Goal: Transaction & Acquisition: Purchase product/service

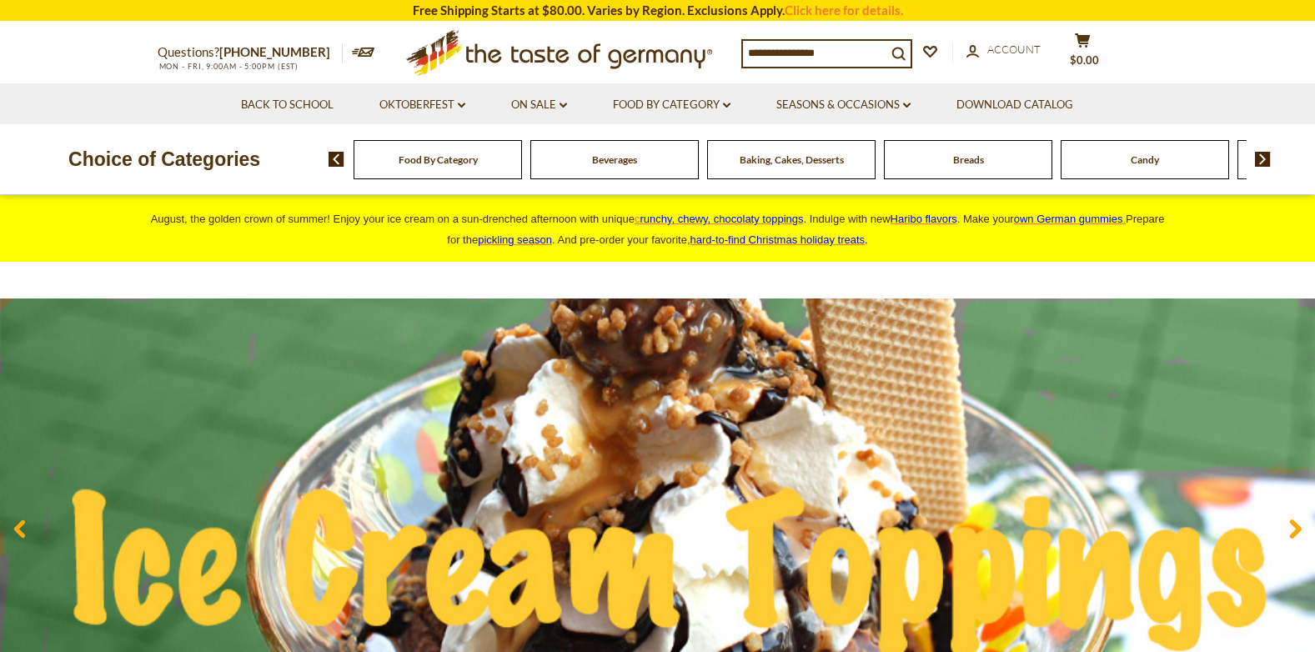
click at [749, 48] on input at bounding box center [814, 52] width 143 height 23
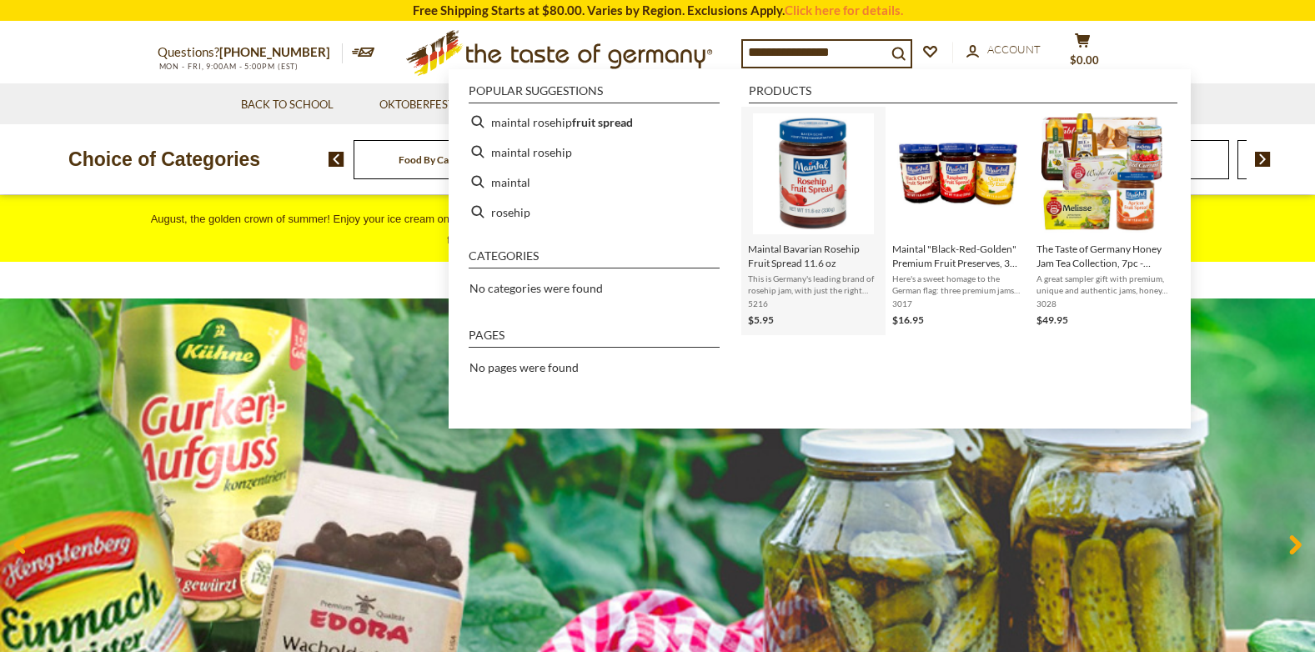
type input "**********"
click at [801, 187] on img "Maintal Bavarian Rosehip Fruit Spread 11.6 oz" at bounding box center [813, 173] width 121 height 121
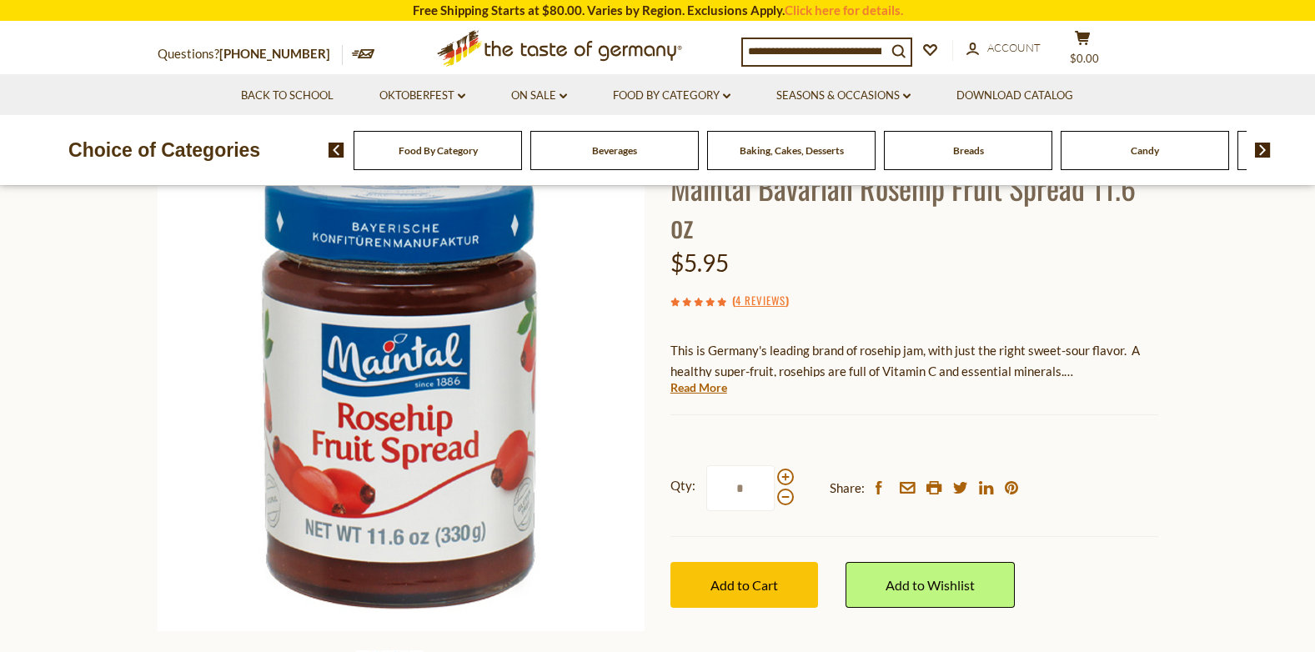
scroll to position [250, 0]
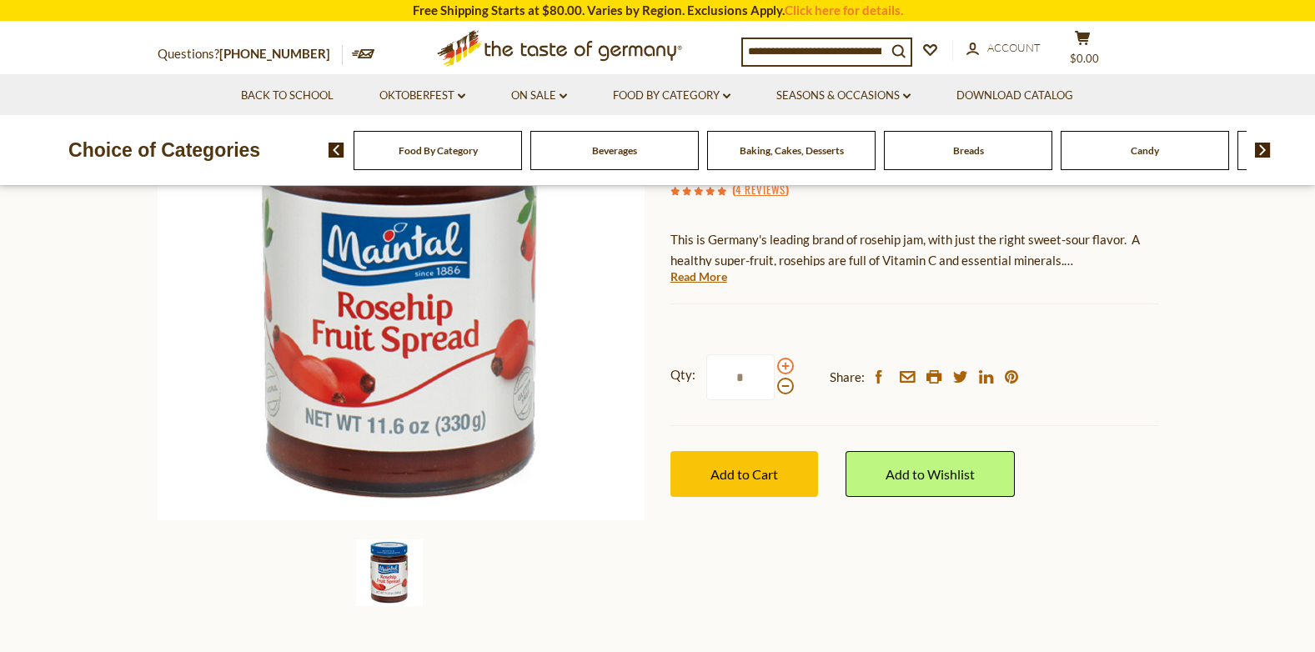
click at [785, 368] on span at bounding box center [785, 366] width 17 height 17
click at [774, 368] on input "*" at bounding box center [740, 377] width 68 height 46
click at [785, 368] on span at bounding box center [785, 366] width 17 height 17
click at [774, 368] on input "*" at bounding box center [740, 377] width 68 height 46
click at [784, 367] on span at bounding box center [785, 366] width 17 height 17
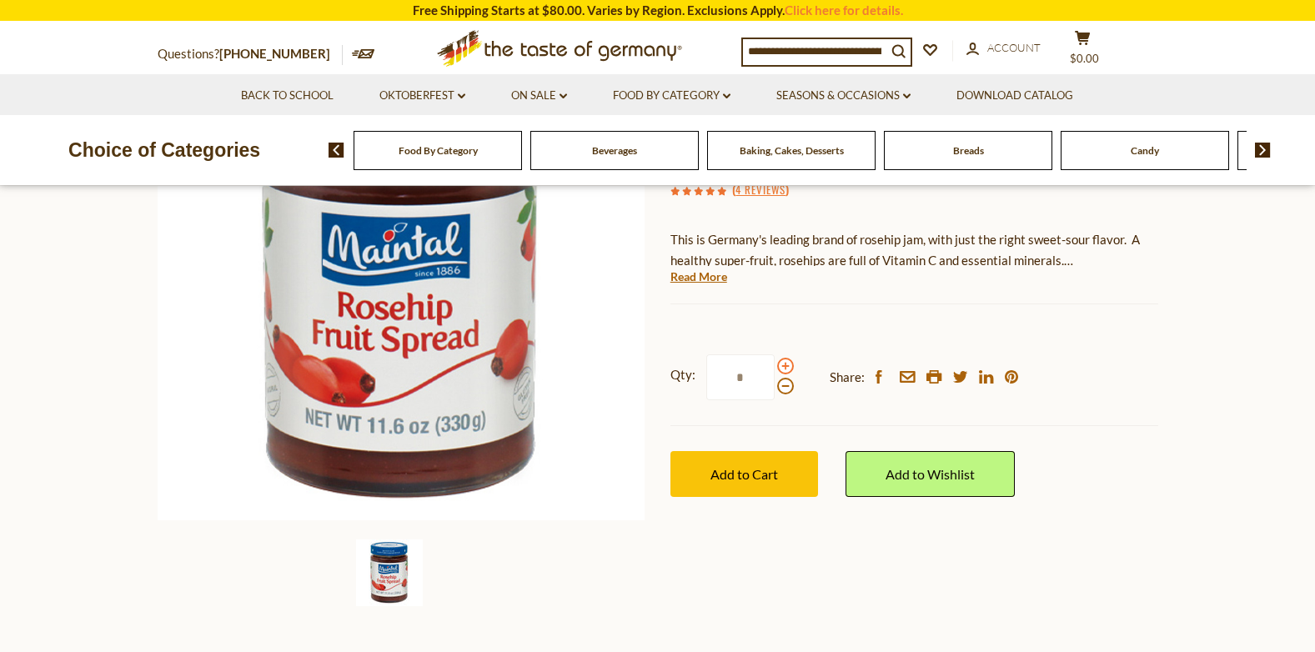
click at [774, 367] on input "*" at bounding box center [740, 377] width 68 height 46
click at [784, 367] on span at bounding box center [785, 366] width 17 height 17
click at [774, 367] on input "*" at bounding box center [740, 377] width 68 height 46
click at [782, 382] on span at bounding box center [785, 386] width 17 height 17
click at [774, 382] on input "*" at bounding box center [740, 377] width 68 height 46
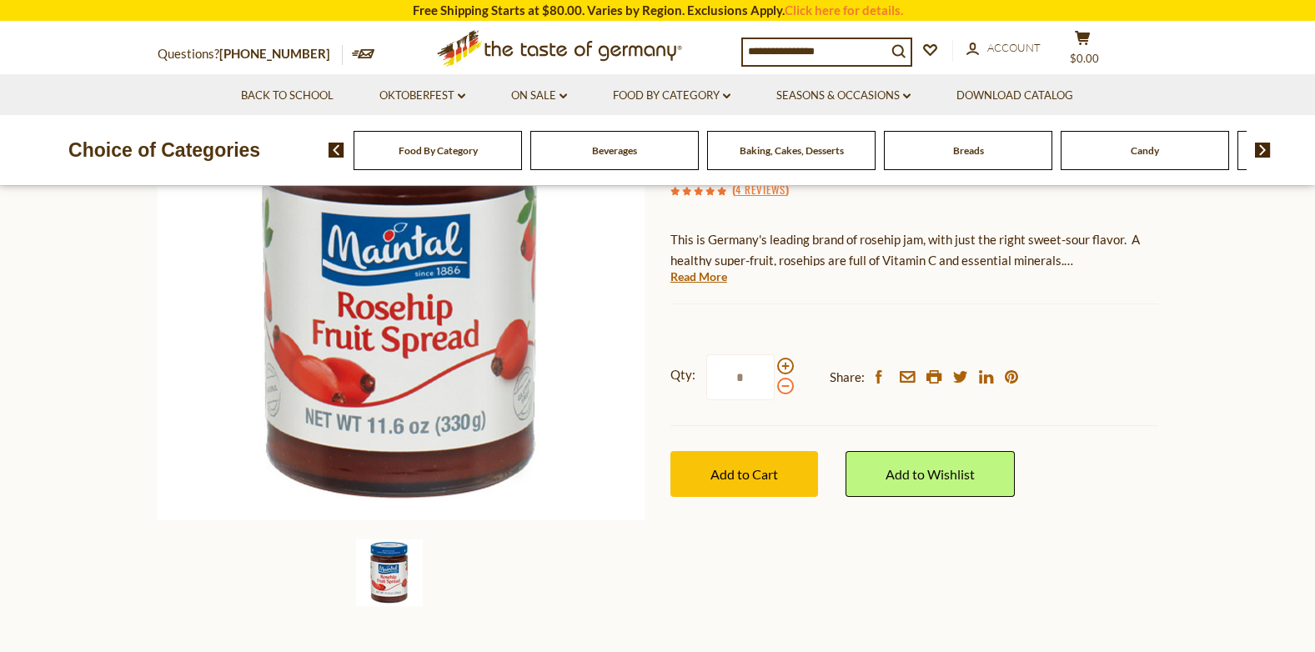
click at [782, 382] on span at bounding box center [785, 386] width 17 height 17
click at [774, 382] on input "*" at bounding box center [740, 377] width 68 height 46
click at [784, 364] on span at bounding box center [785, 366] width 17 height 17
click at [774, 364] on input "*" at bounding box center [740, 377] width 68 height 46
type input "*"
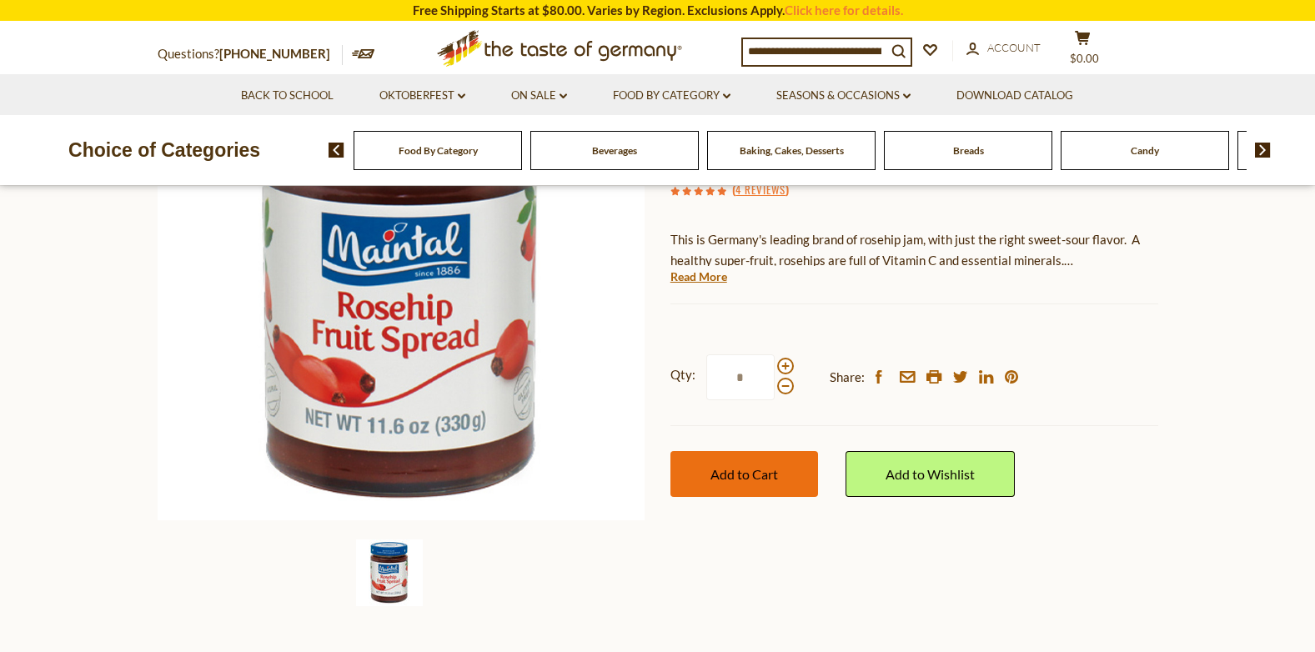
click at [760, 463] on button "Add to Cart" at bounding box center [744, 474] width 148 height 46
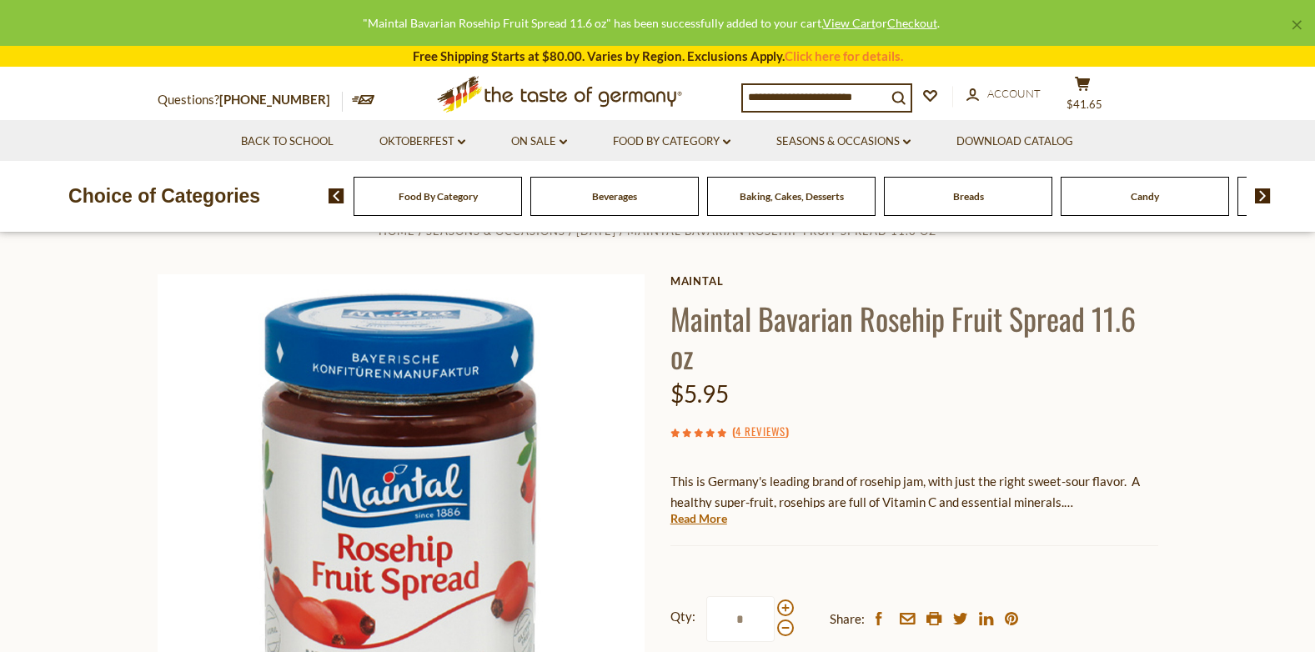
scroll to position [0, 0]
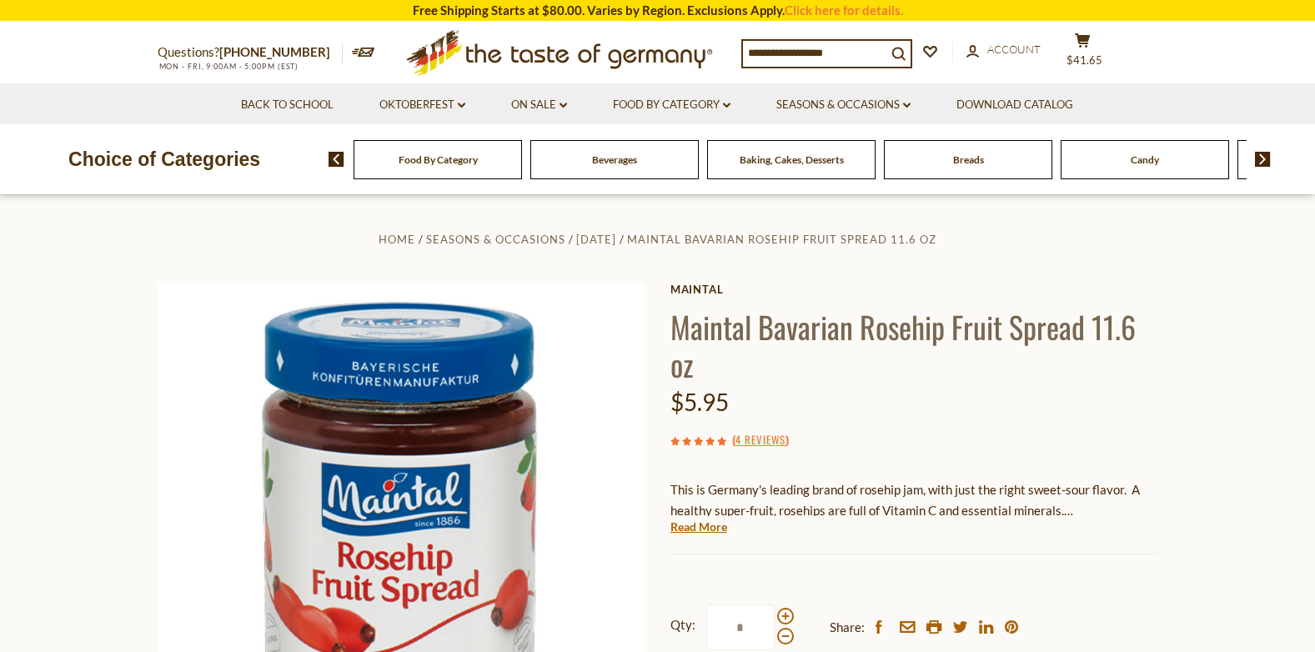
click at [812, 163] on span "Baking, Cakes, Desserts" at bounding box center [791, 159] width 104 height 13
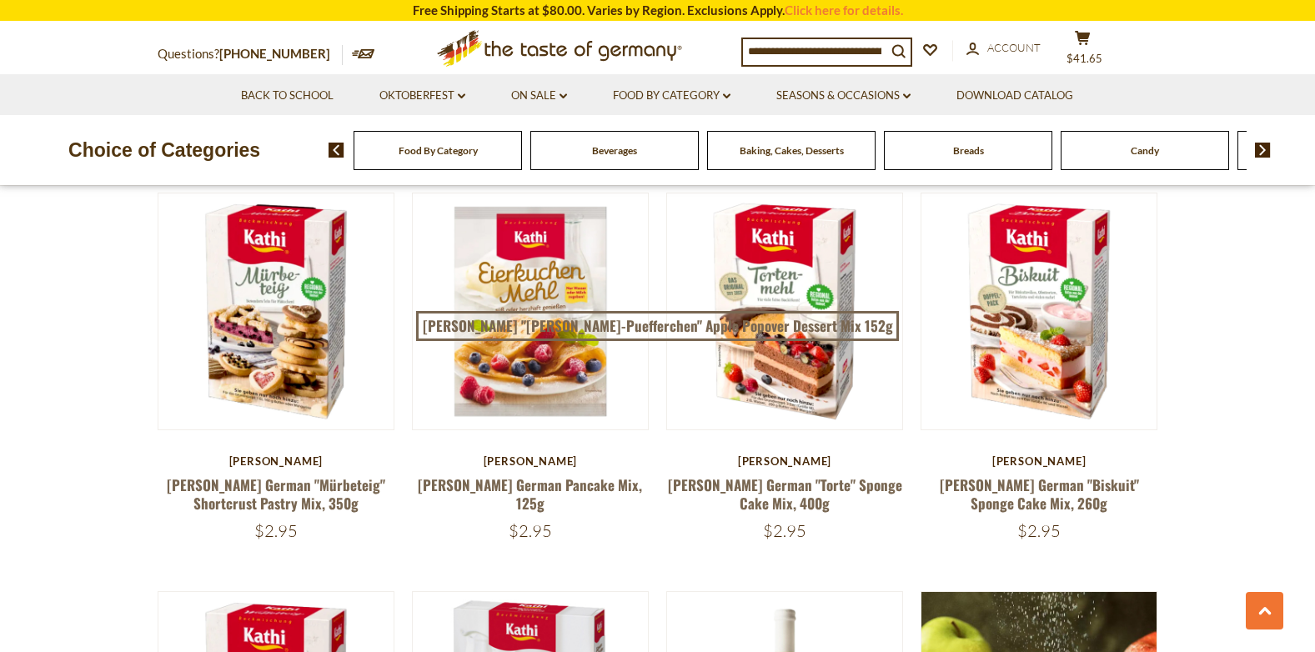
scroll to position [1751, 0]
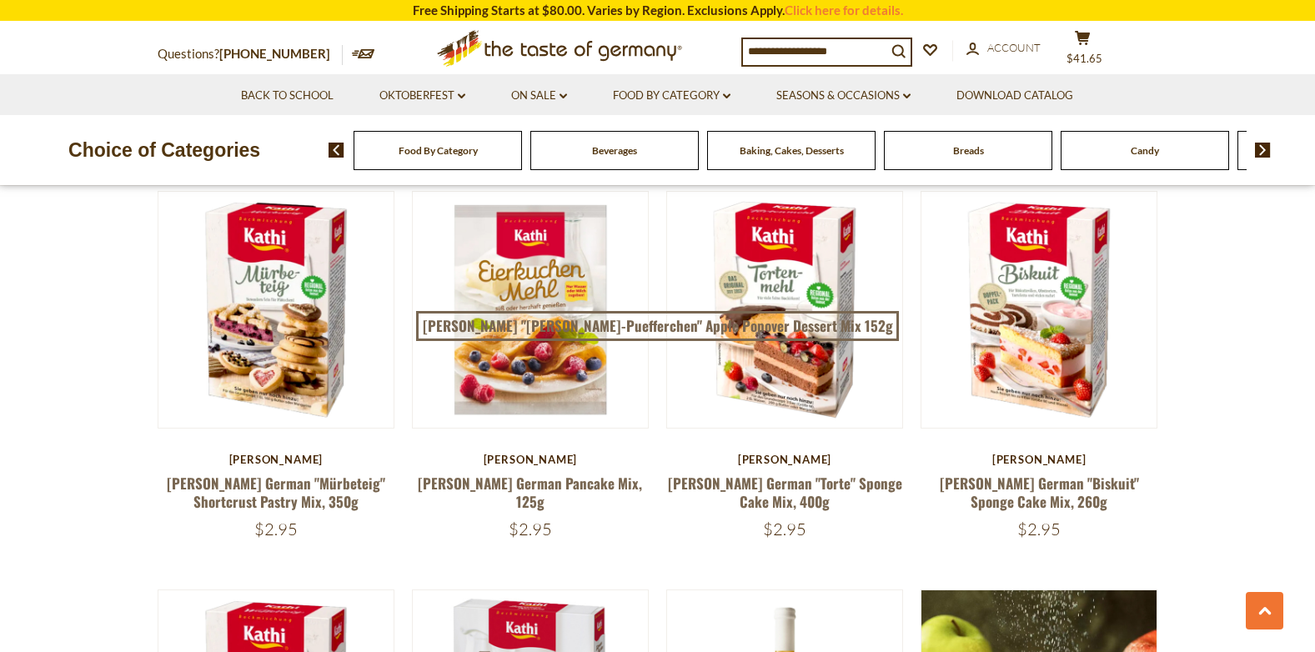
click at [273, 438] on article "Quick View [PERSON_NAME] [PERSON_NAME] German "Mürbeteig" Shortcrust Pastry Mix…" at bounding box center [277, 365] width 238 height 348
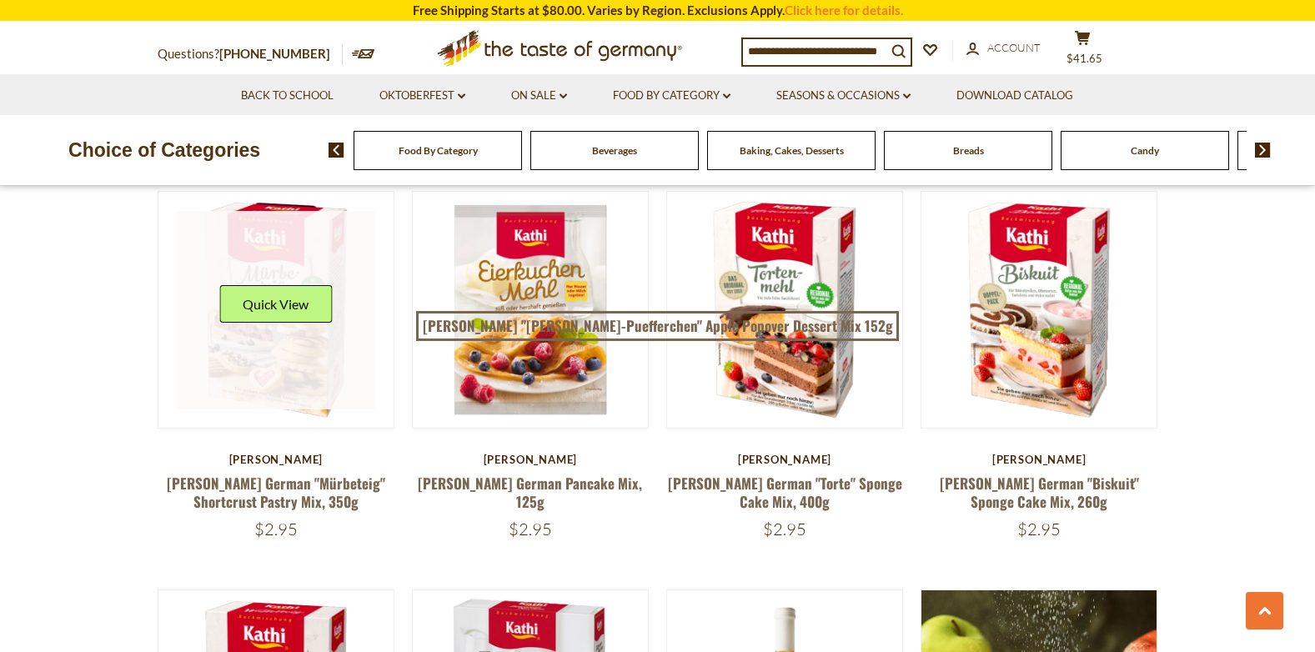
click at [286, 342] on link at bounding box center [276, 310] width 198 height 198
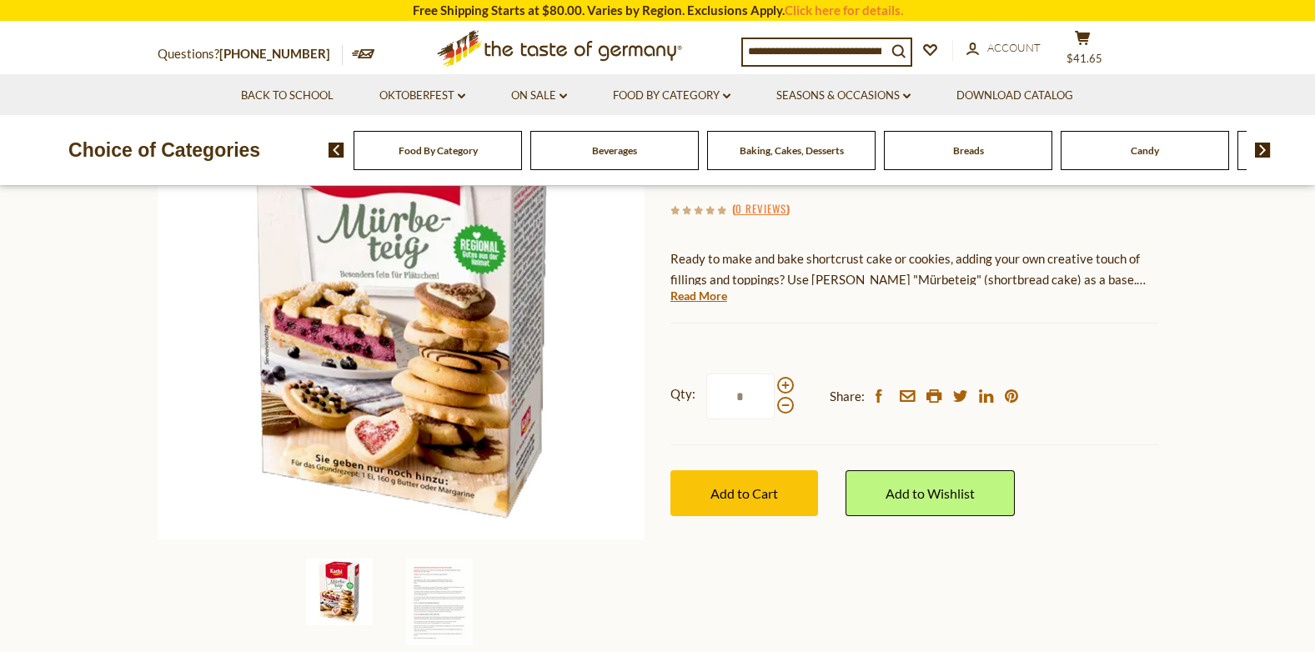
scroll to position [250, 0]
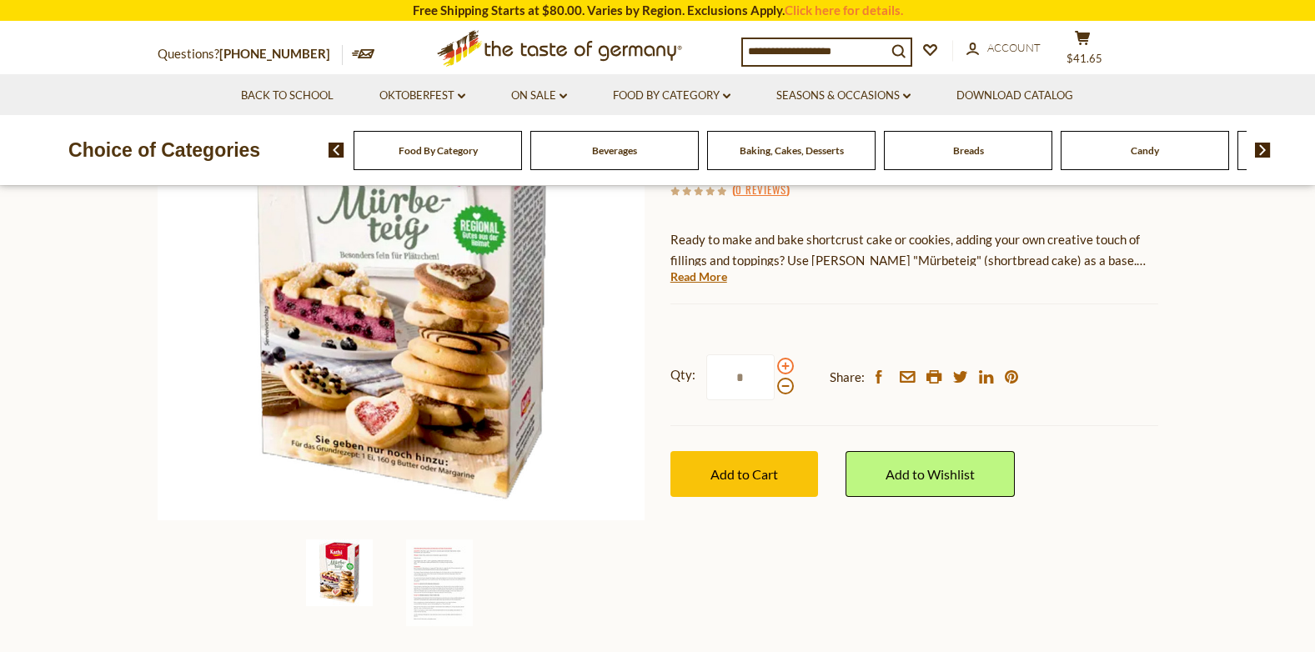
click at [787, 361] on span at bounding box center [785, 366] width 17 height 17
click at [774, 361] on input "*" at bounding box center [740, 377] width 68 height 46
click at [782, 385] on span at bounding box center [785, 386] width 17 height 17
click at [774, 385] on input "*" at bounding box center [740, 377] width 68 height 46
click at [786, 363] on span at bounding box center [785, 366] width 17 height 17
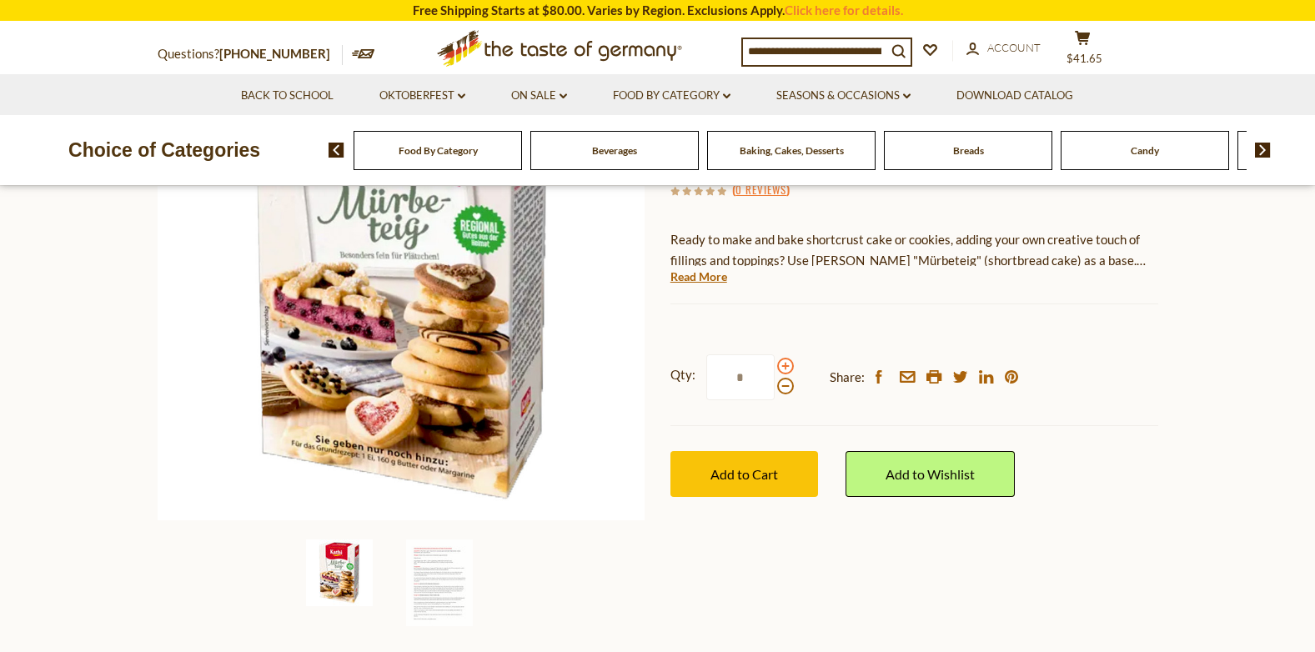
click at [774, 363] on input "*" at bounding box center [740, 377] width 68 height 46
click at [785, 383] on span at bounding box center [785, 386] width 17 height 17
click at [774, 383] on input "*" at bounding box center [740, 377] width 68 height 46
click at [789, 363] on span at bounding box center [785, 366] width 17 height 17
click at [774, 363] on input "*" at bounding box center [740, 377] width 68 height 46
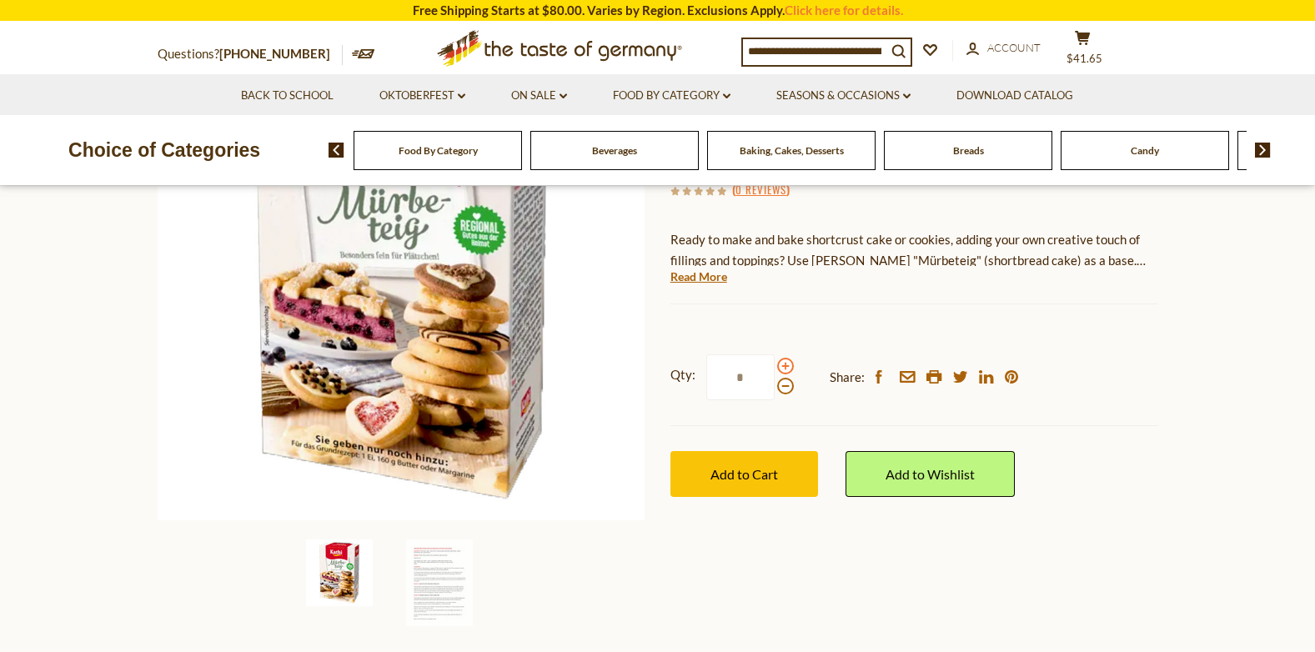
type input "*"
click at [769, 474] on span "Add to Cart" at bounding box center [744, 474] width 68 height 16
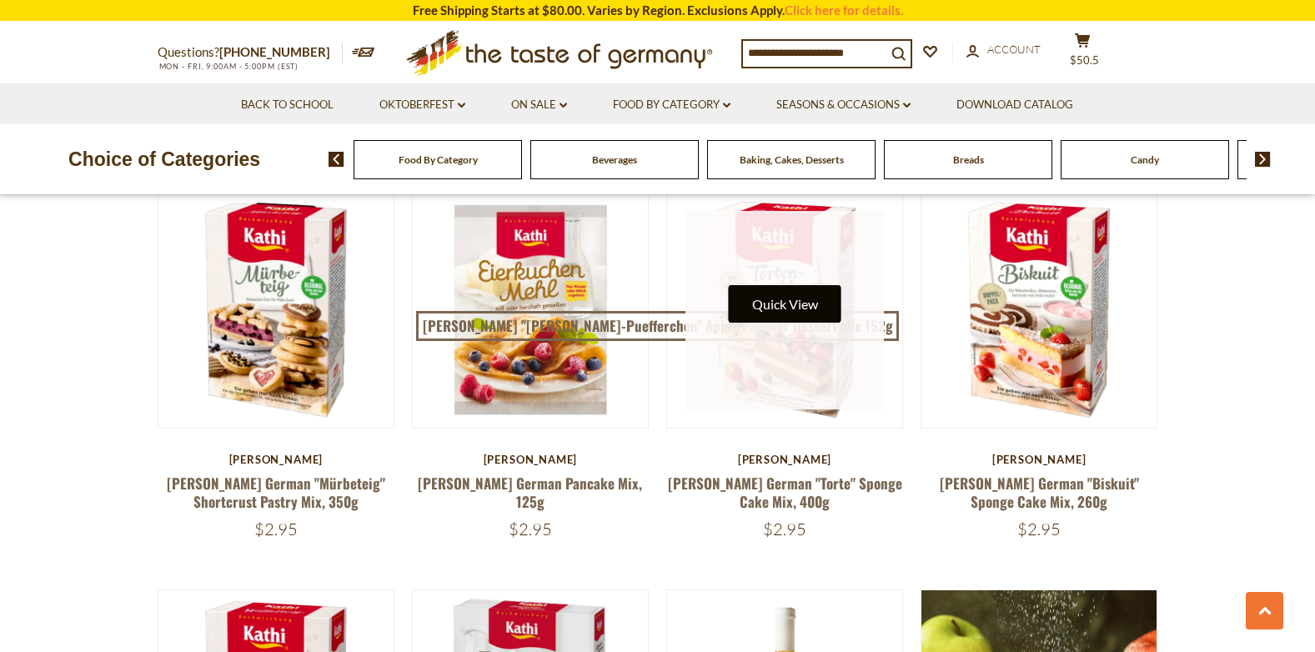
click at [788, 307] on button "Quick View" at bounding box center [785, 304] width 113 height 38
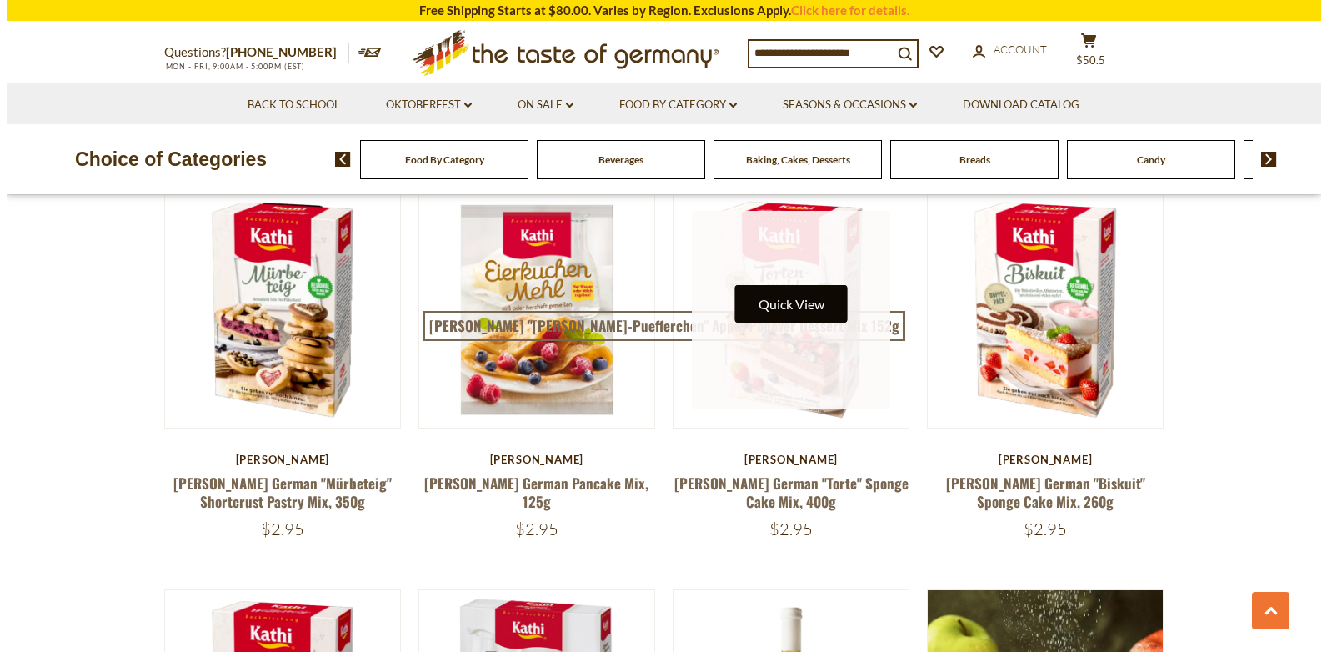
scroll to position [1753, 0]
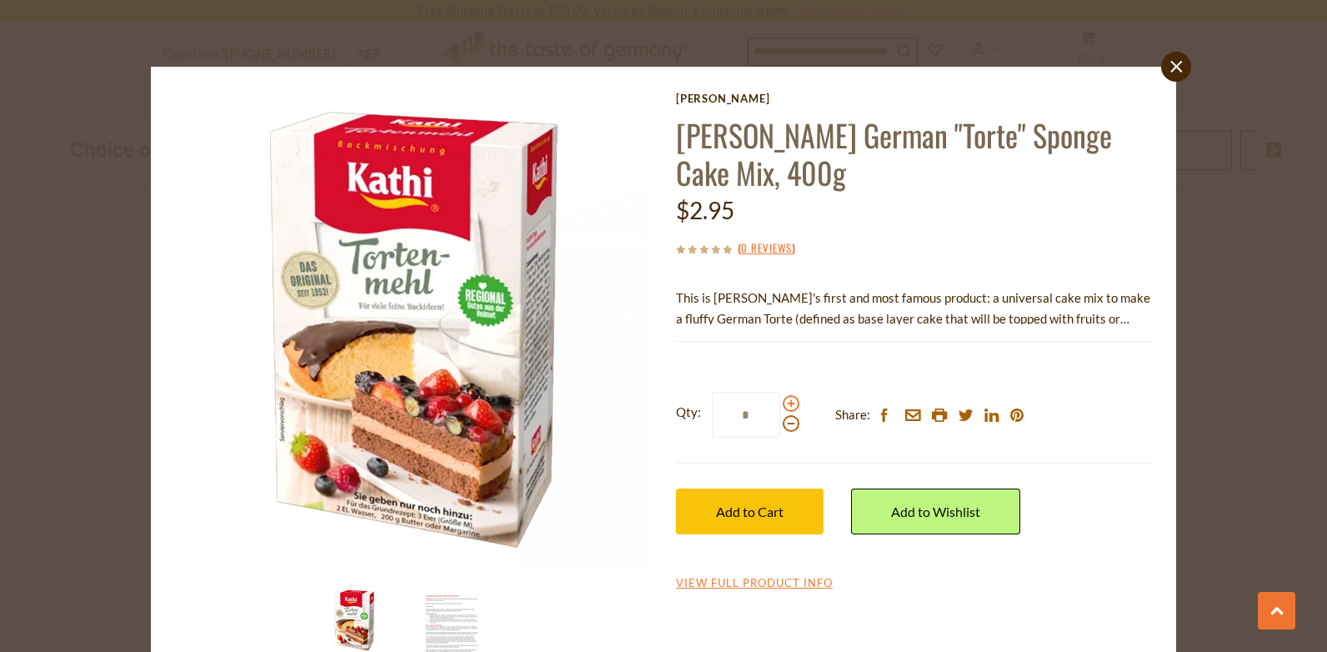
click at [783, 400] on span at bounding box center [791, 403] width 17 height 17
click at [780, 400] on input "*" at bounding box center [746, 415] width 68 height 46
type input "*"
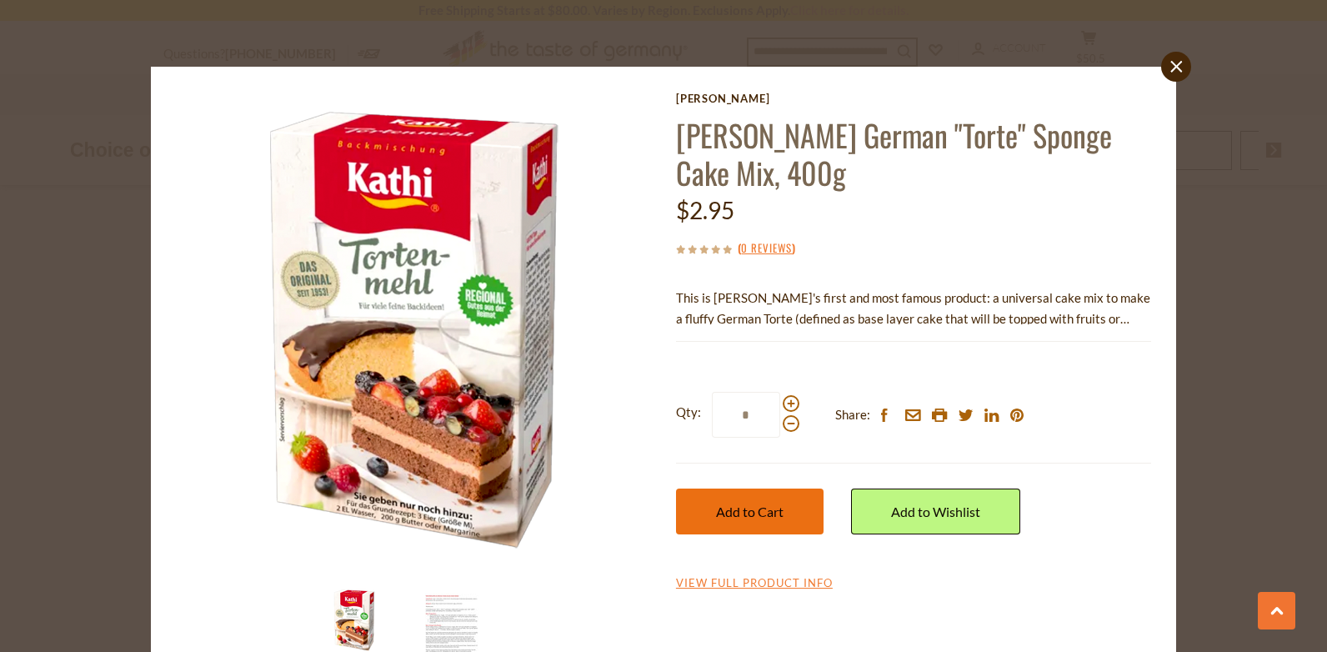
click at [755, 507] on span "Add to Cart" at bounding box center [750, 512] width 68 height 16
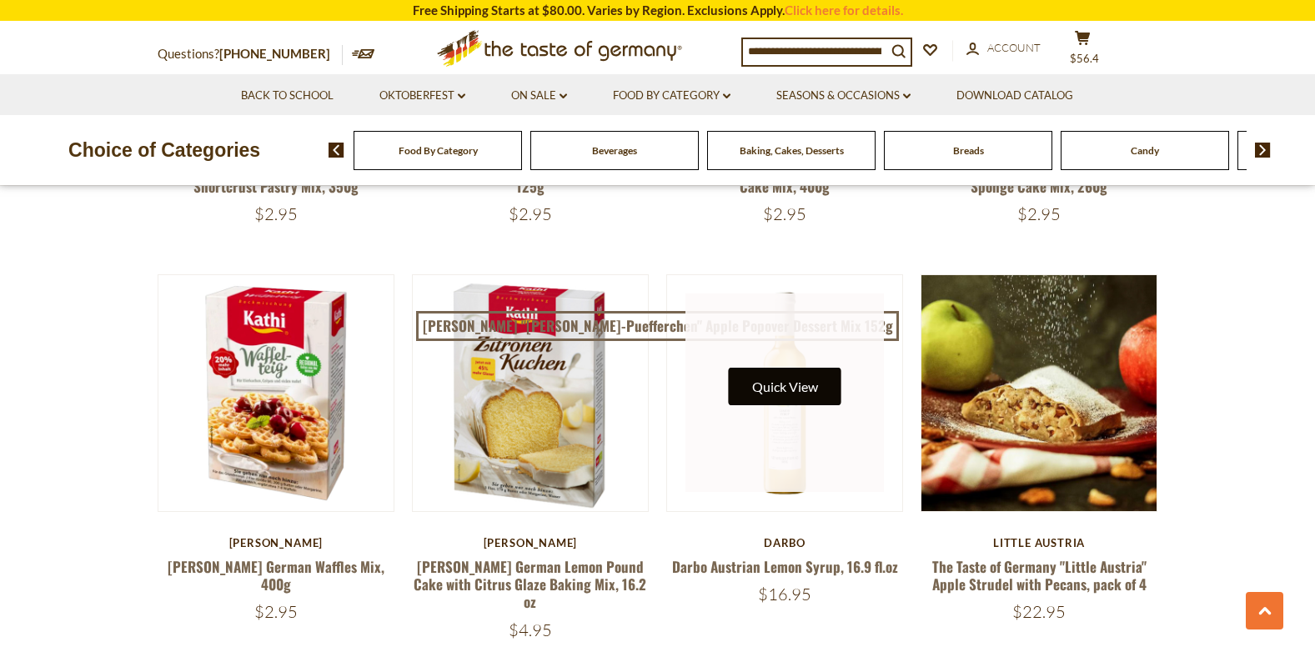
scroll to position [2167, 0]
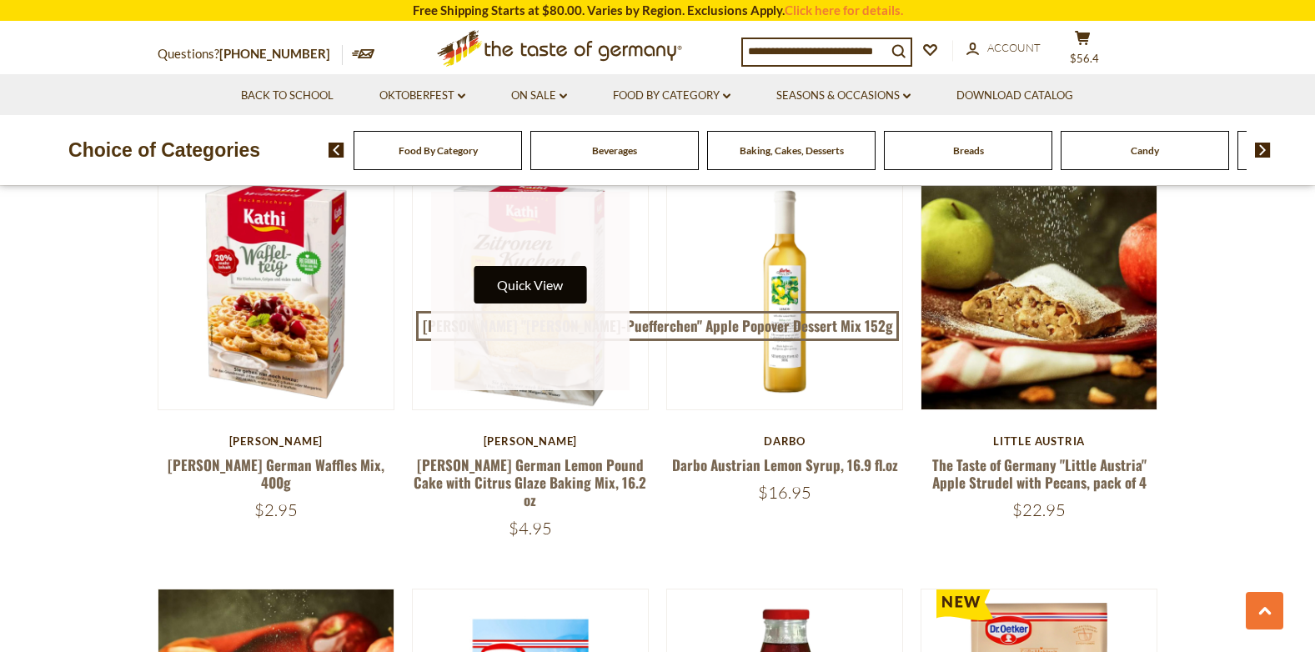
click at [528, 286] on button "Quick View" at bounding box center [530, 285] width 113 height 38
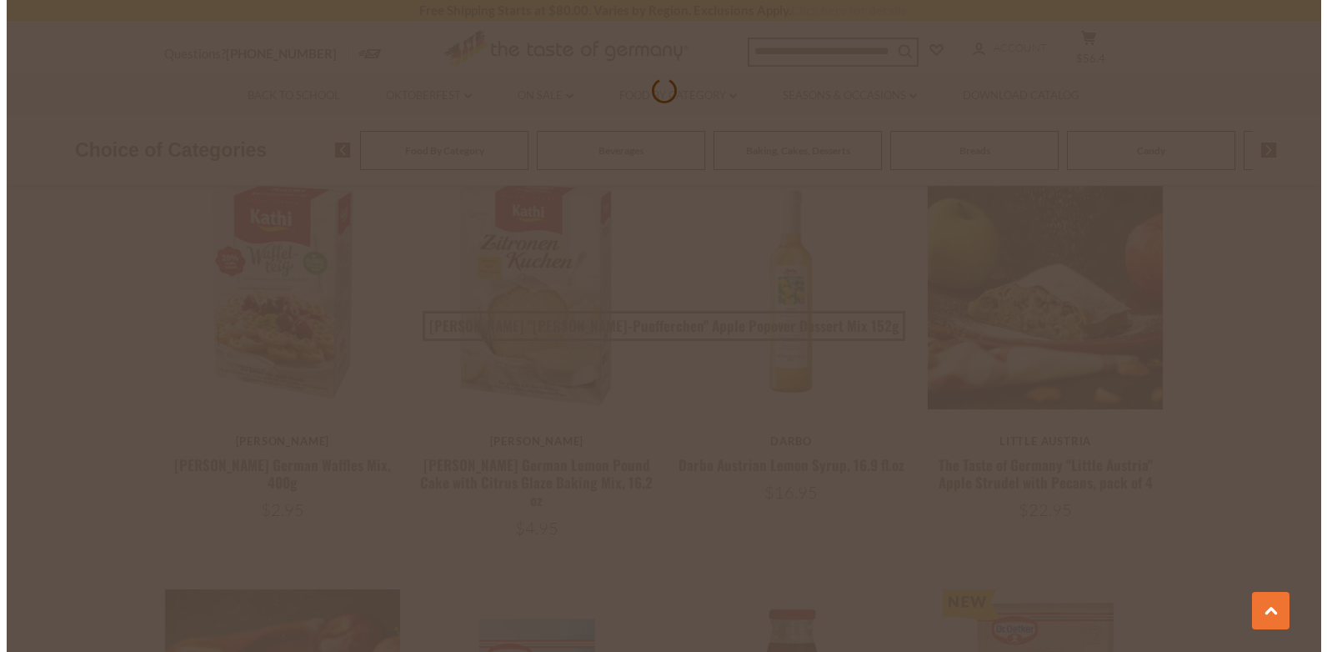
scroll to position [2171, 0]
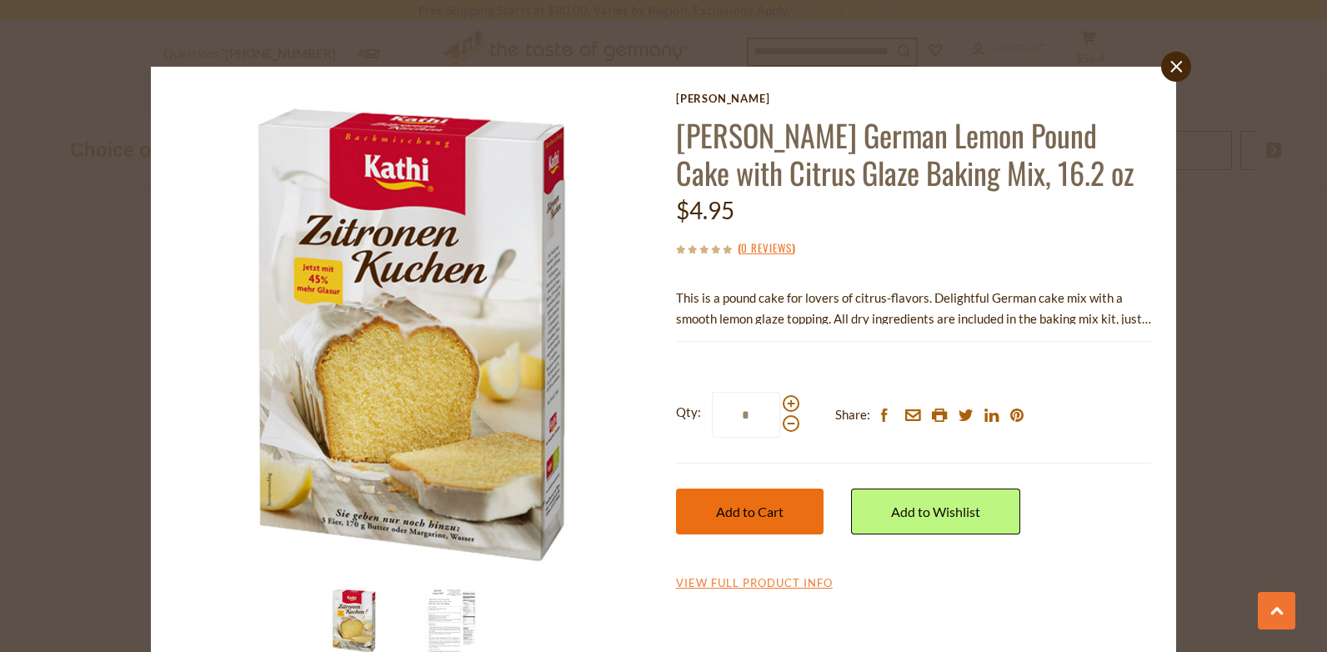
click at [754, 506] on span "Add to Cart" at bounding box center [750, 512] width 68 height 16
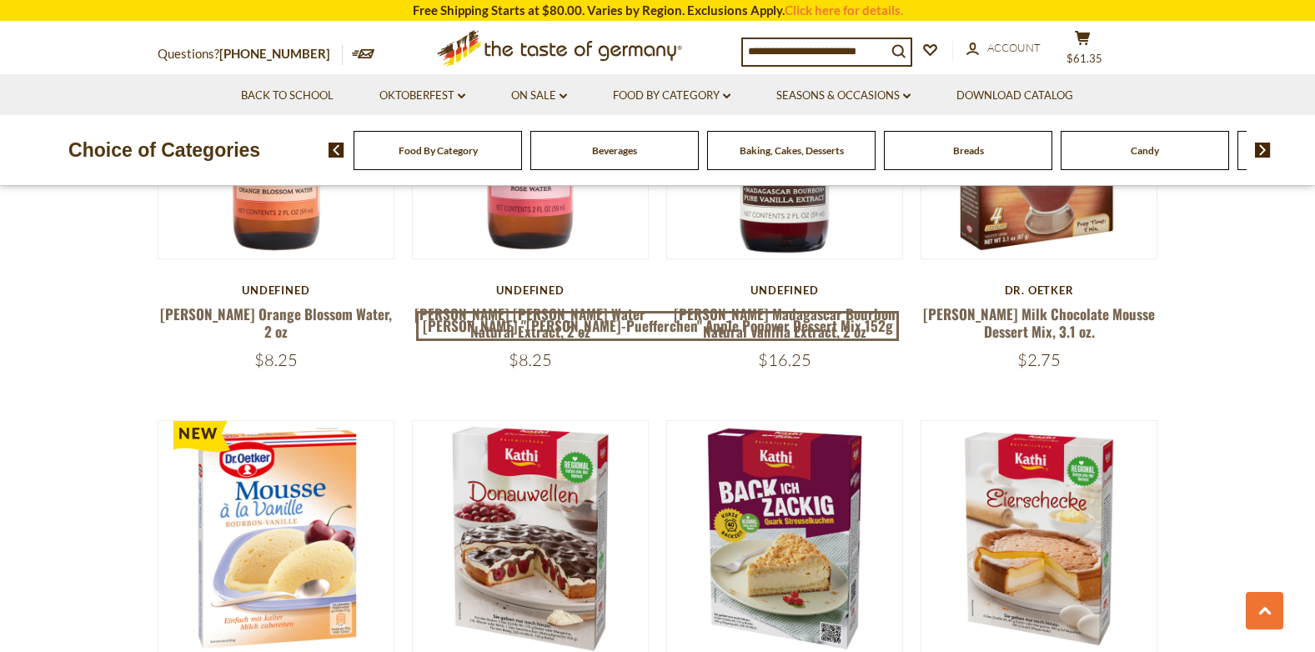
scroll to position [1250, 0]
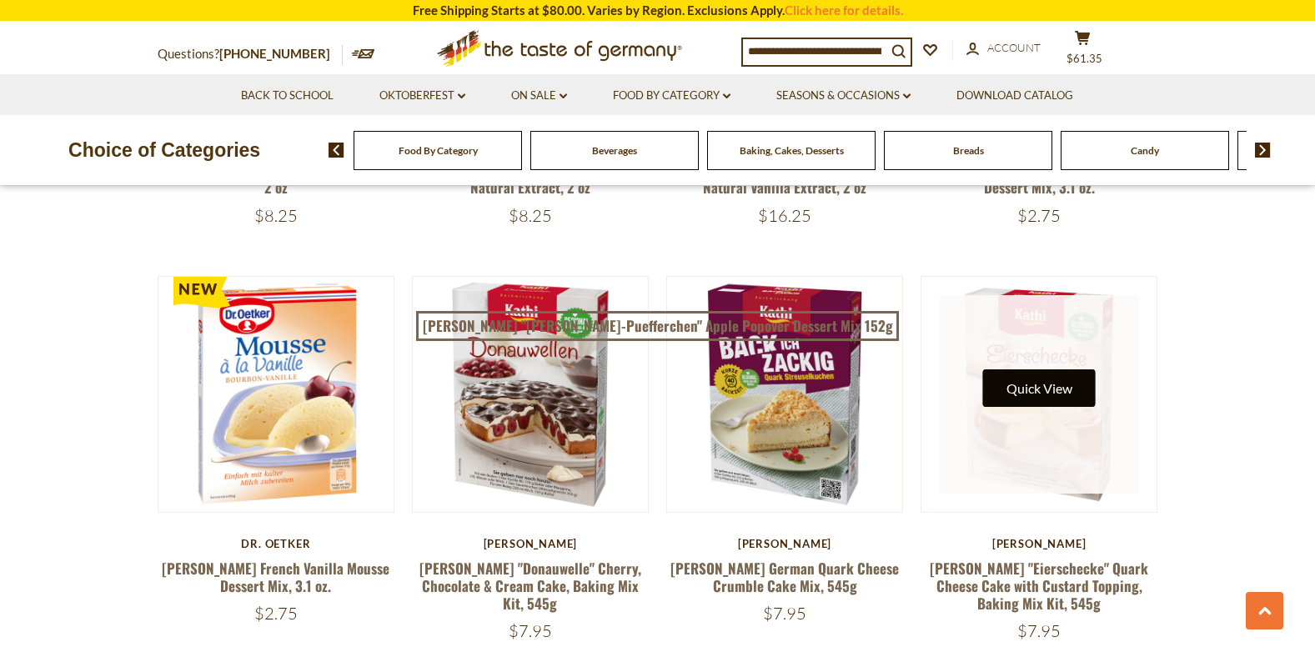
click at [1040, 388] on button "Quick View" at bounding box center [1039, 388] width 113 height 38
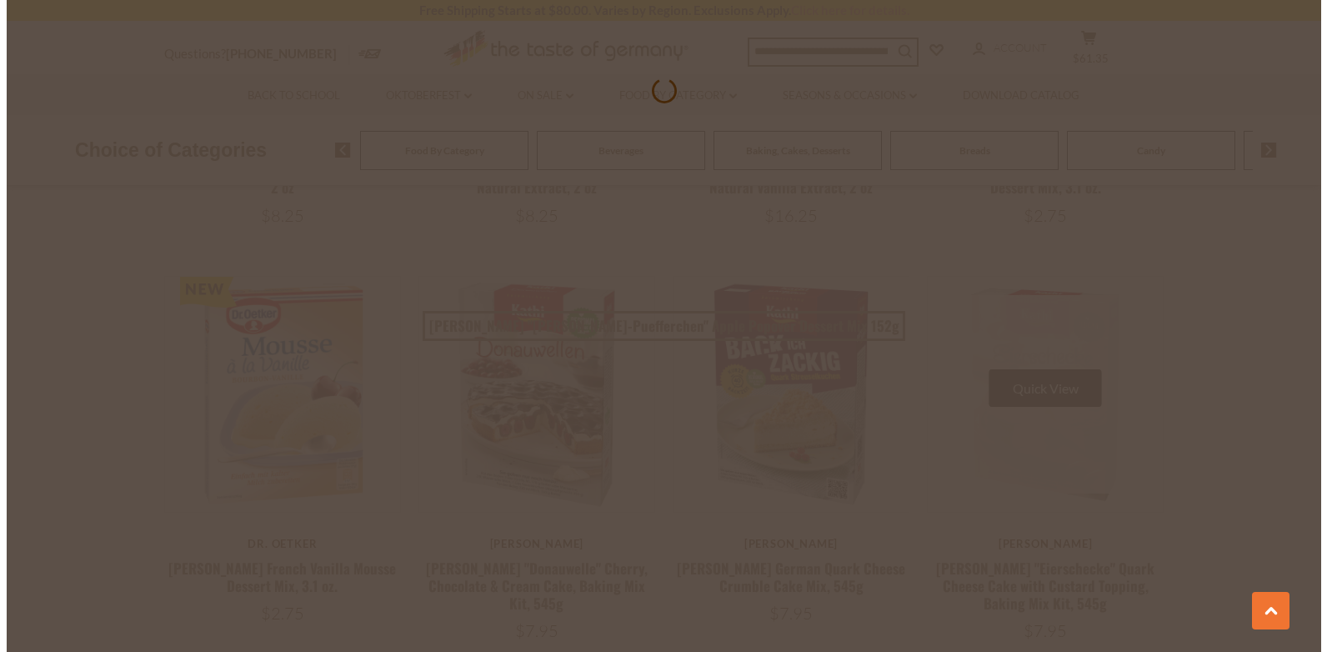
scroll to position [1254, 0]
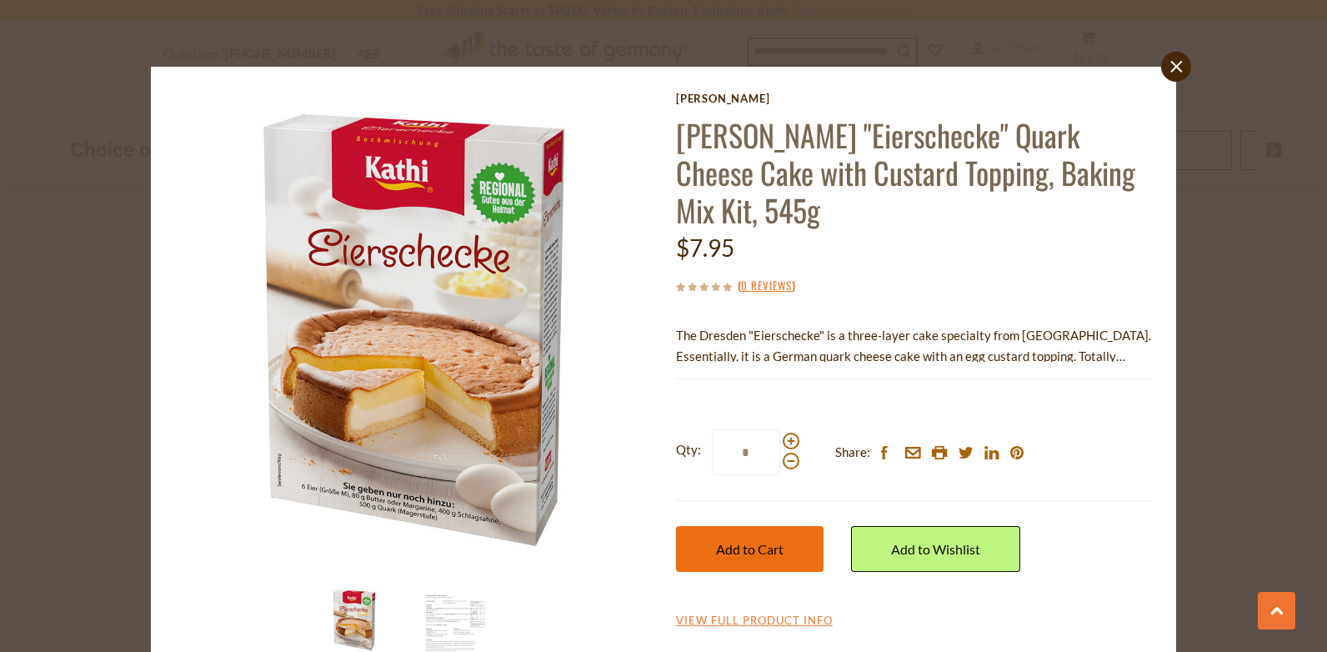
click at [759, 526] on button "Add to Cart" at bounding box center [750, 549] width 148 height 46
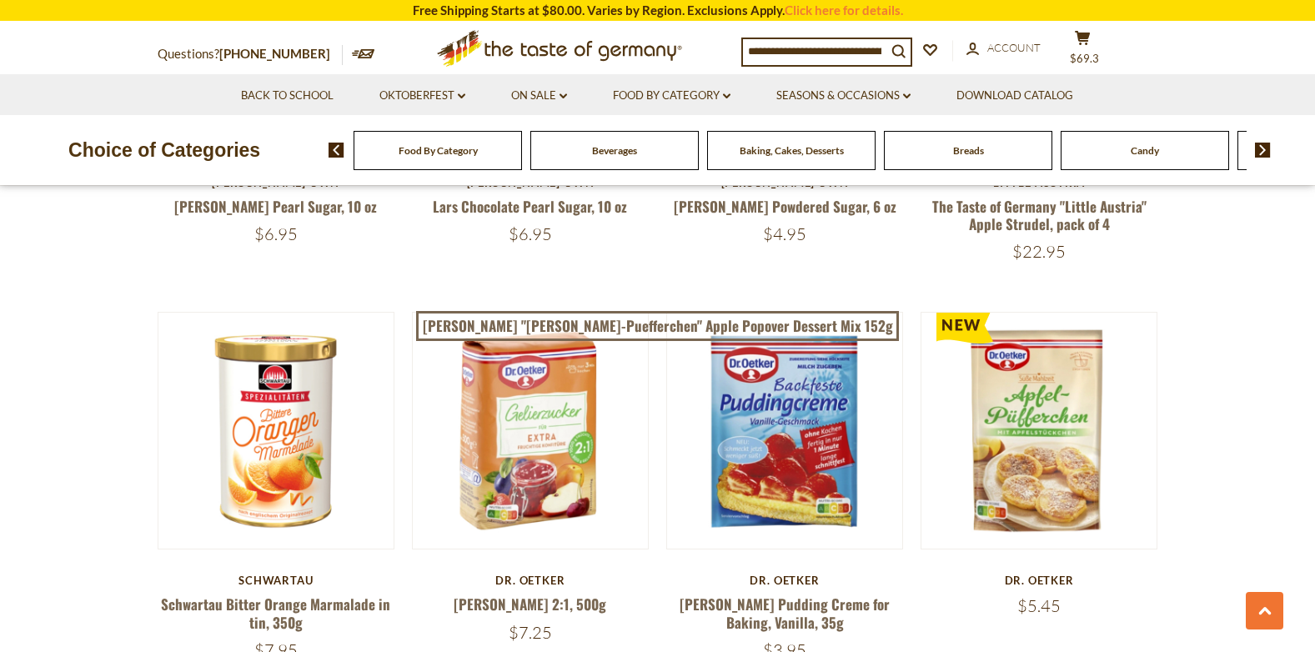
scroll to position [3751, 0]
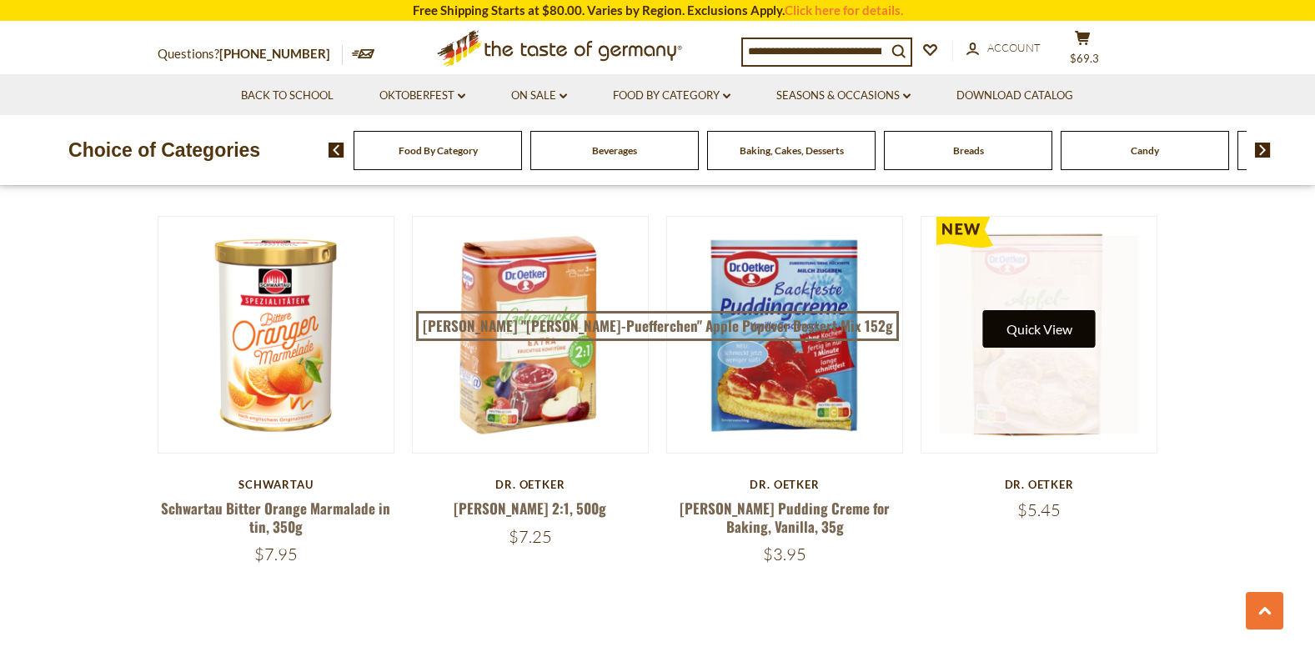
click at [1045, 310] on button "Quick View" at bounding box center [1039, 329] width 113 height 38
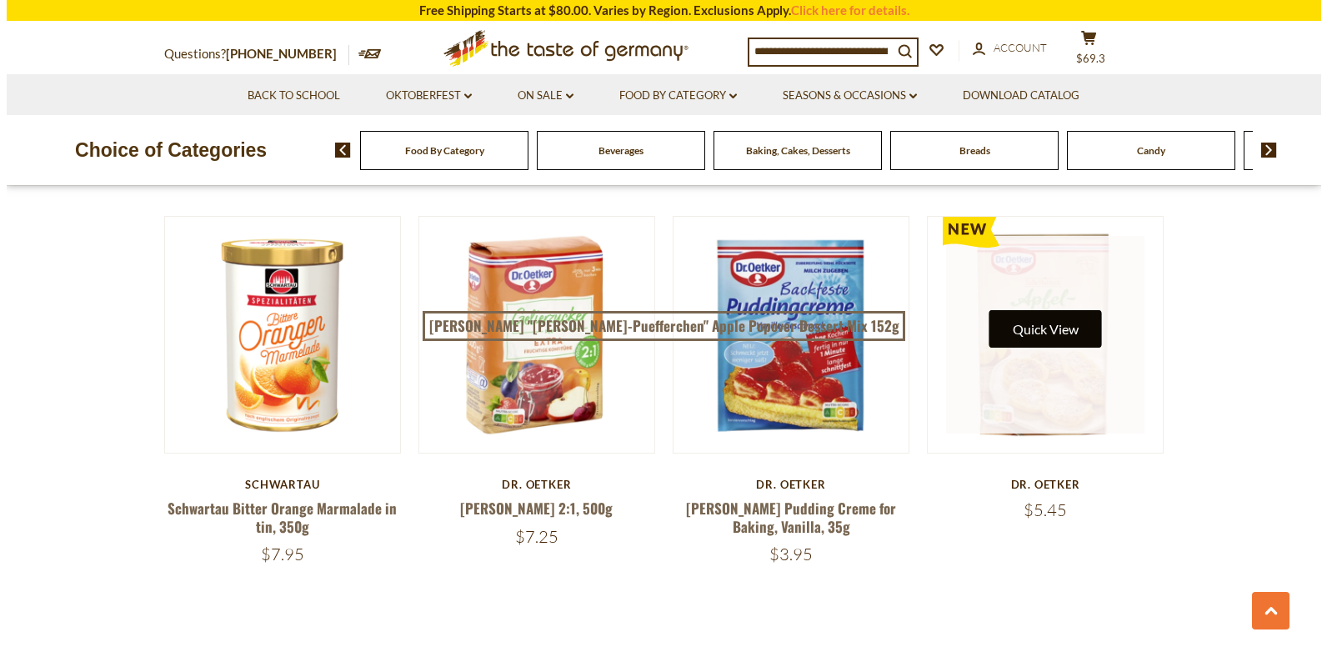
scroll to position [3754, 0]
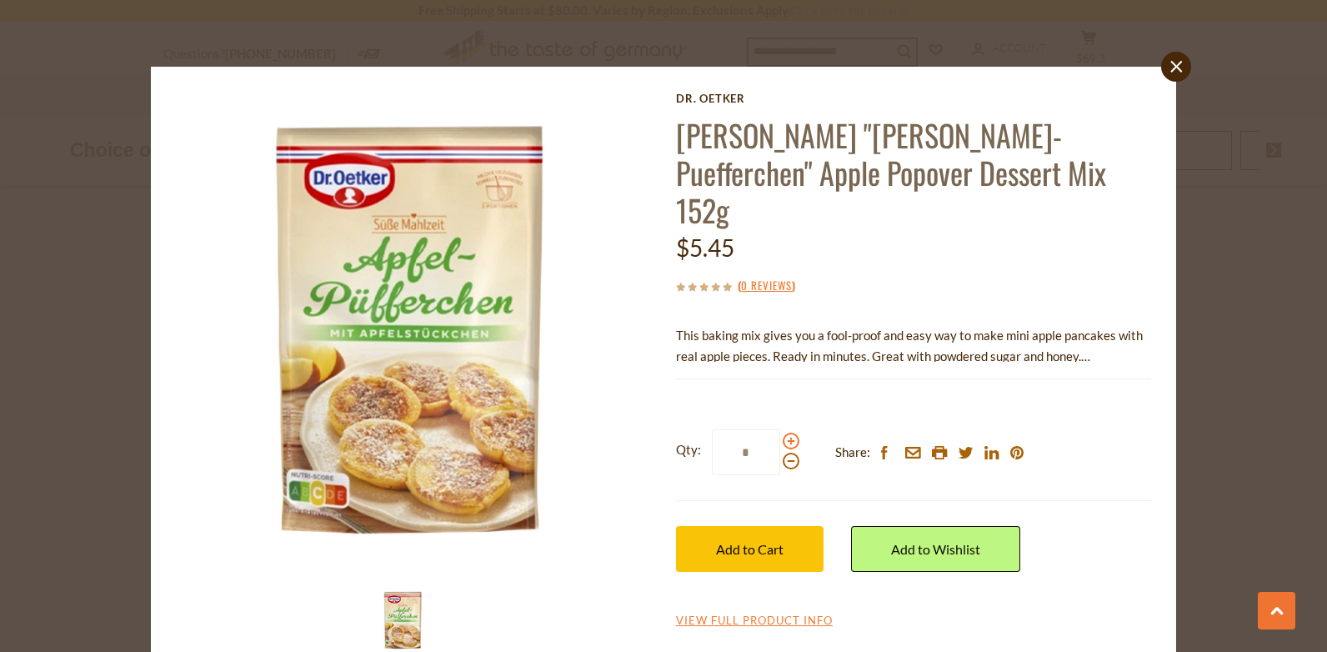
click at [784, 433] on span at bounding box center [791, 441] width 17 height 17
click at [780, 429] on input "*" at bounding box center [746, 452] width 68 height 46
type input "*"
click at [779, 526] on button "Add to Cart" at bounding box center [750, 549] width 148 height 46
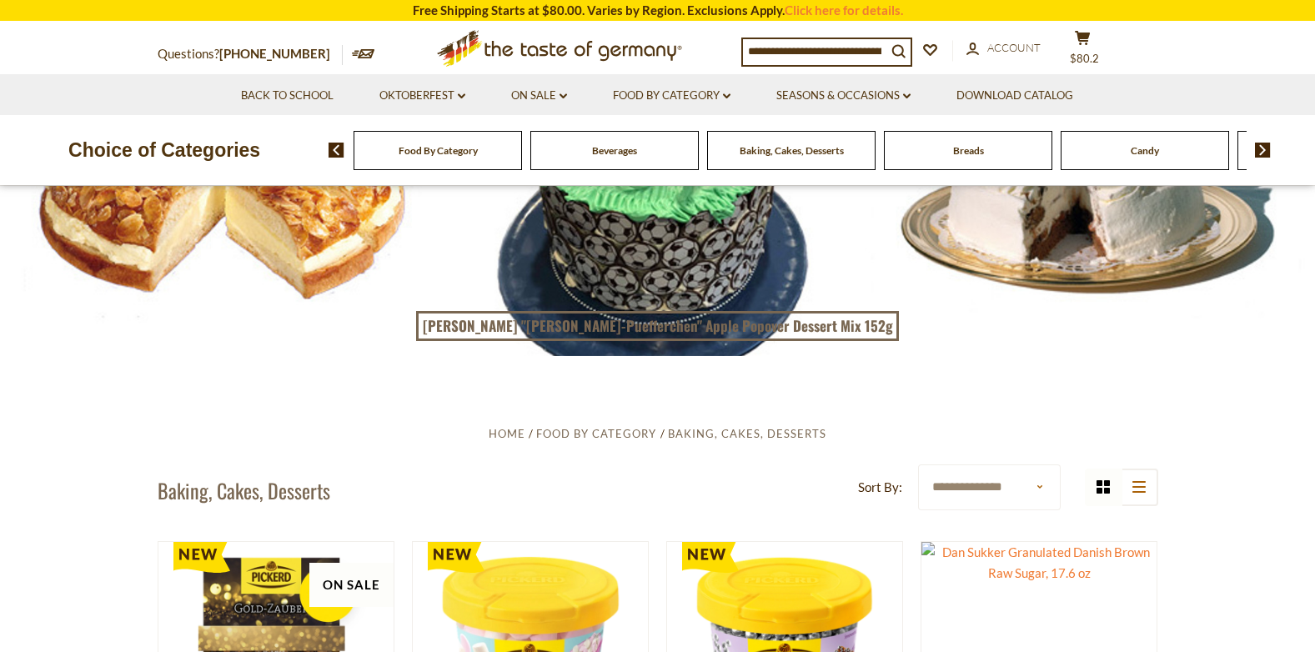
scroll to position [0, 0]
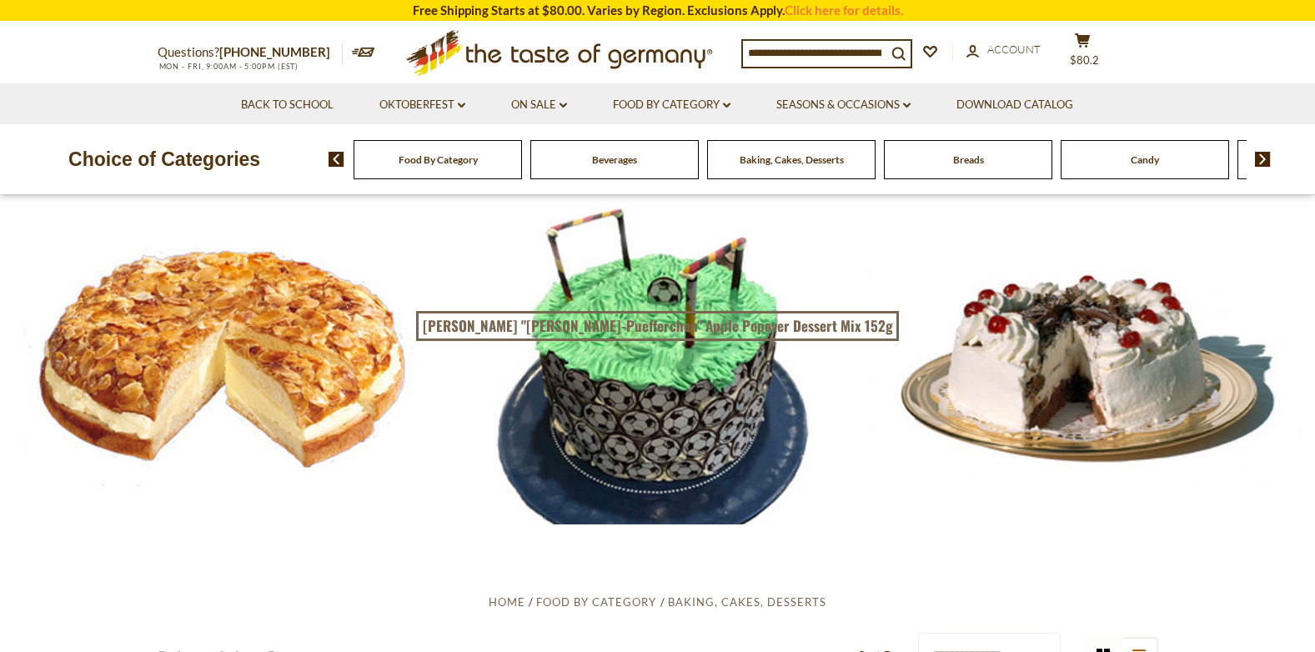
click at [748, 49] on input at bounding box center [814, 52] width 143 height 23
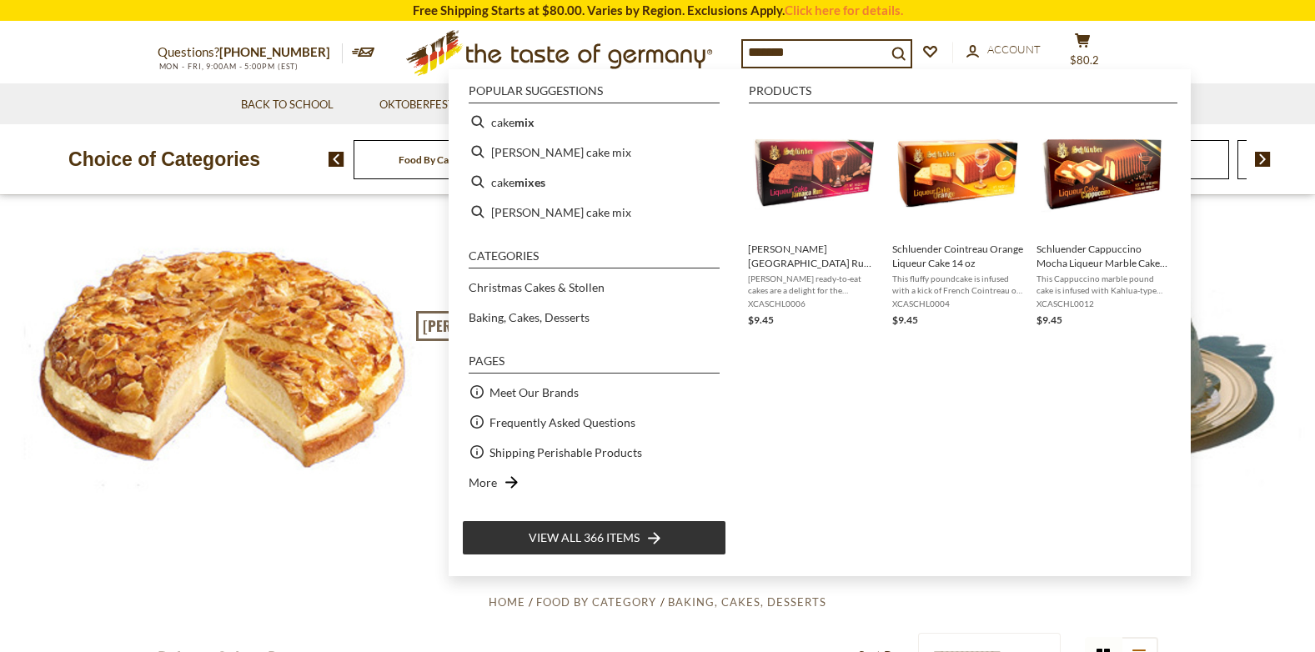
type input "********"
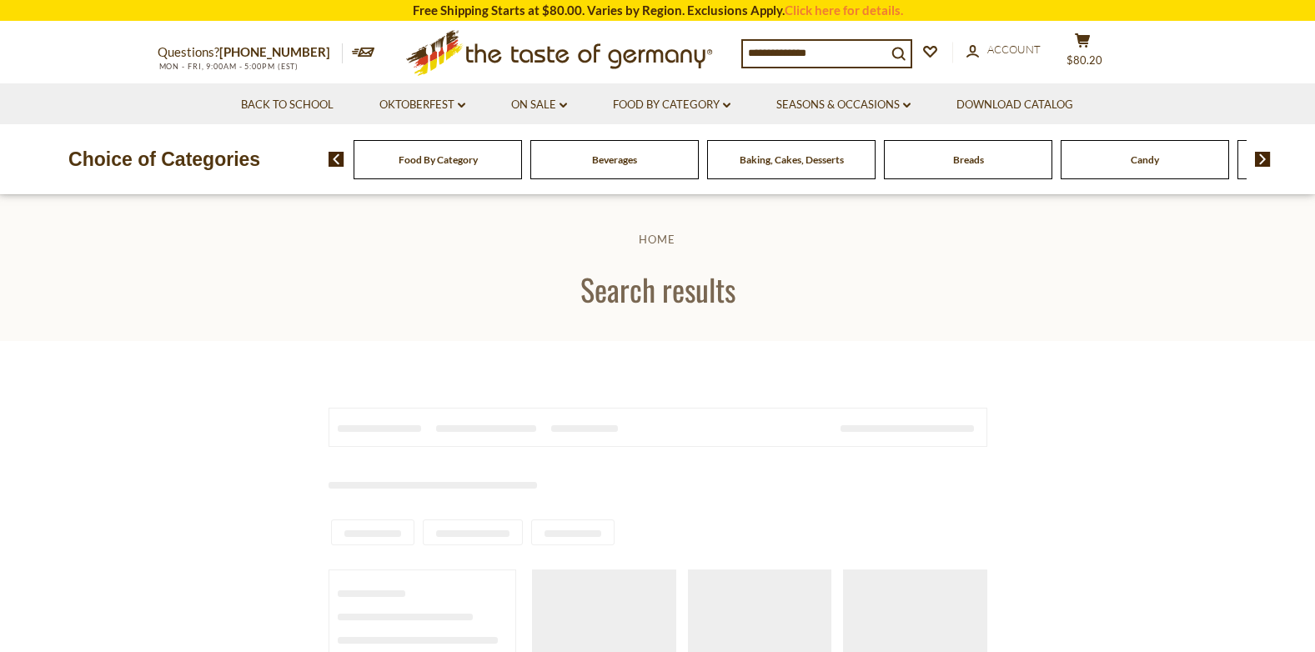
type input "********"
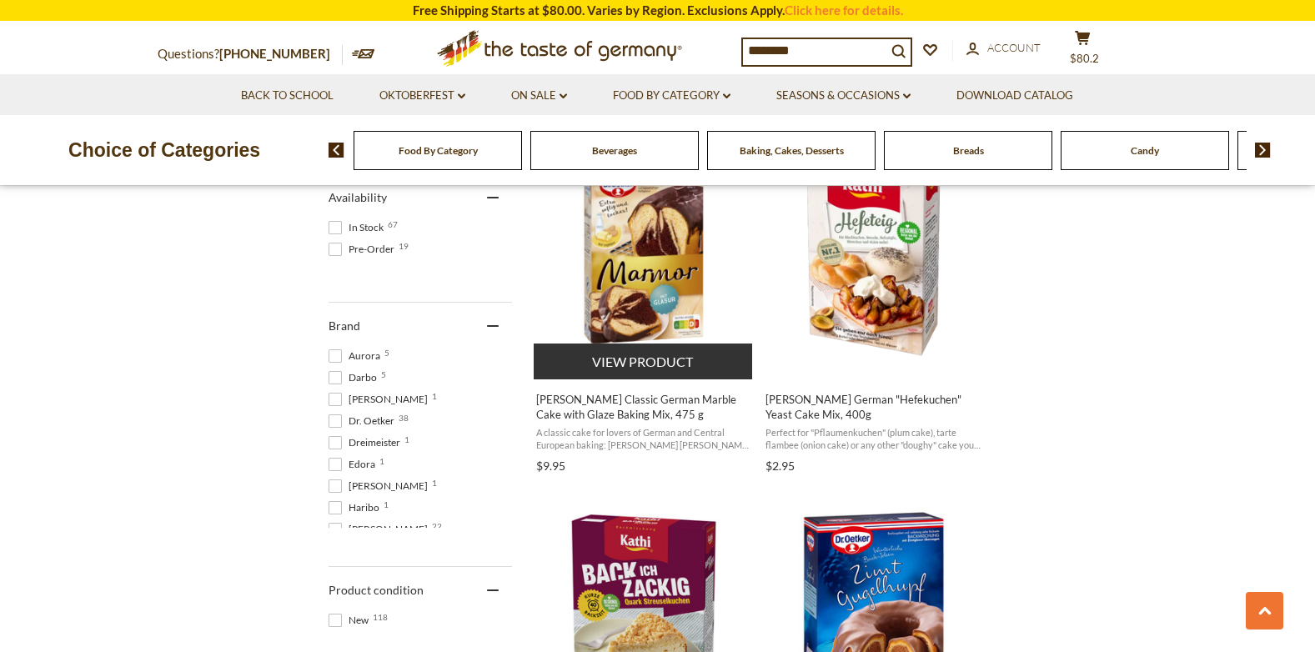
scroll to position [750, 0]
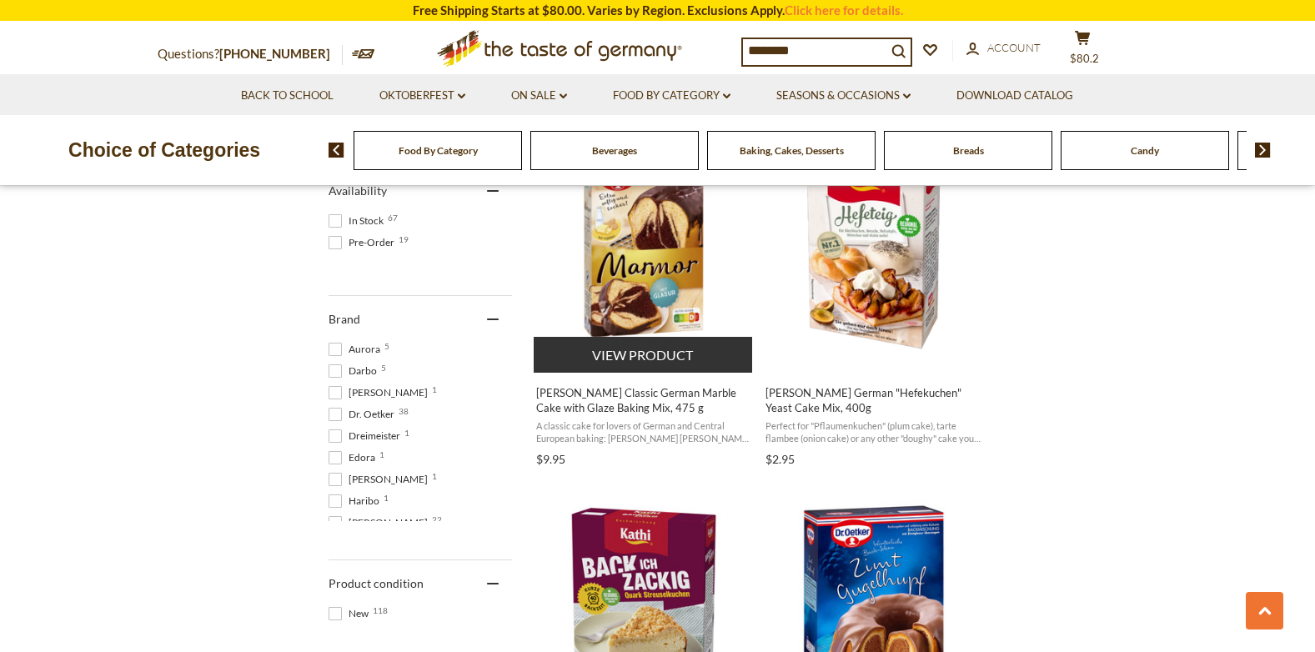
click at [669, 356] on button "View product" at bounding box center [643, 355] width 219 height 36
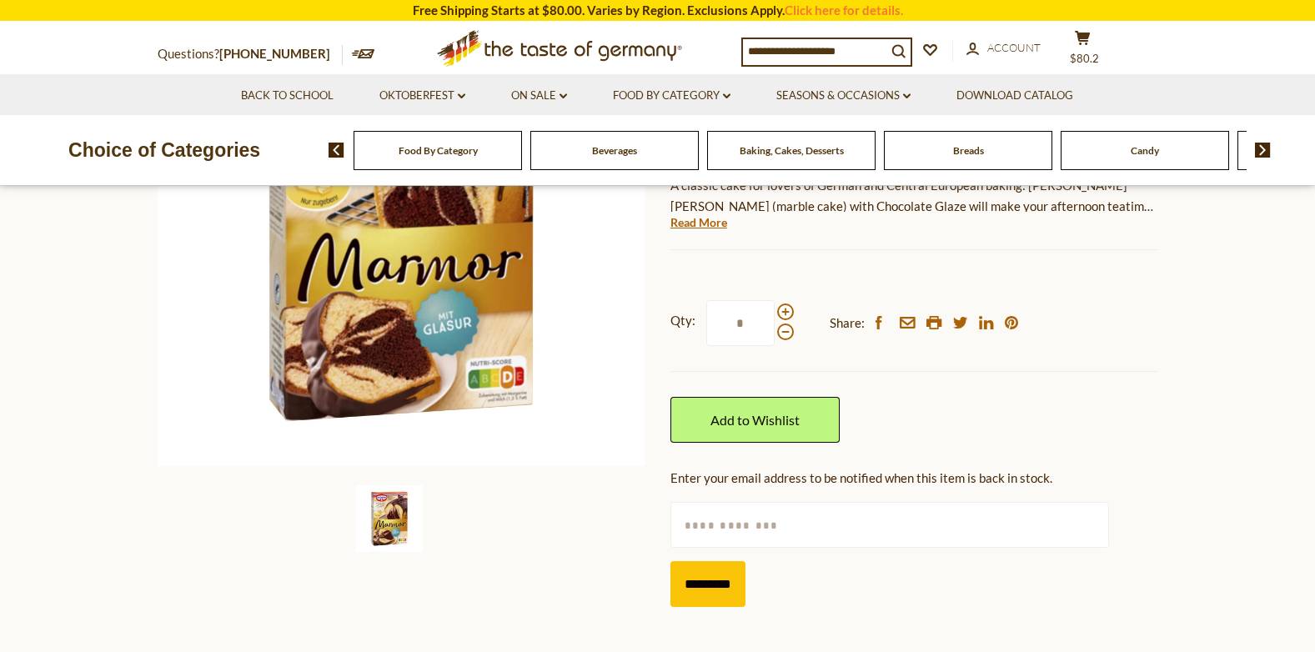
scroll to position [333, 0]
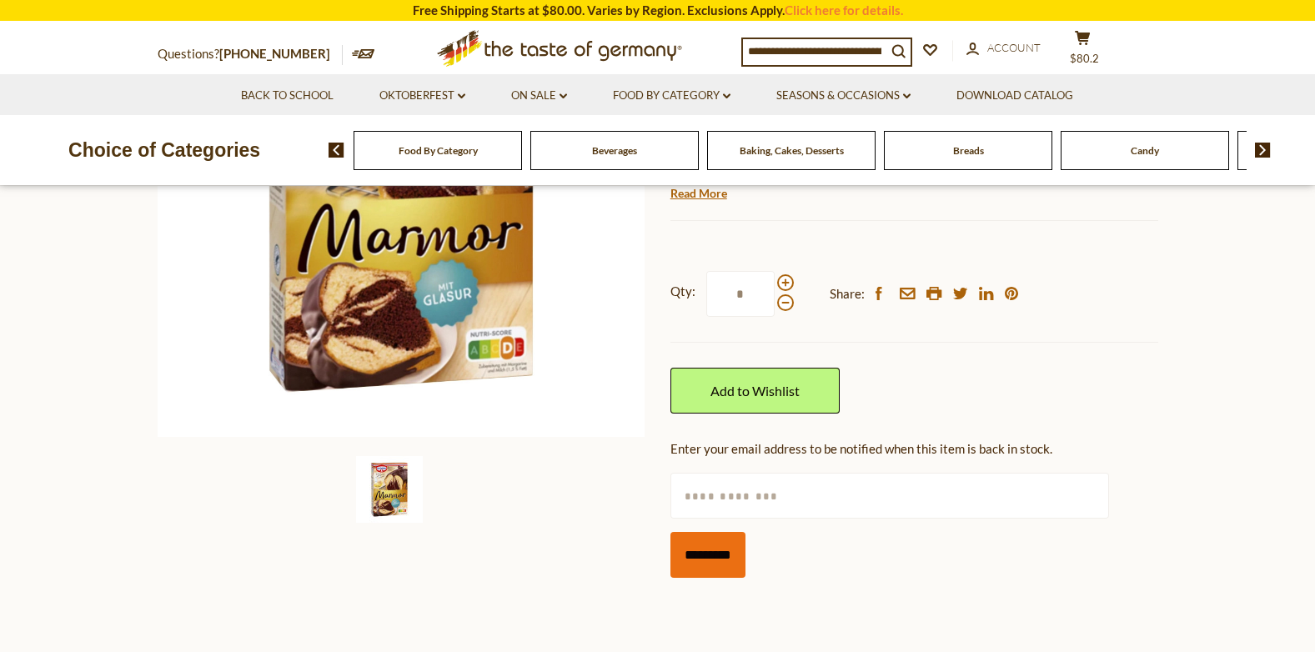
click at [724, 543] on input "*********" at bounding box center [707, 555] width 75 height 46
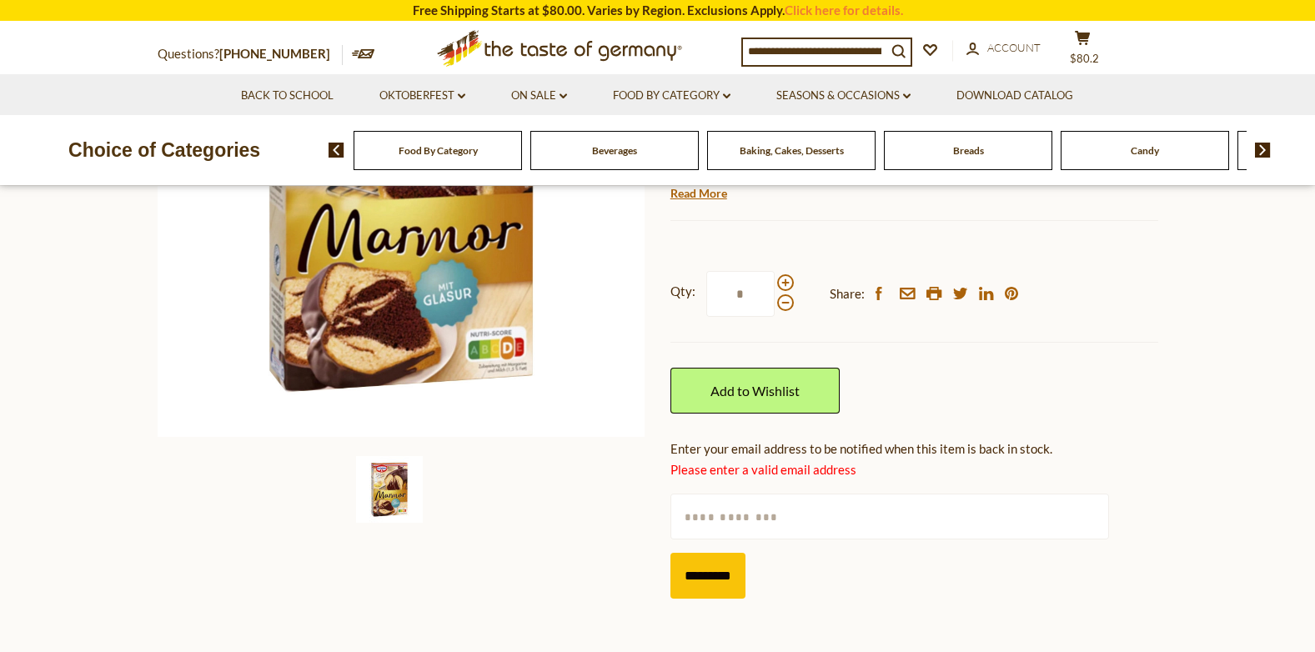
click at [694, 513] on input "text" at bounding box center [889, 517] width 438 height 46
type input "**********"
click at [1221, 524] on section "Home Food By Category Baking, Cakes, Desserts Dr. Oetker Classic German Marble …" at bounding box center [657, 270] width 1315 height 816
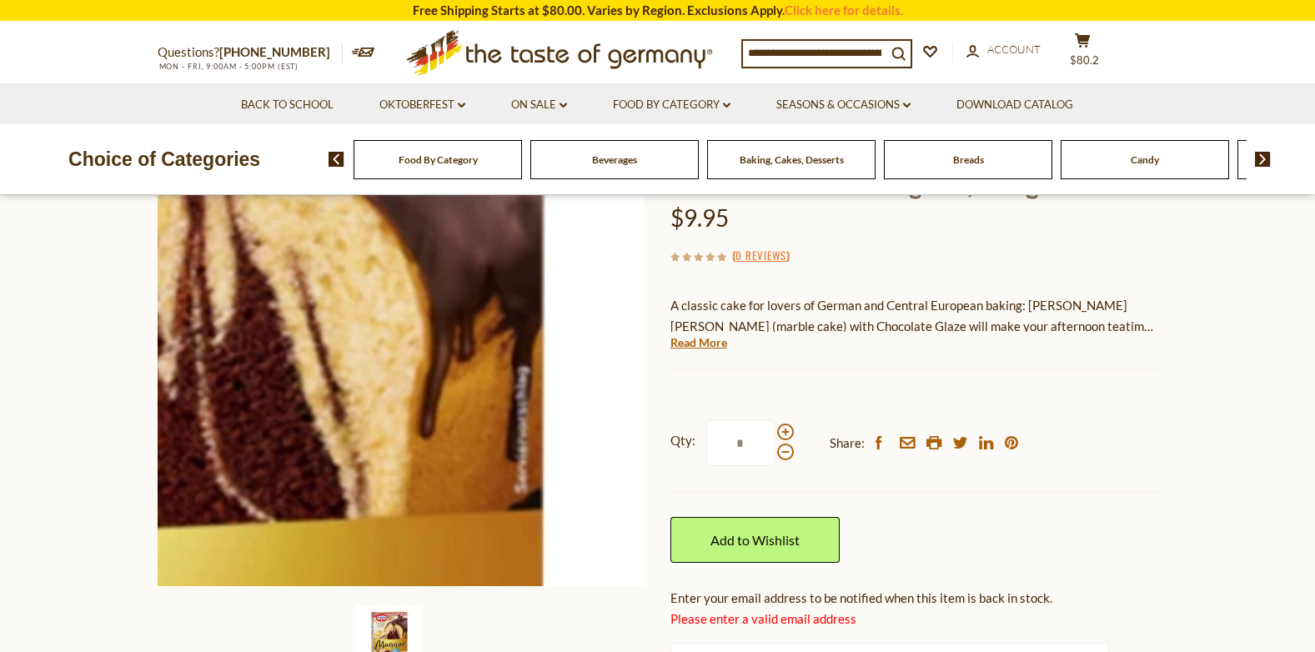
scroll to position [0, 0]
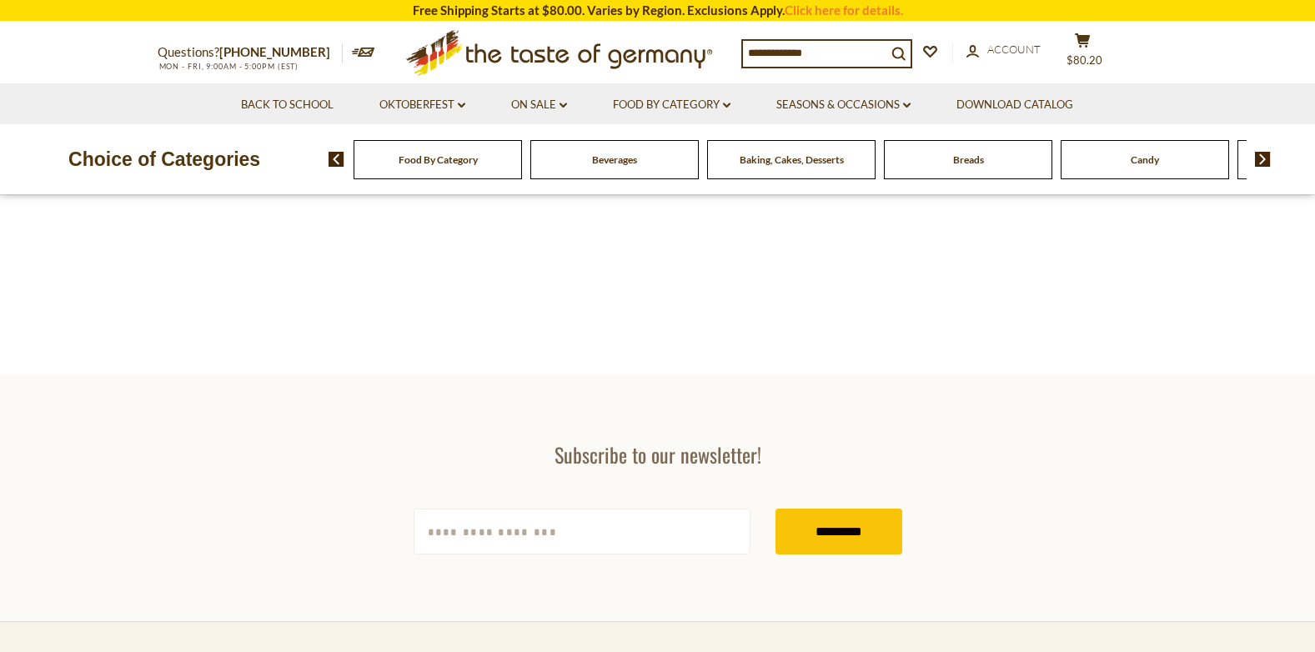
type input "********"
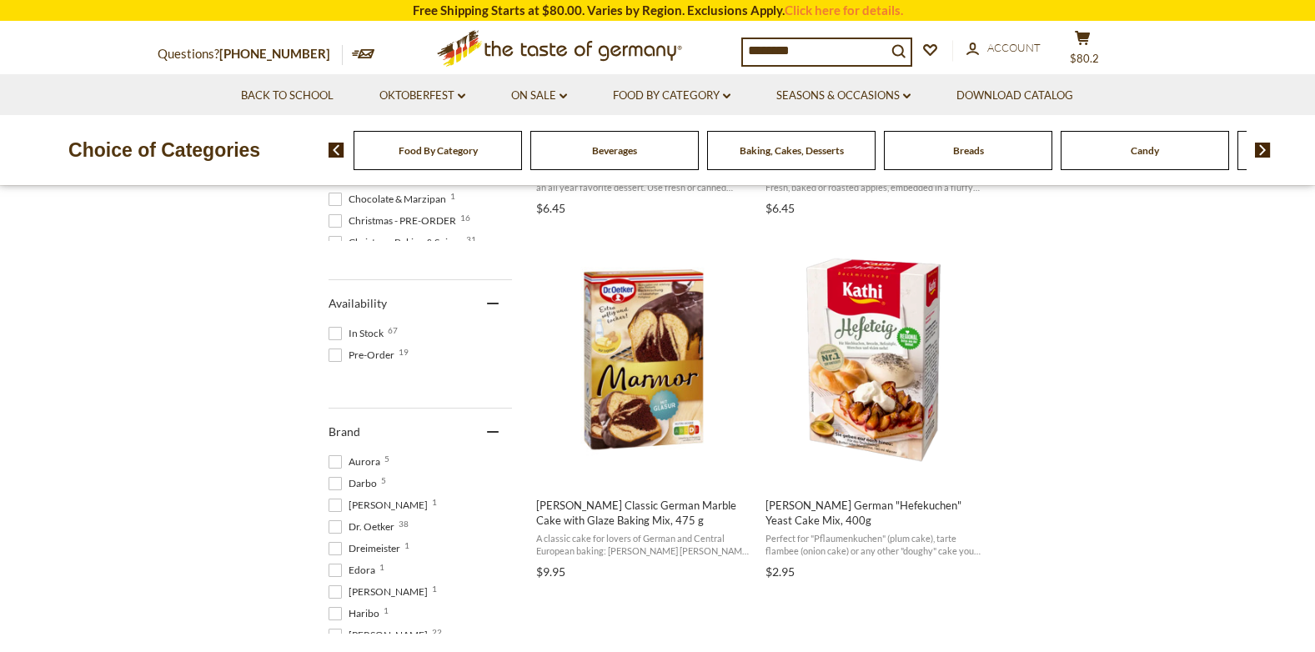
scroll to position [667, 0]
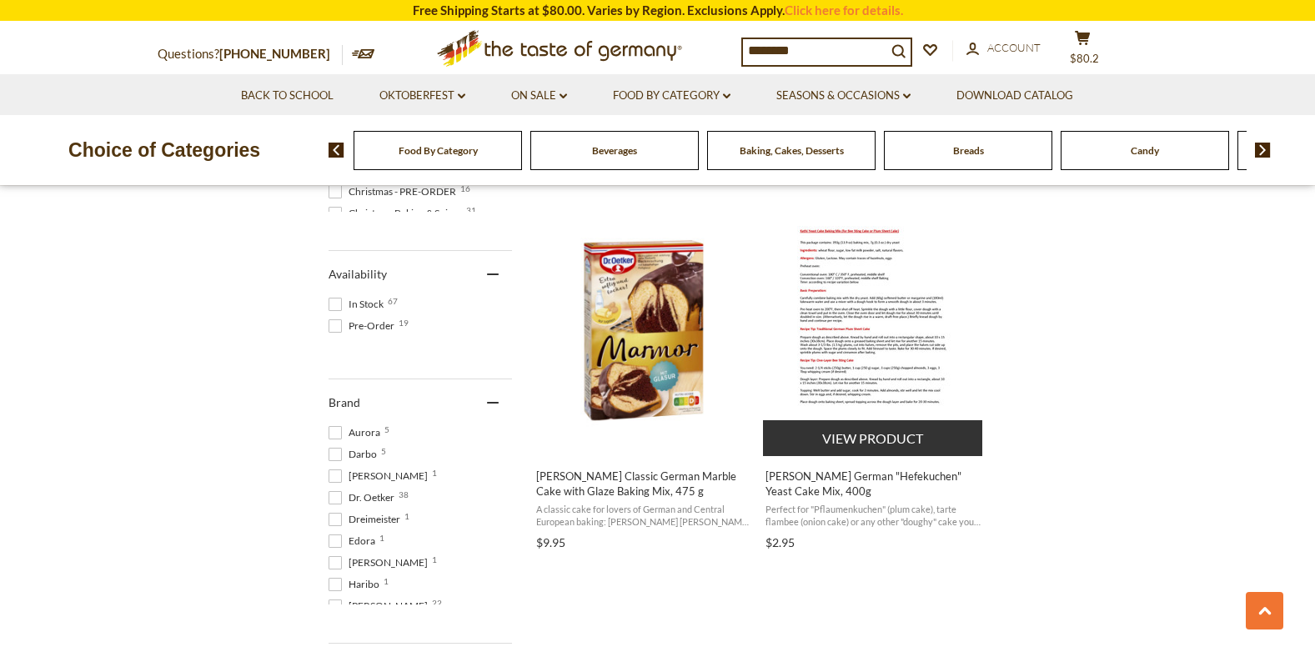
click at [882, 344] on img "Kathi German" at bounding box center [873, 331] width 193 height 250
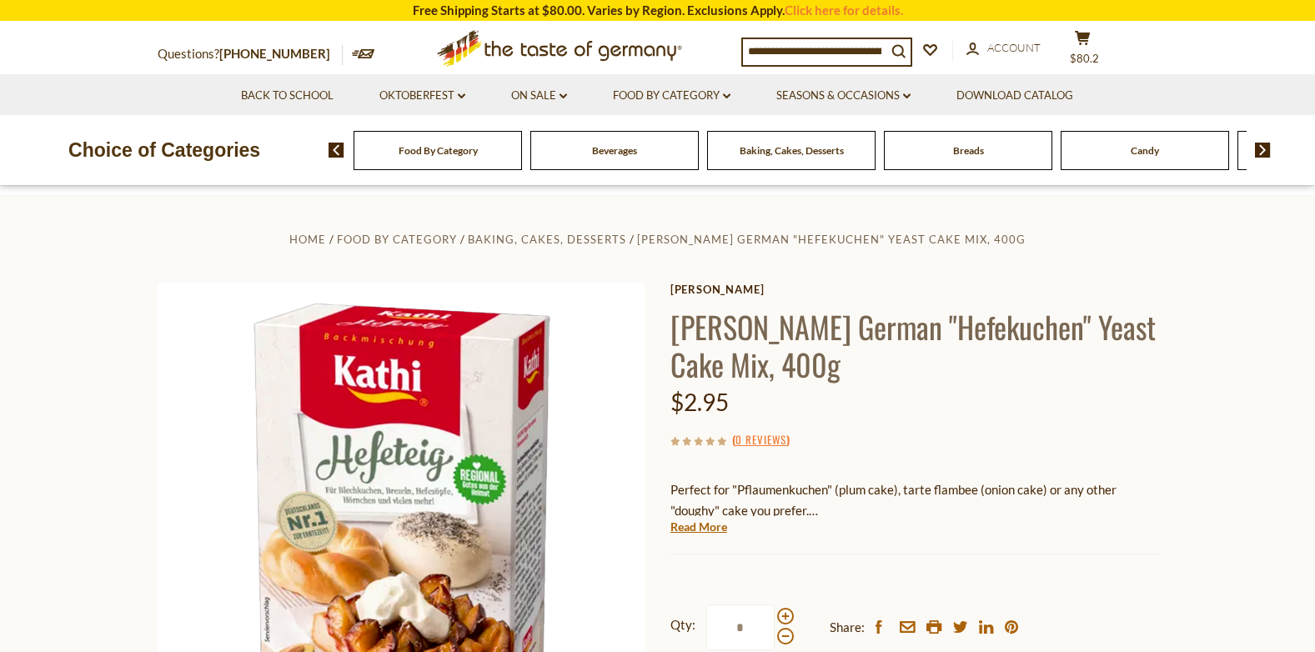
scroll to position [250, 0]
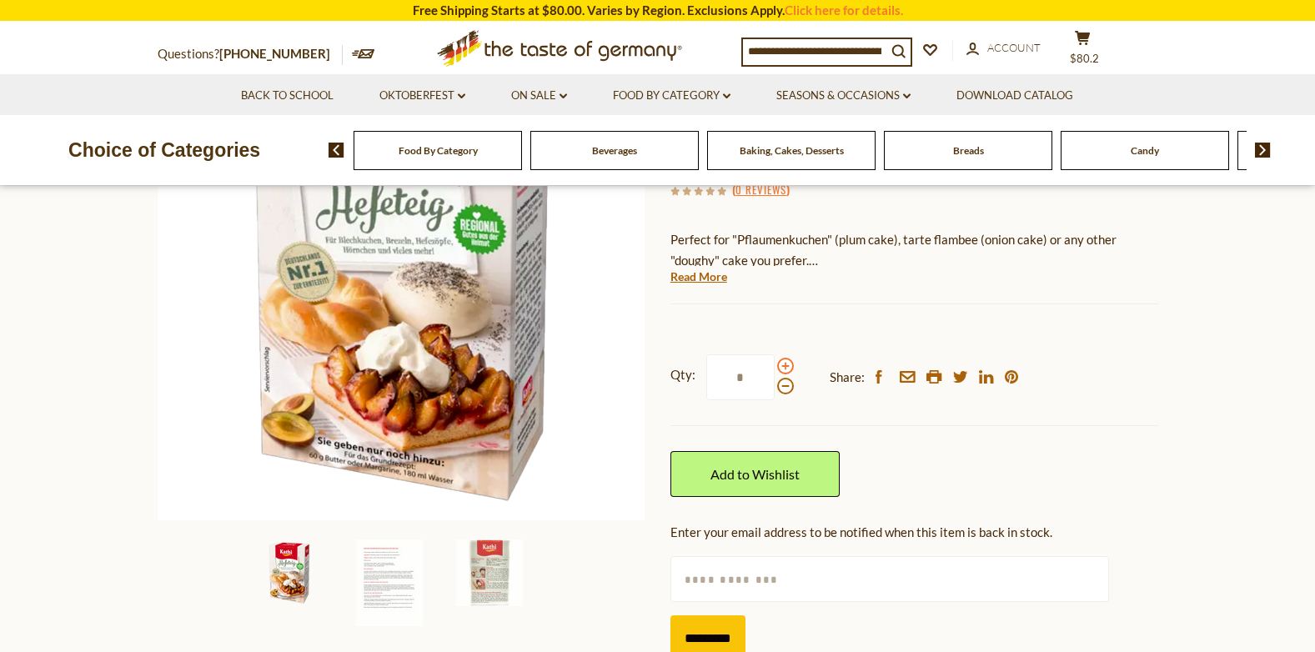
click at [782, 364] on span at bounding box center [785, 366] width 17 height 17
click at [774, 364] on input "*" at bounding box center [740, 377] width 68 height 46
click at [785, 385] on span at bounding box center [785, 386] width 17 height 17
click at [774, 385] on input "*" at bounding box center [740, 377] width 68 height 46
type input "*"
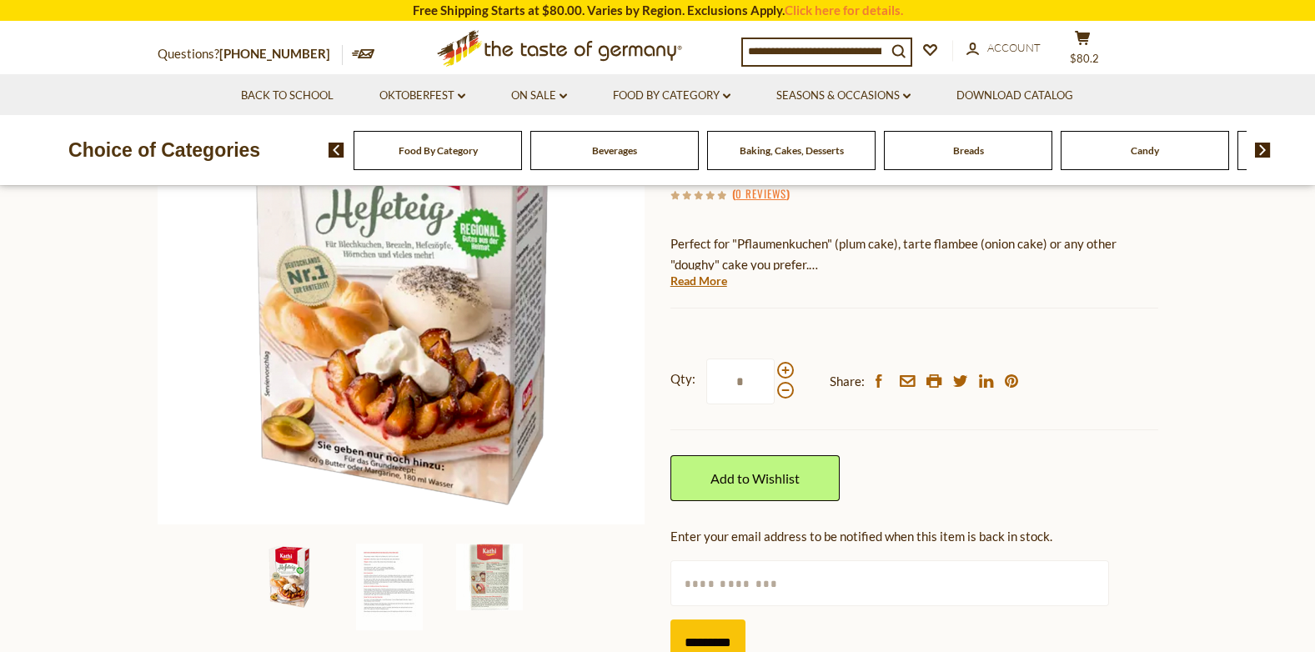
scroll to position [83, 0]
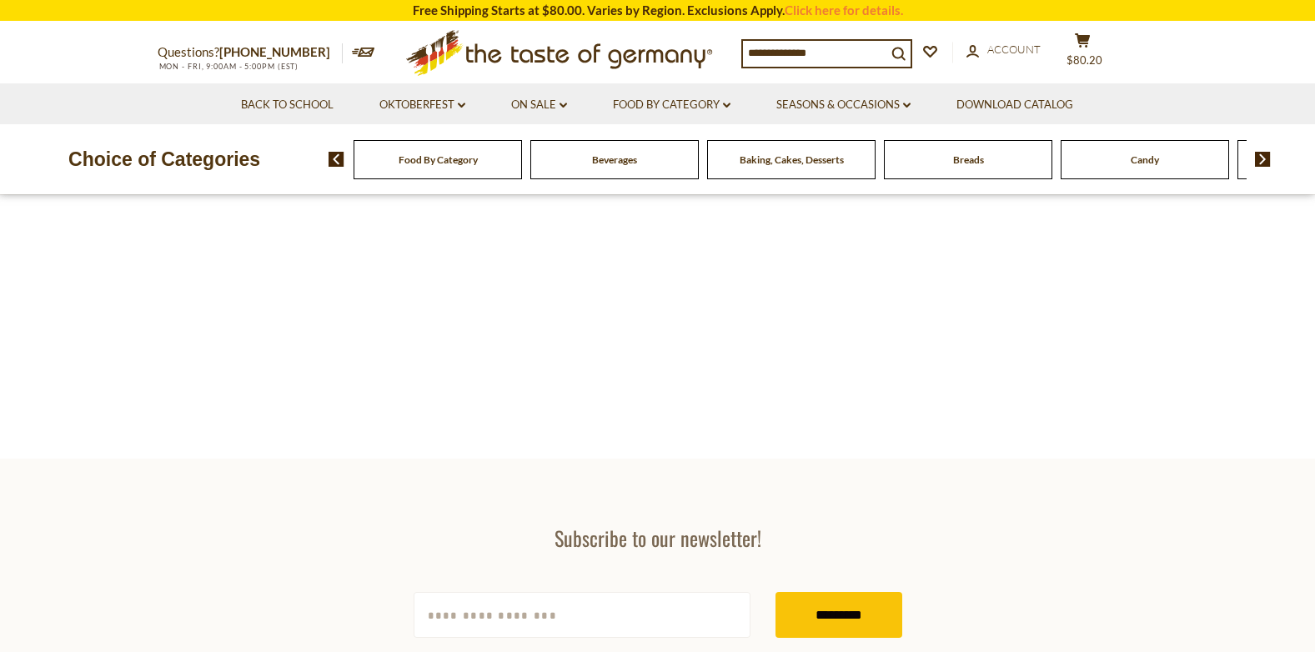
type input "********"
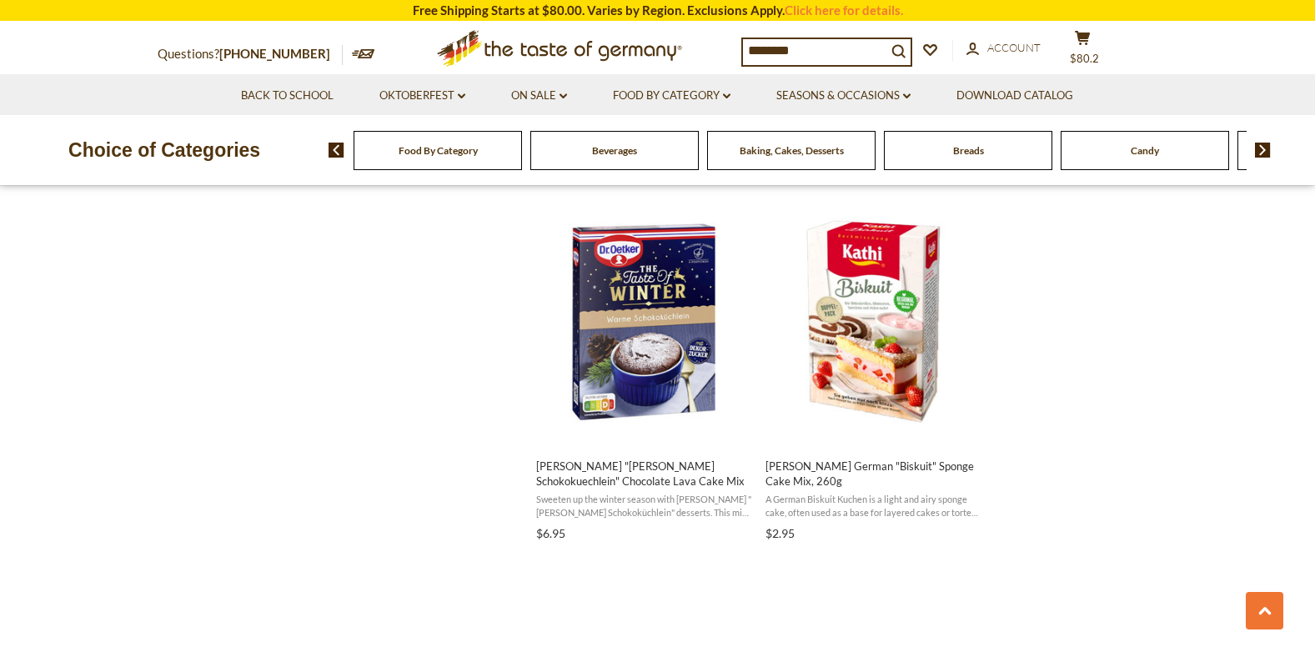
scroll to position [1417, 0]
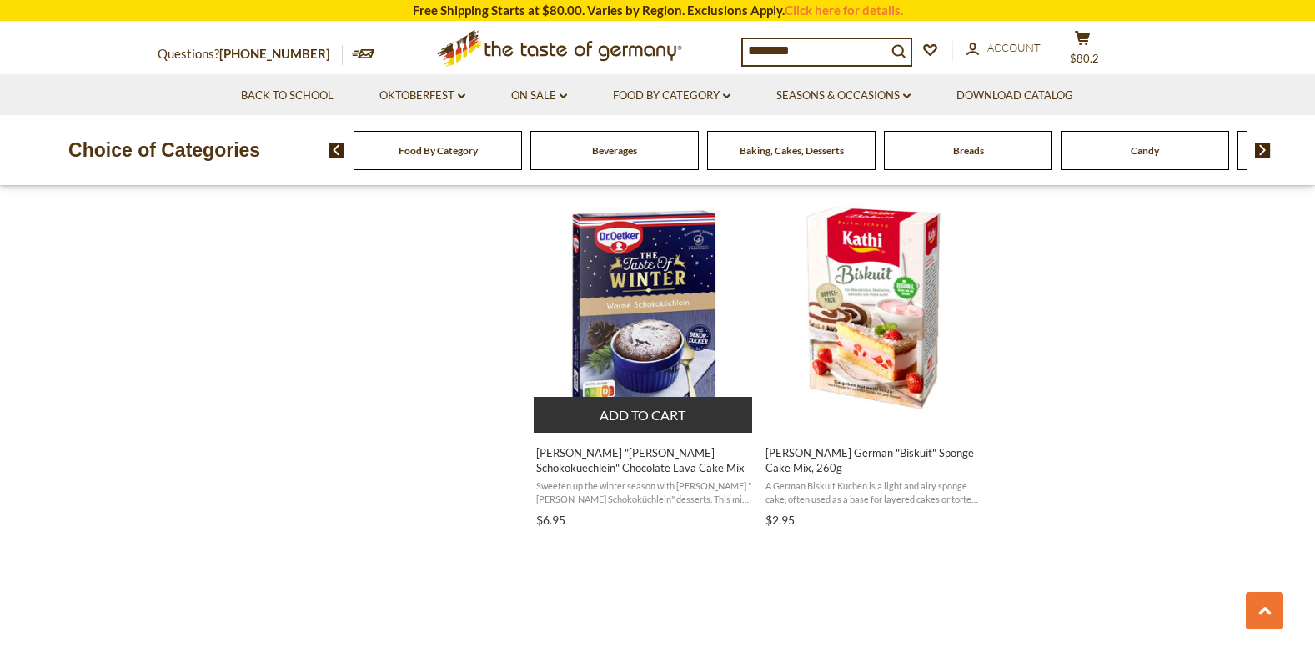
click at [639, 413] on button "Add to cart" at bounding box center [643, 415] width 219 height 36
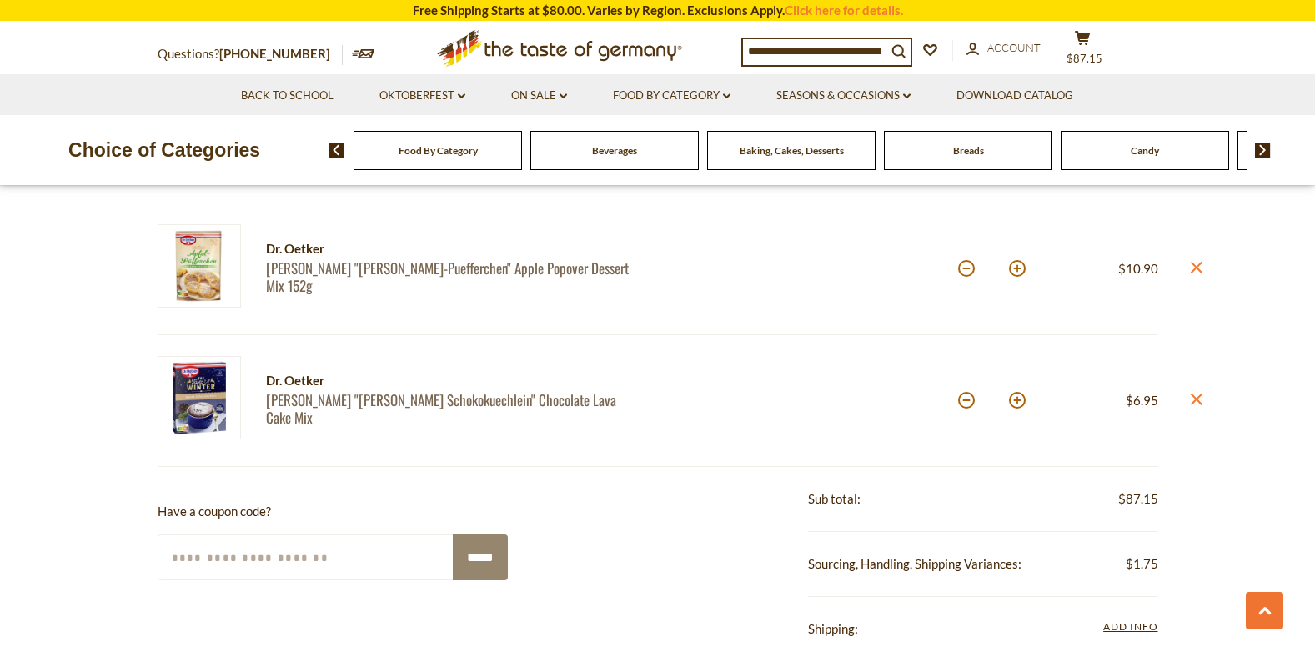
scroll to position [1000, 0]
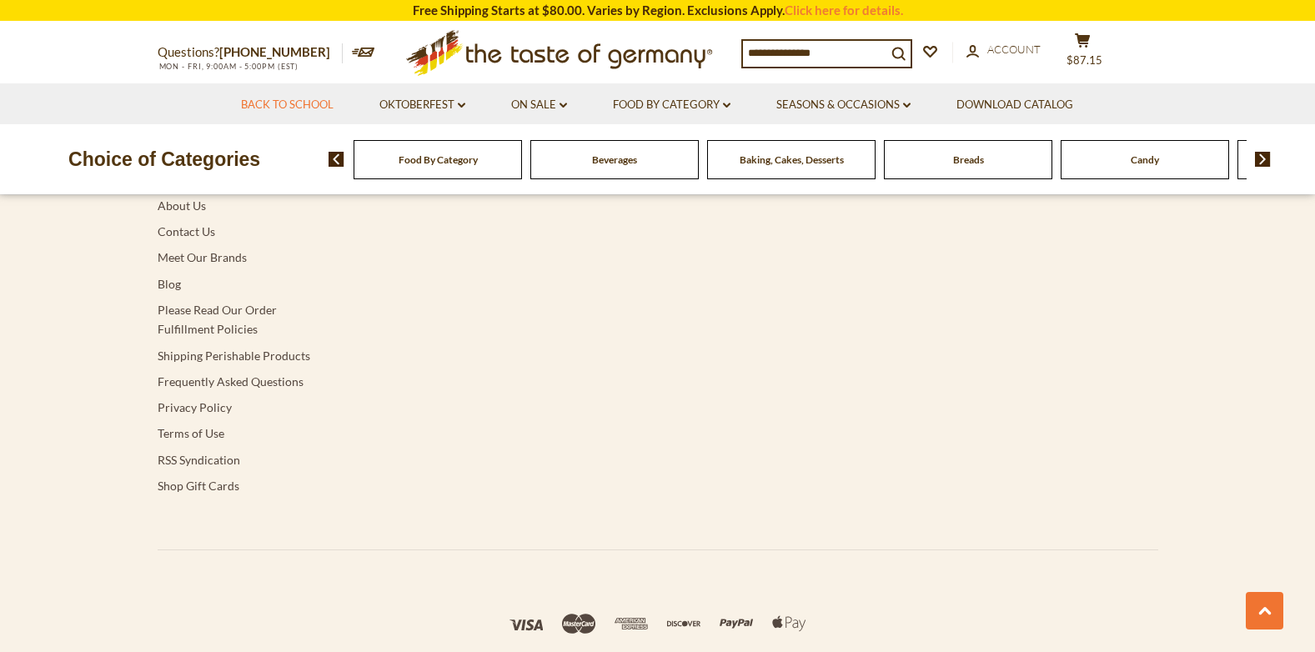
type input "********"
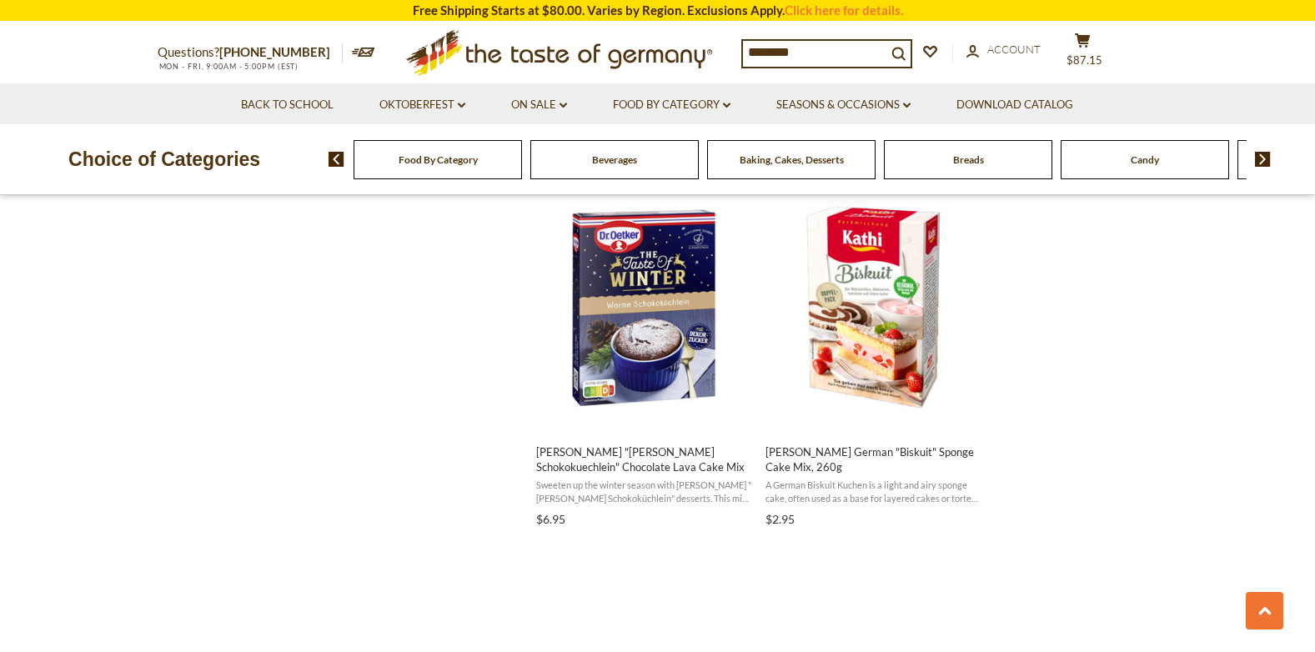
scroll to position [1417, 0]
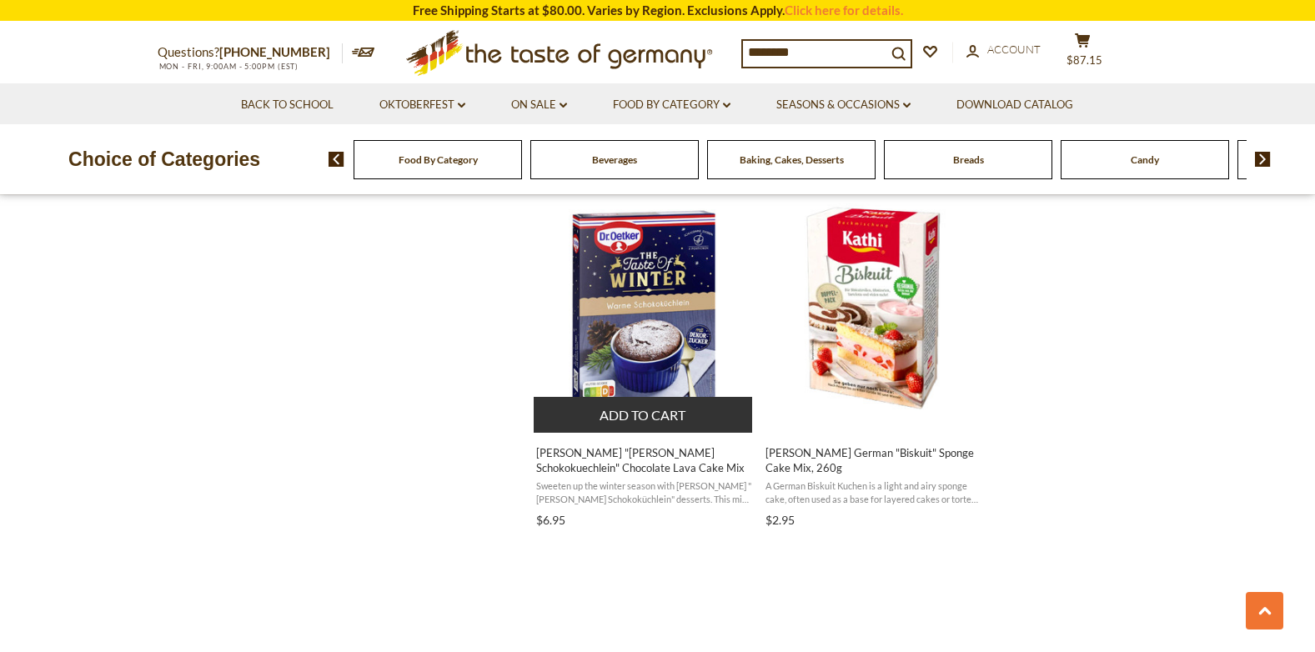
click at [664, 406] on button "Add to cart" at bounding box center [643, 415] width 219 height 36
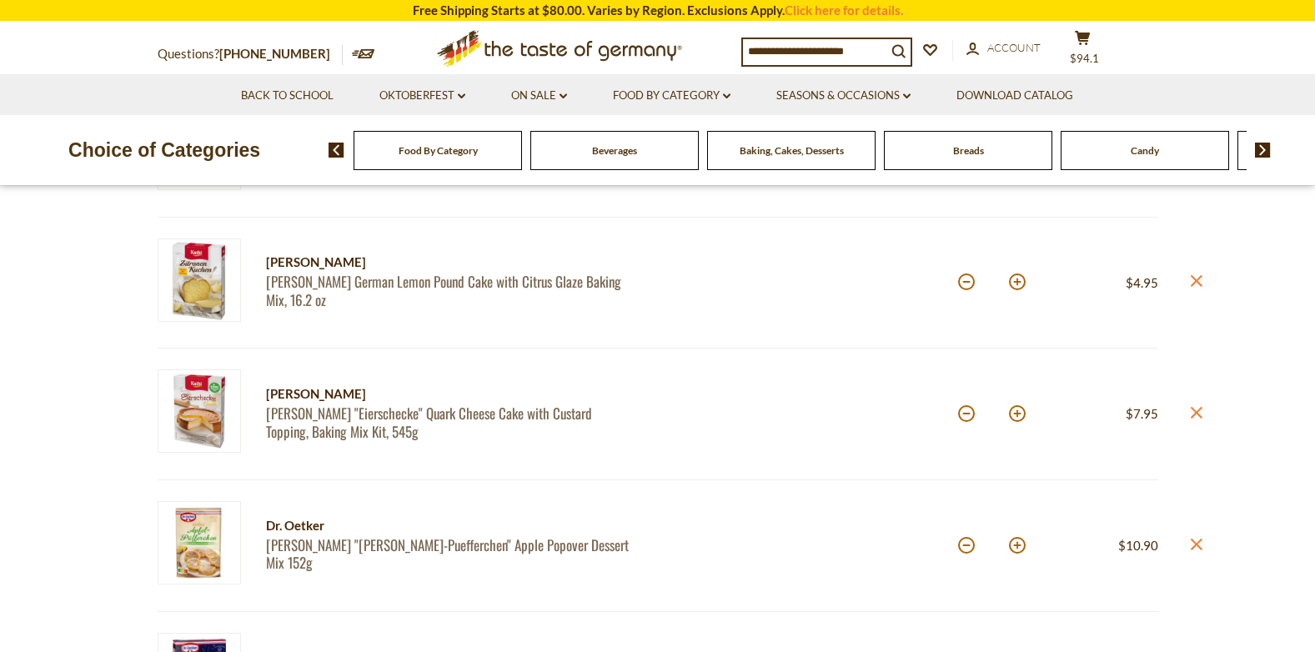
scroll to position [1000, 0]
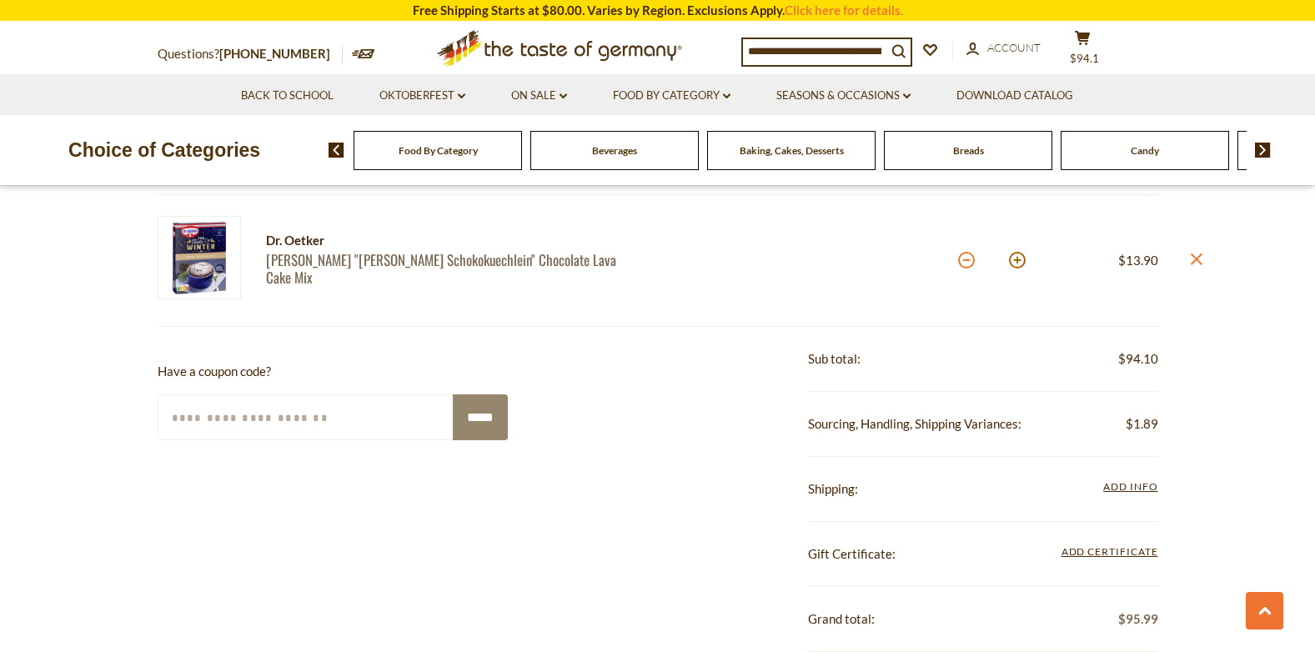
click at [969, 257] on button at bounding box center [966, 260] width 17 height 17
type input "*"
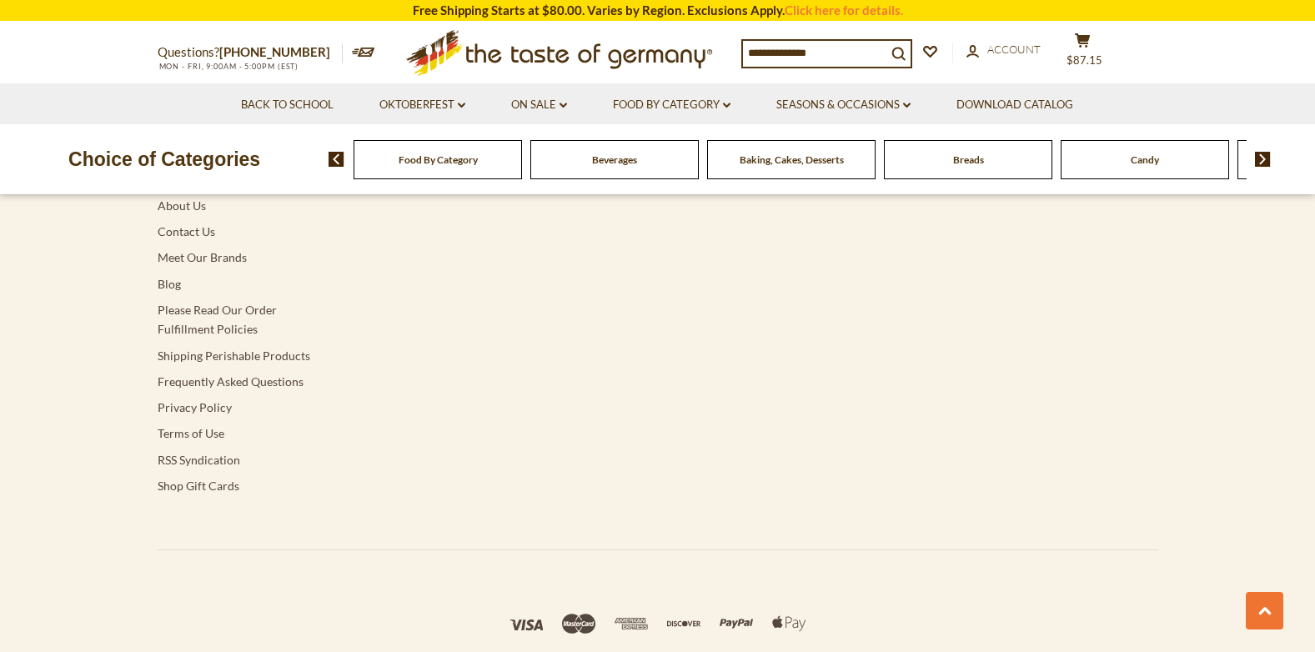
type input "********"
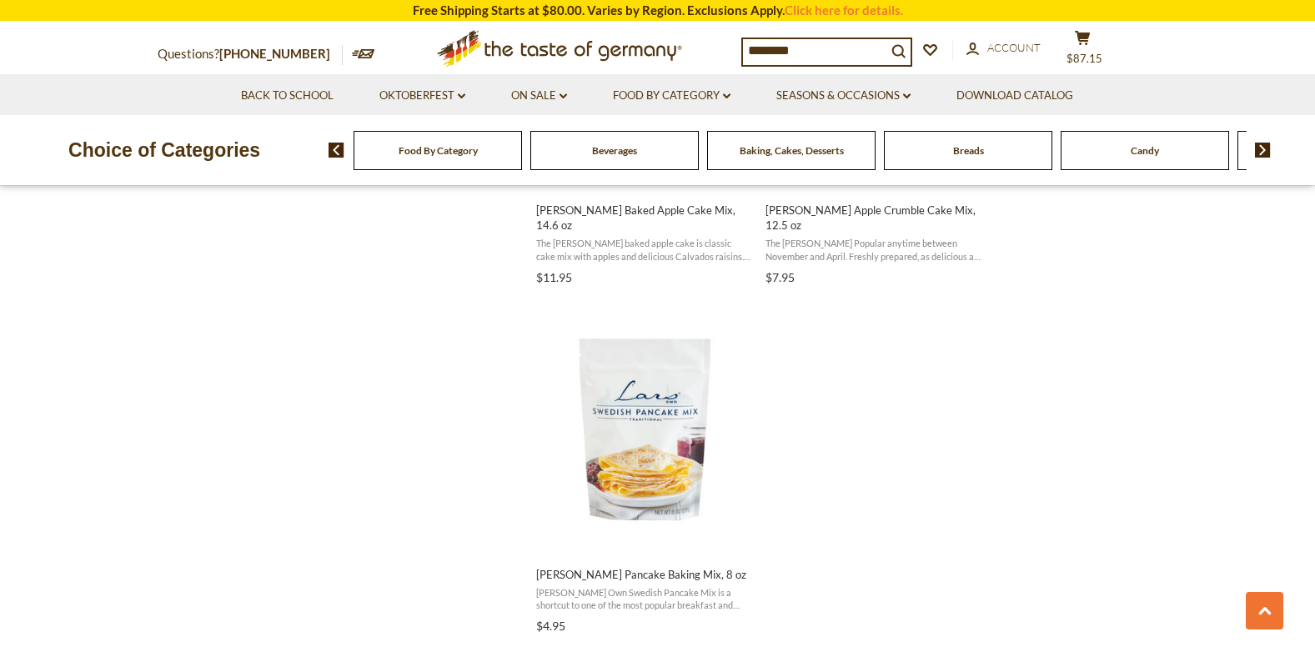
scroll to position [3084, 0]
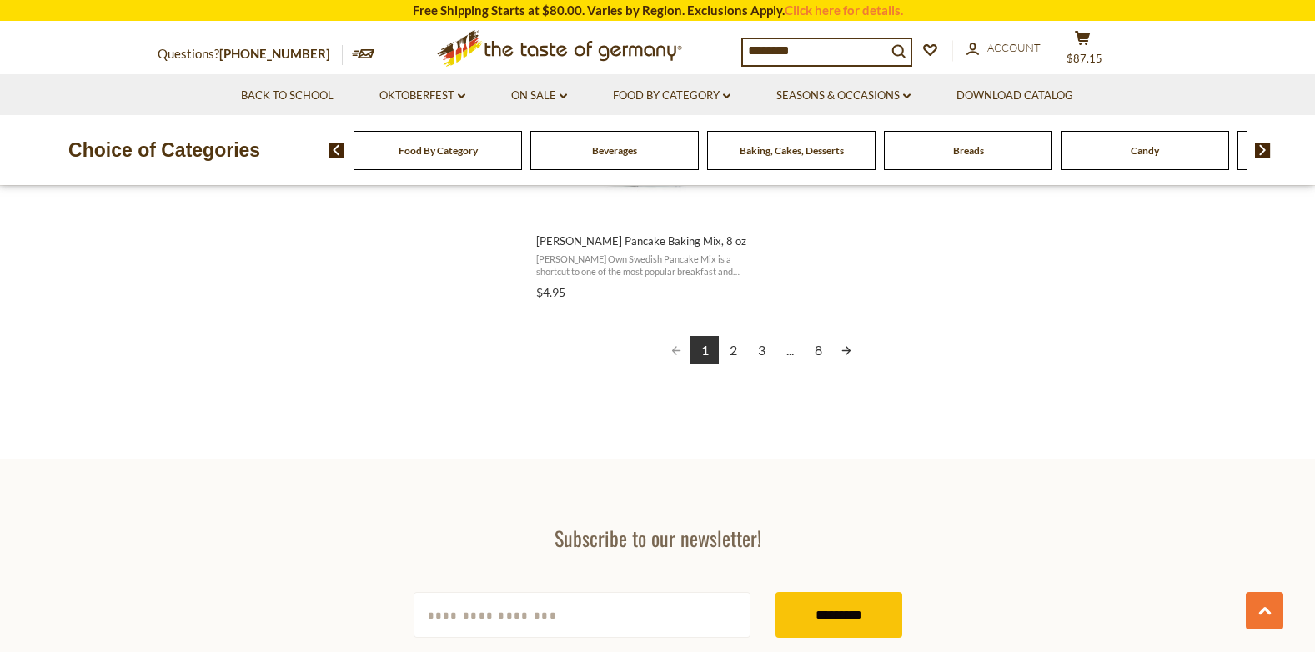
click at [848, 336] on link "Next page" at bounding box center [846, 350] width 28 height 28
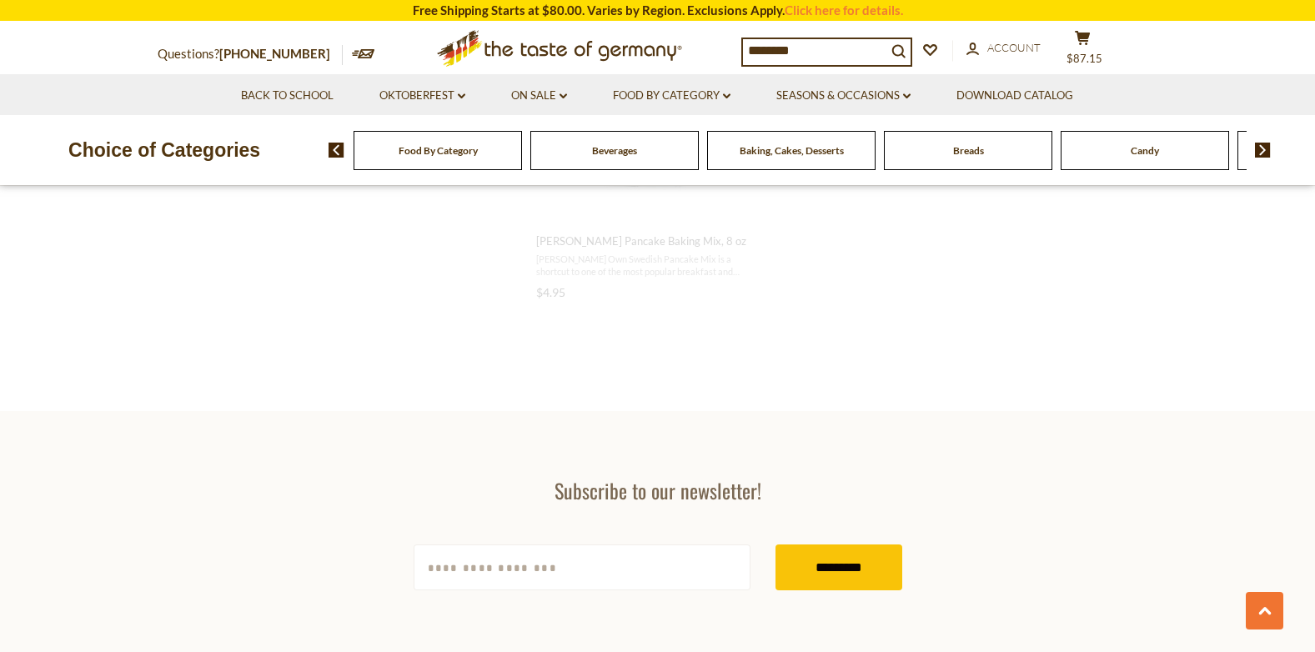
scroll to position [2525, 0]
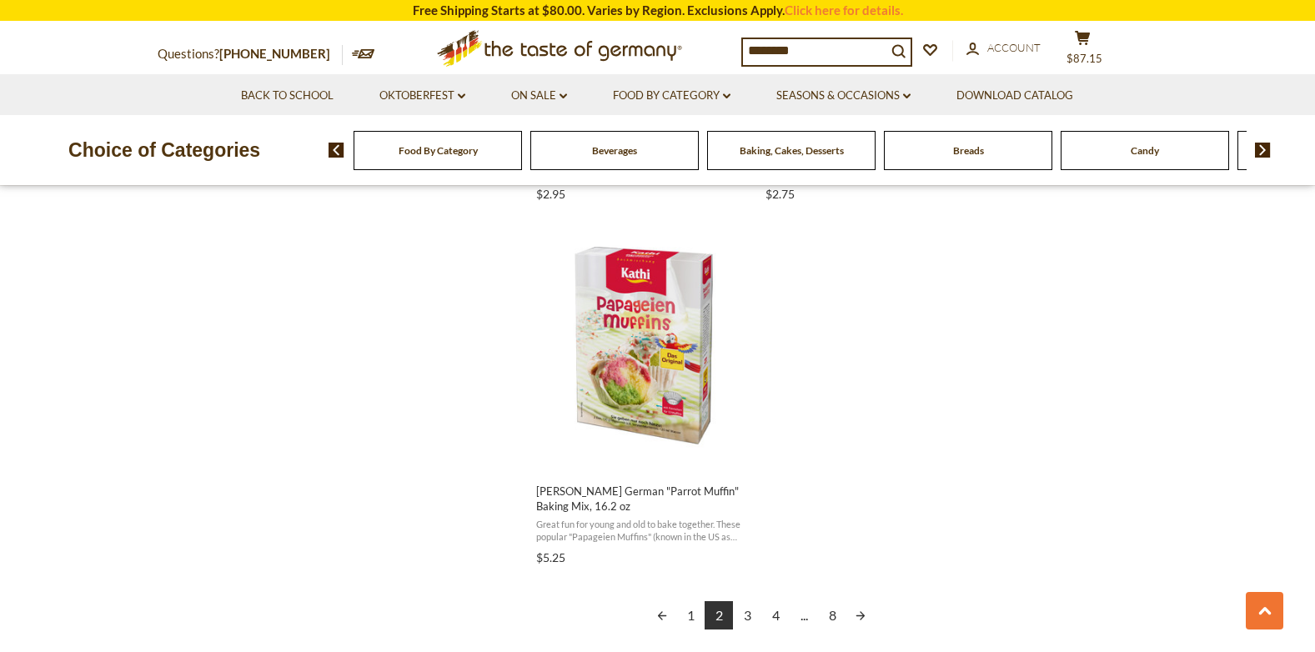
scroll to position [3084, 0]
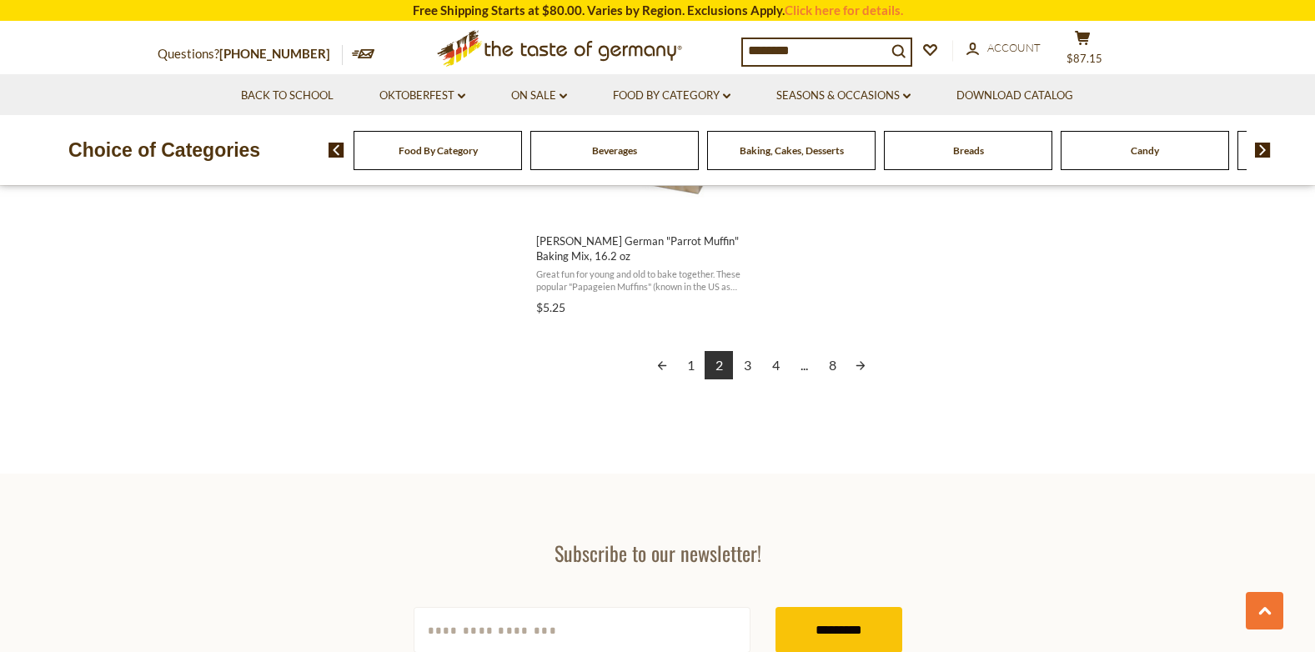
click at [864, 351] on link "Next page" at bounding box center [860, 365] width 28 height 28
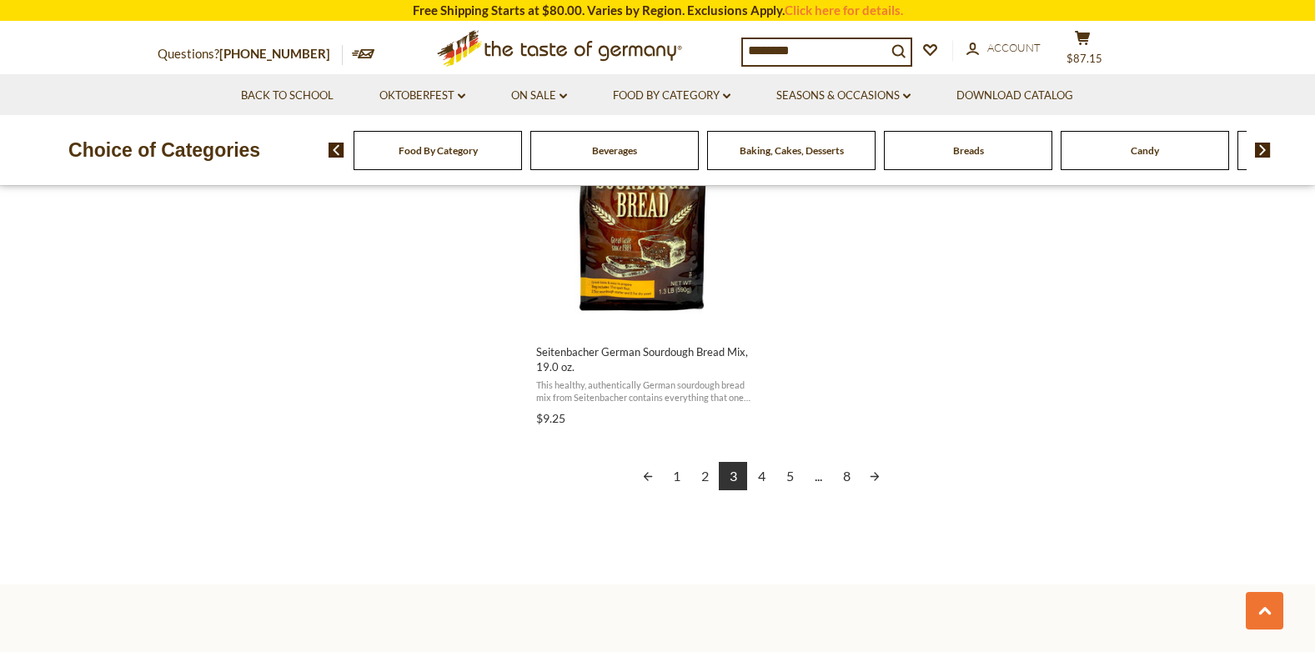
scroll to position [3001, 0]
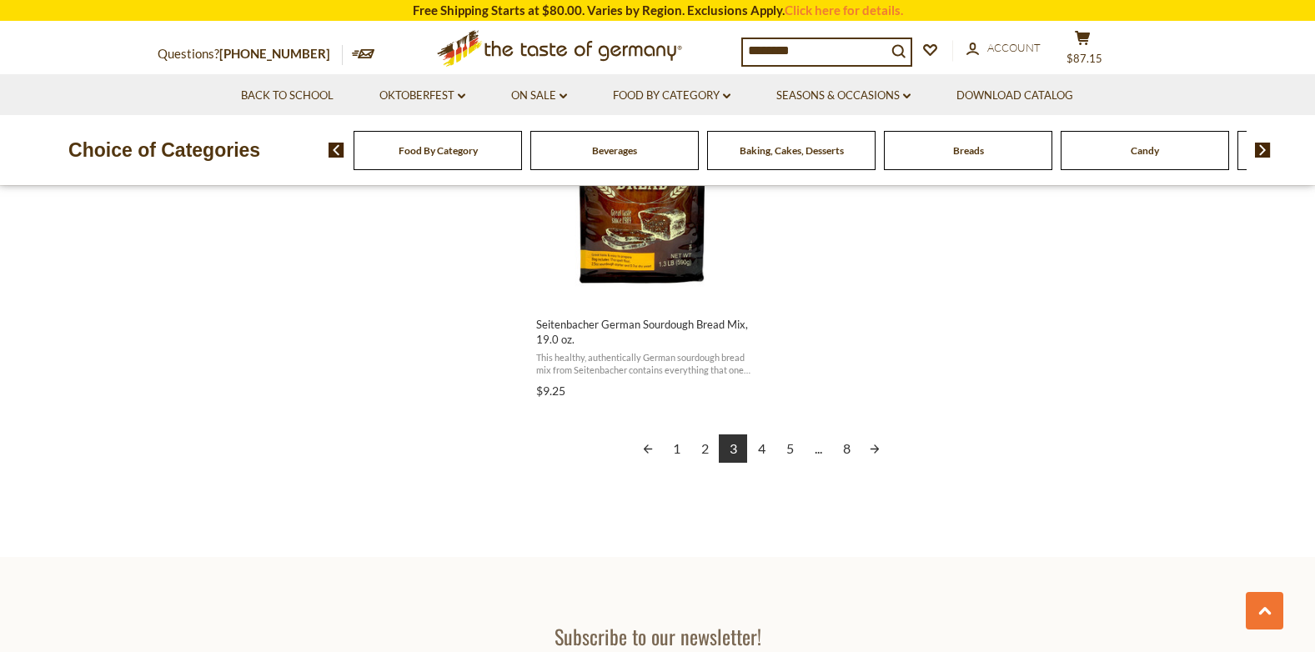
click at [874, 443] on link "Next page" at bounding box center [874, 448] width 28 height 28
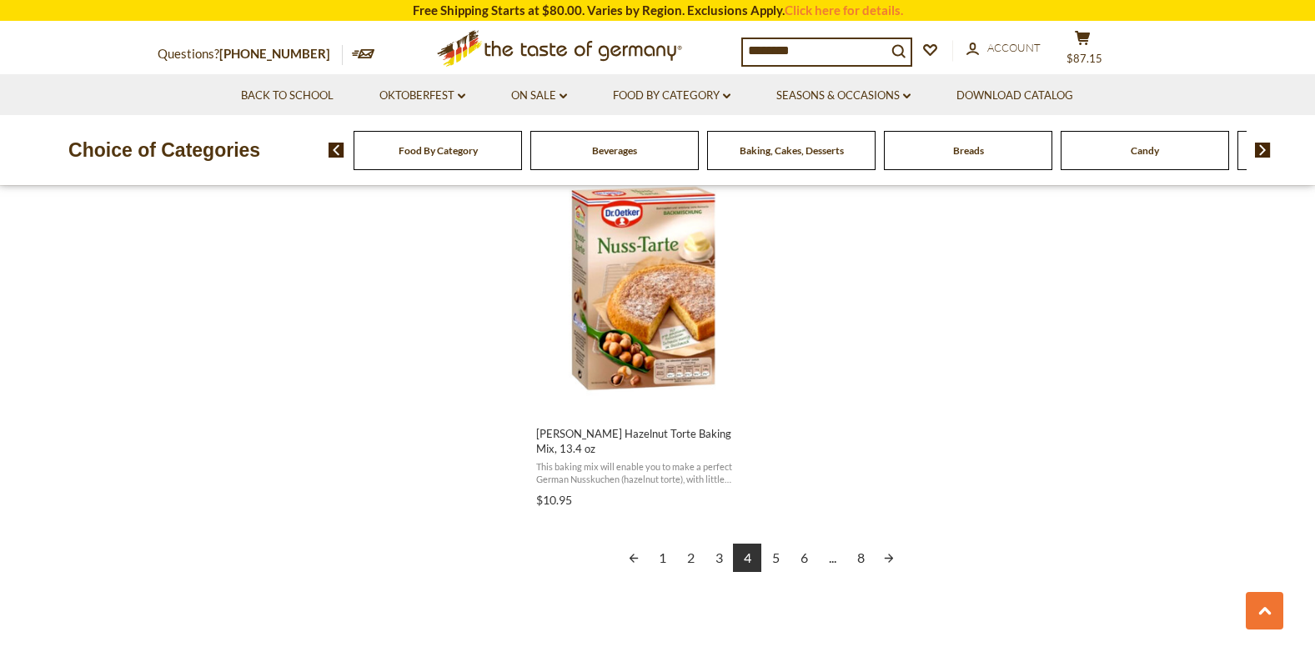
scroll to position [2918, 0]
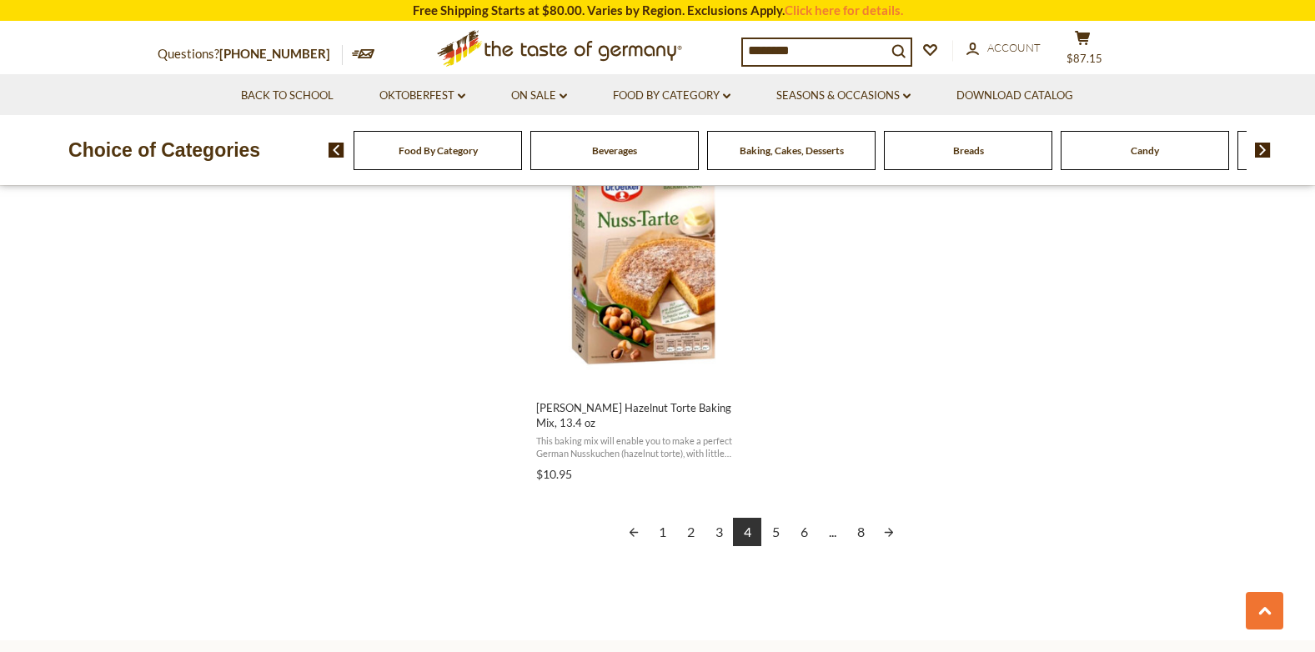
click at [890, 531] on link "Next page" at bounding box center [888, 532] width 28 height 28
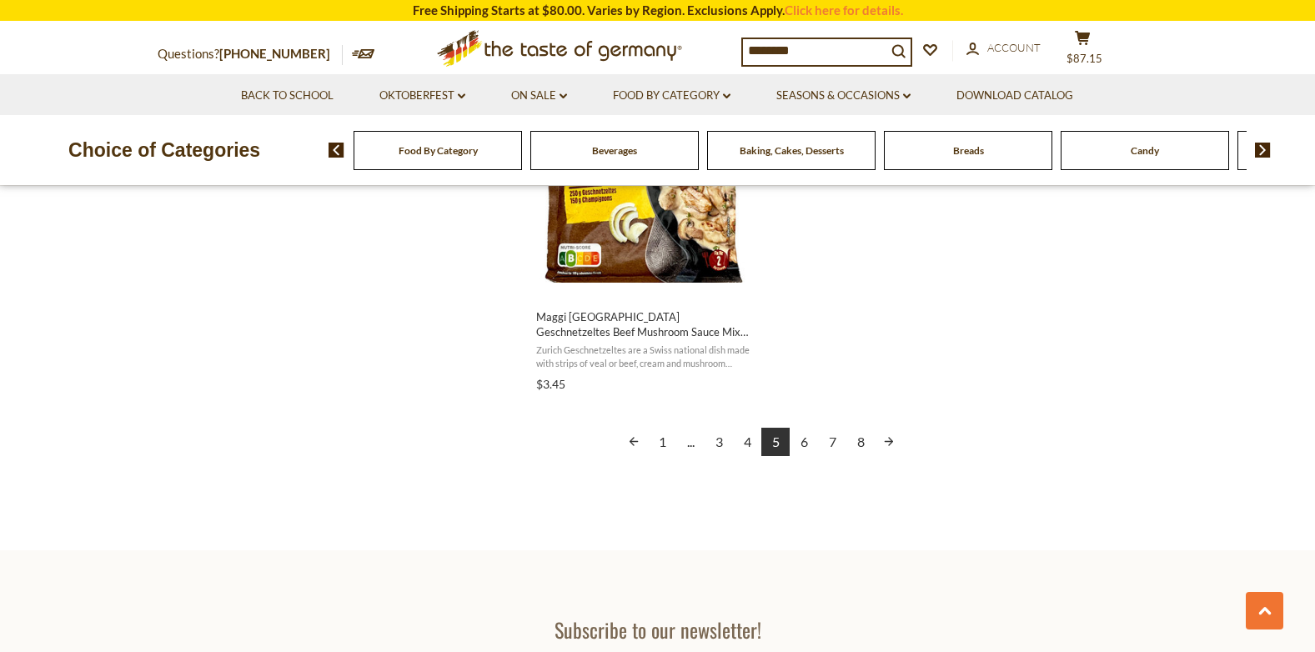
scroll to position [3001, 0]
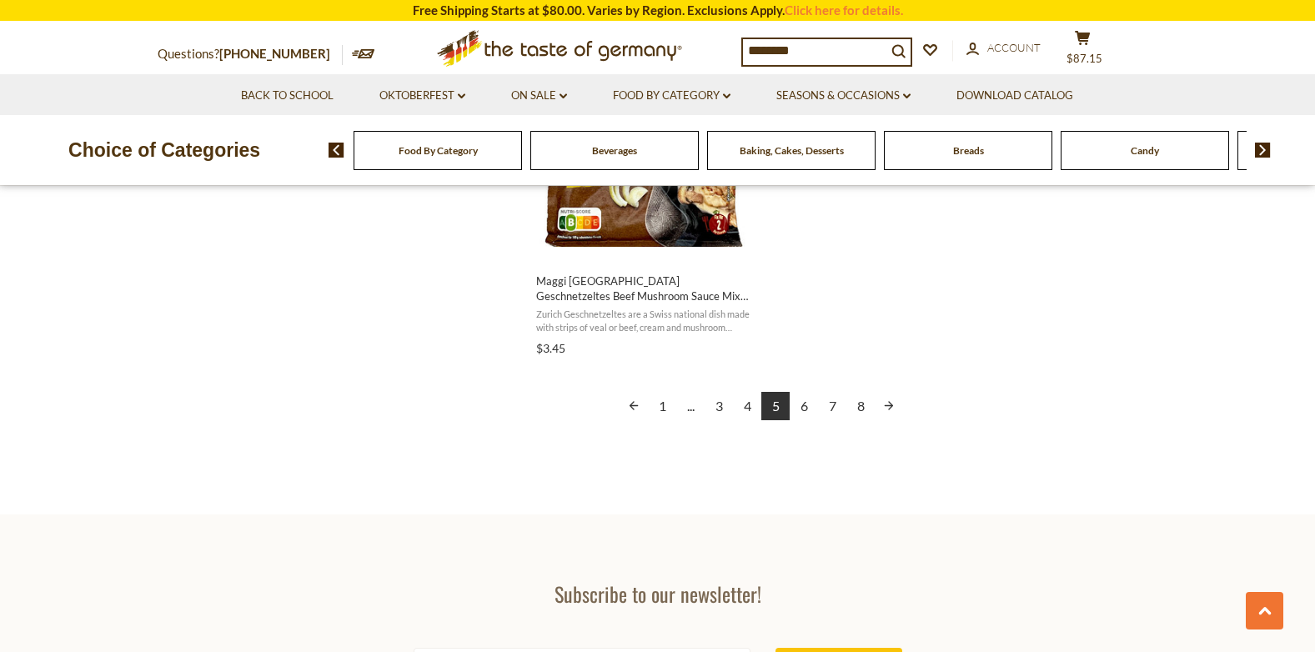
click at [888, 398] on link "Next page" at bounding box center [888, 406] width 28 height 28
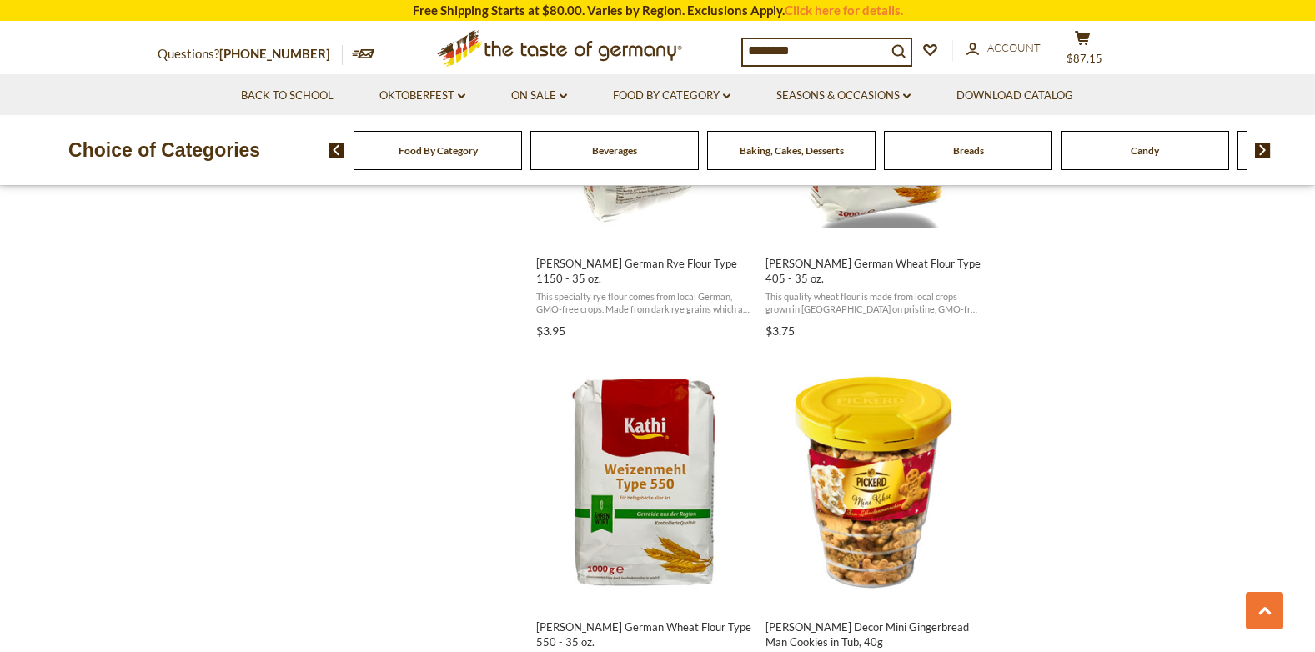
scroll to position [2418, 0]
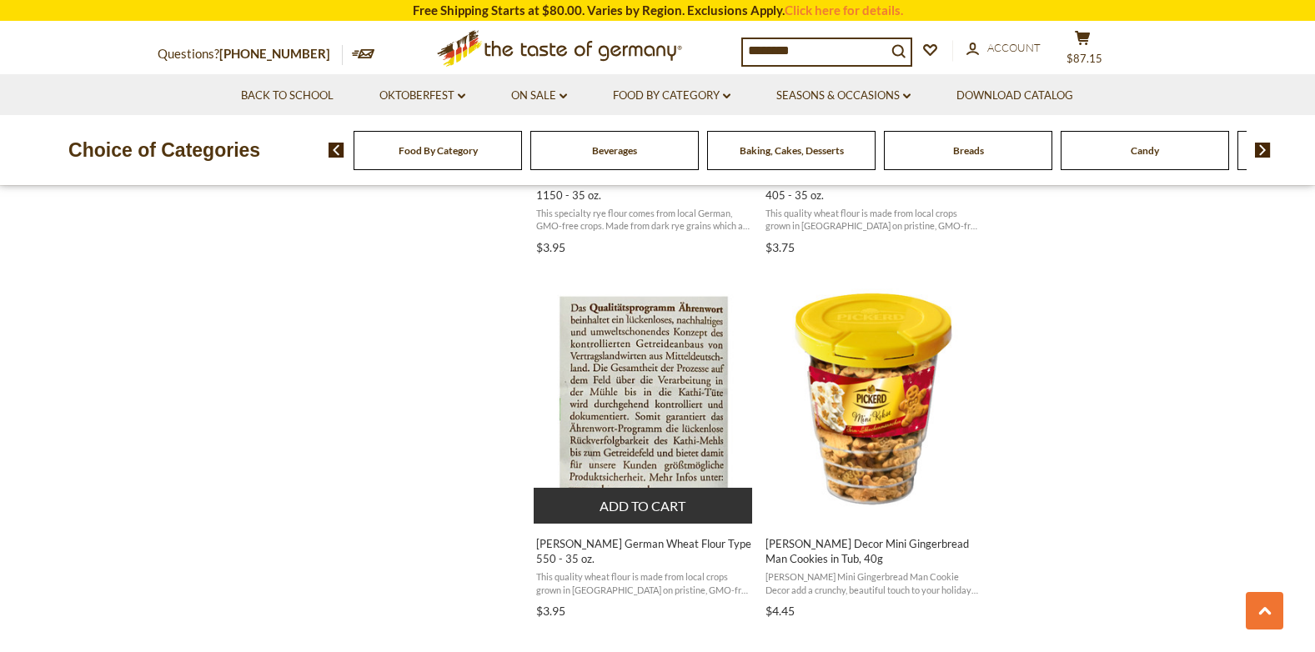
click at [634, 368] on img "Kathi German Wheat Flour Type 550 - 35 oz." at bounding box center [644, 398] width 221 height 221
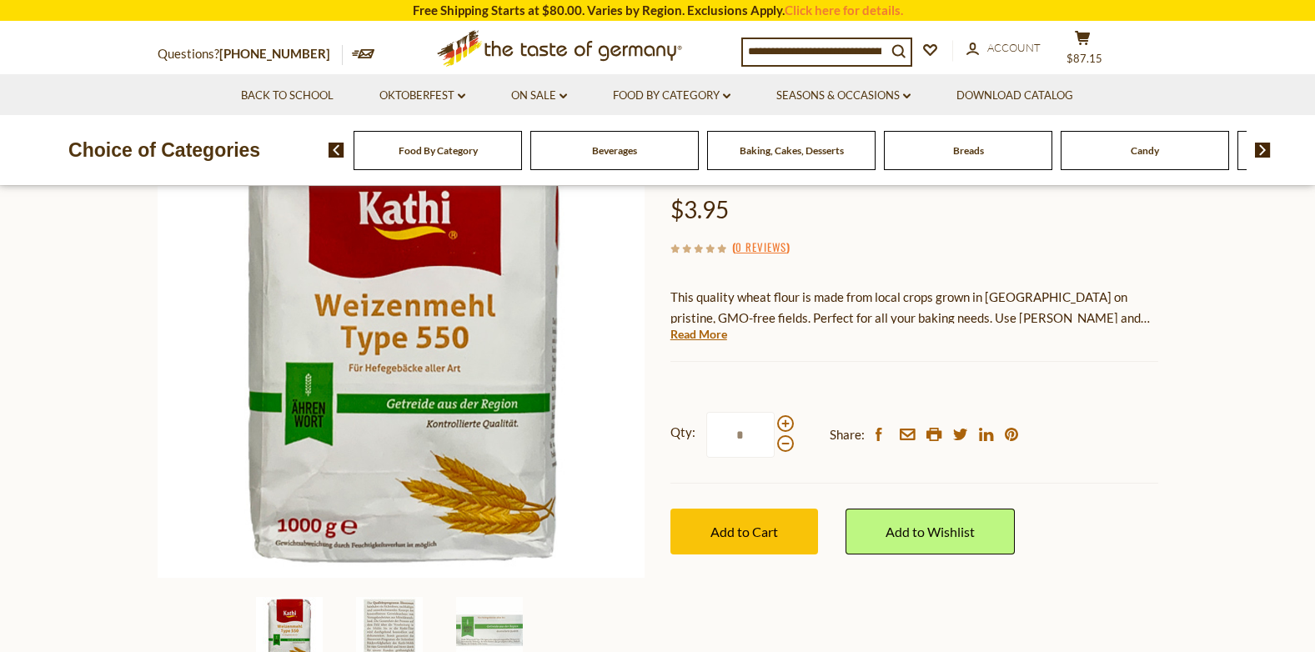
scroll to position [250, 0]
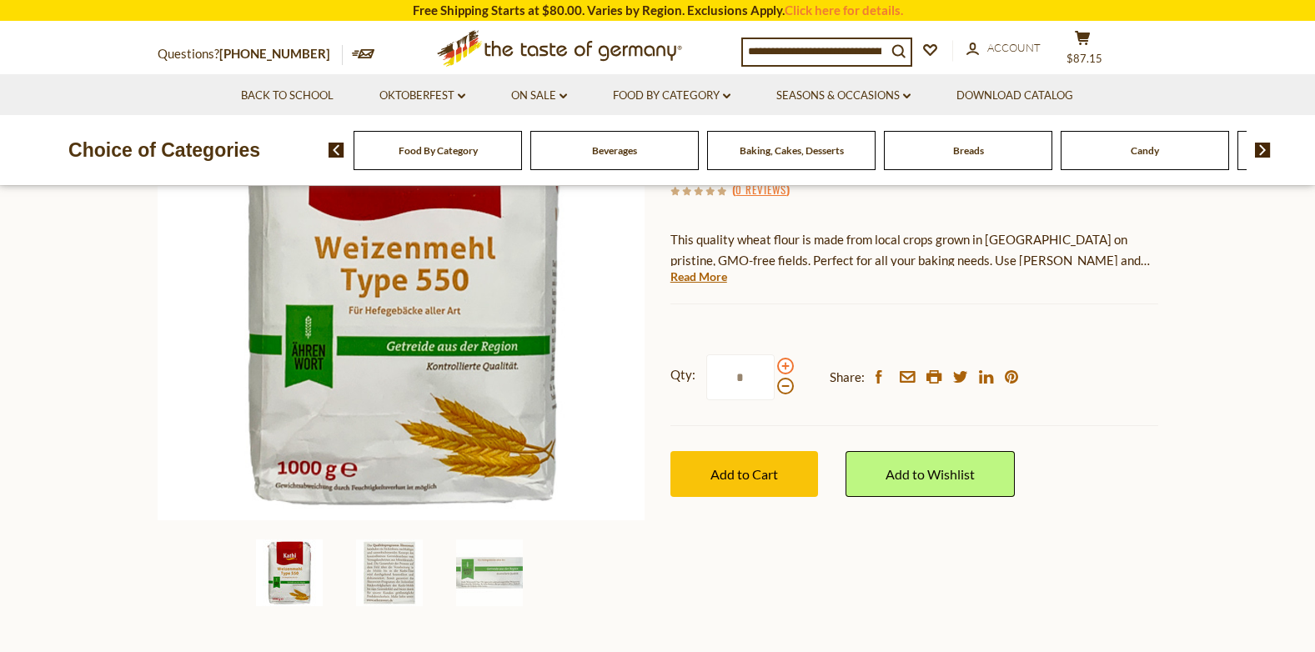
click at [787, 358] on span at bounding box center [785, 366] width 17 height 17
click at [774, 354] on input "*" at bounding box center [740, 377] width 68 height 46
click at [787, 358] on span at bounding box center [785, 366] width 17 height 17
click at [774, 354] on input "*" at bounding box center [740, 377] width 68 height 46
click at [783, 378] on span at bounding box center [785, 386] width 17 height 17
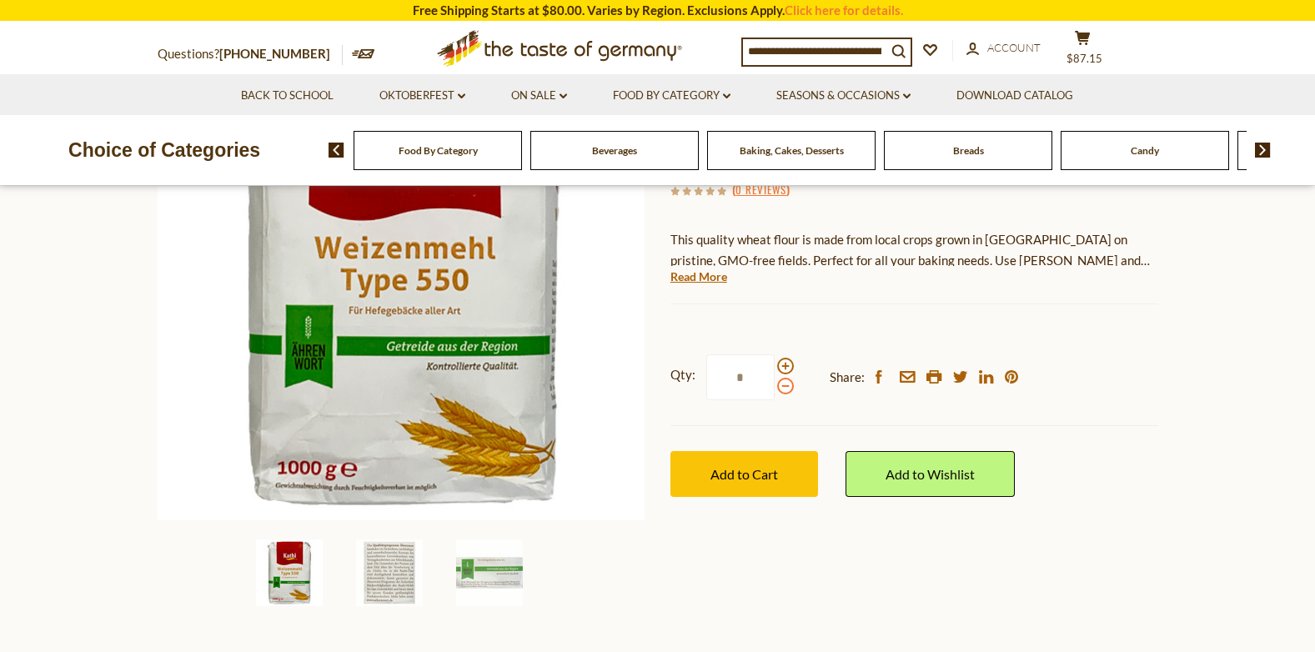
click at [774, 354] on input "*" at bounding box center [740, 377] width 68 height 46
type input "*"
click at [774, 466] on span "Add to Cart" at bounding box center [744, 474] width 68 height 16
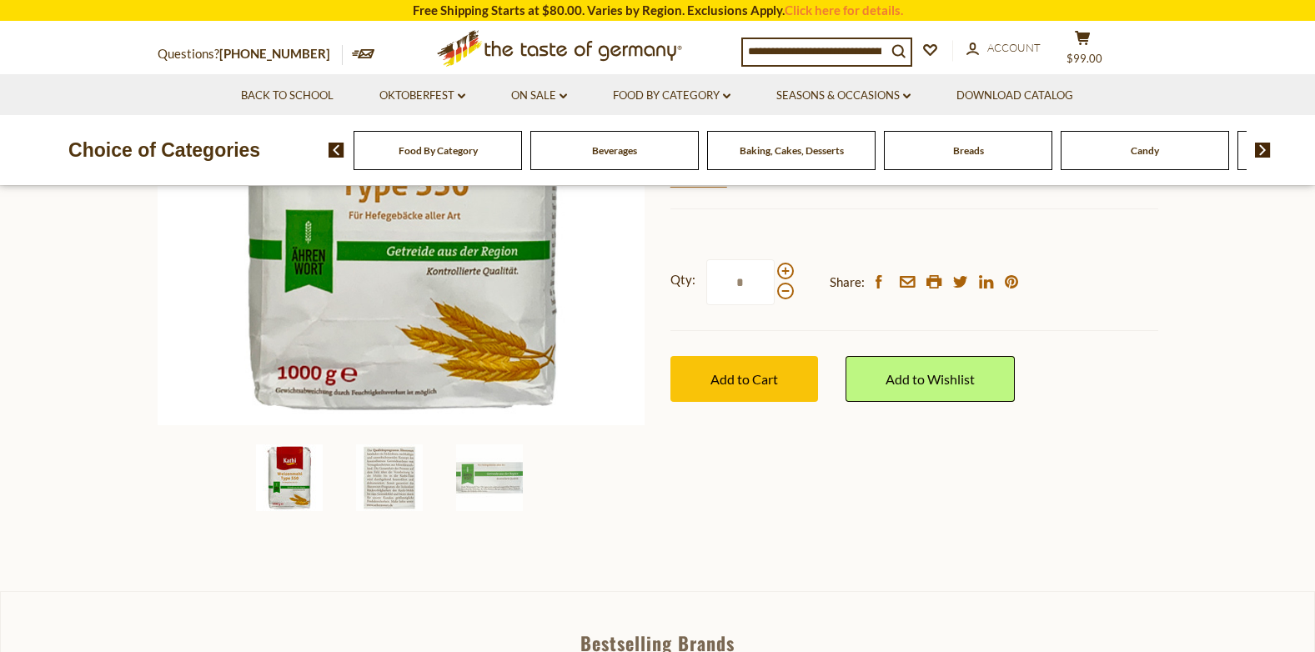
scroll to position [333, 0]
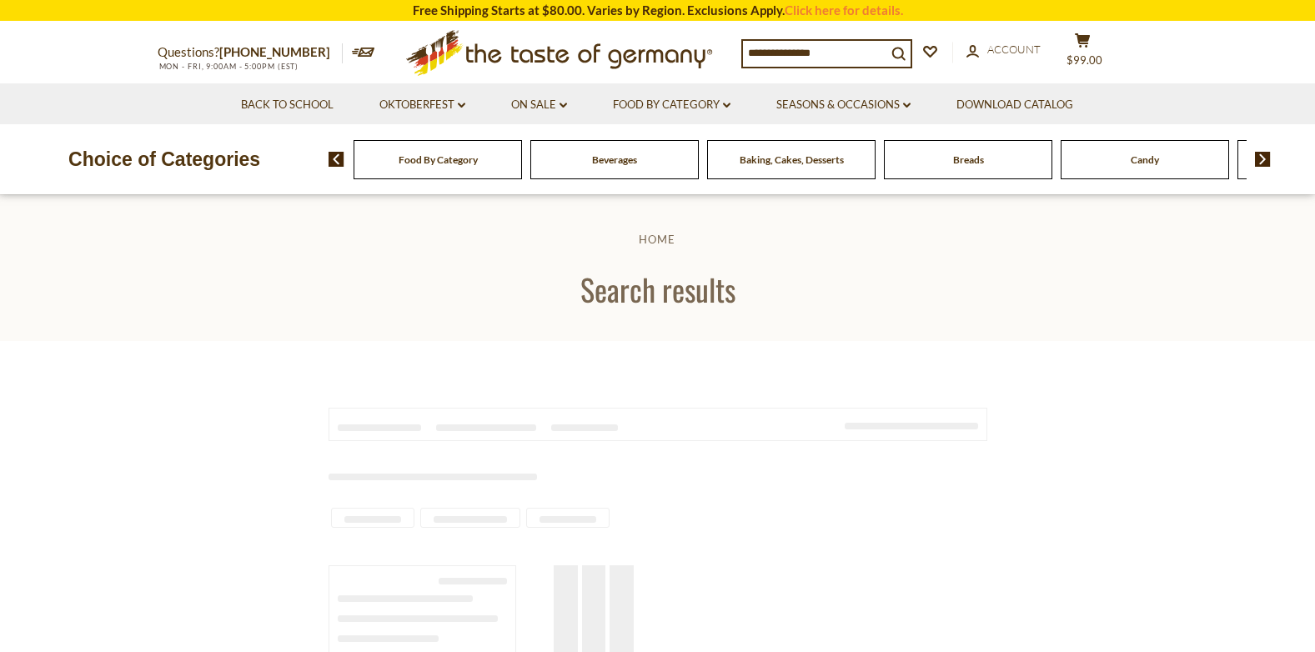
type input "********"
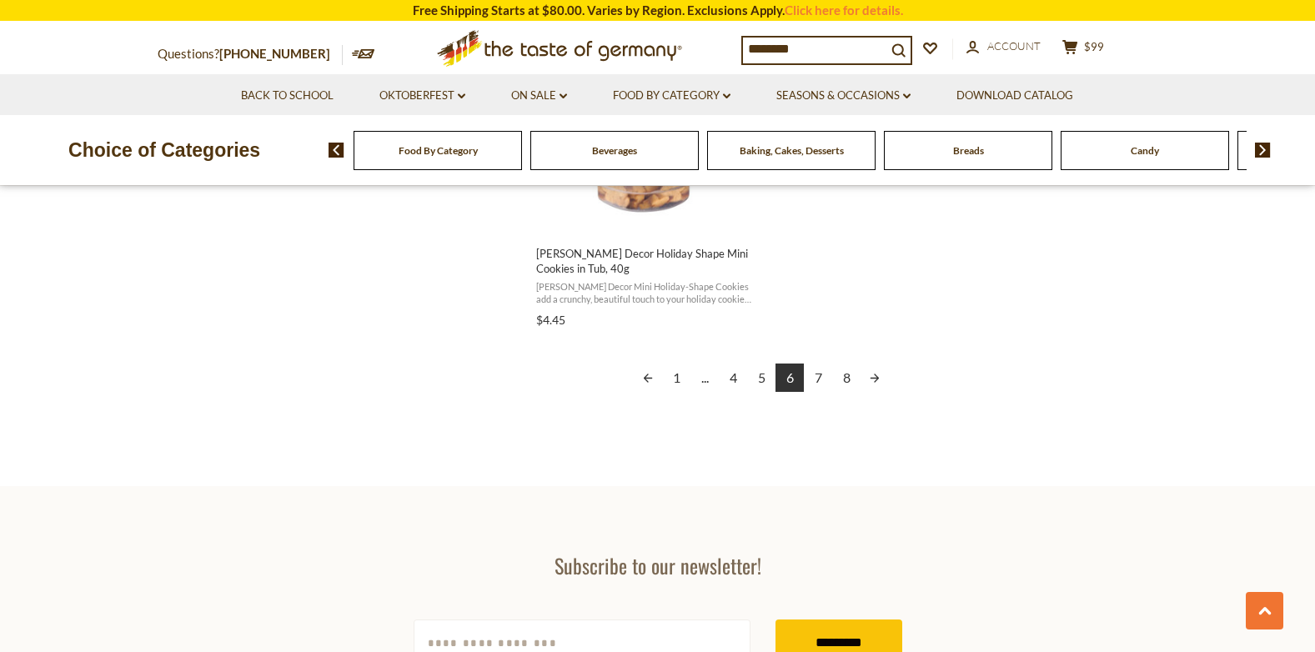
scroll to position [3084, 0]
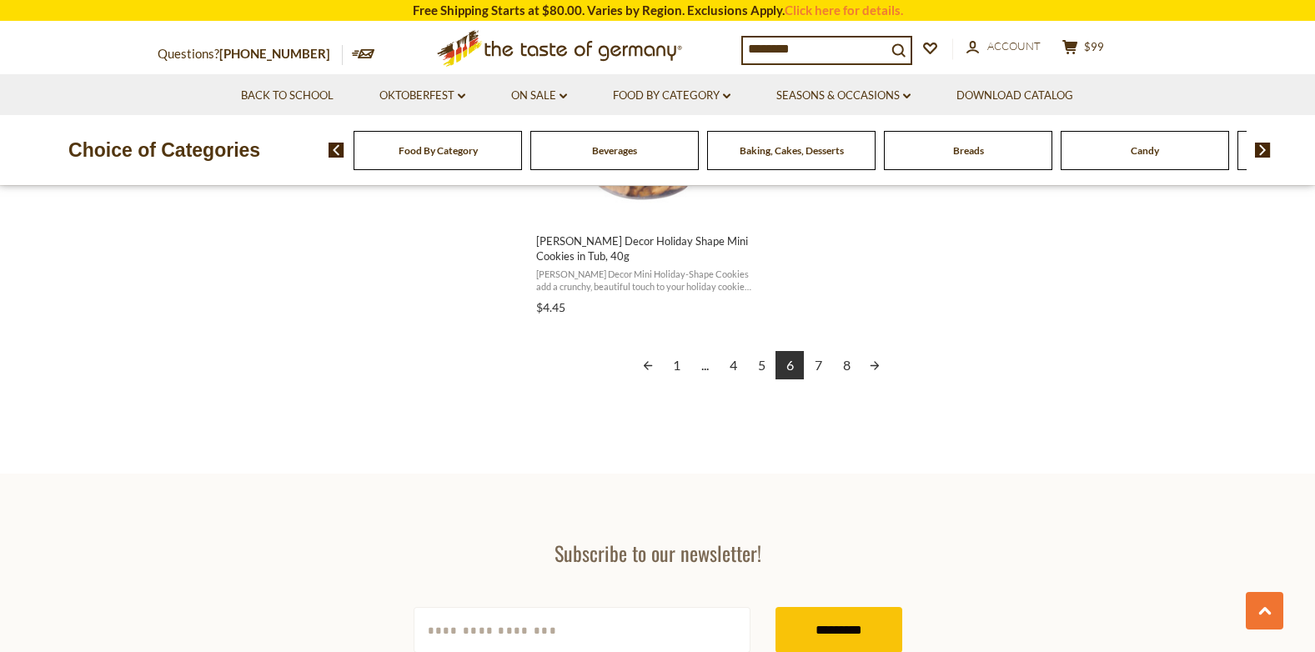
click at [869, 351] on link "Next page" at bounding box center [874, 365] width 28 height 28
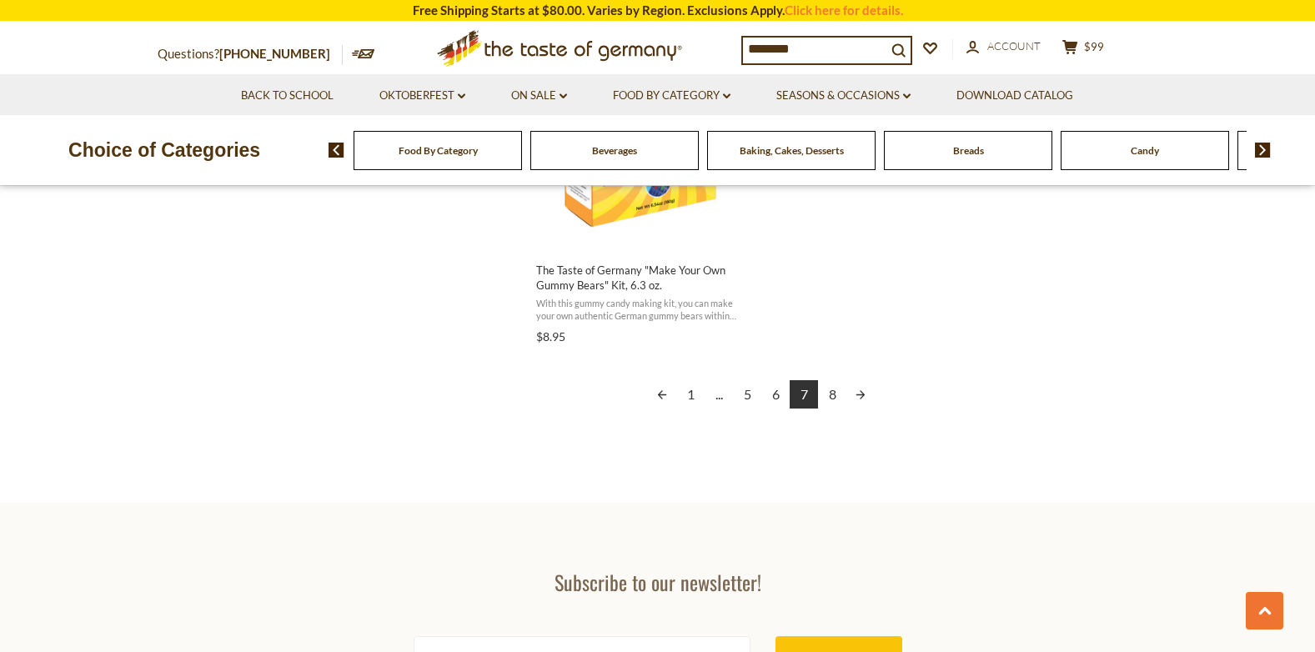
scroll to position [3084, 0]
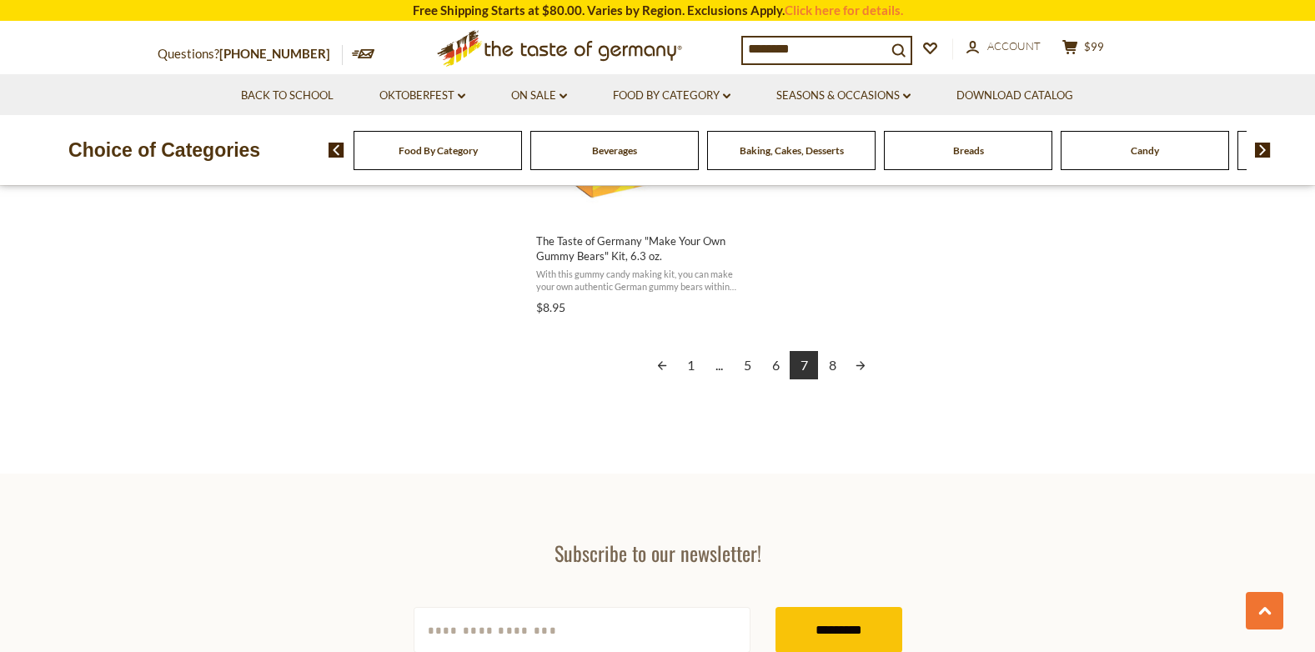
click at [860, 359] on link "Next page" at bounding box center [860, 365] width 28 height 28
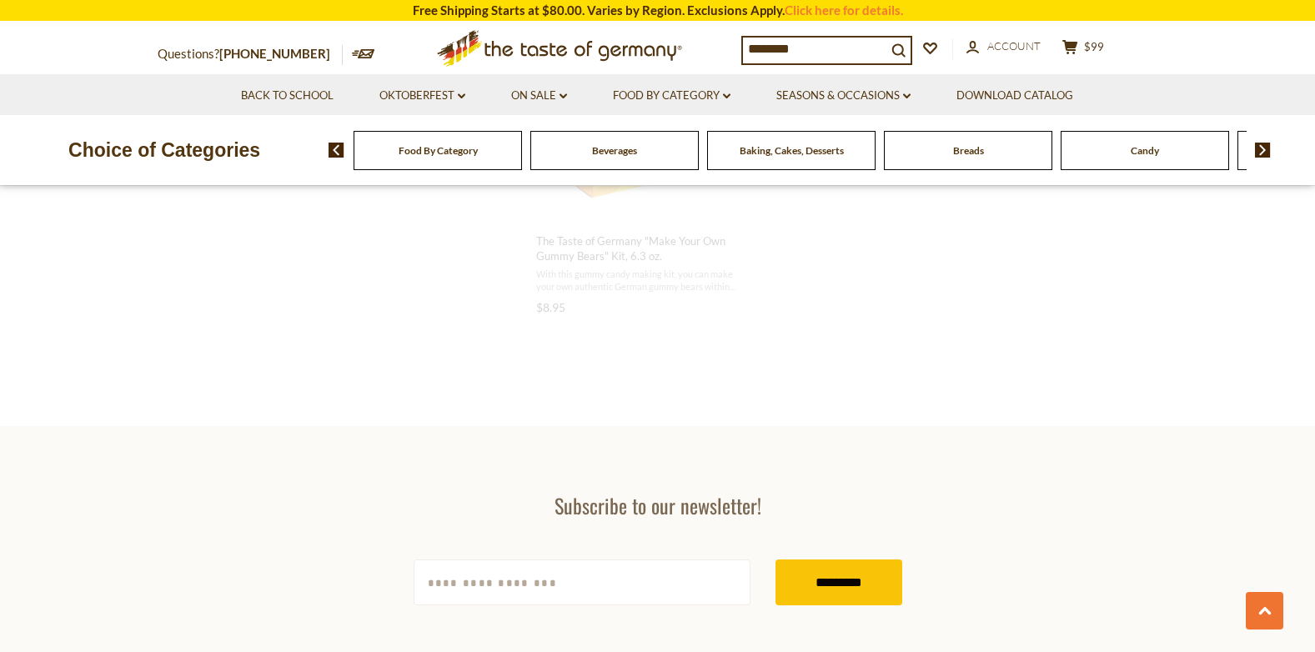
scroll to position [2650, 0]
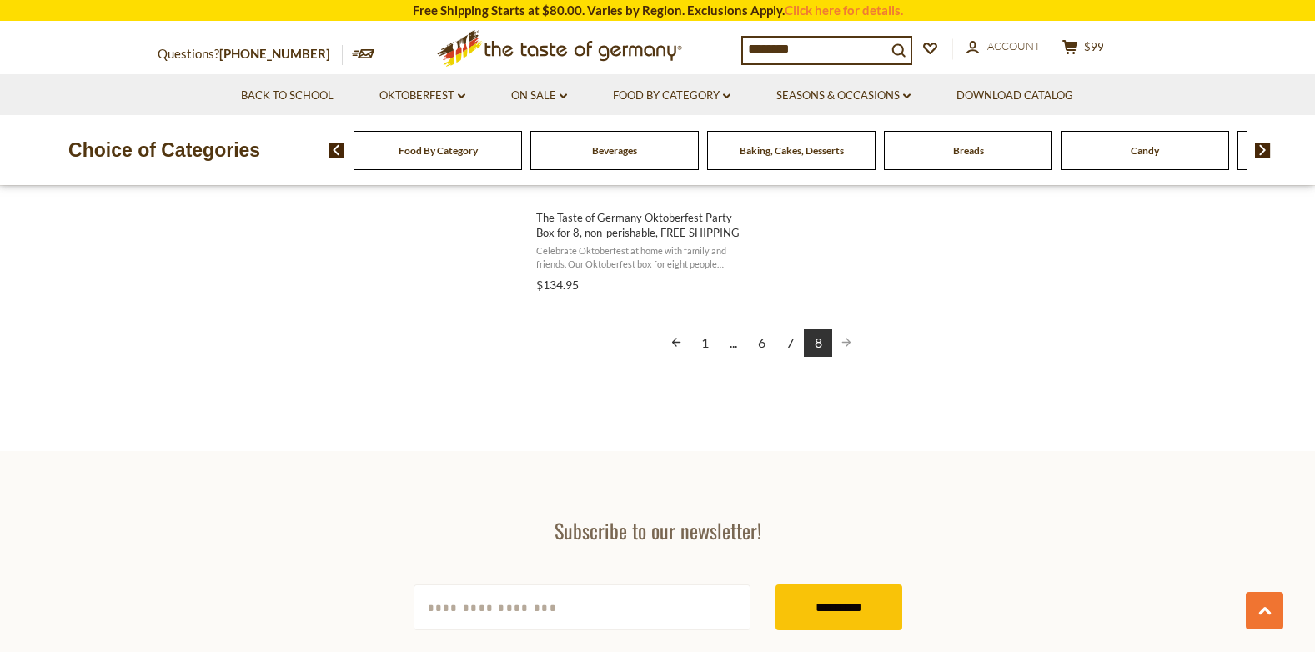
scroll to position [2751, 0]
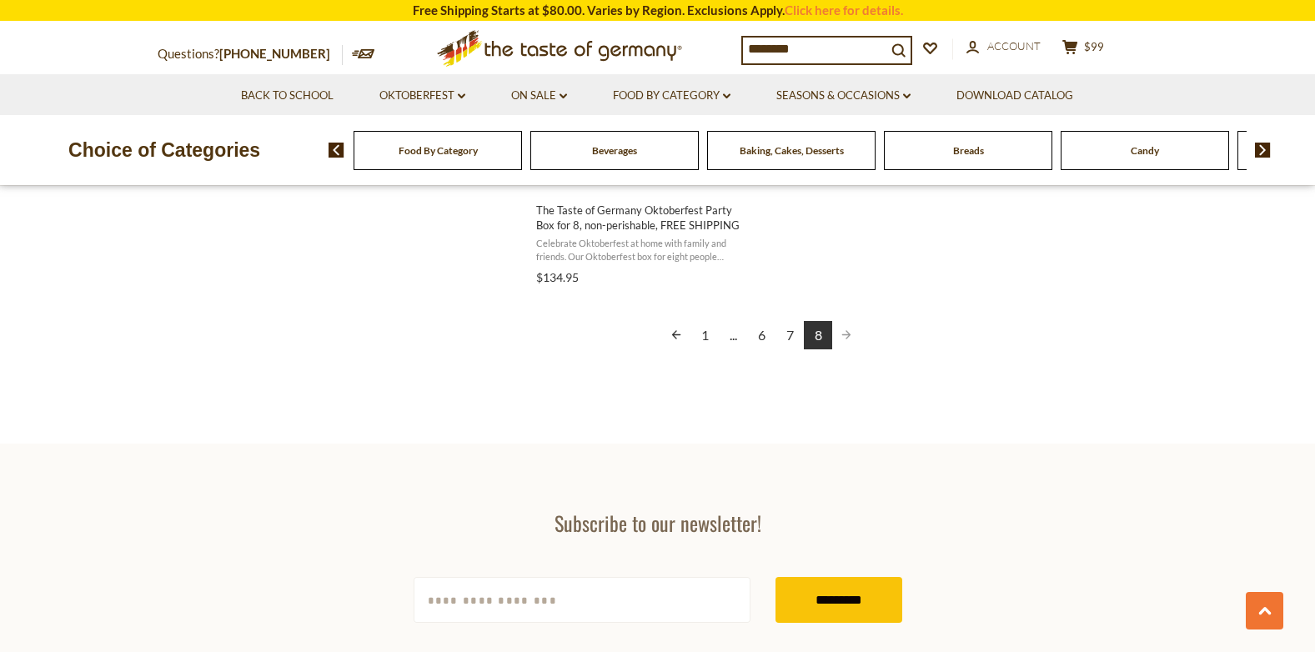
scroll to position [2507, 0]
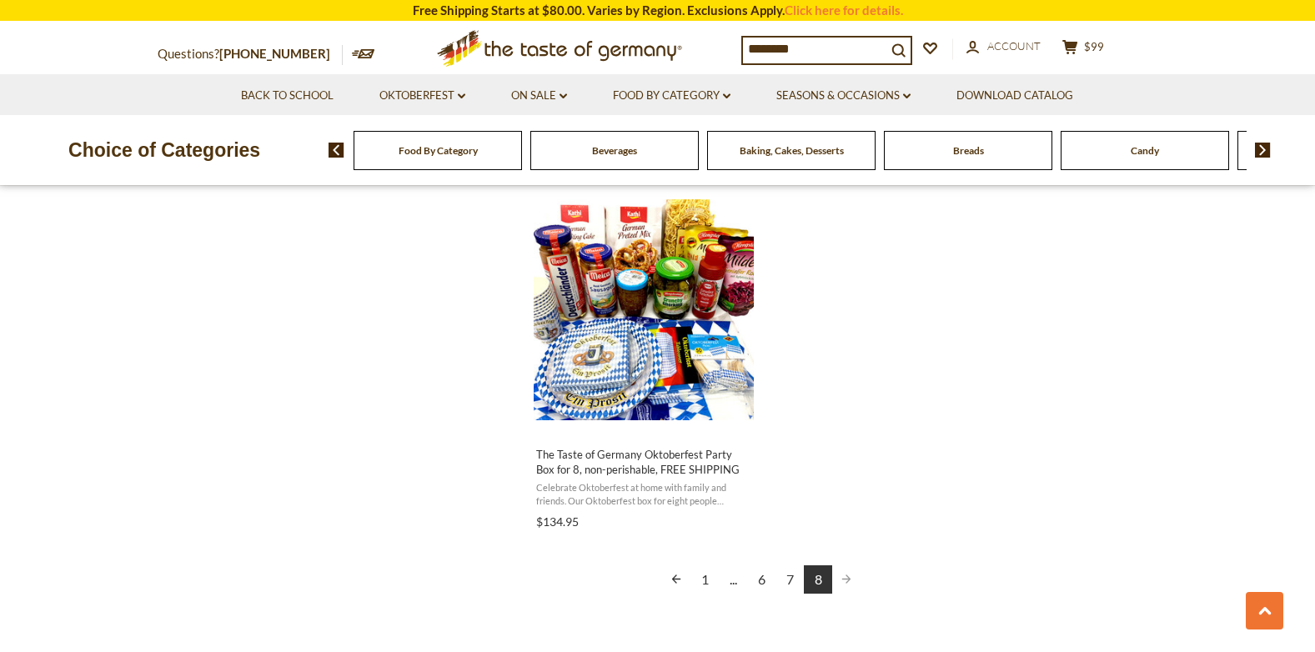
scroll to position [2534, 0]
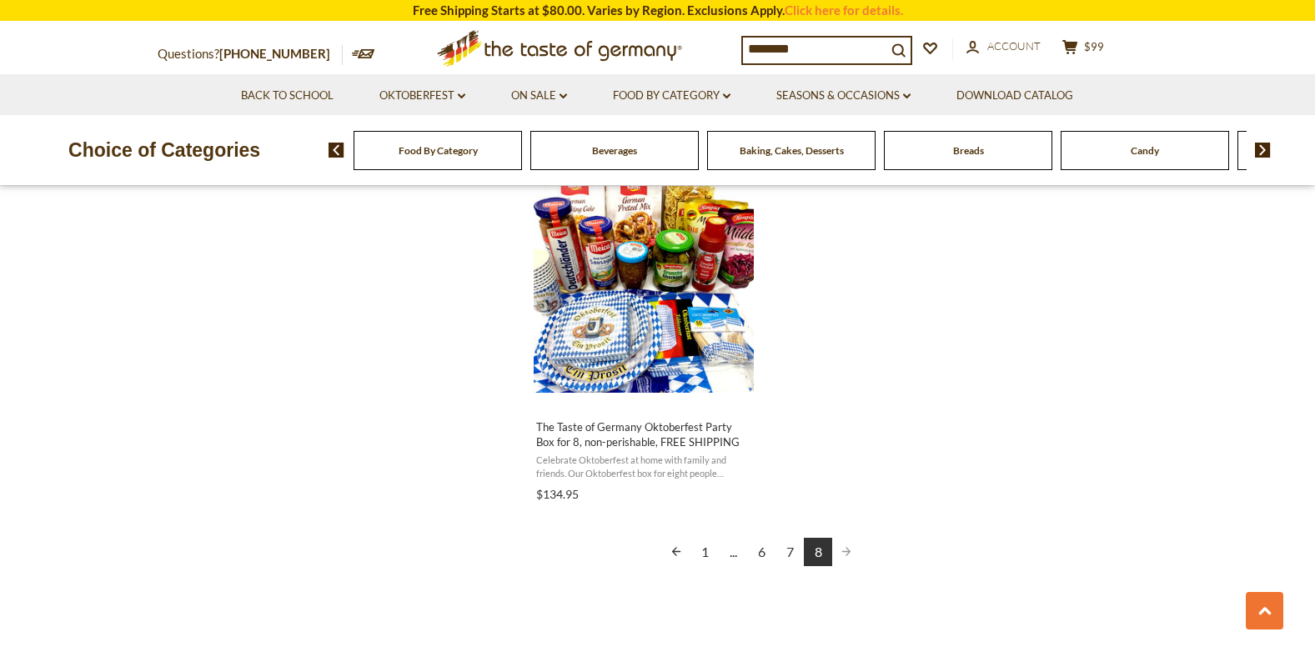
click at [699, 552] on link "1" at bounding box center [704, 552] width 28 height 28
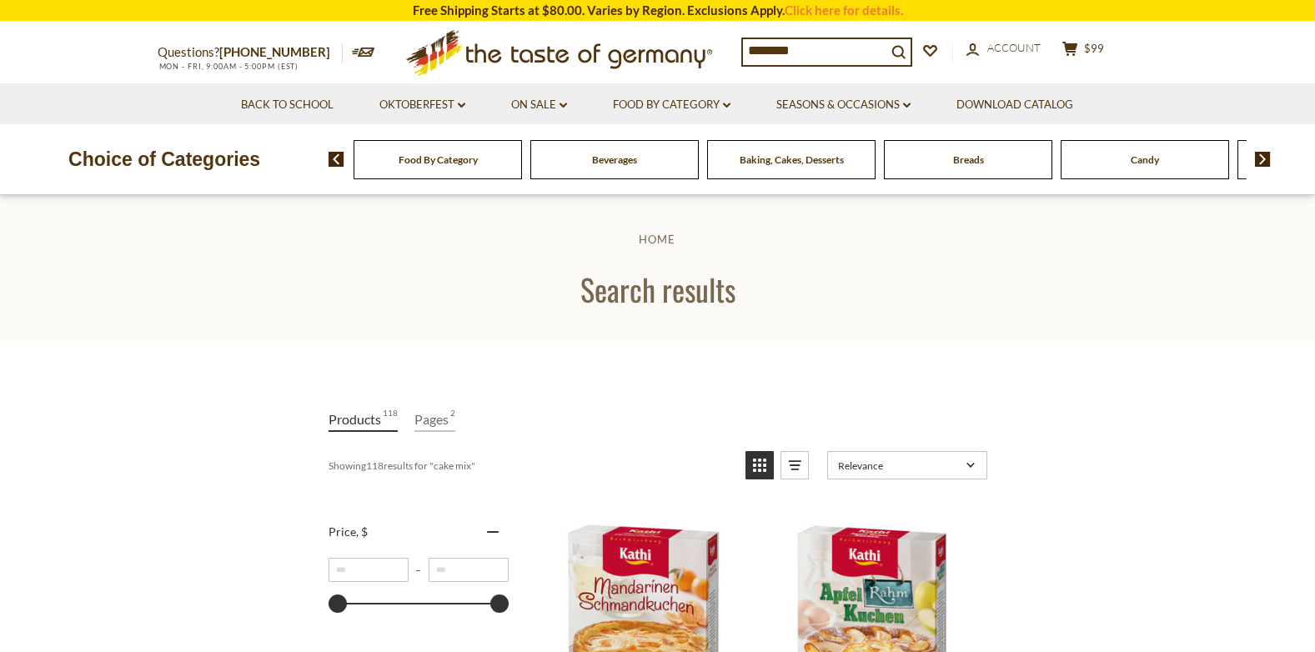
click at [1266, 156] on img at bounding box center [1263, 159] width 16 height 15
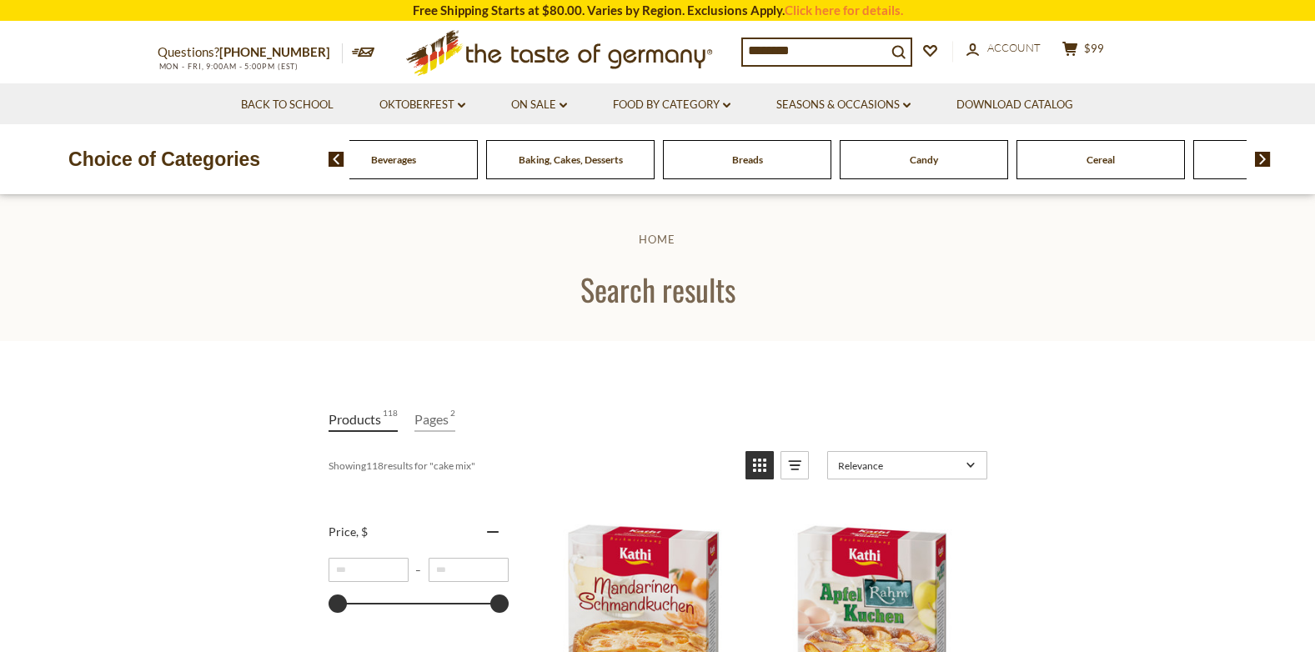
click at [1265, 156] on img at bounding box center [1263, 159] width 16 height 15
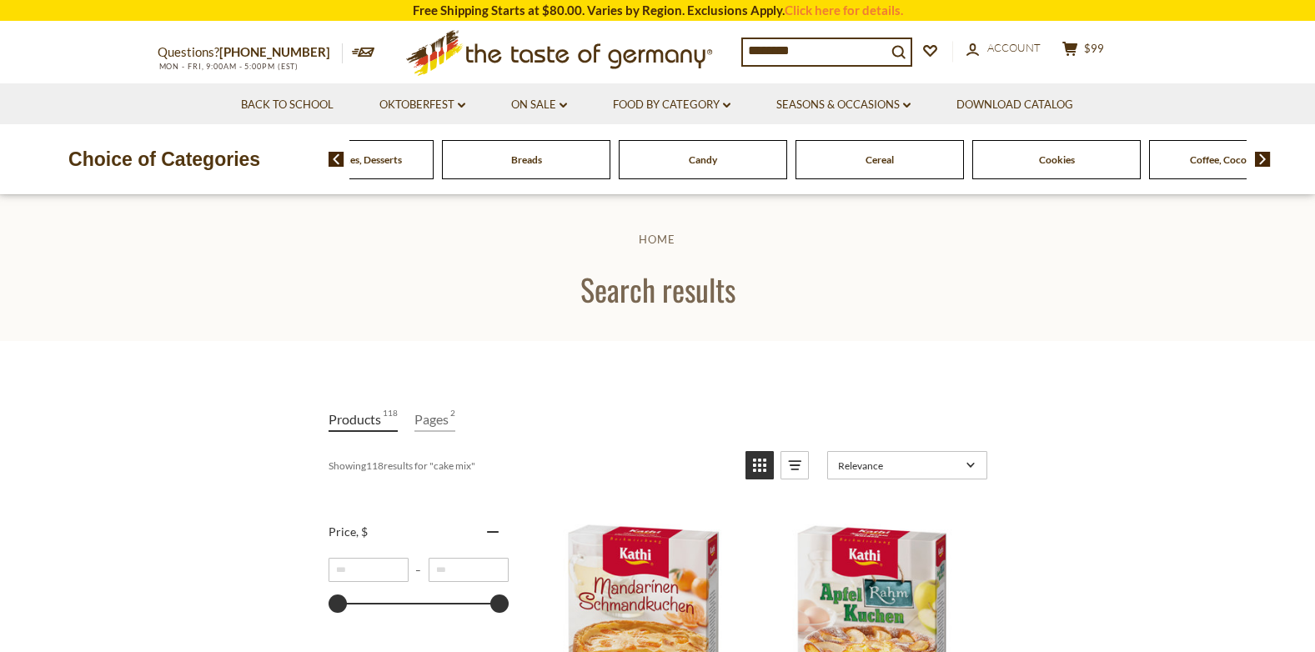
click at [1262, 157] on img at bounding box center [1263, 159] width 16 height 15
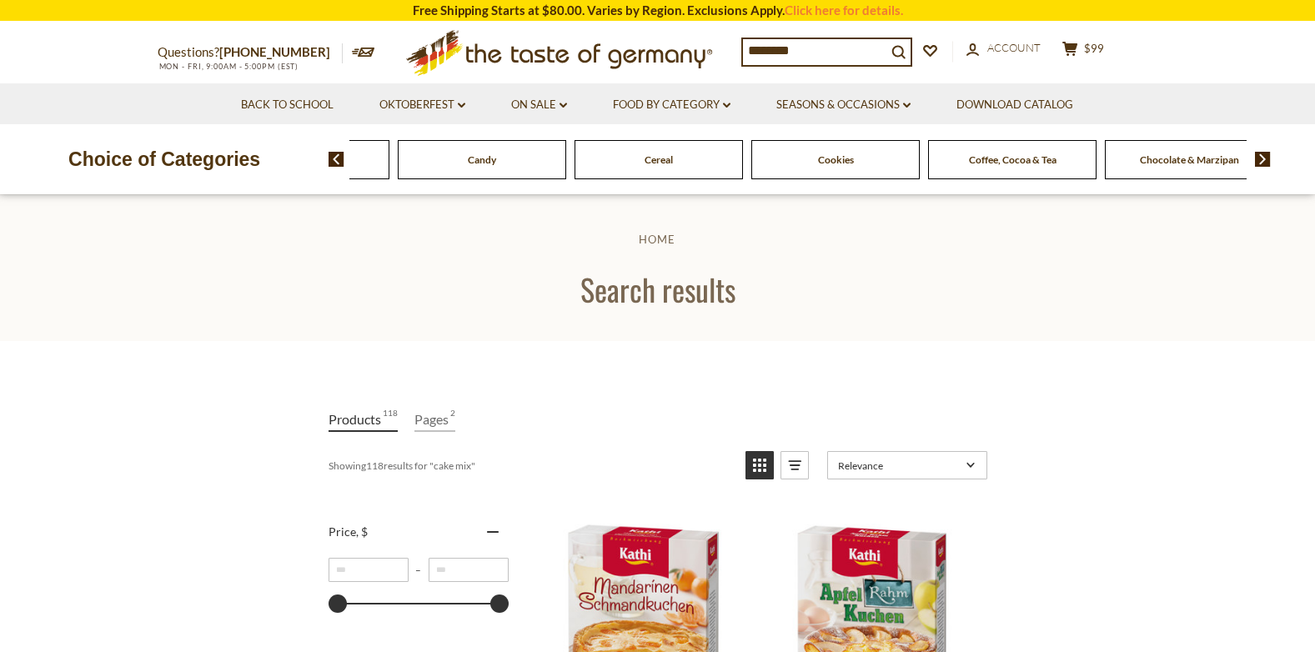
click at [1262, 157] on img at bounding box center [1263, 159] width 16 height 15
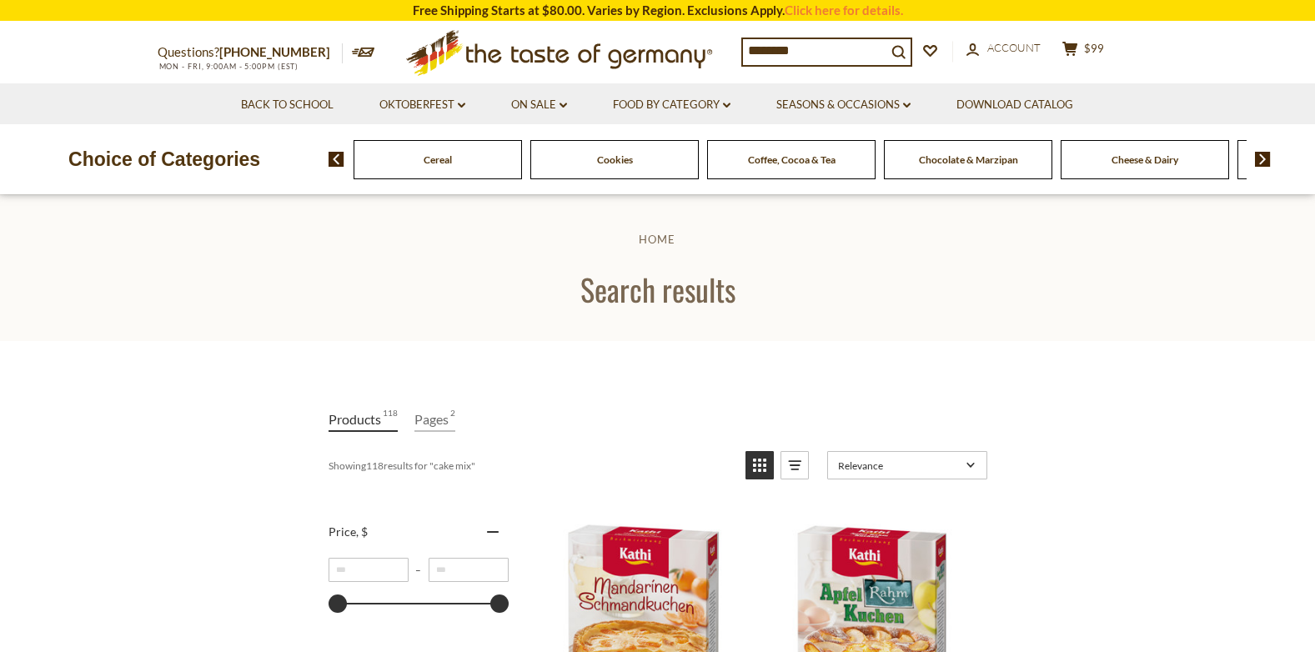
click at [1262, 157] on img at bounding box center [1263, 159] width 16 height 15
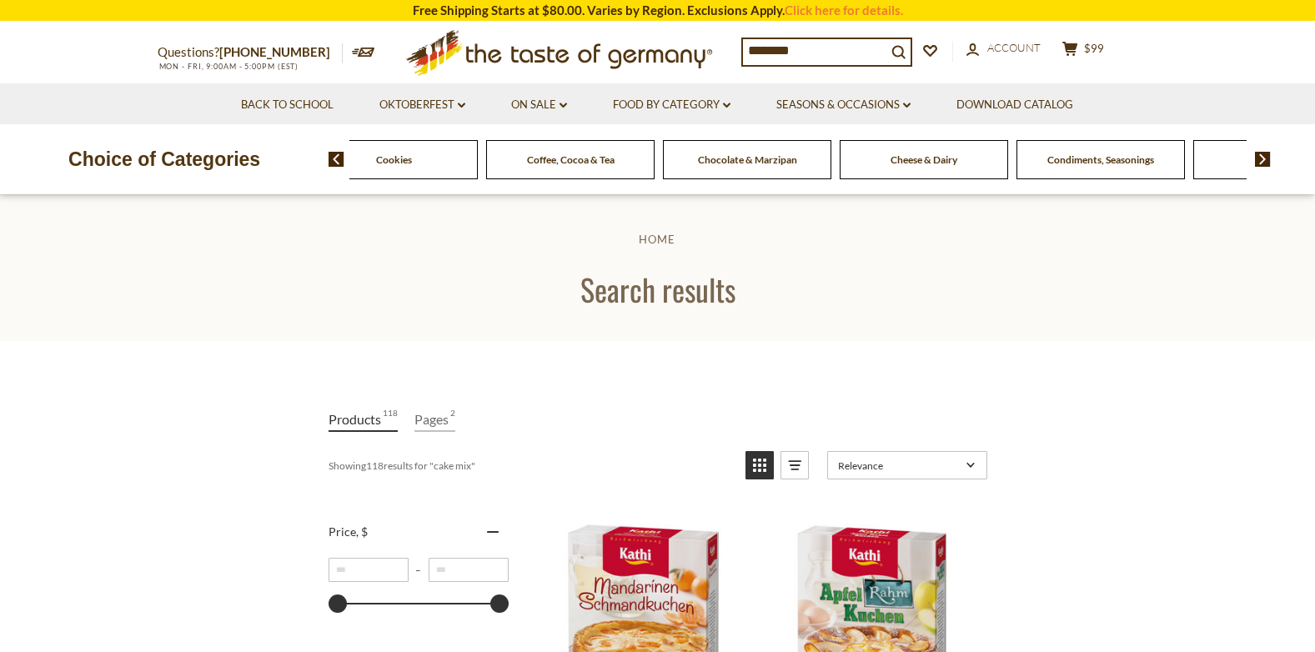
click at [1262, 157] on img at bounding box center [1263, 159] width 16 height 15
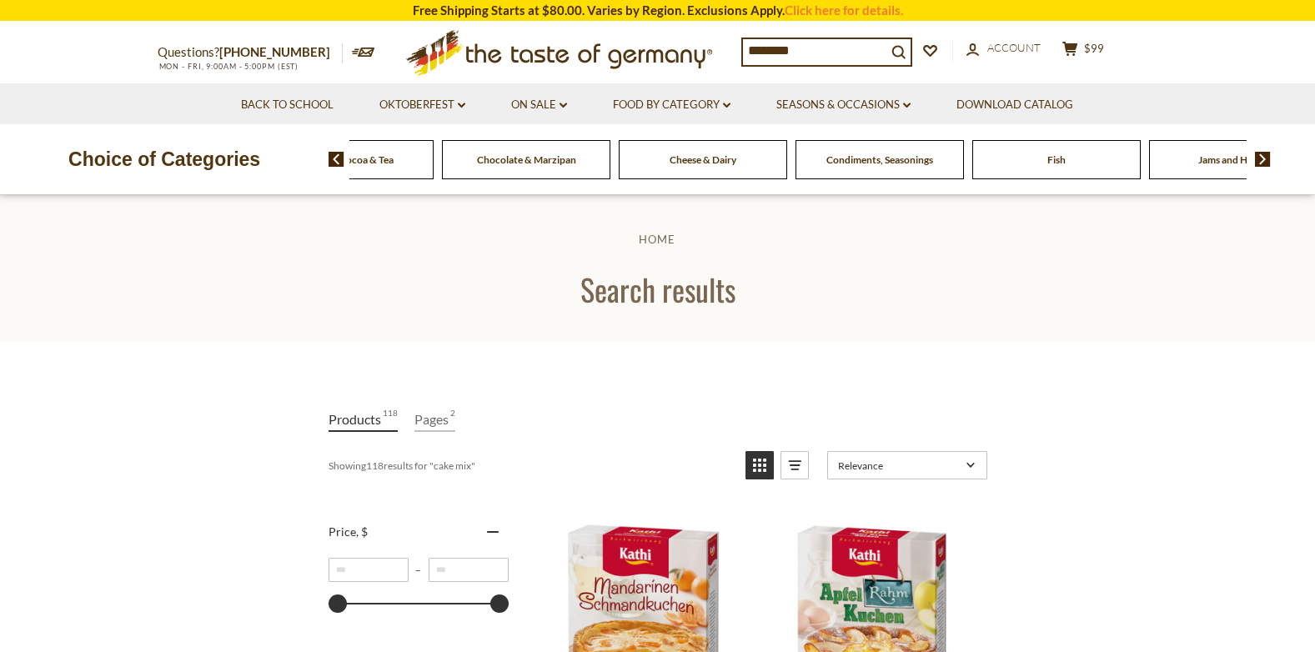
click at [1262, 157] on img at bounding box center [1263, 159] width 16 height 15
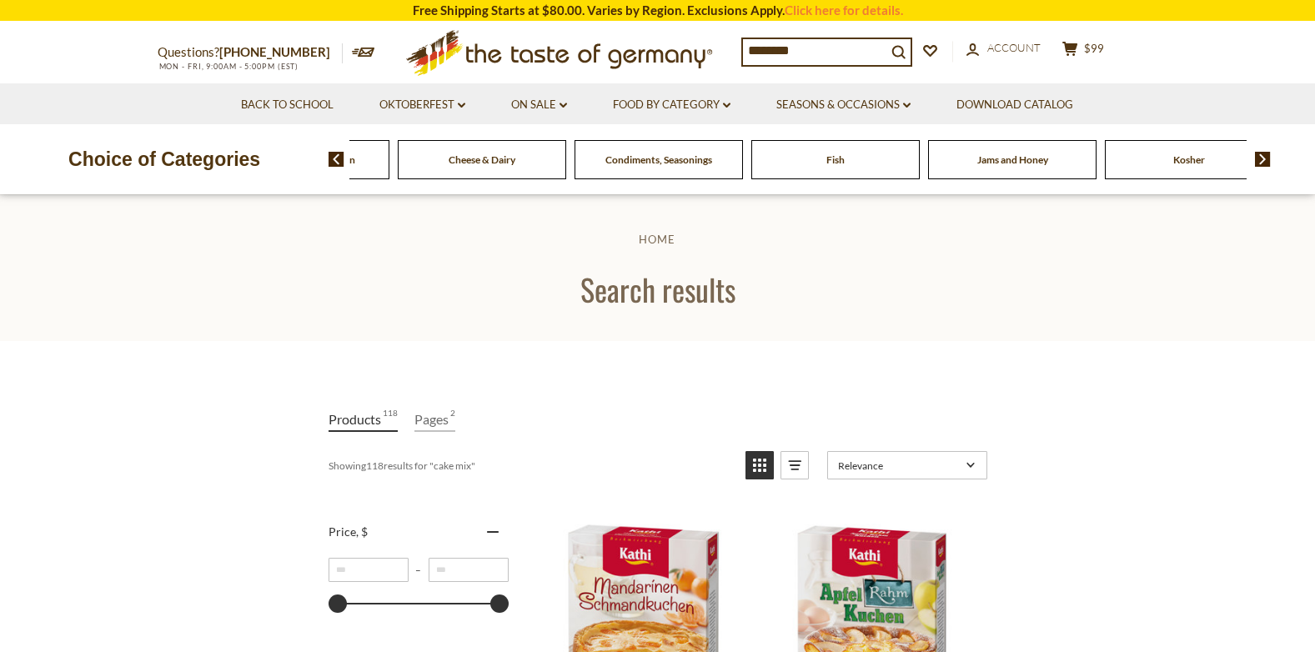
click at [1262, 157] on img at bounding box center [1263, 159] width 16 height 15
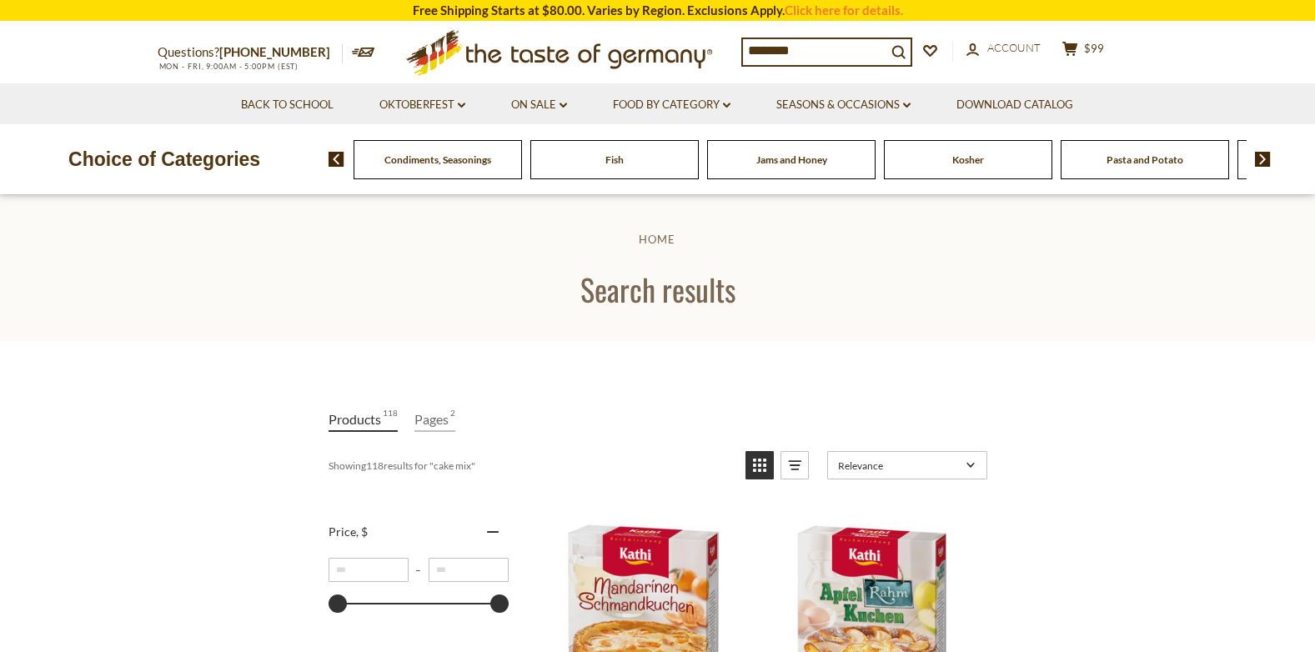
click at [1262, 157] on img at bounding box center [1263, 159] width 16 height 15
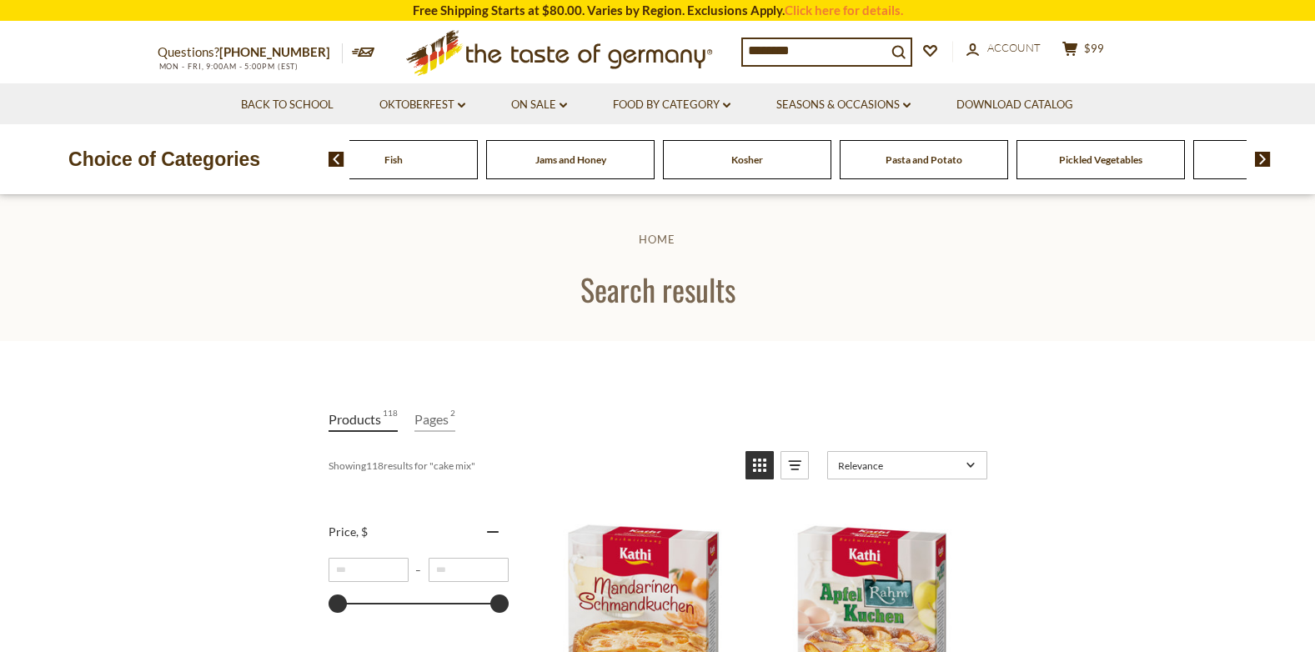
click at [1262, 157] on img at bounding box center [1263, 159] width 16 height 15
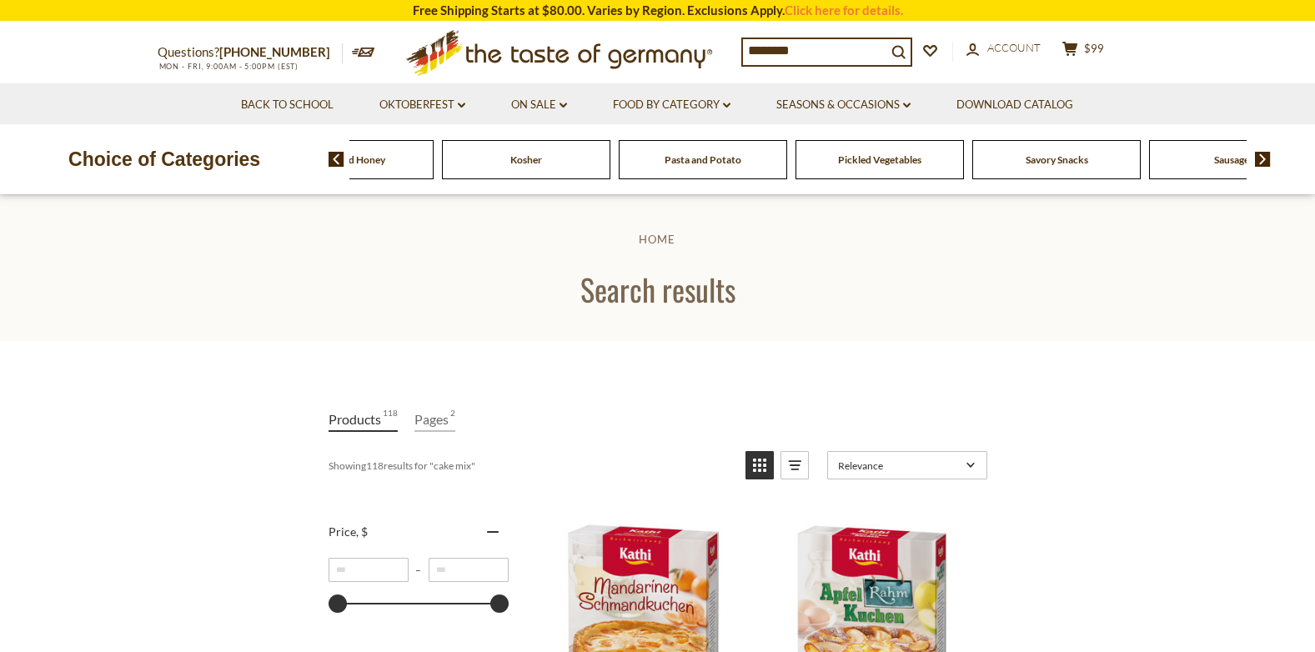
click at [1262, 157] on img at bounding box center [1263, 159] width 16 height 15
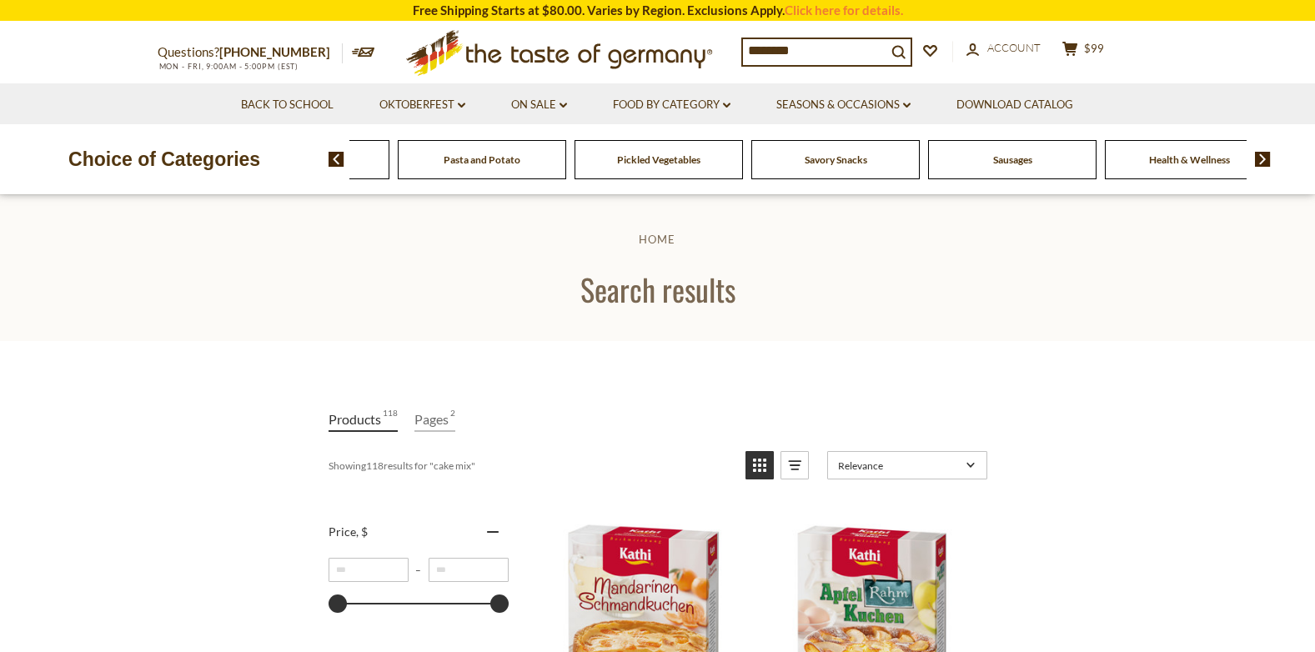
click at [1262, 157] on img at bounding box center [1263, 159] width 16 height 15
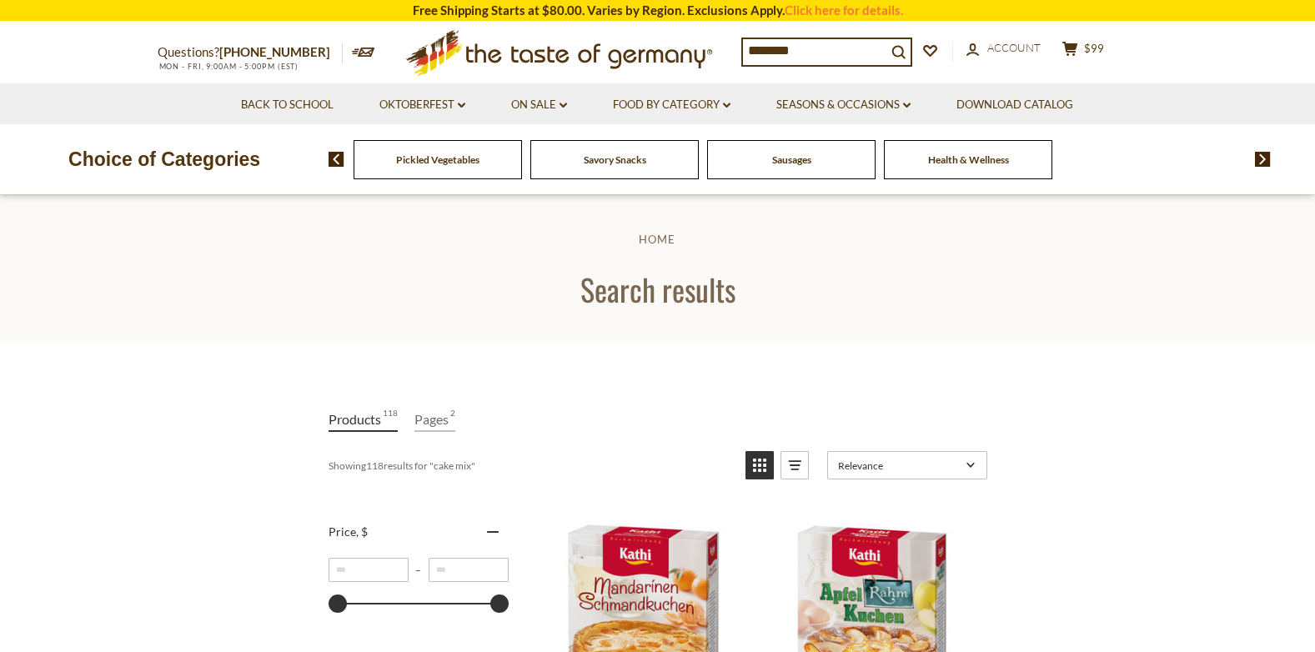
click at [337, 154] on img at bounding box center [336, 159] width 16 height 15
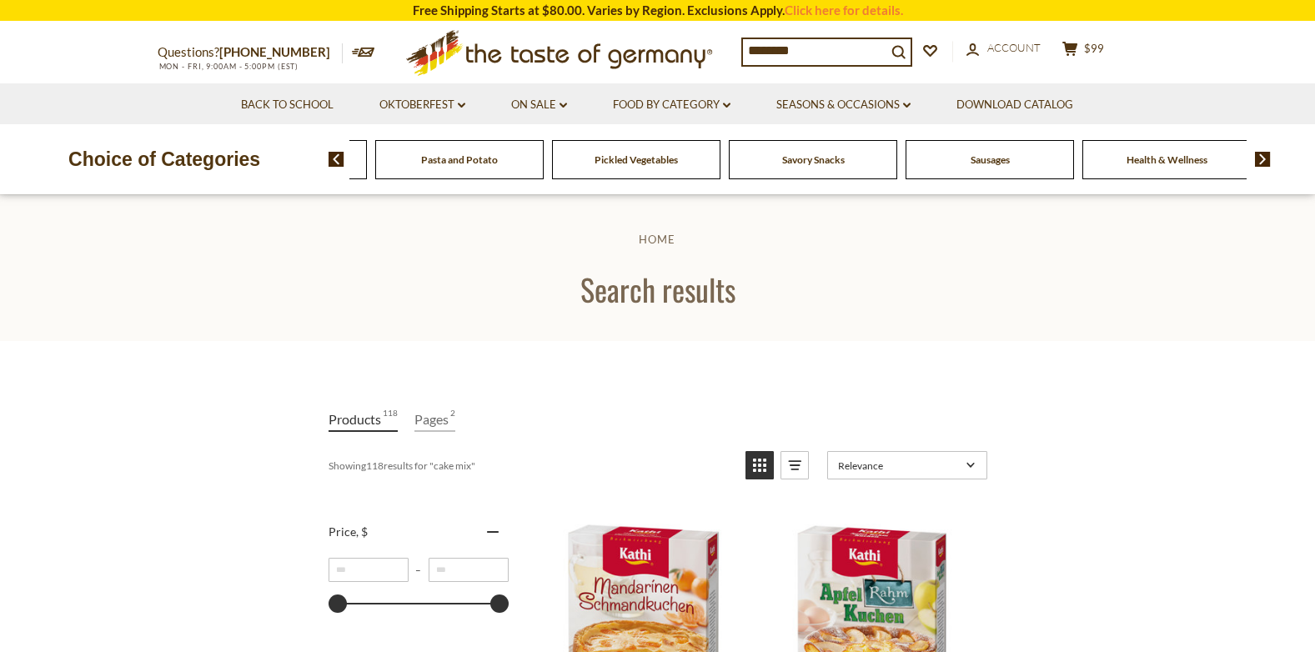
click at [337, 154] on img at bounding box center [336, 159] width 16 height 15
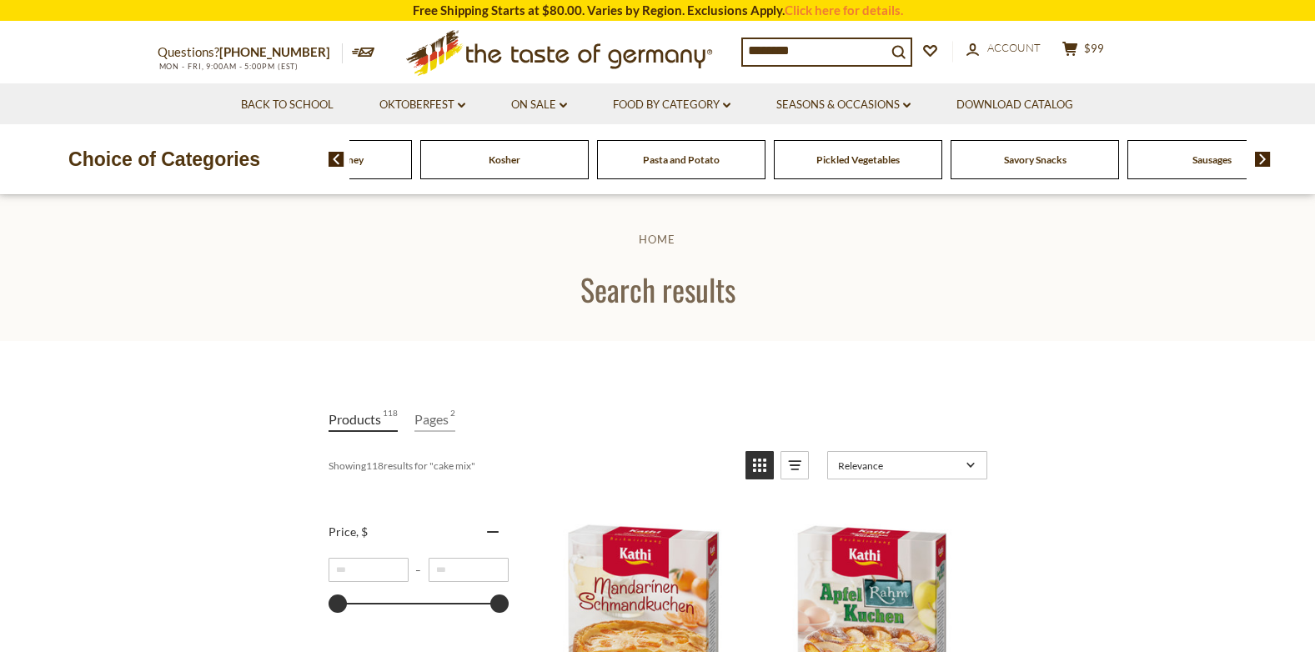
click at [337, 154] on img at bounding box center [336, 159] width 16 height 15
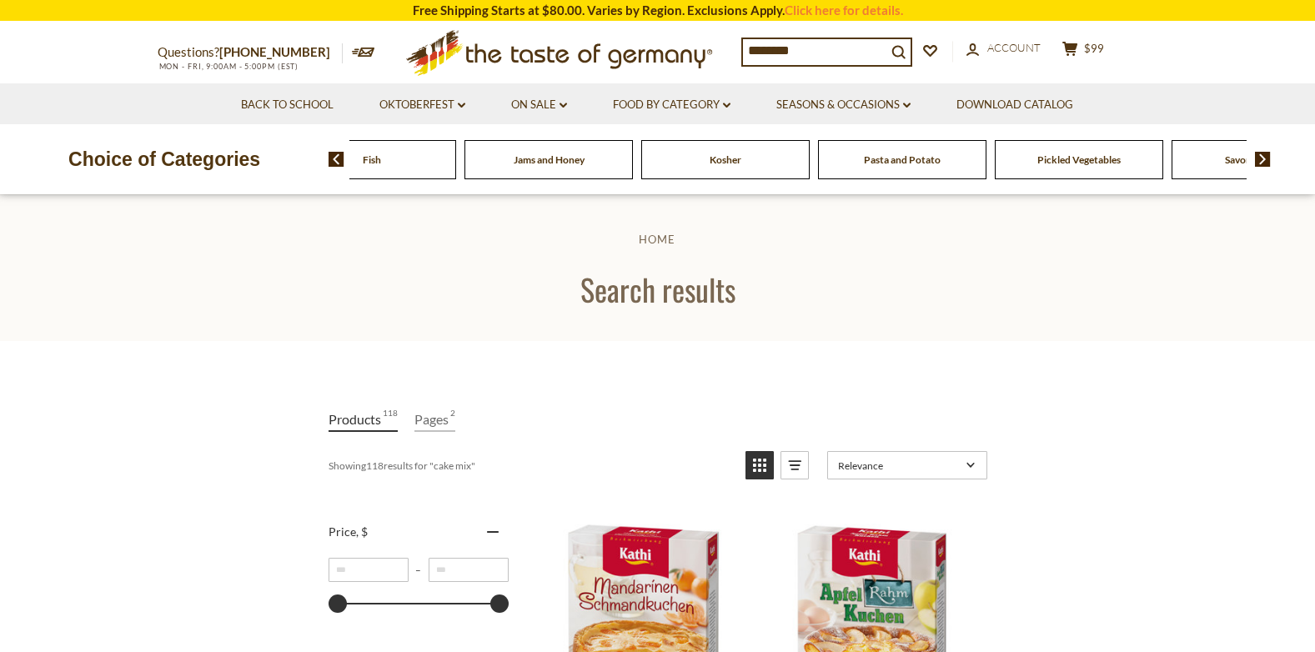
click at [337, 154] on img at bounding box center [336, 159] width 16 height 15
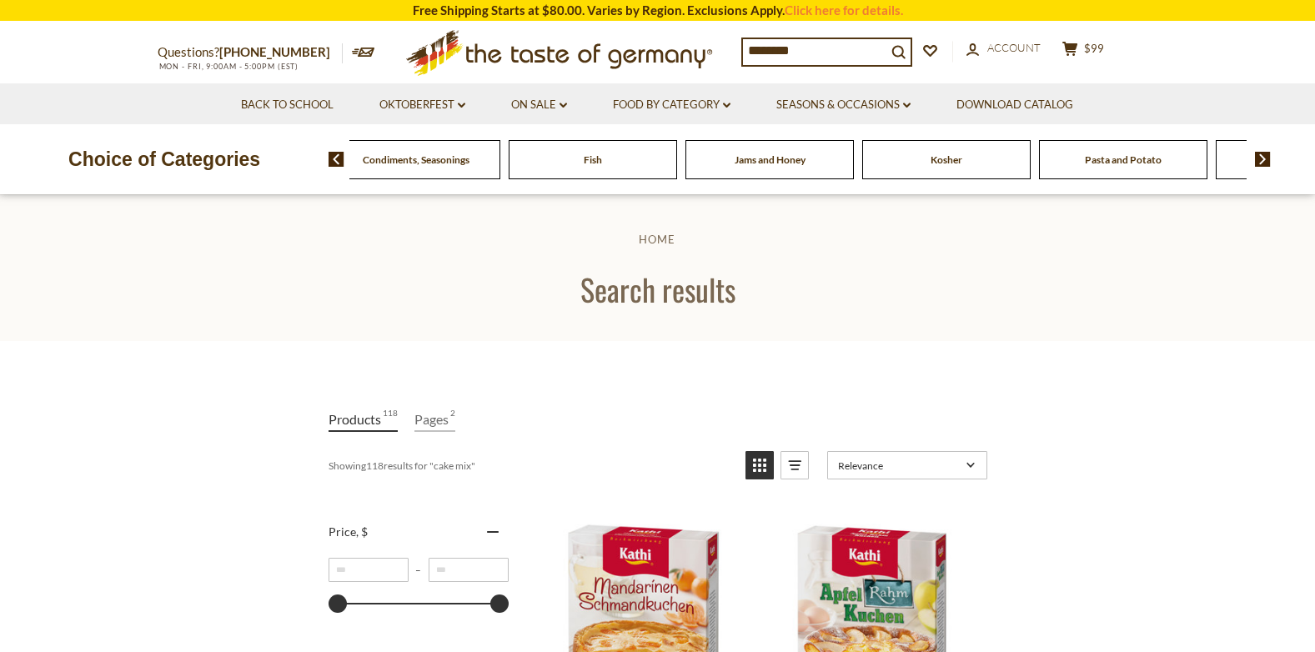
click at [337, 154] on img at bounding box center [336, 159] width 16 height 15
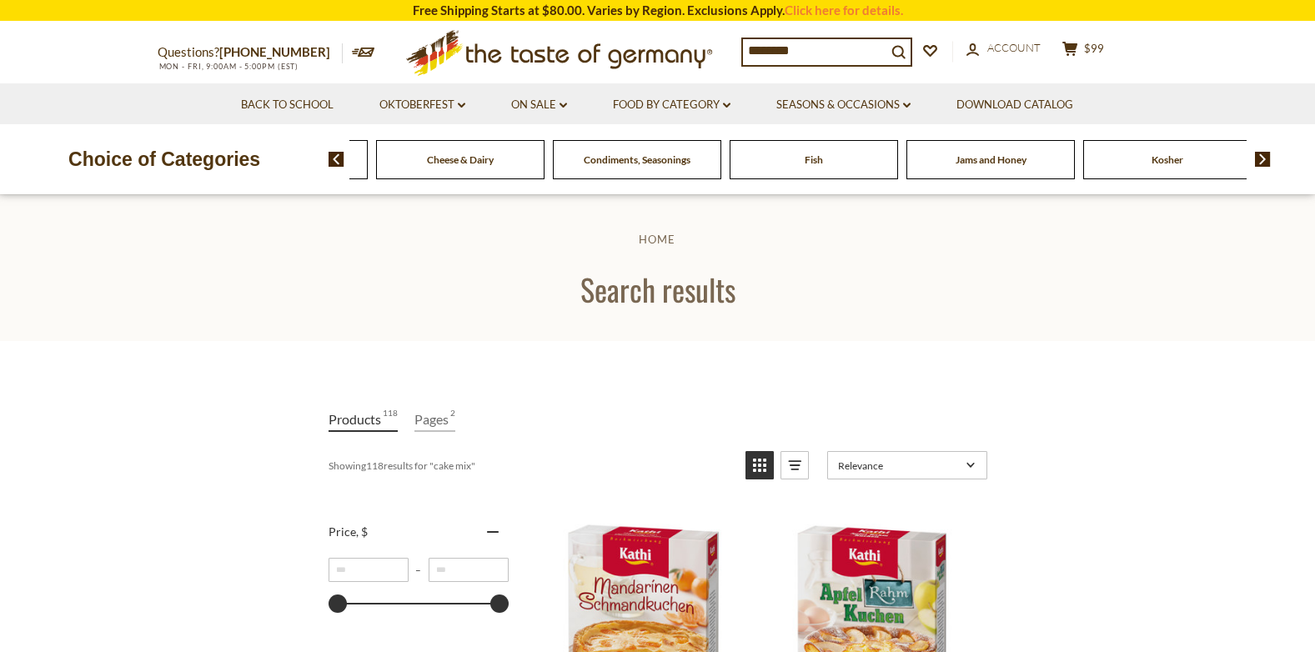
click at [337, 154] on img at bounding box center [336, 159] width 16 height 15
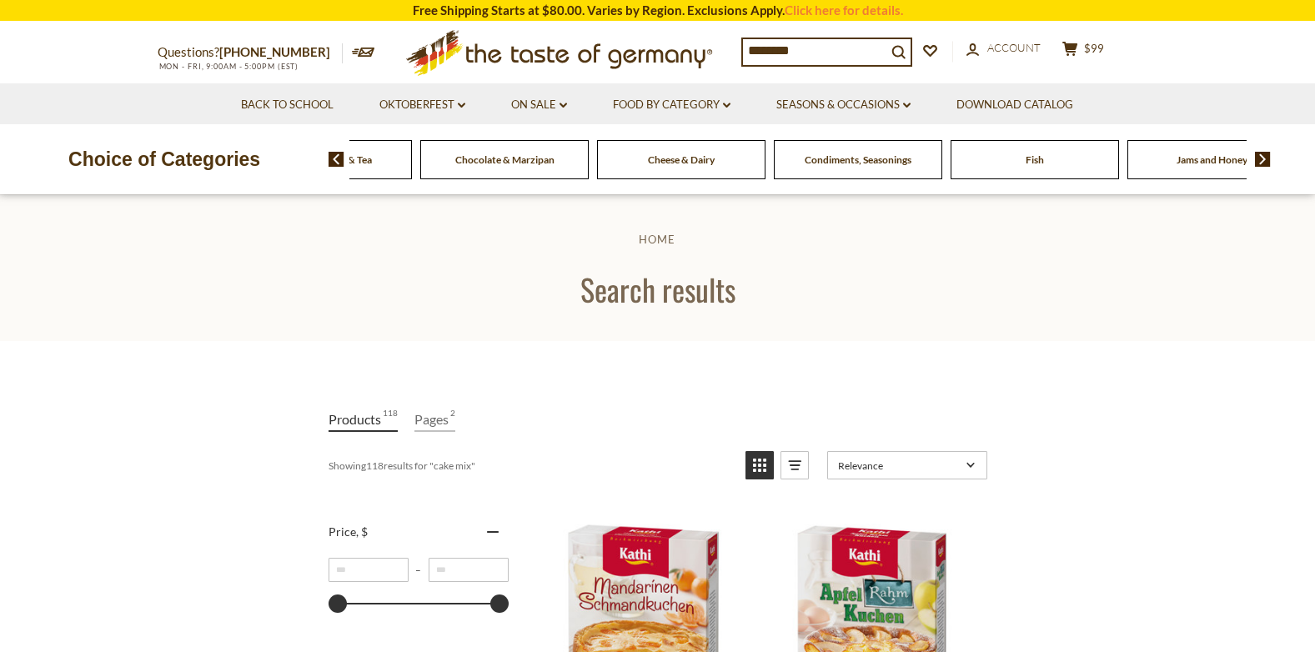
click at [337, 154] on img at bounding box center [336, 159] width 16 height 15
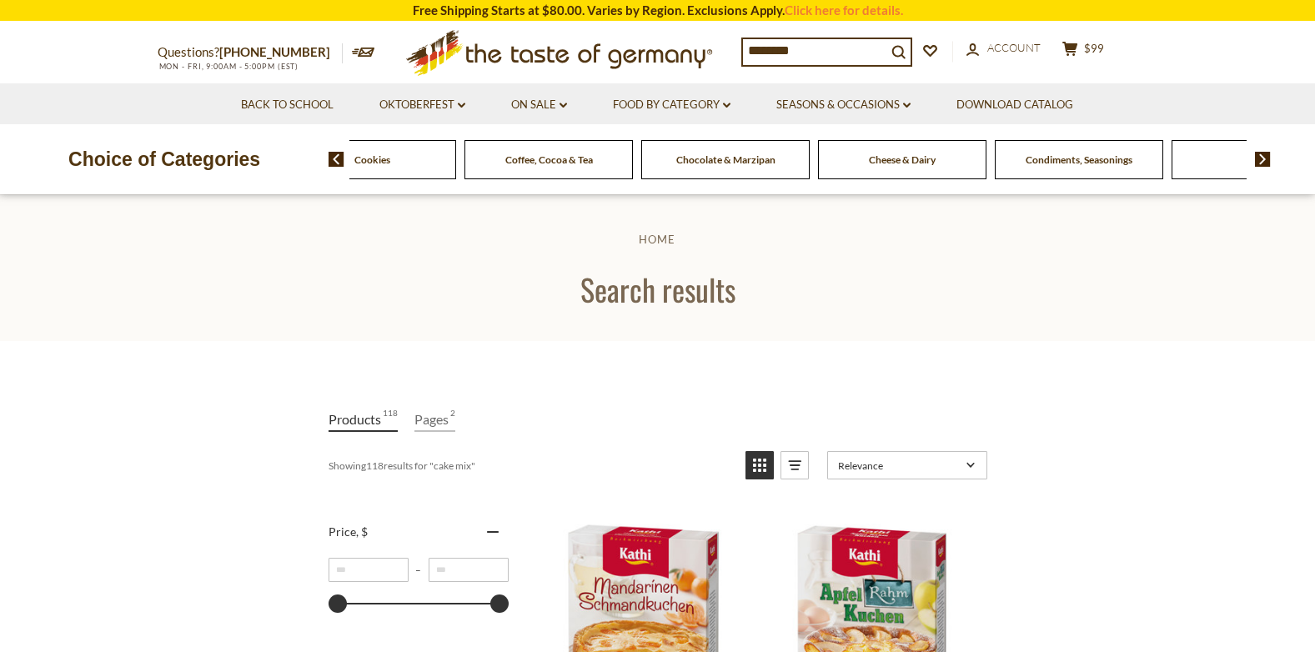
click at [337, 154] on img at bounding box center [336, 159] width 16 height 15
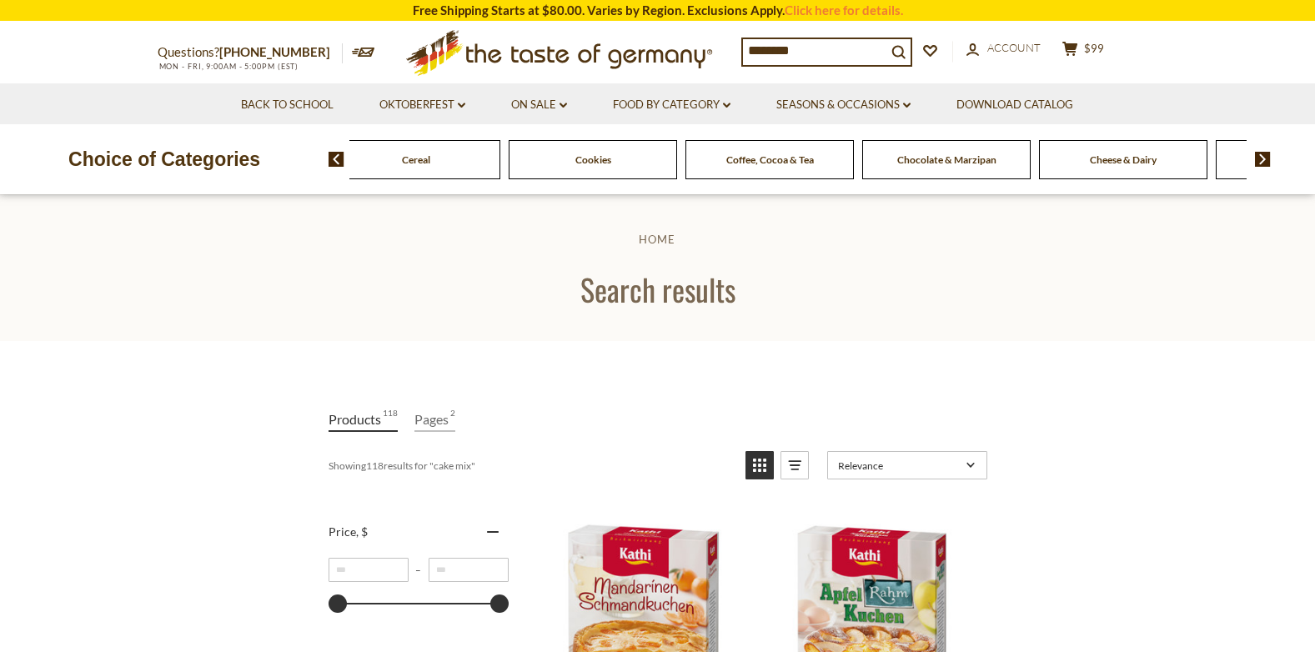
click at [337, 154] on img at bounding box center [336, 159] width 16 height 15
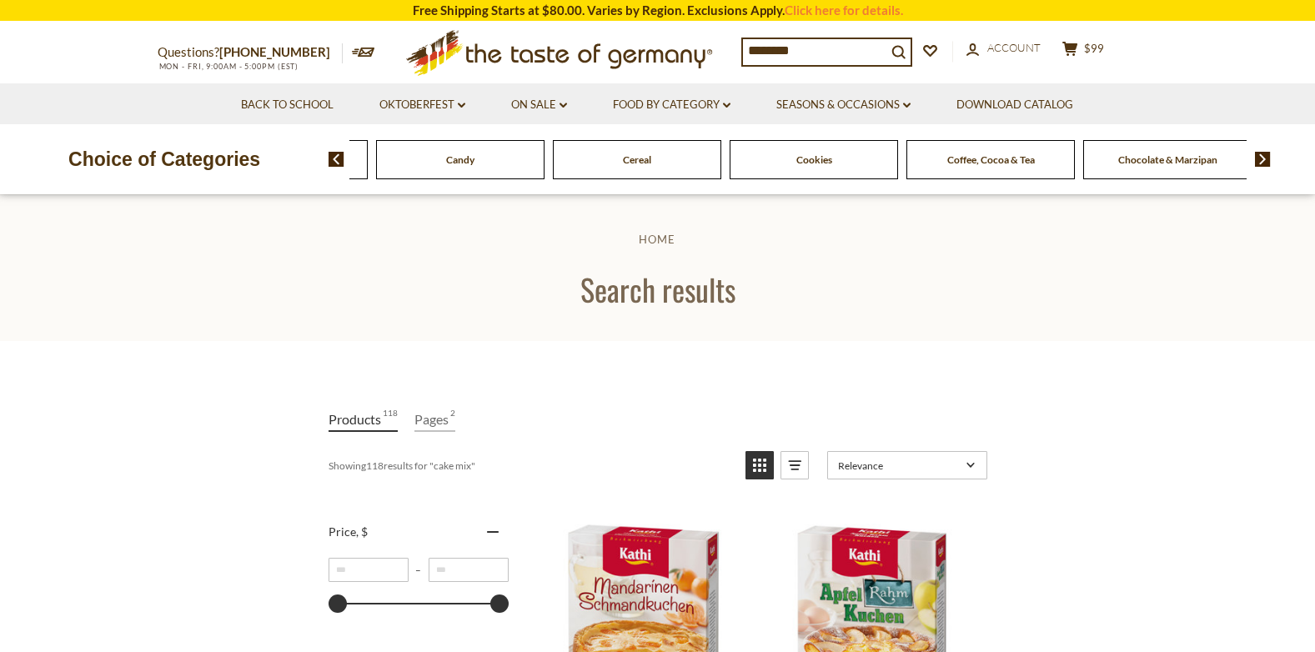
click at [337, 154] on img at bounding box center [336, 159] width 16 height 15
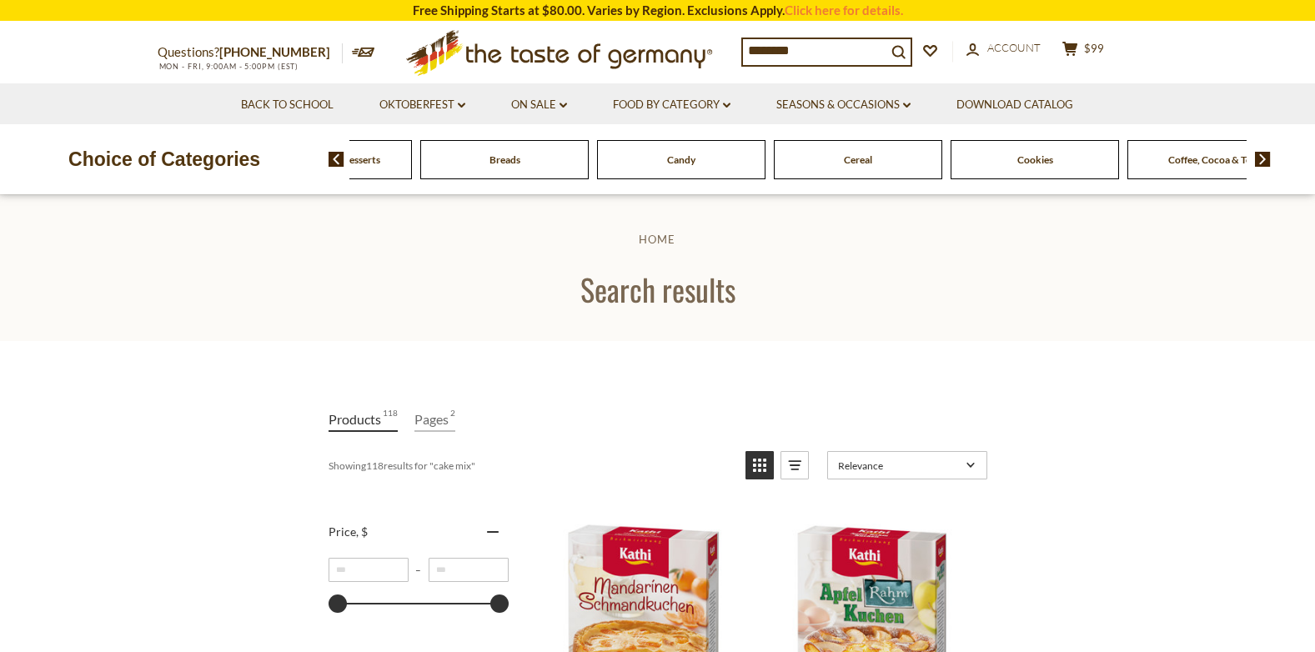
click at [337, 154] on img at bounding box center [336, 159] width 16 height 15
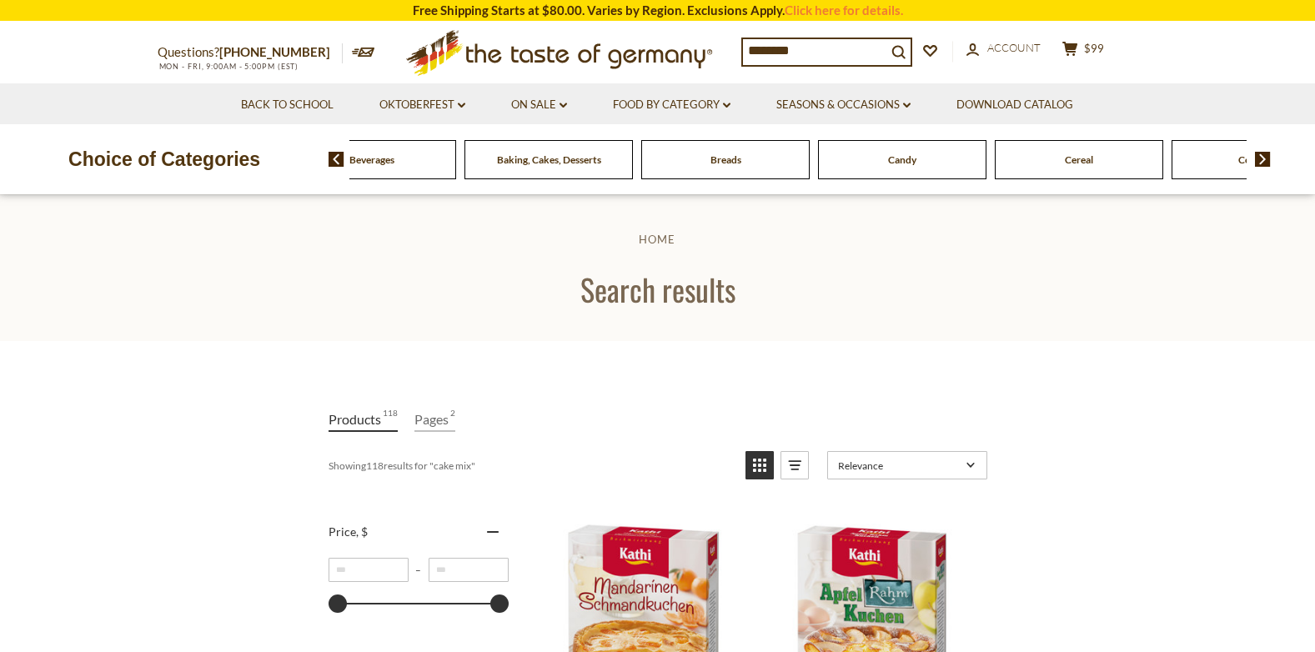
click at [279, 164] on div "Breads" at bounding box center [195, 159] width 168 height 39
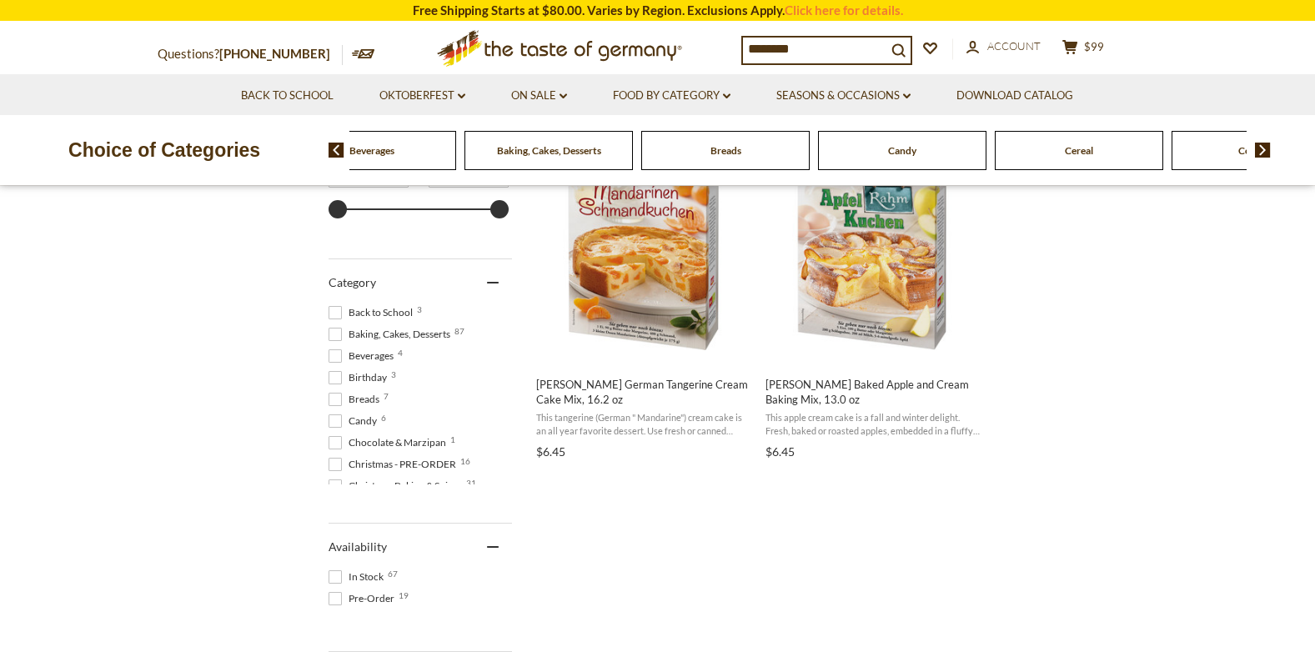
scroll to position [417, 0]
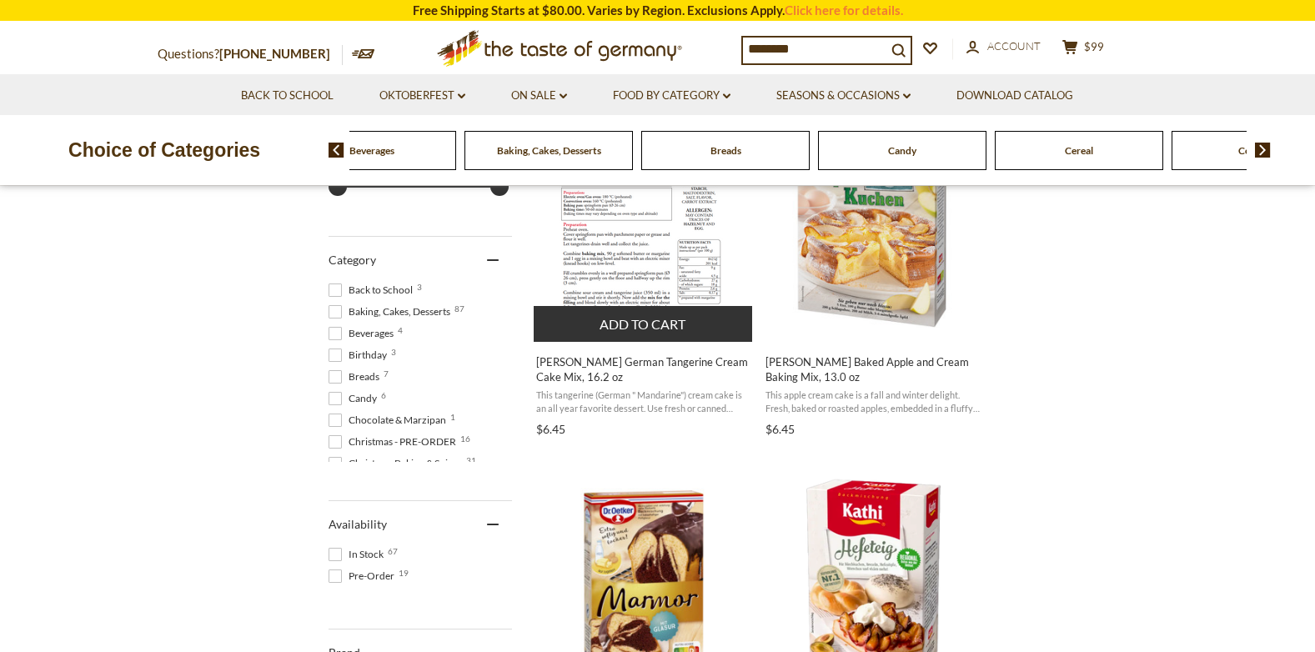
click at [627, 318] on button "Add to cart" at bounding box center [643, 324] width 219 height 36
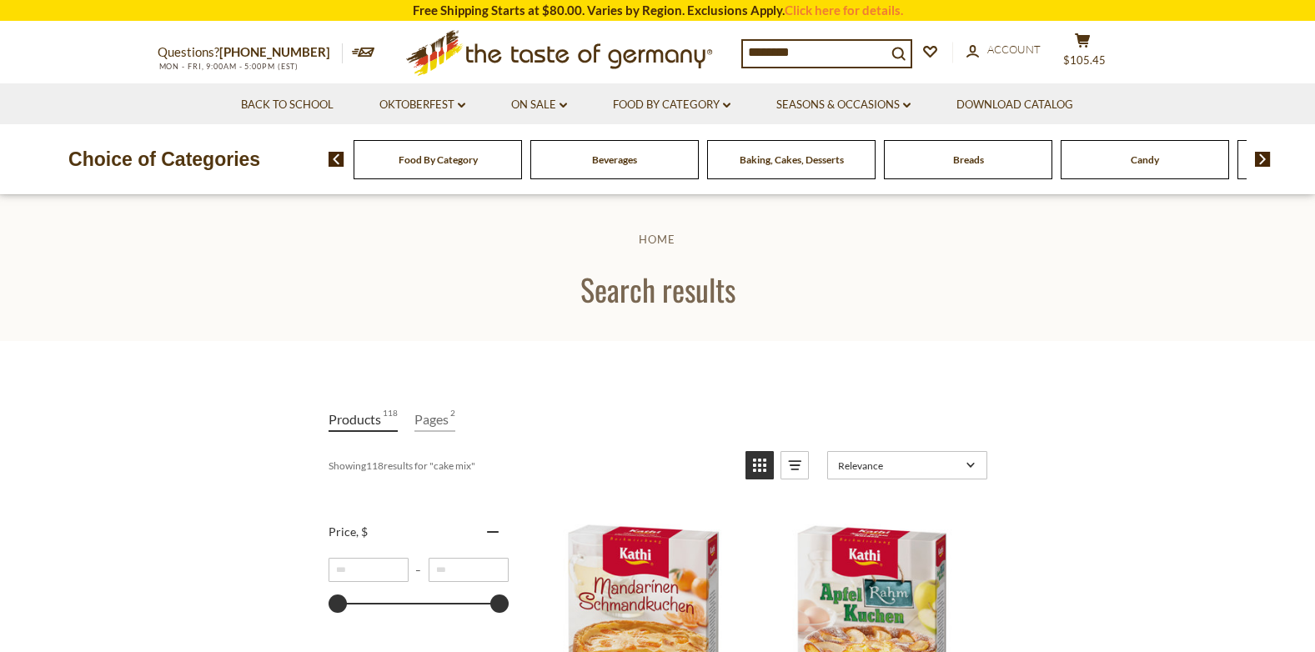
click at [743, 44] on input "********" at bounding box center [814, 52] width 143 height 23
click at [905, 47] on icon "submit" at bounding box center [897, 53] width 13 height 13
type input "***"
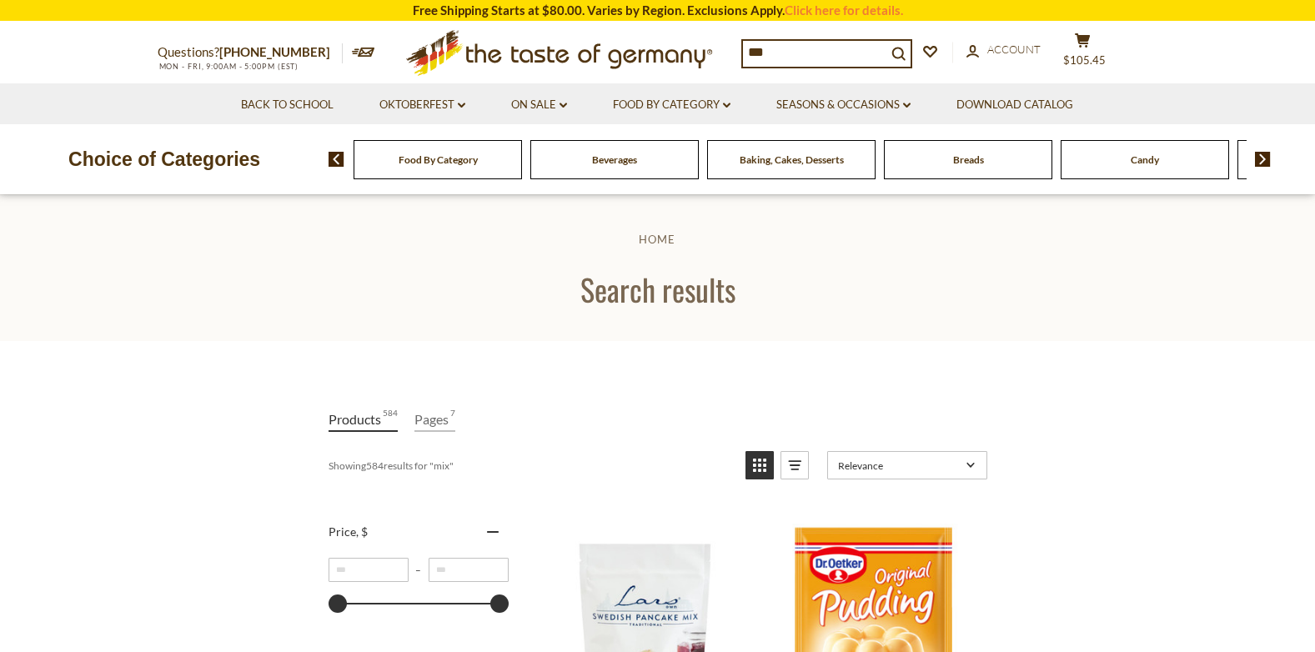
click at [522, 163] on div "Breads" at bounding box center [437, 159] width 168 height 39
click at [750, 39] on div "*** search_icon" at bounding box center [826, 53] width 171 height 29
click at [754, 44] on input "***" at bounding box center [814, 52] width 143 height 23
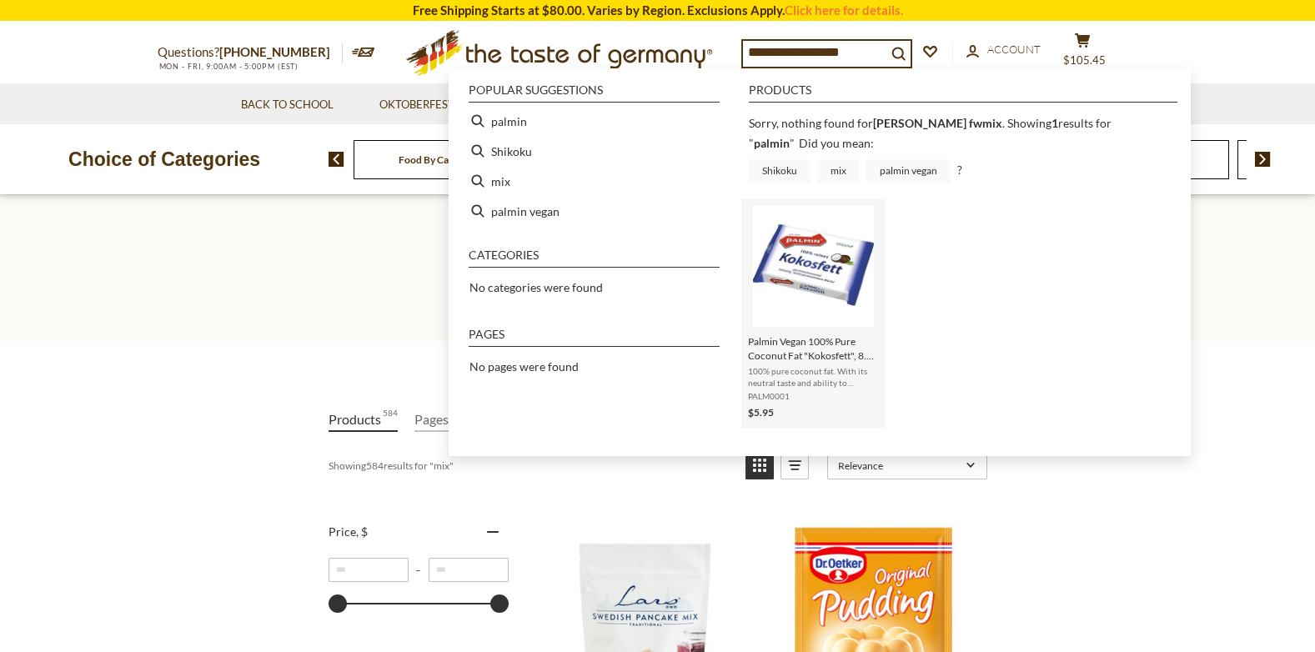
type input "**********"
click at [827, 264] on img "Instant Search Results" at bounding box center [813, 266] width 121 height 121
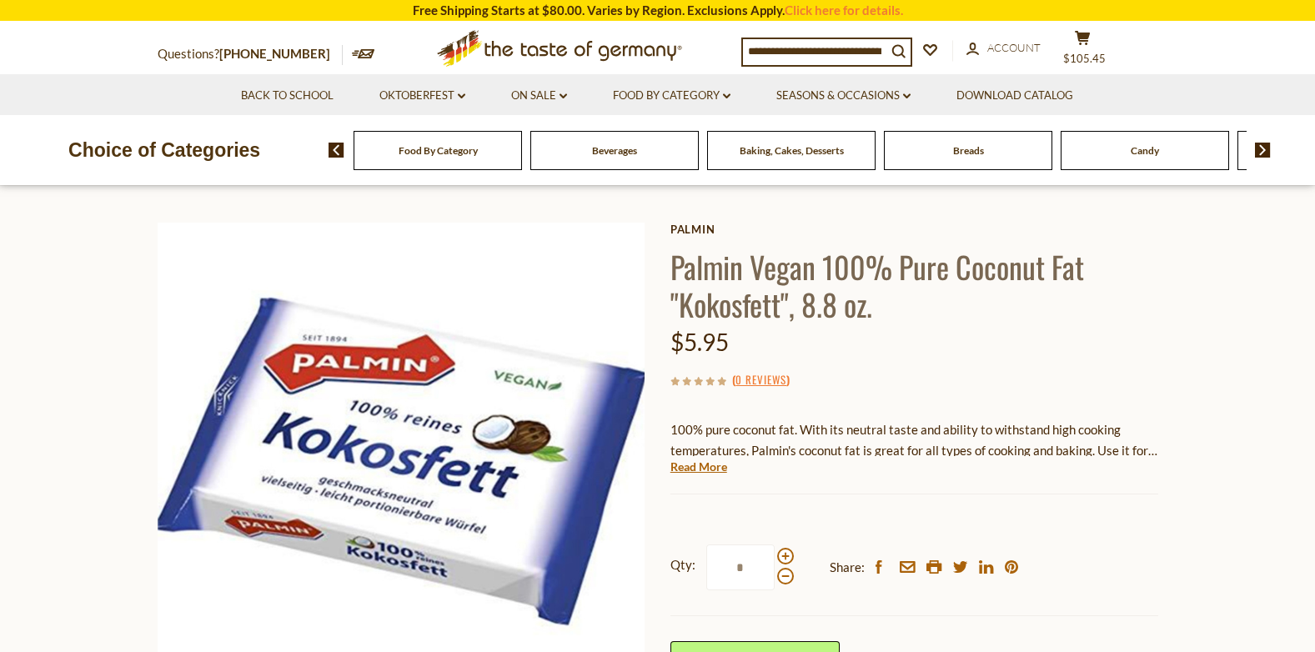
scroll to position [167, 0]
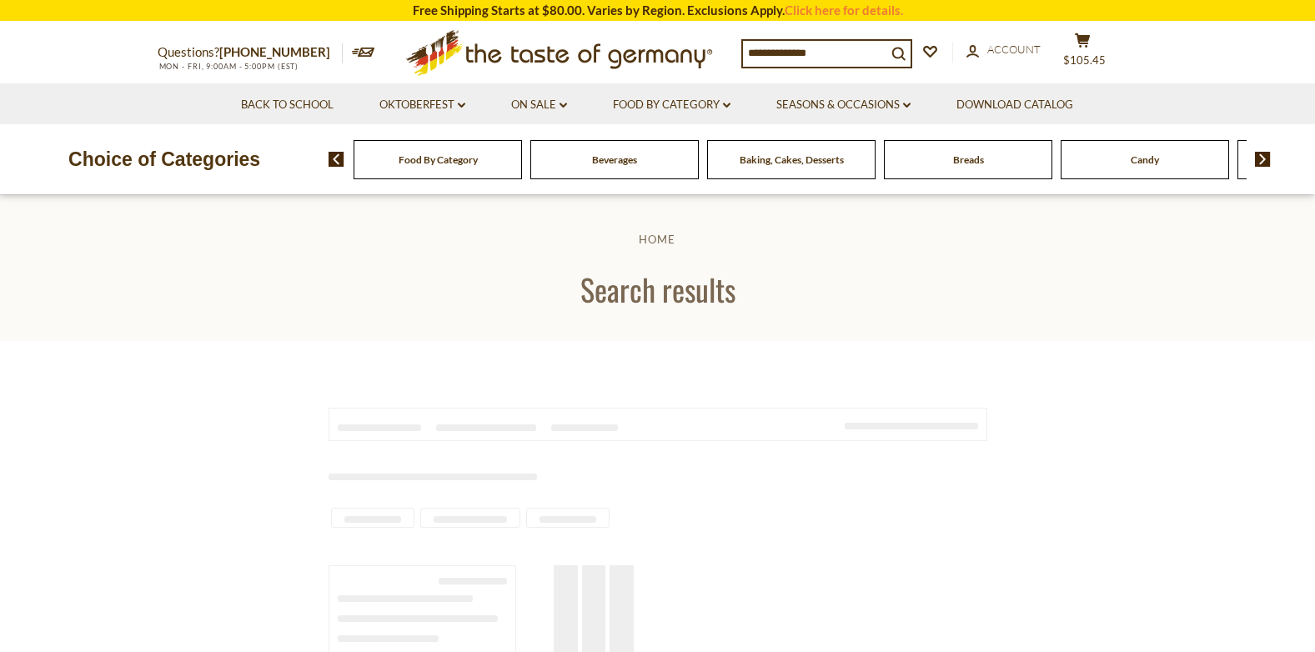
type input "***"
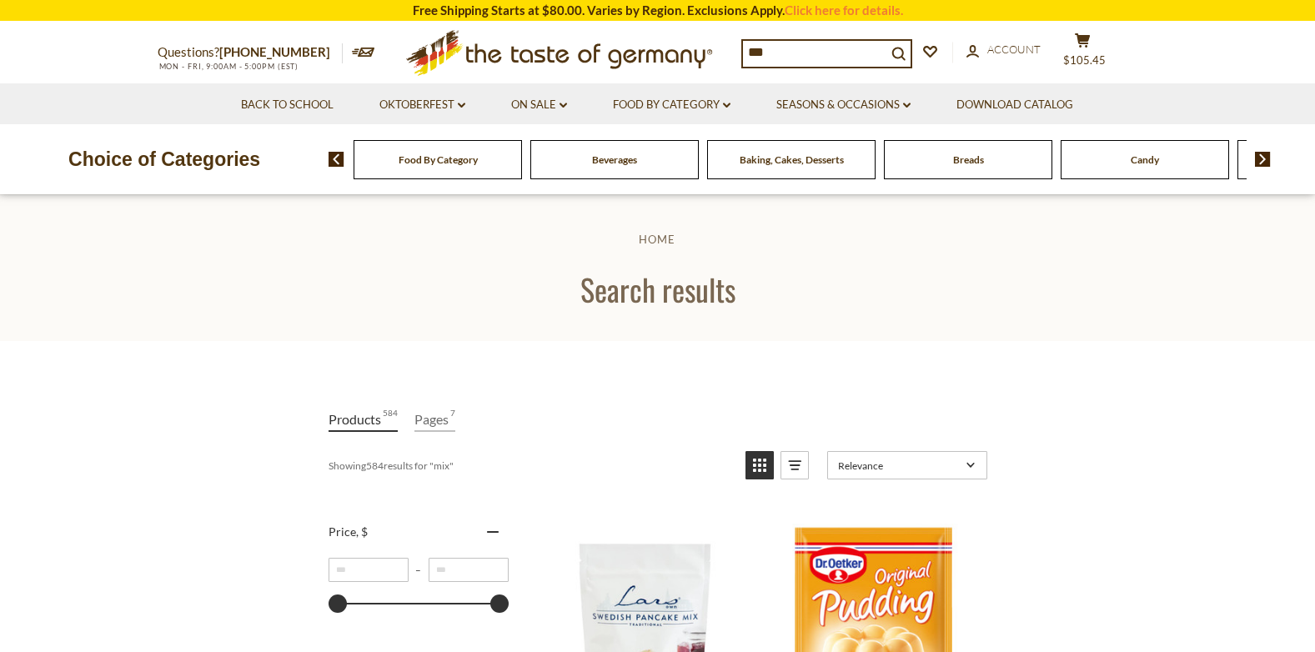
click at [522, 161] on div "Breads" at bounding box center [437, 159] width 168 height 39
drag, startPoint x: 1002, startPoint y: 166, endPoint x: 1008, endPoint y: 157, distance: 10.9
click at [522, 165] on div "Breads" at bounding box center [437, 159] width 168 height 39
click at [522, 169] on div "Breads" at bounding box center [437, 159] width 168 height 39
click at [1260, 159] on img at bounding box center [1263, 159] width 16 height 15
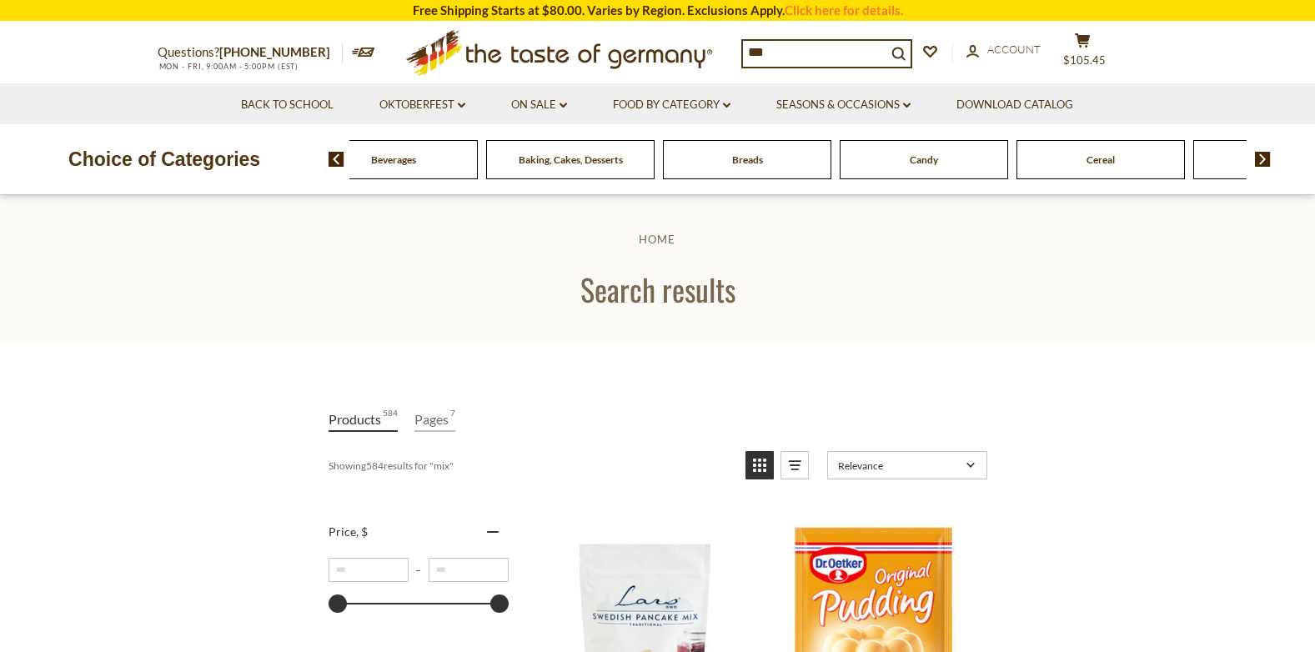
click at [336, 160] on img at bounding box center [336, 159] width 16 height 15
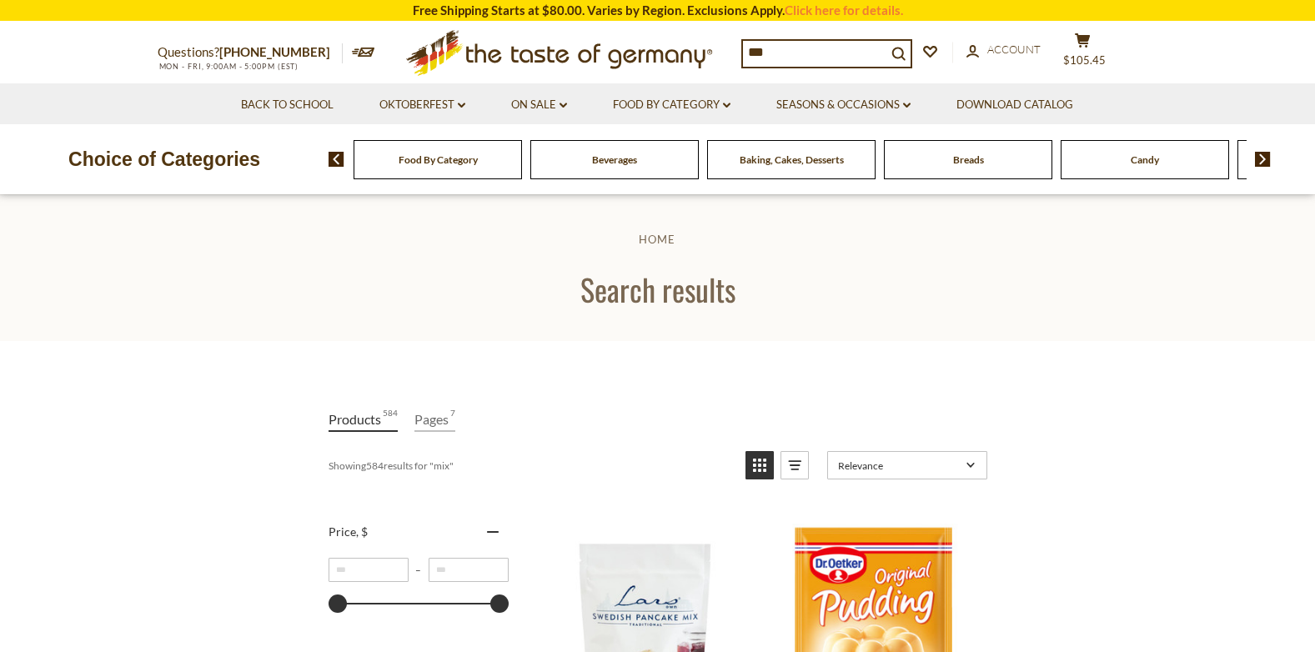
click at [982, 153] on span "Breads" at bounding box center [968, 159] width 31 height 13
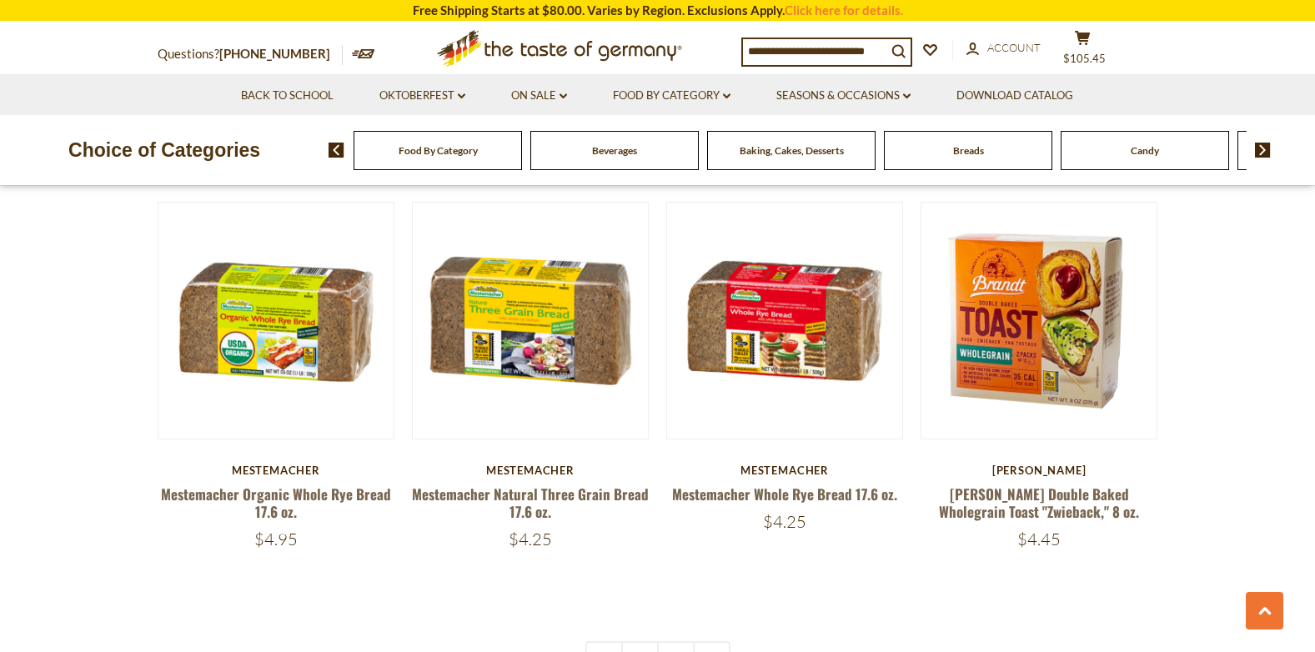
scroll to position [3918, 0]
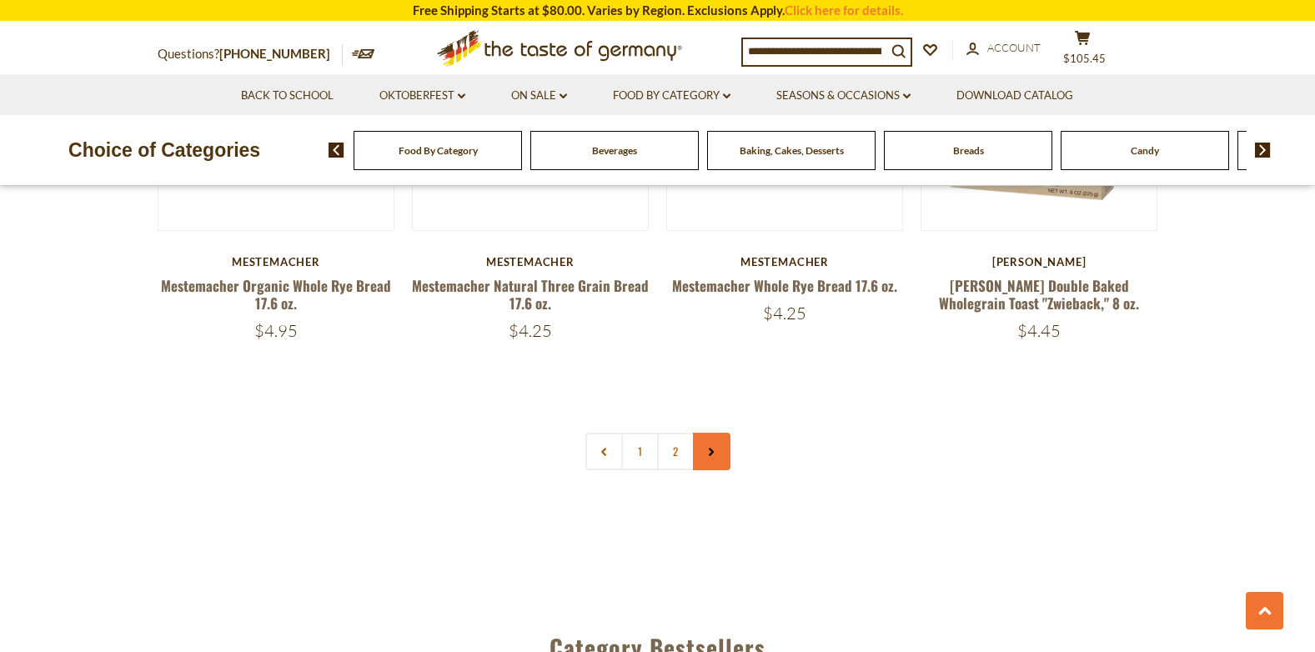
click at [716, 444] on link at bounding box center [712, 452] width 38 height 38
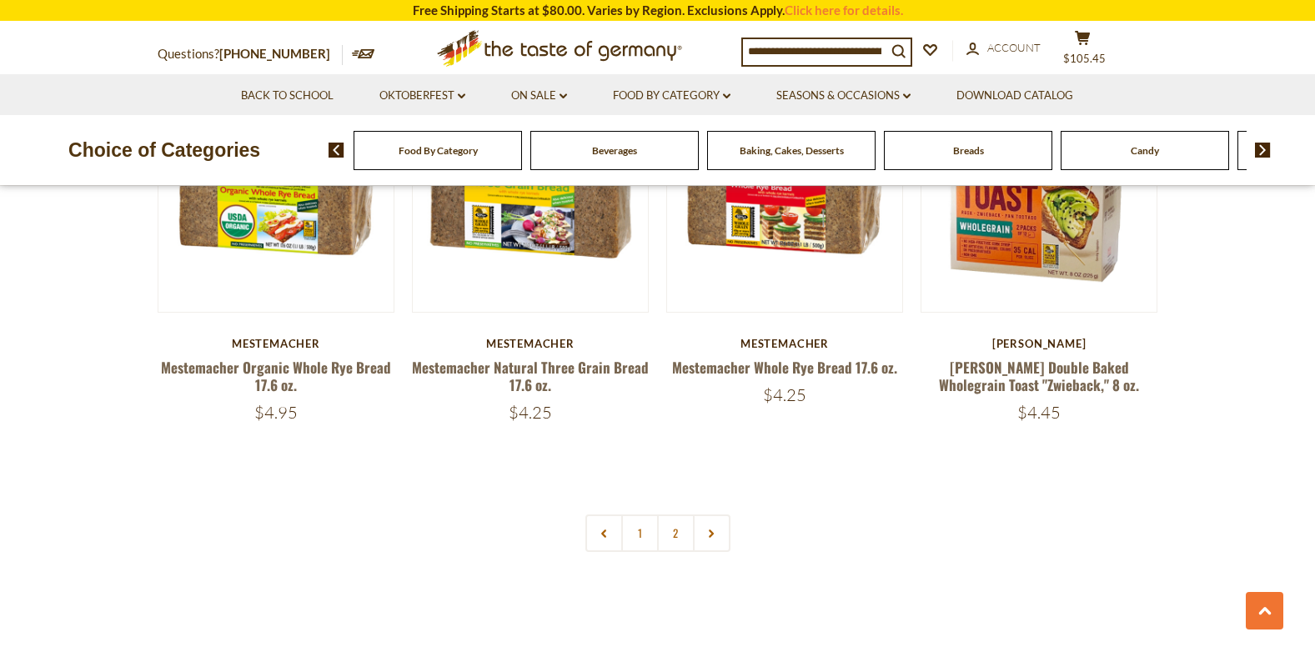
scroll to position [3835, 0]
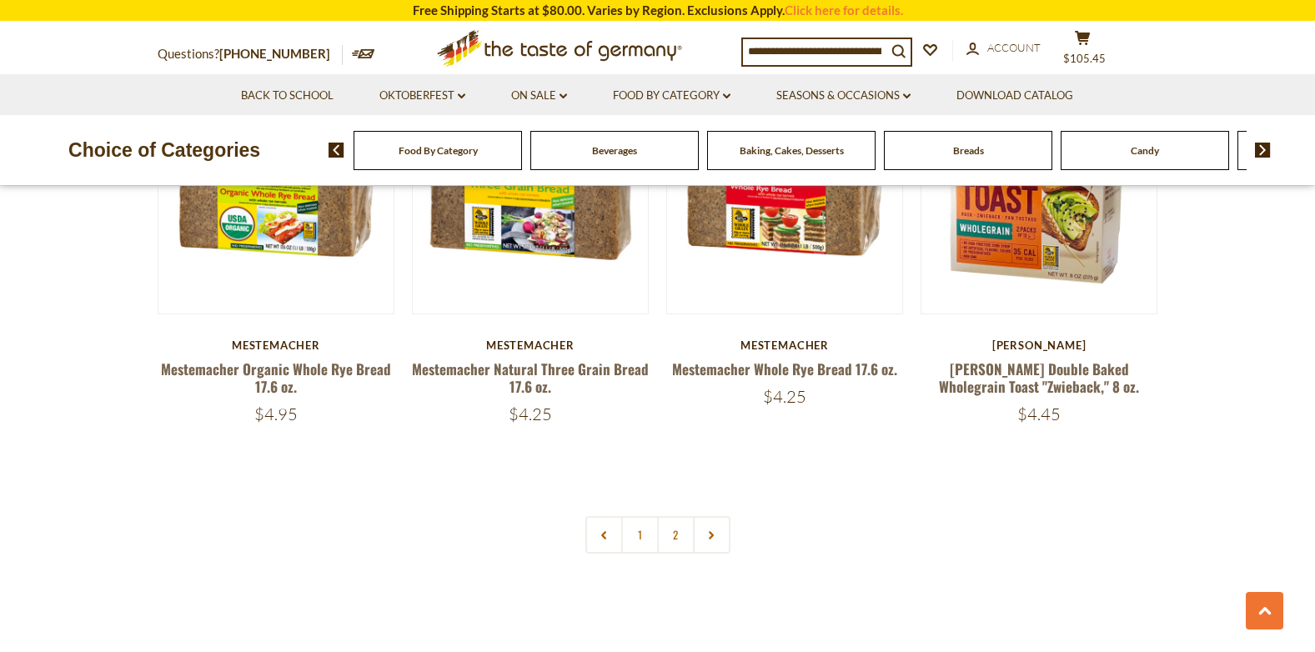
click at [418, 150] on span "Food By Category" at bounding box center [437, 150] width 79 height 13
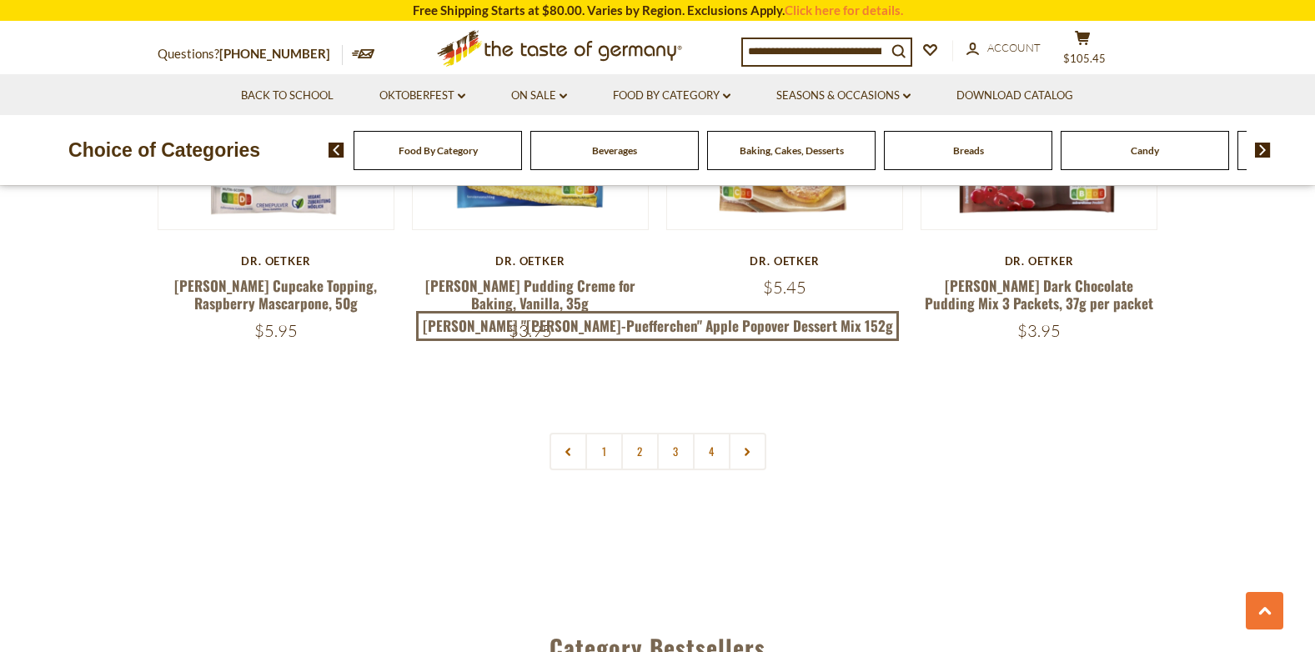
scroll to position [3668, 0]
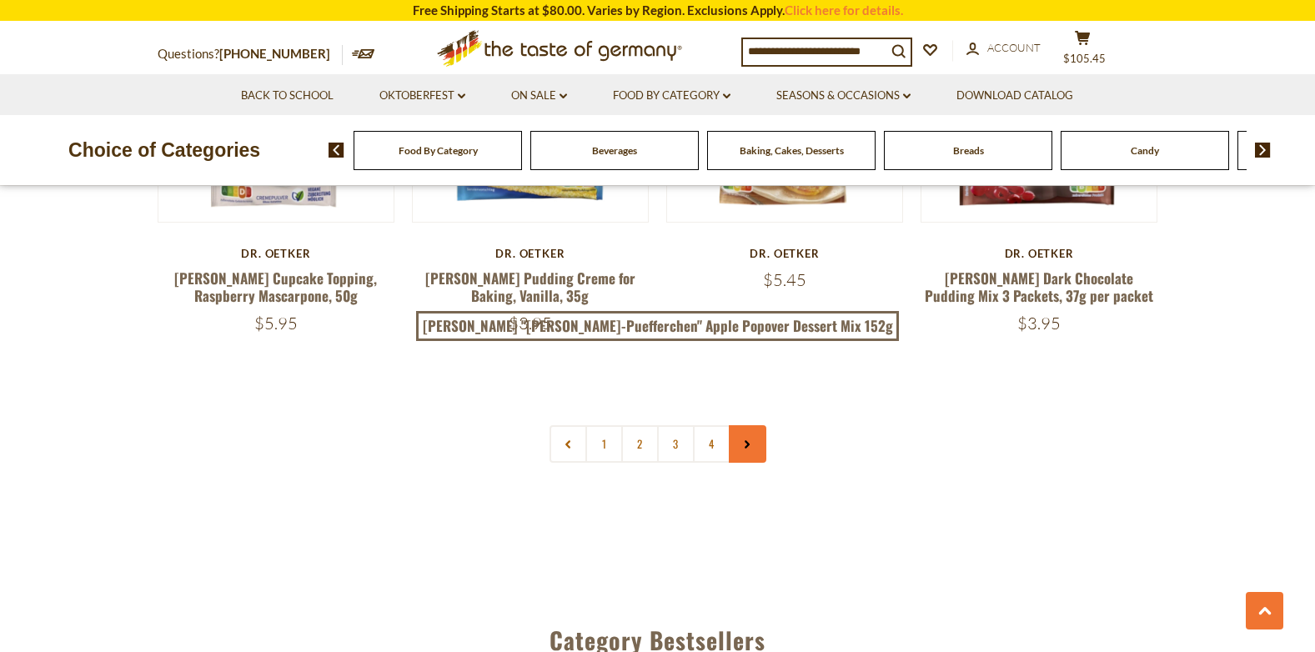
click at [754, 425] on link at bounding box center [748, 444] width 38 height 38
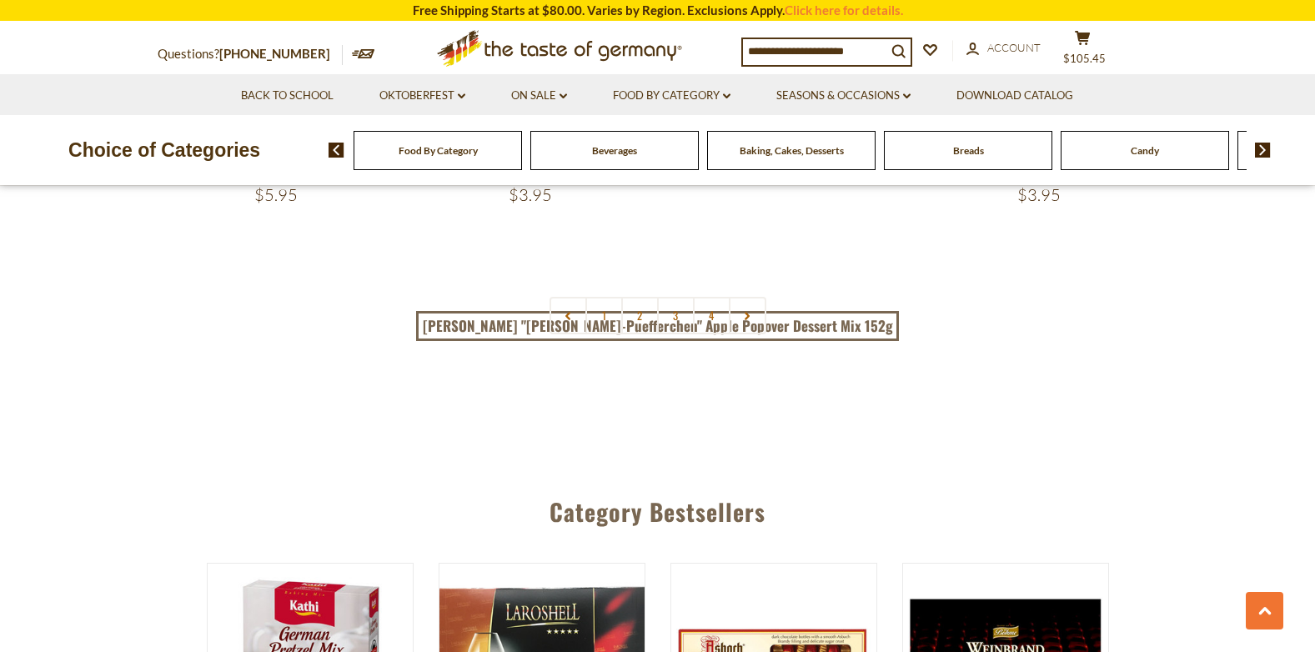
scroll to position [3668, 0]
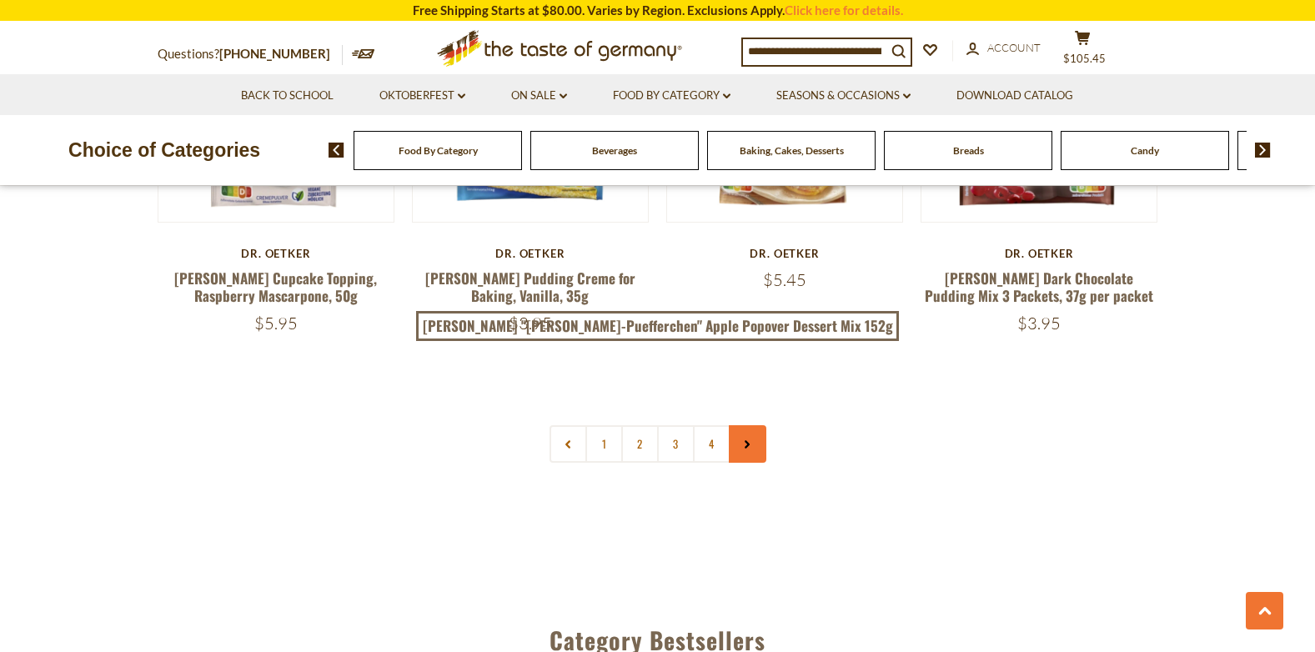
click at [746, 425] on link at bounding box center [748, 444] width 38 height 38
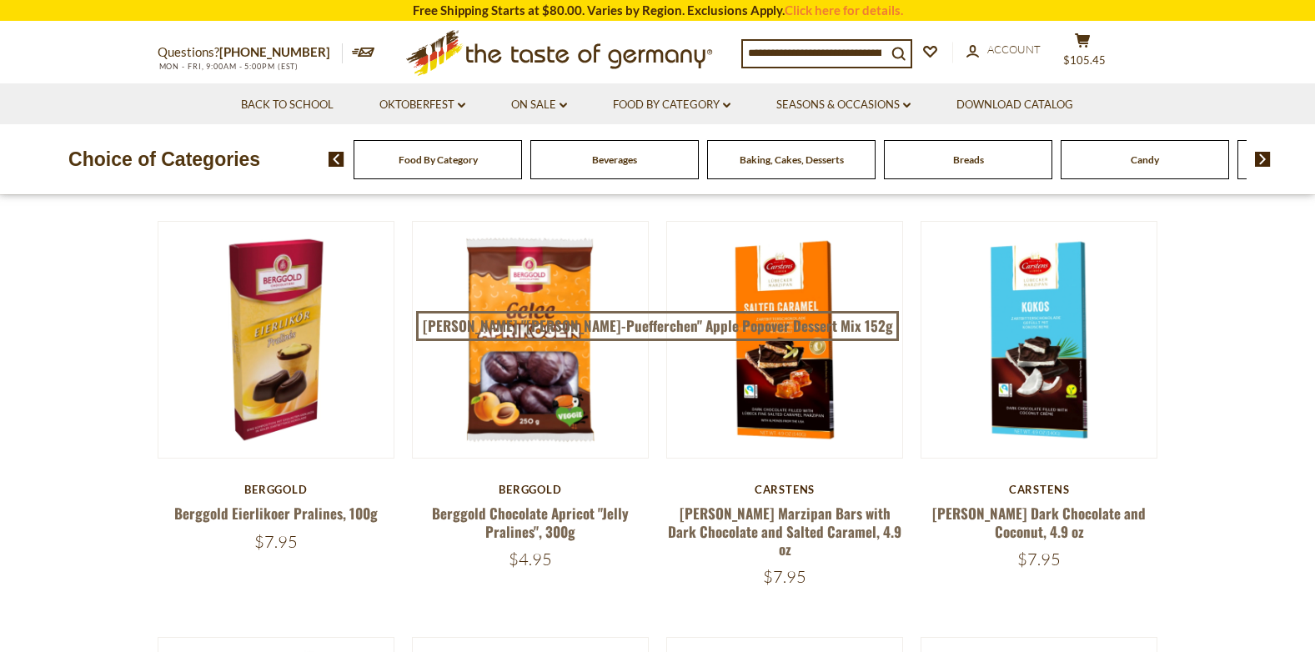
scroll to position [0, 0]
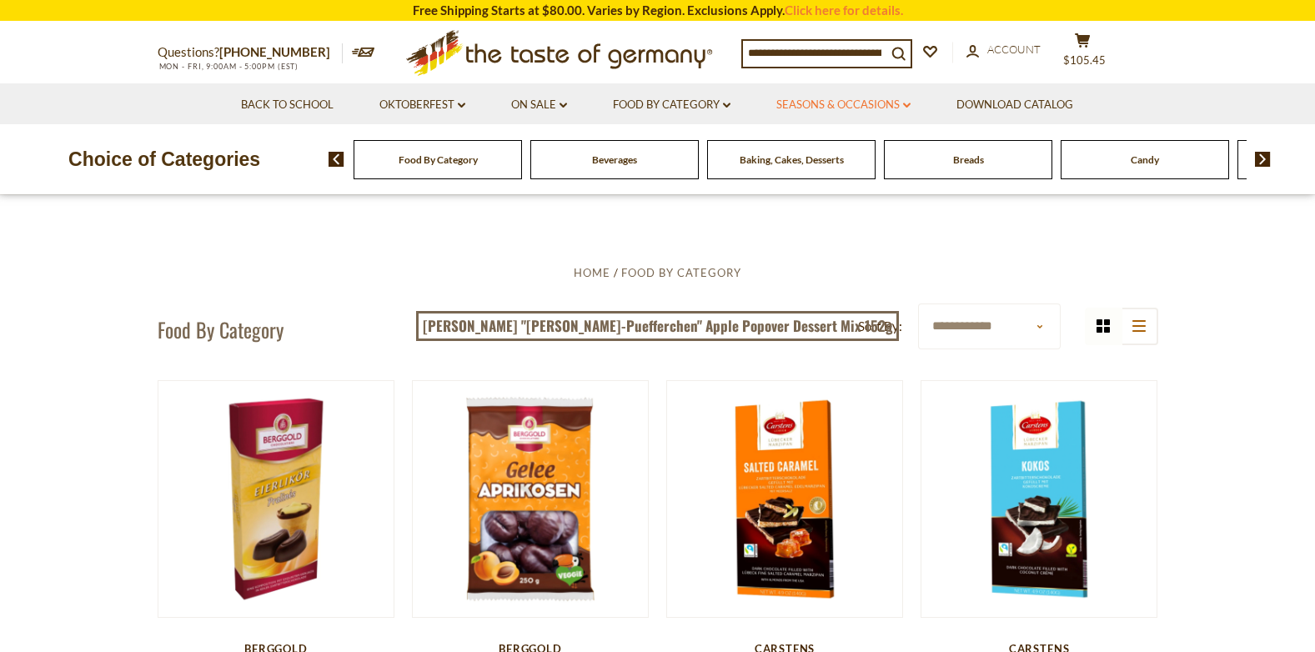
click at [856, 98] on link "Seasons & Occasions dropdown_arrow" at bounding box center [843, 105] width 134 height 18
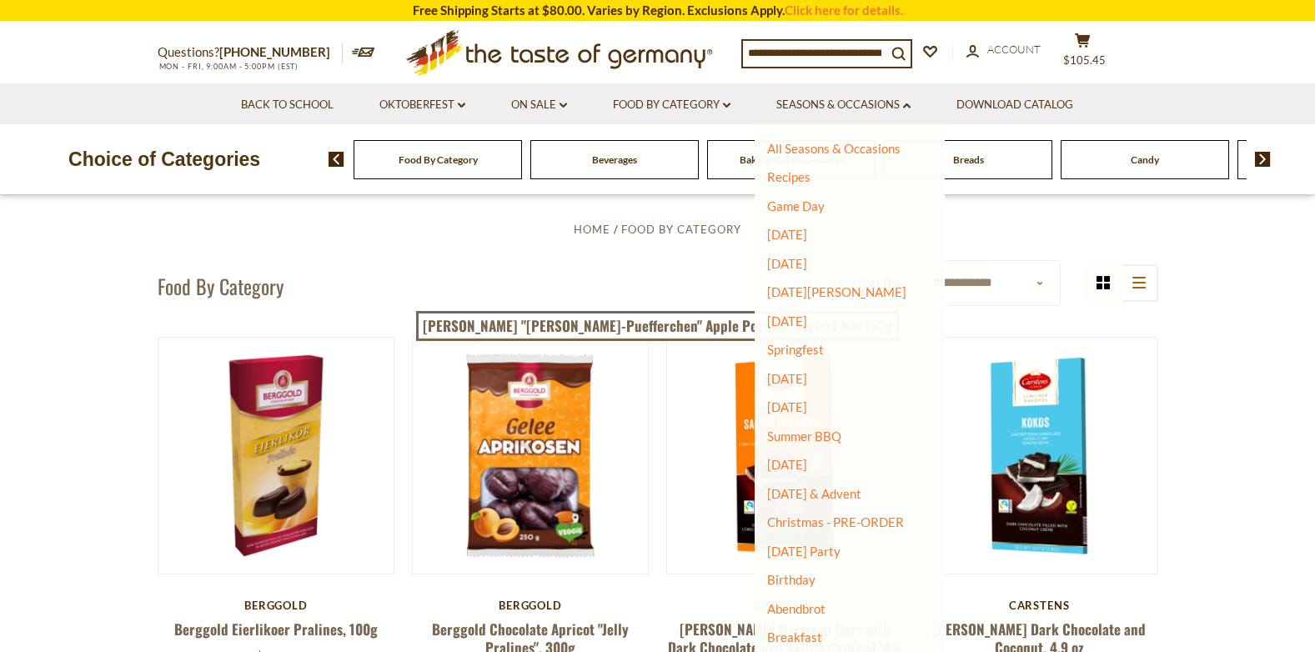
scroll to position [83, 0]
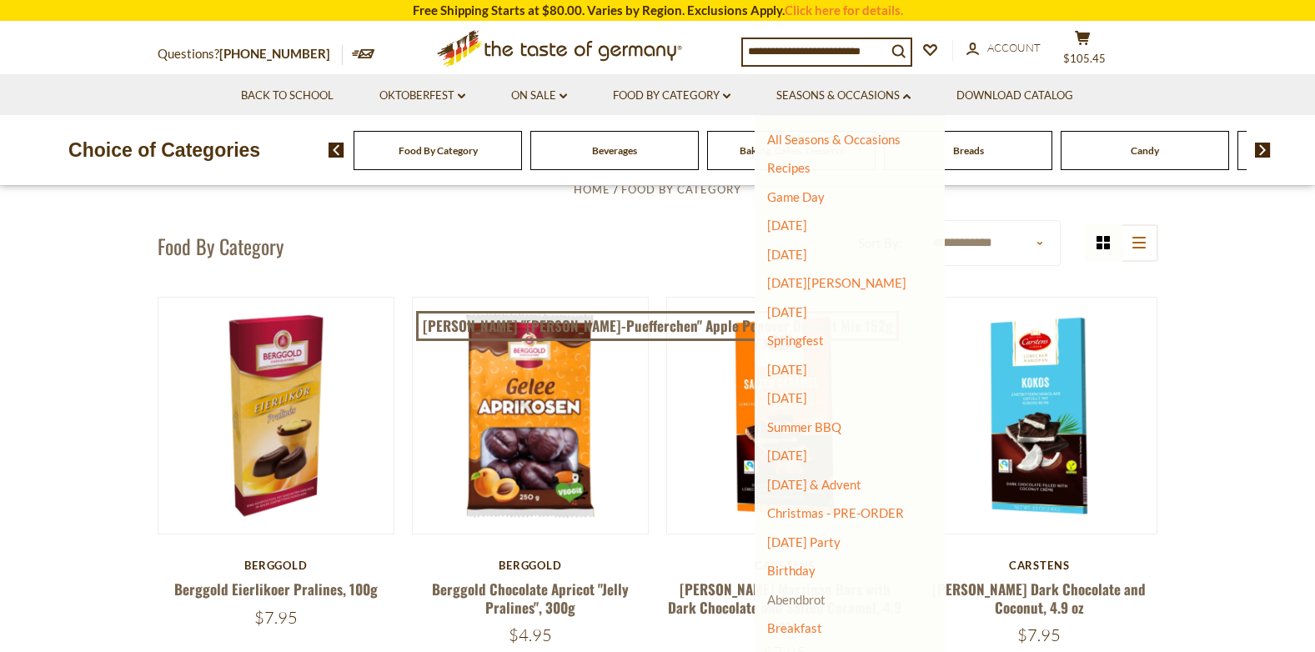
click at [801, 598] on link "Abendbrot" at bounding box center [796, 599] width 58 height 15
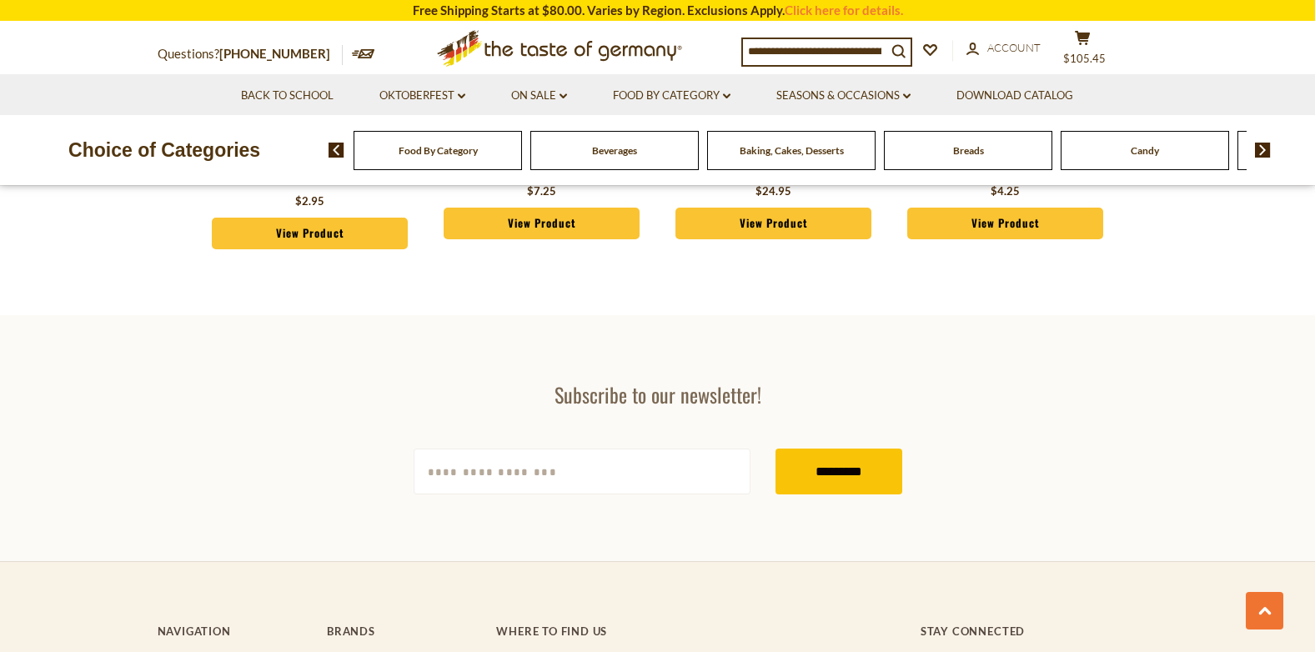
scroll to position [4252, 0]
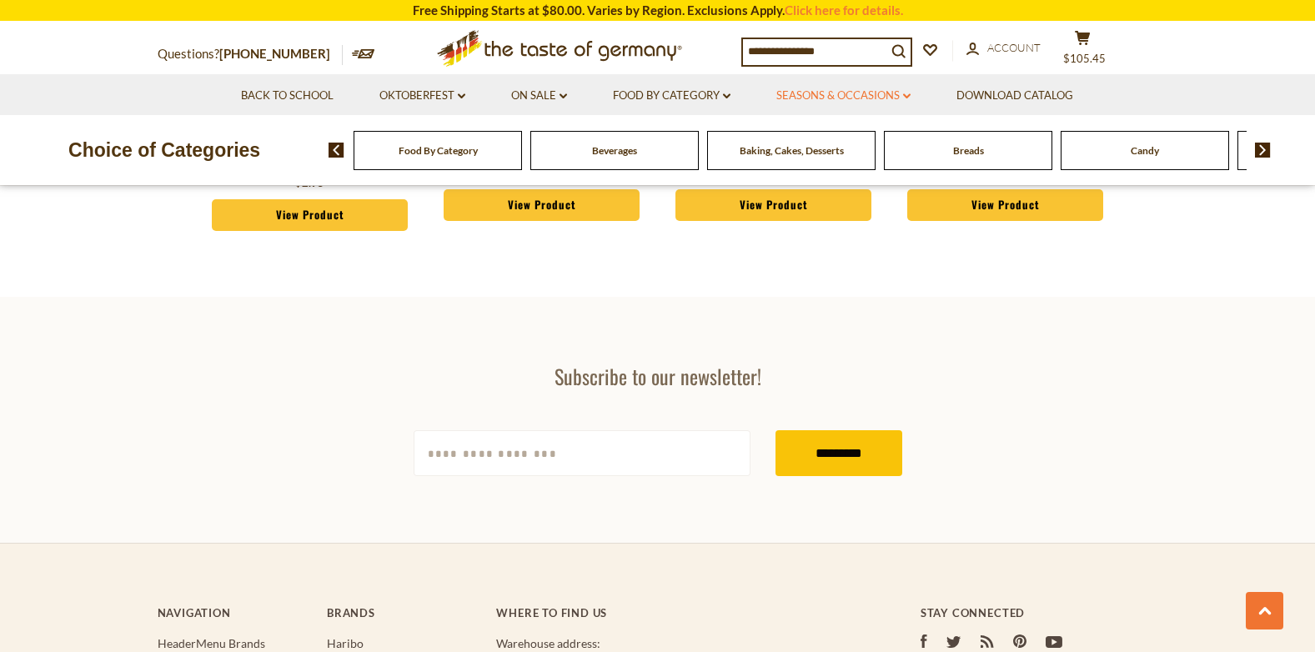
click at [904, 94] on link "Seasons & Occasions dropdown_arrow" at bounding box center [843, 96] width 134 height 18
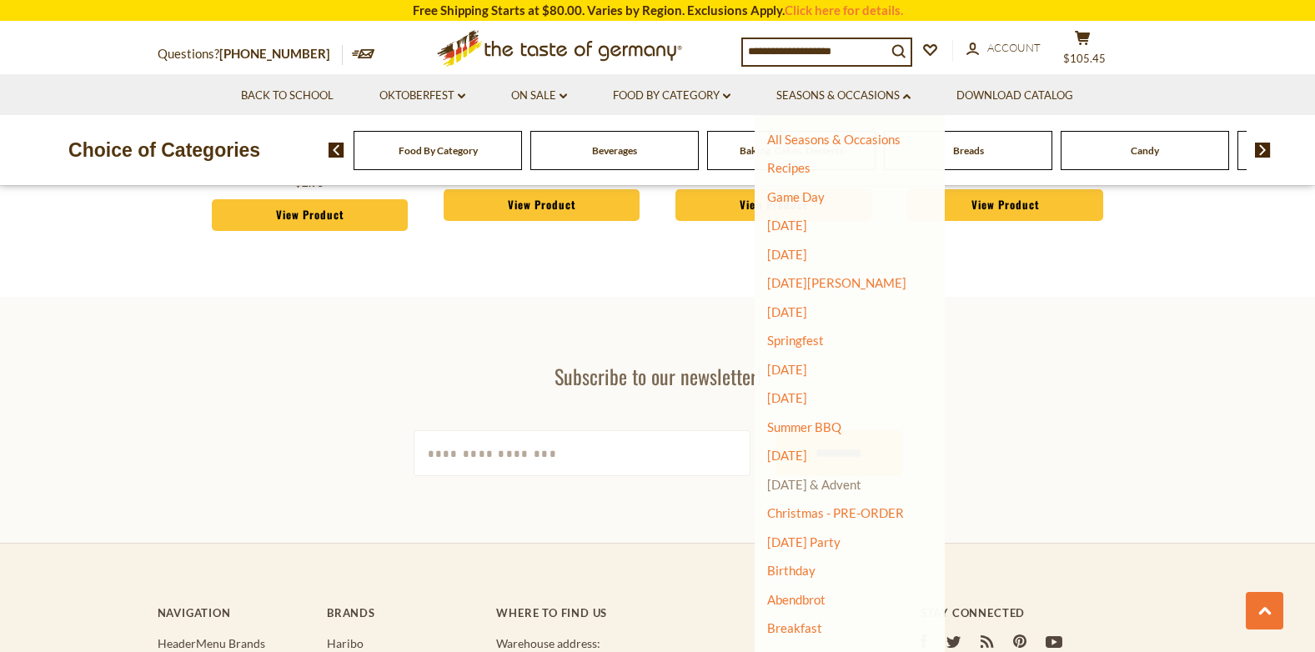
click at [815, 484] on link "[DATE] & Advent" at bounding box center [814, 484] width 94 height 15
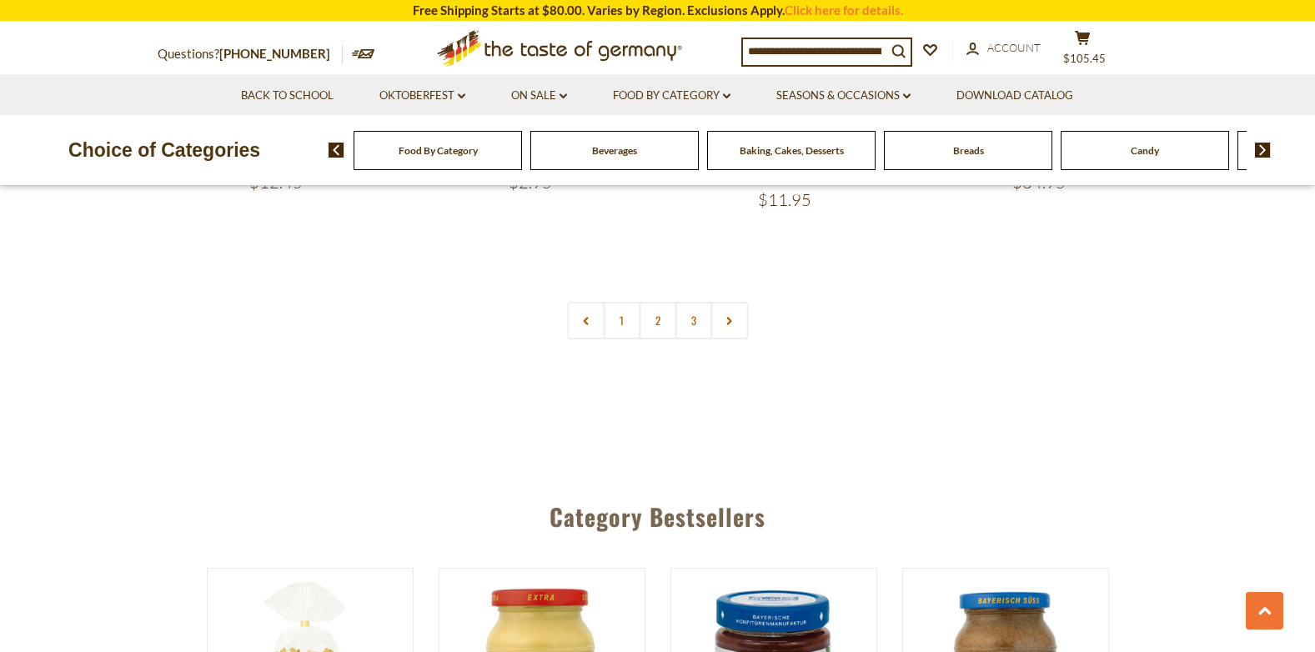
scroll to position [3918, 0]
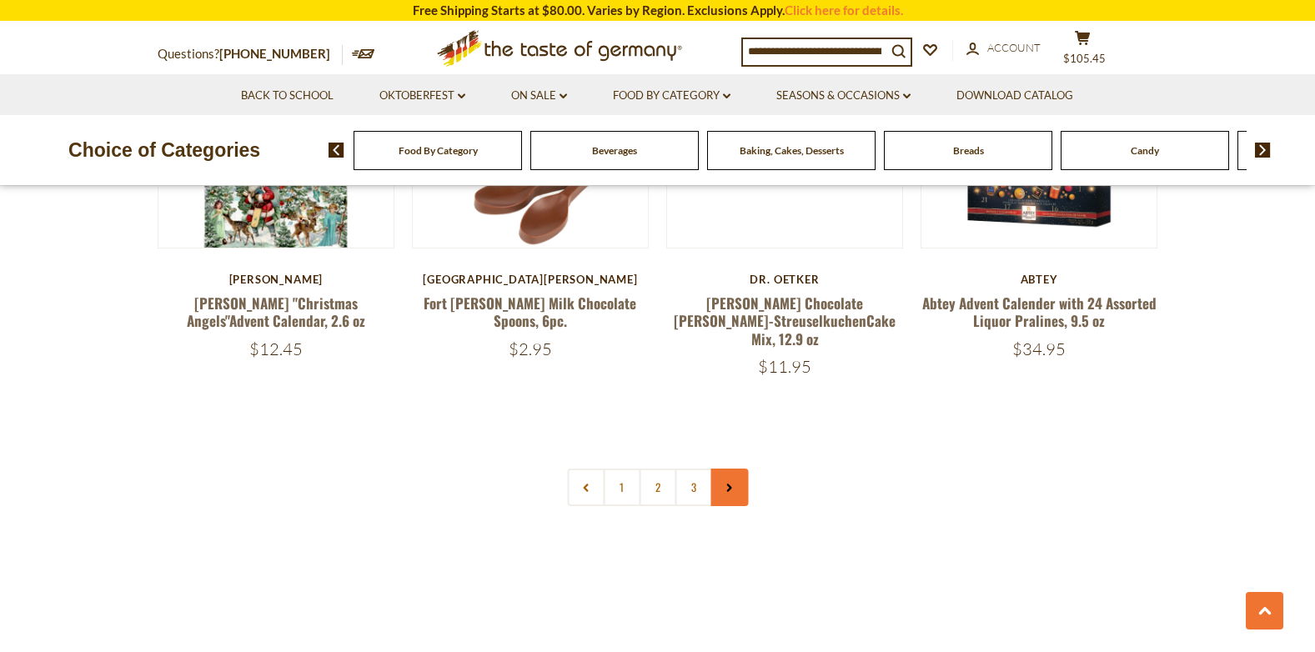
click at [729, 484] on use at bounding box center [729, 488] width 5 height 8
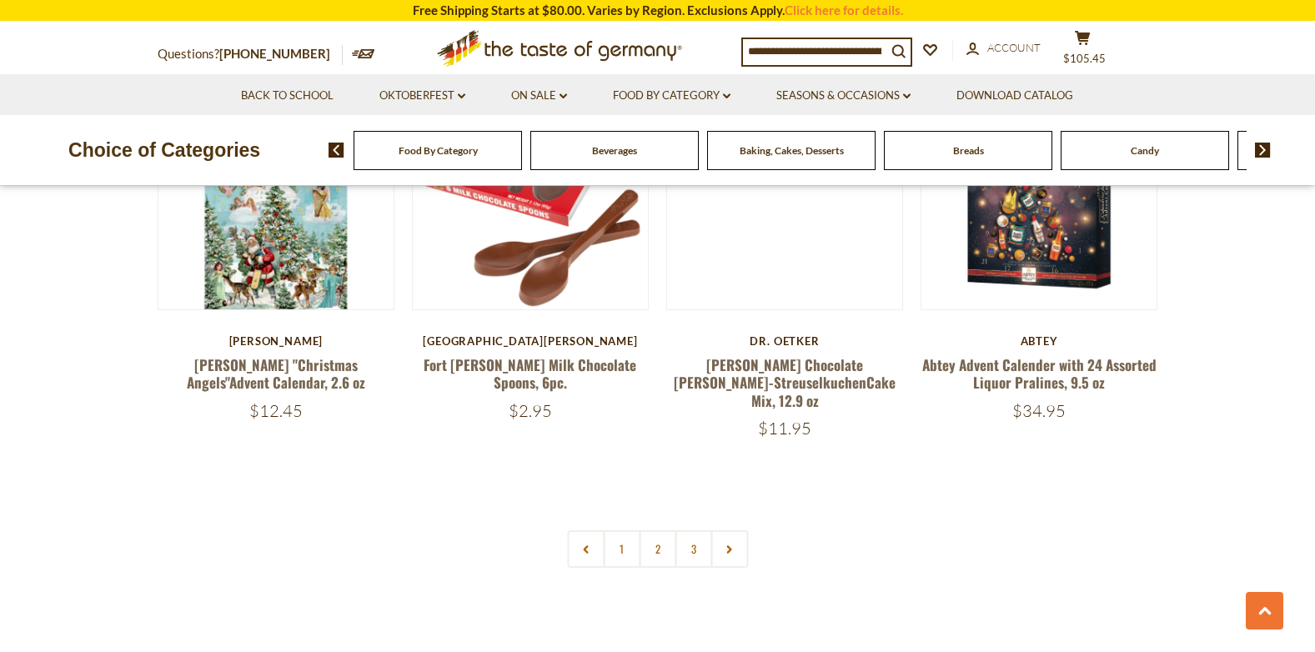
scroll to position [4002, 0]
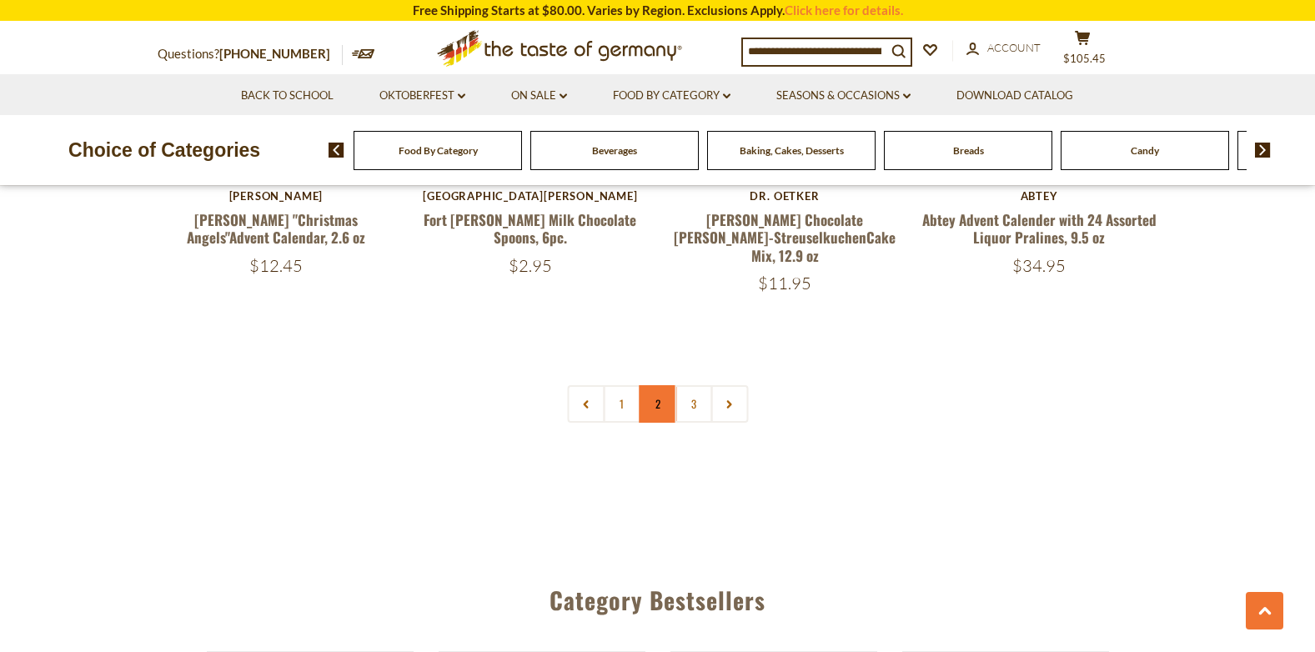
click at [662, 385] on link "2" at bounding box center [658, 404] width 38 height 38
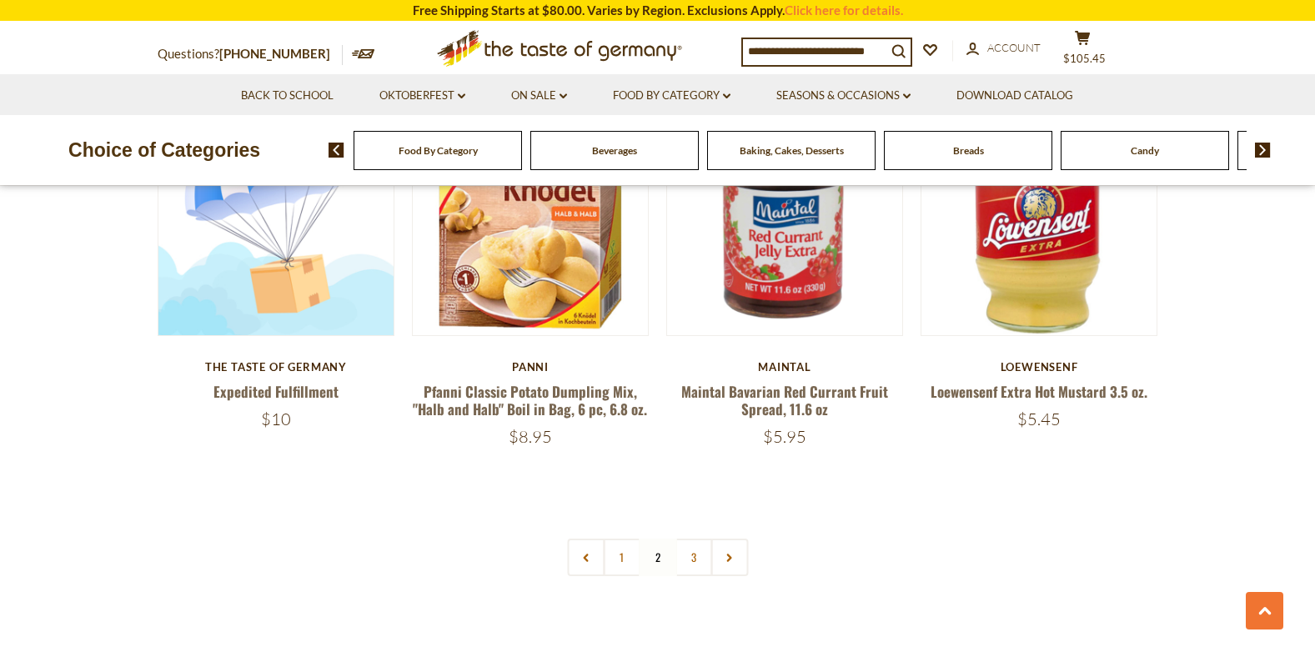
scroll to position [3918, 0]
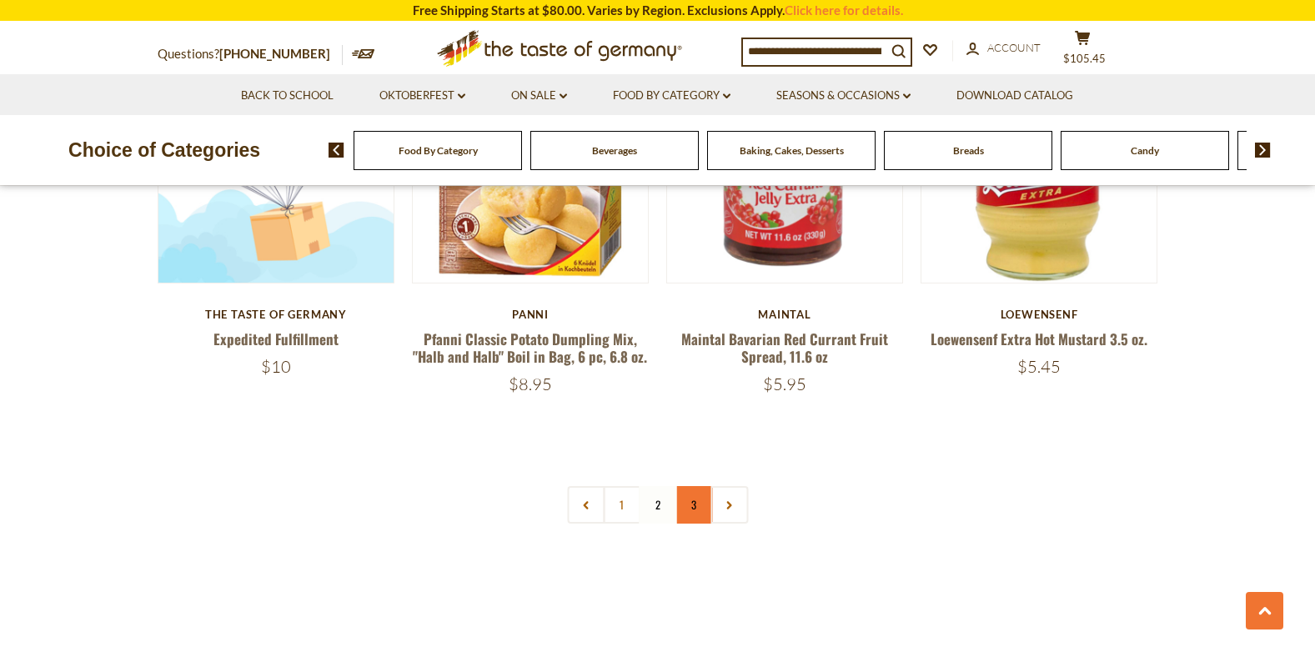
click at [691, 486] on link "3" at bounding box center [693, 505] width 38 height 38
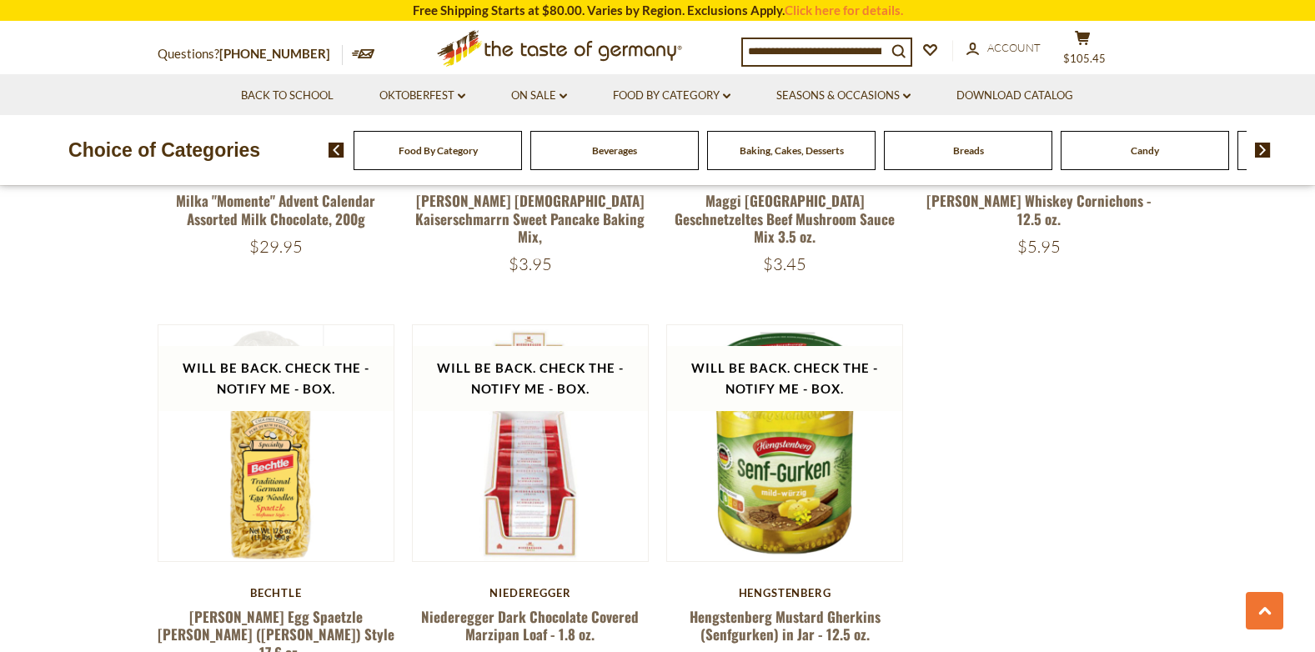
scroll to position [1800, 0]
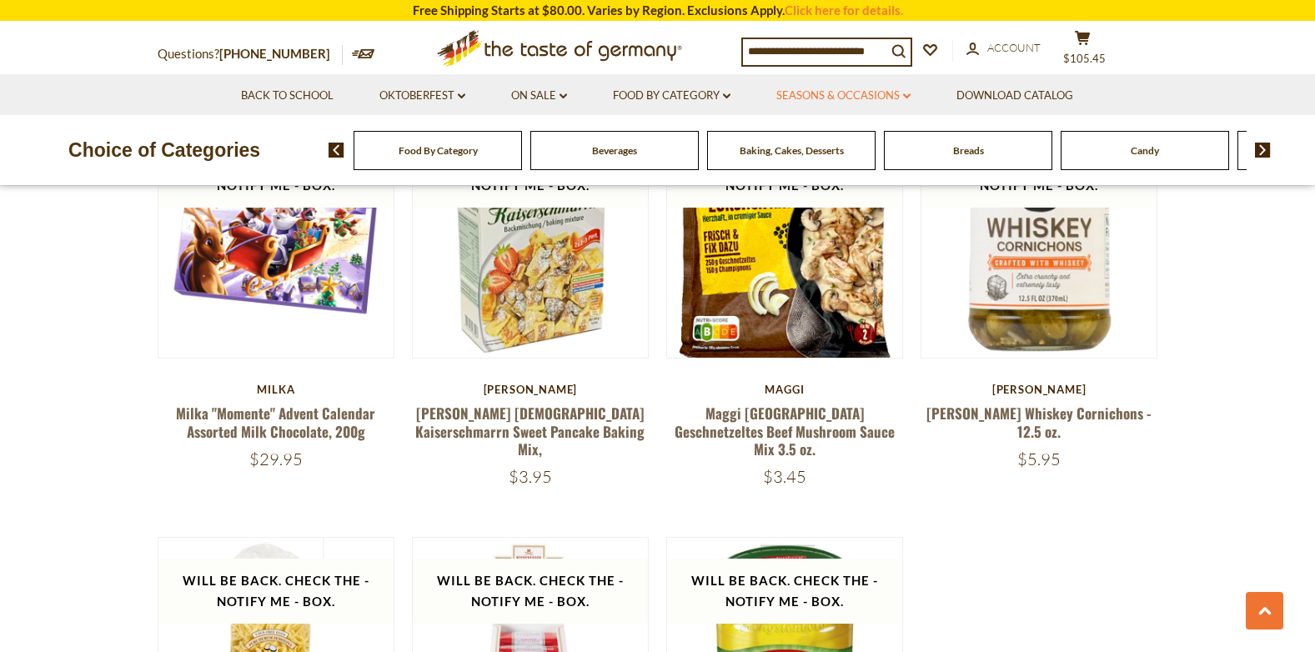
click at [910, 93] on link "Seasons & Occasions dropdown_arrow" at bounding box center [843, 96] width 134 height 18
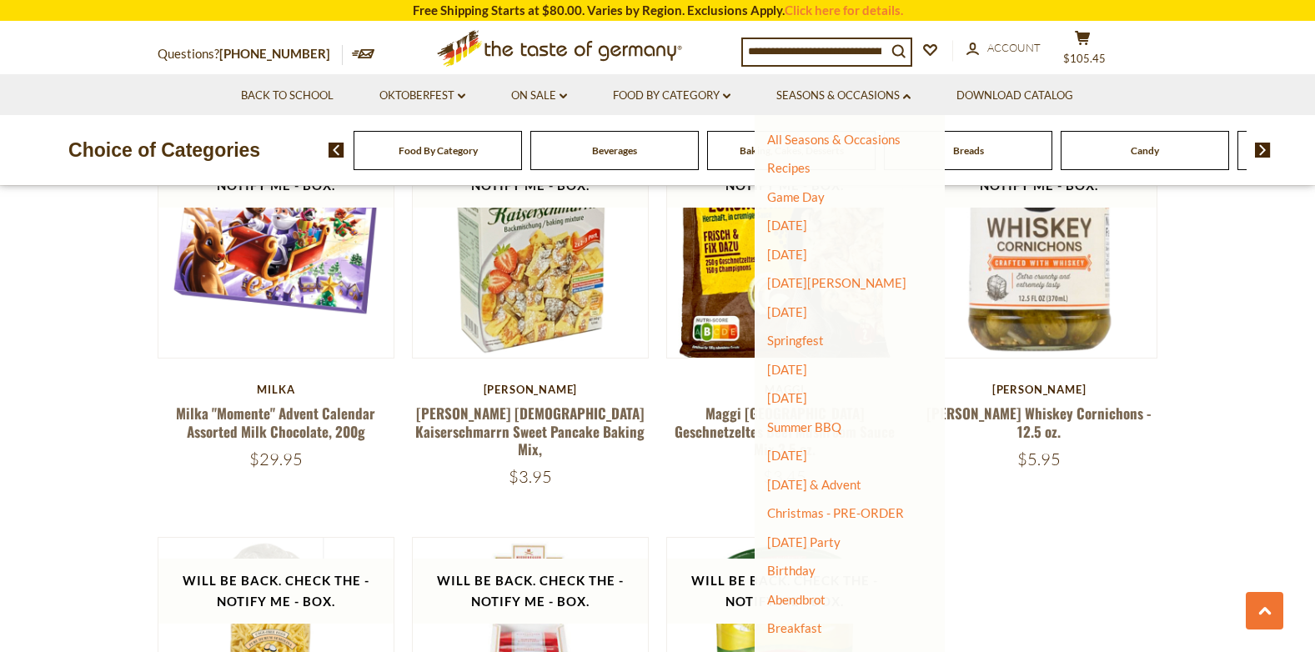
scroll to position [1883, 0]
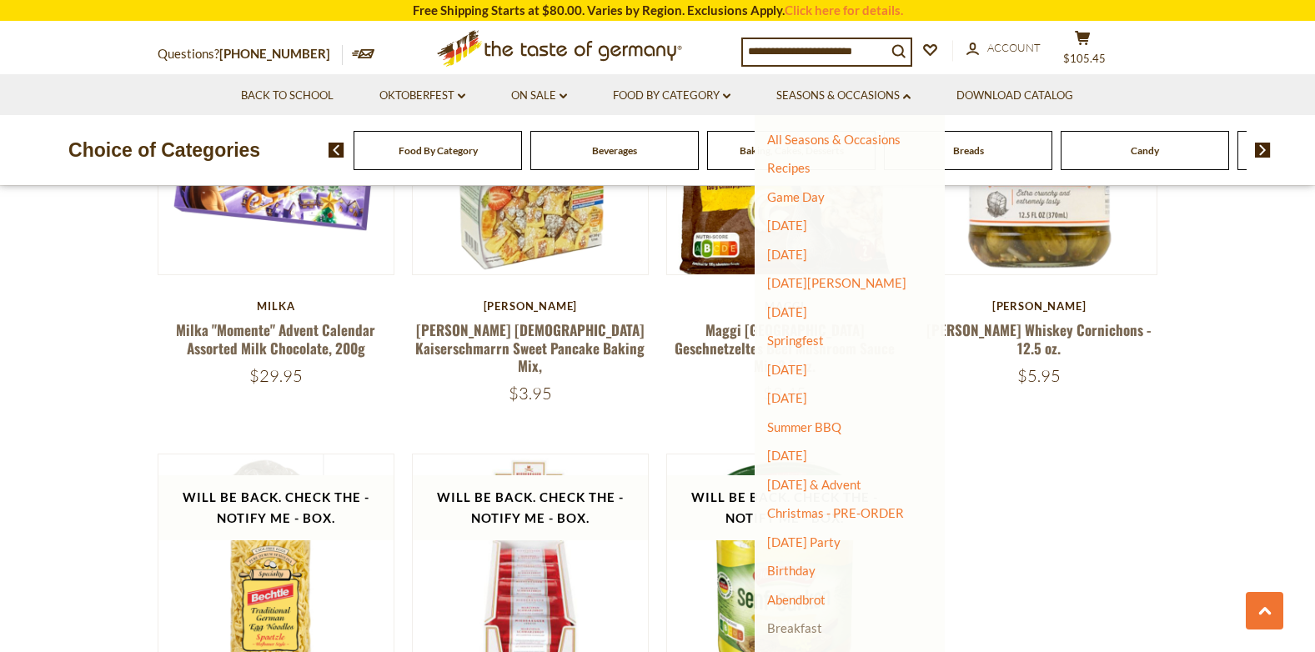
click at [805, 621] on link "Breakfast" at bounding box center [794, 627] width 55 height 15
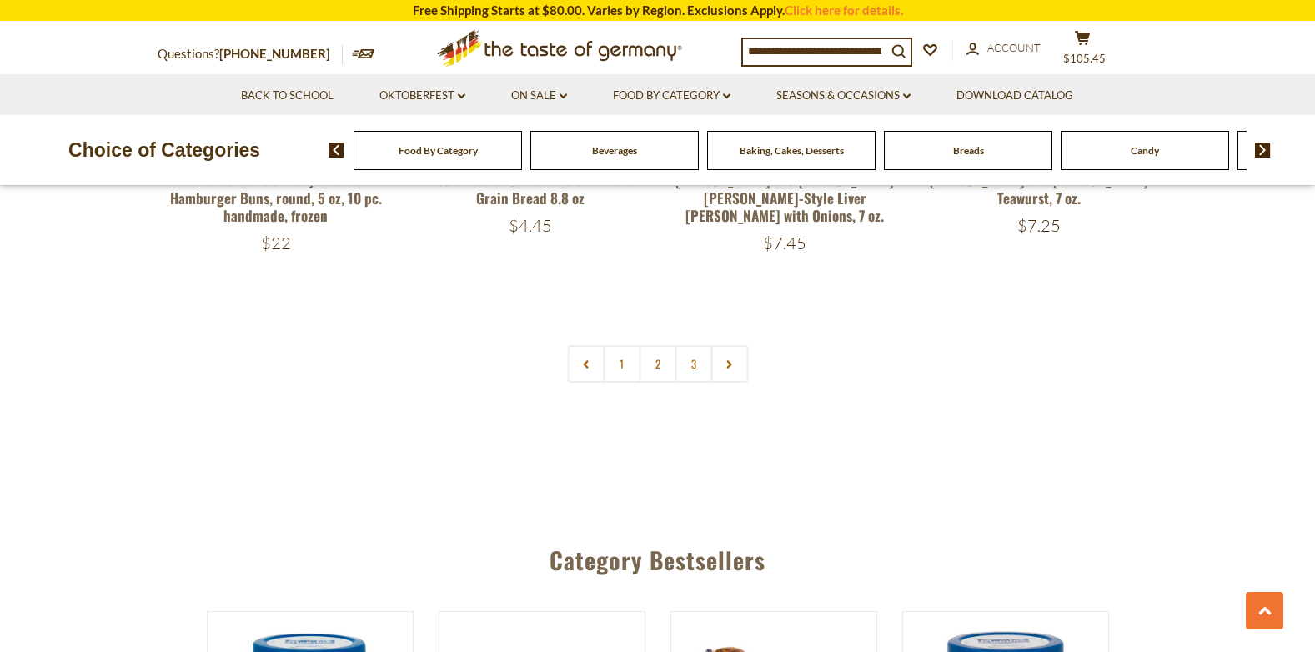
scroll to position [4085, 0]
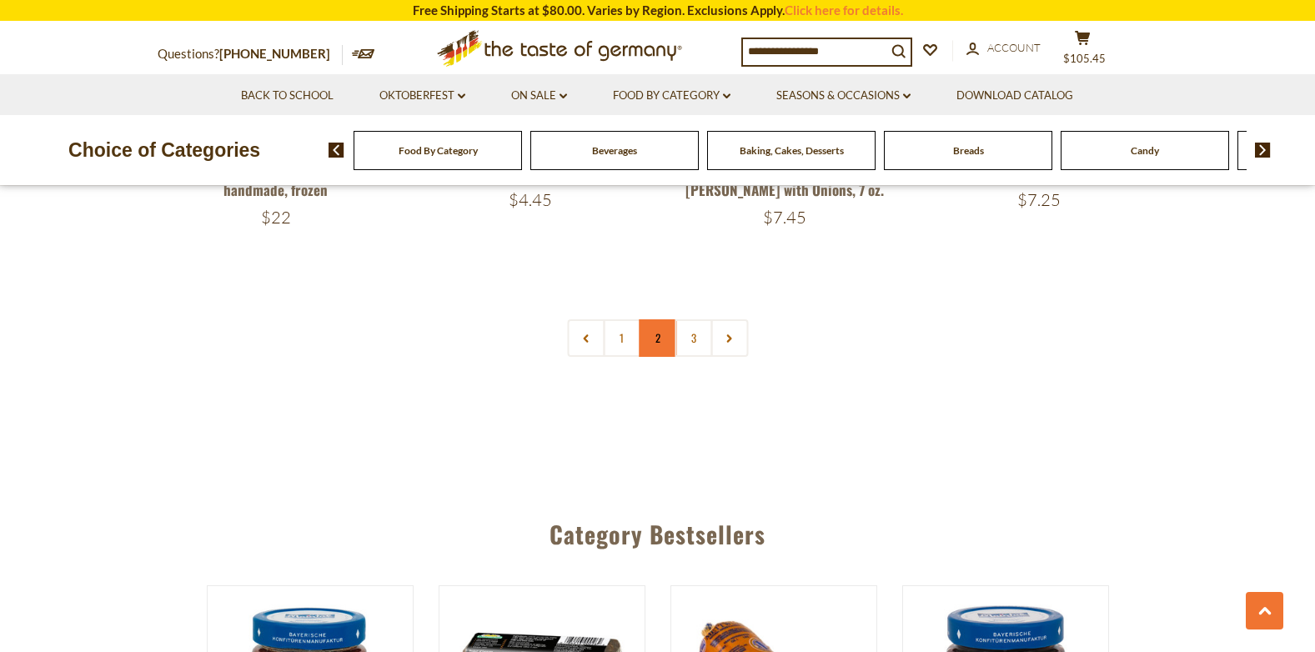
click at [654, 341] on link "2" at bounding box center [658, 338] width 38 height 38
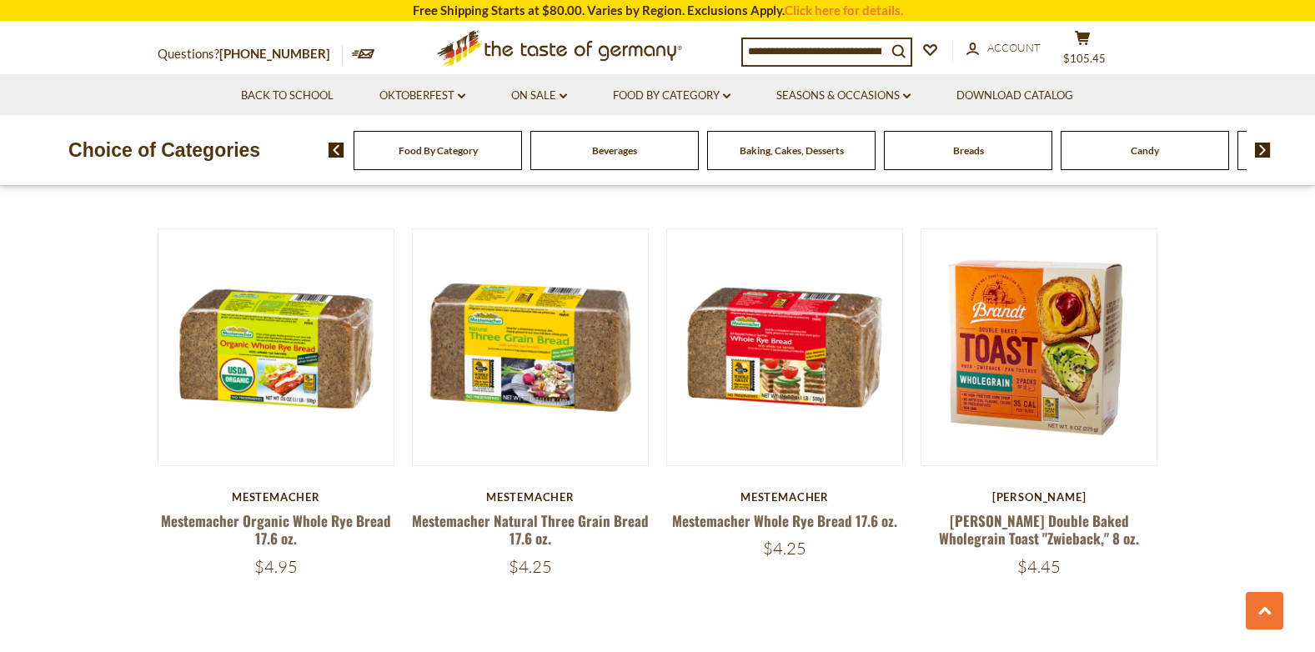
scroll to position [3884, 0]
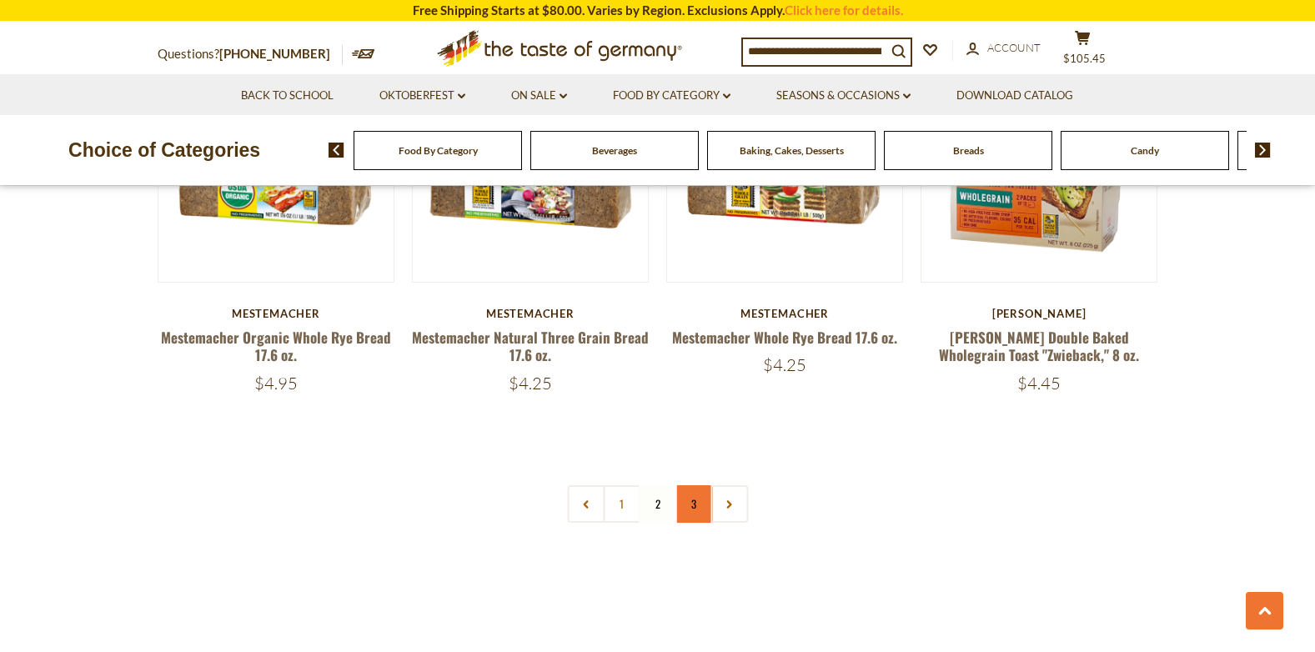
click at [693, 488] on link "3" at bounding box center [693, 504] width 38 height 38
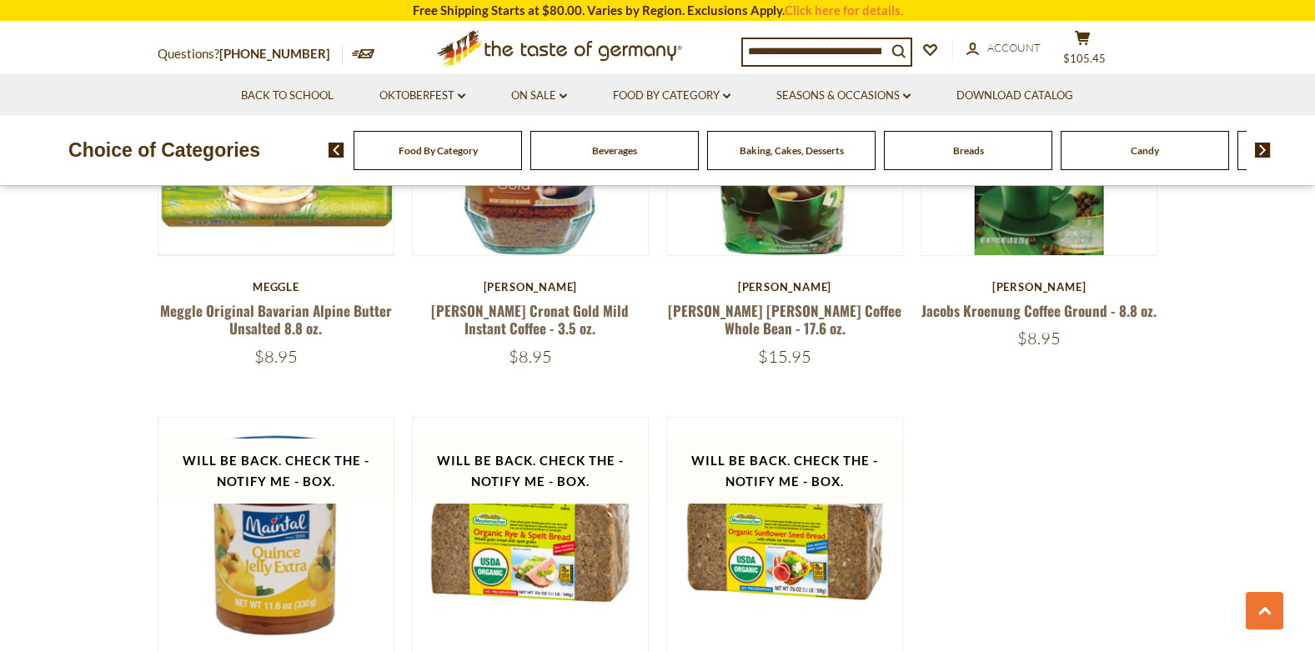
scroll to position [2217, 0]
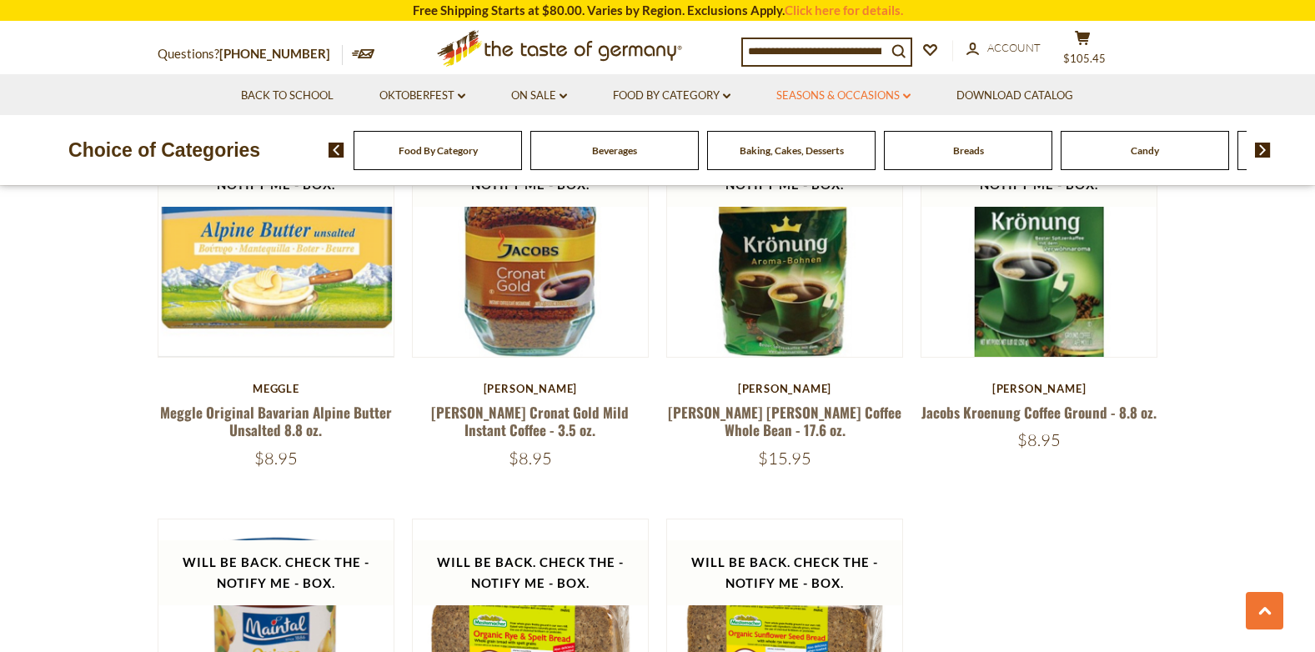
click at [909, 97] on icon at bounding box center [907, 95] width 8 height 5
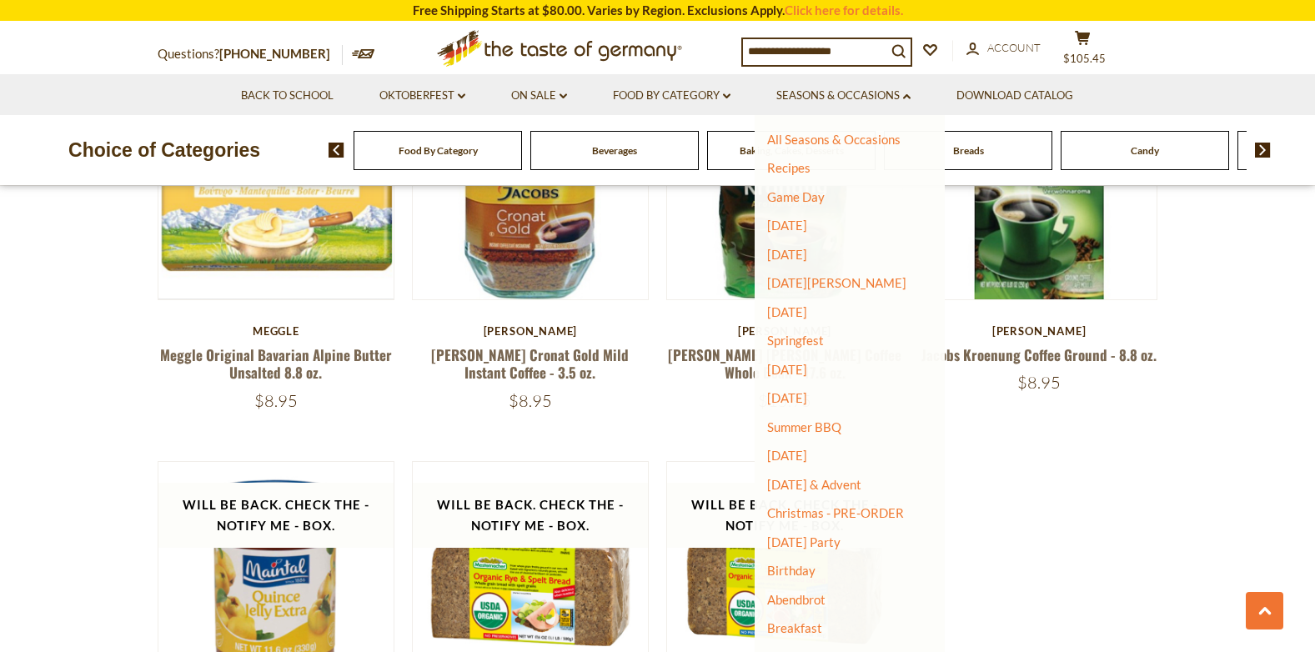
scroll to position [2300, 0]
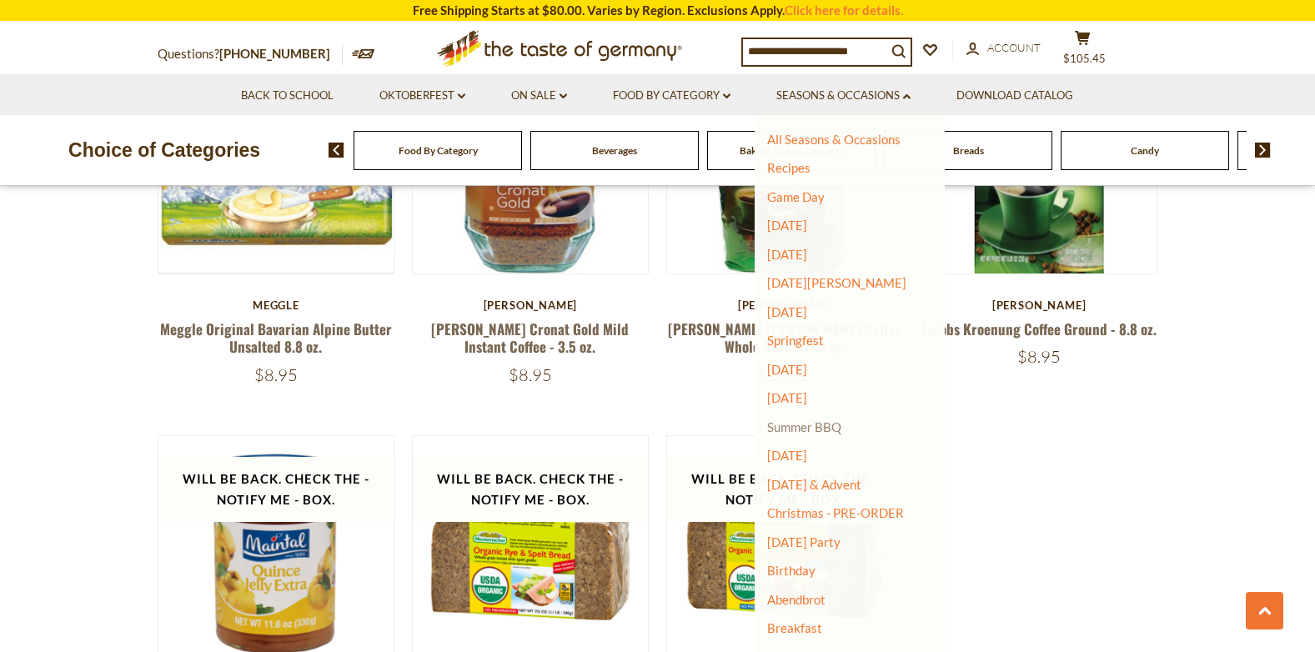
click at [824, 423] on link "Summer BBQ" at bounding box center [804, 426] width 74 height 15
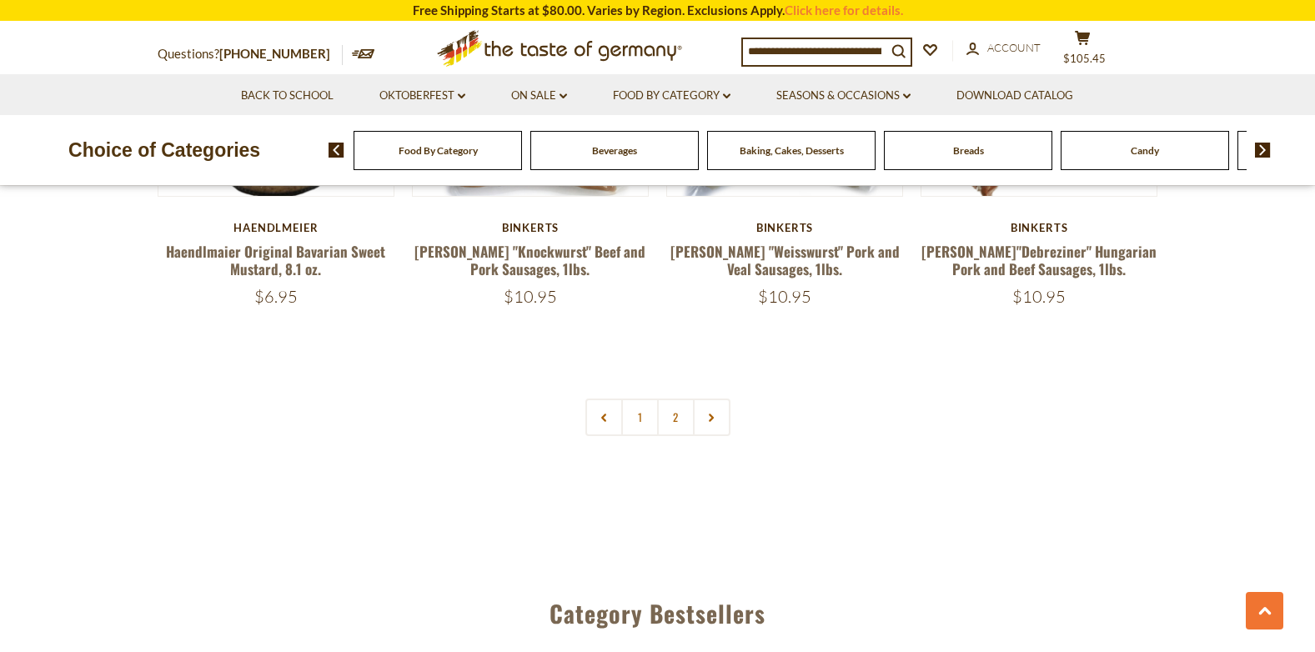
scroll to position [4085, 0]
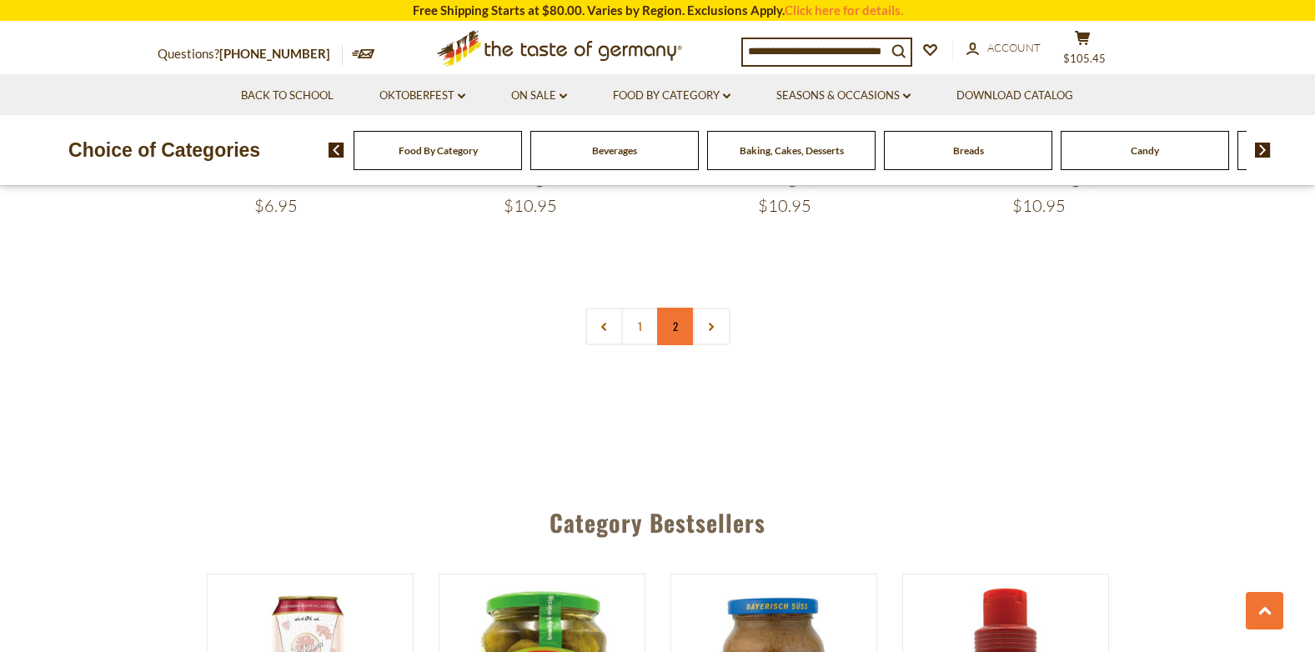
click at [672, 328] on link "2" at bounding box center [676, 327] width 38 height 38
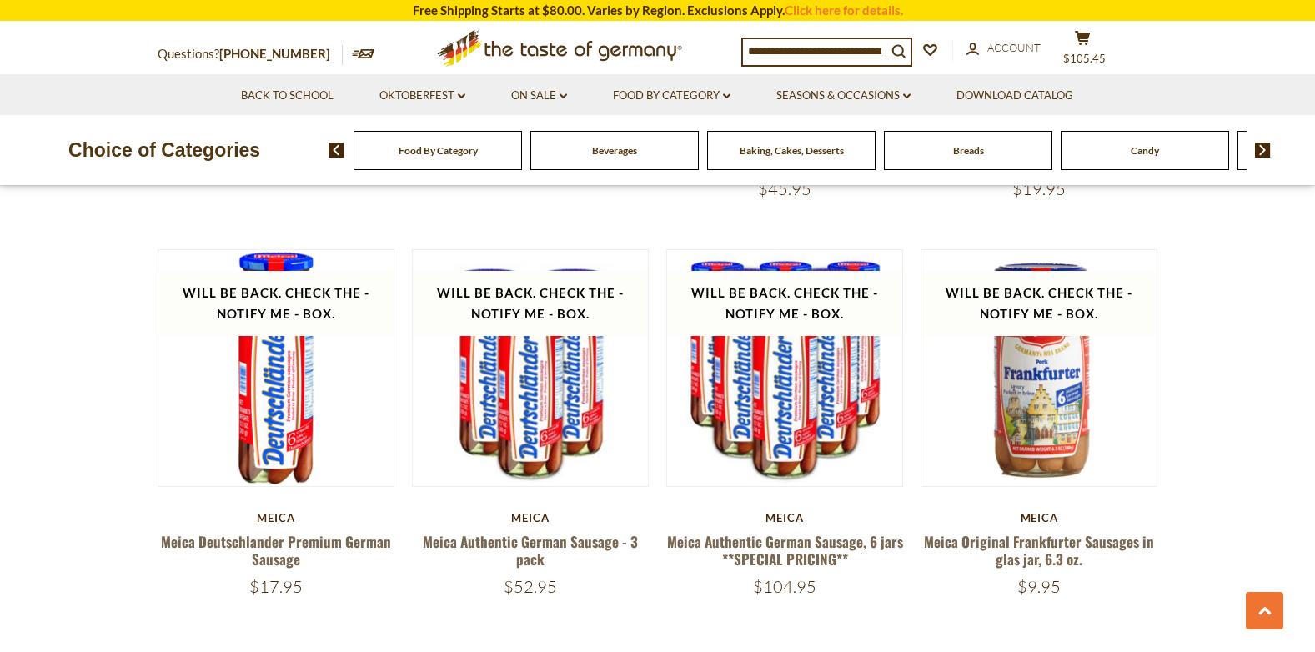
scroll to position [3551, 0]
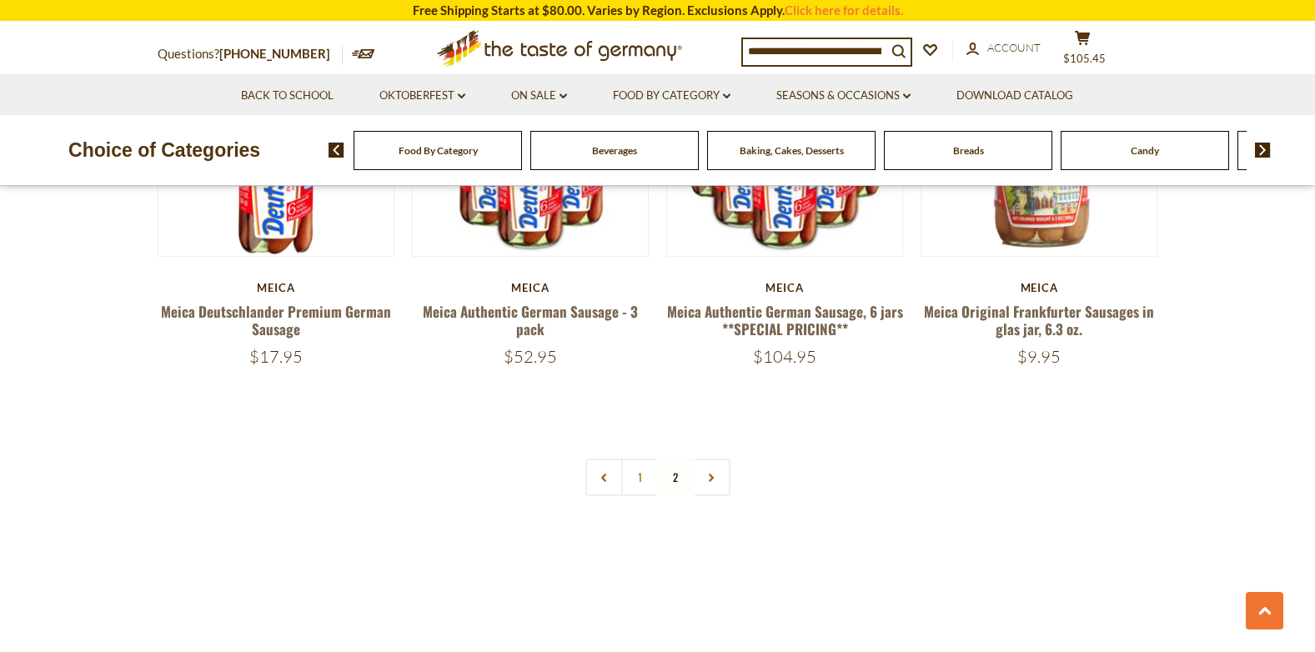
click at [754, 43] on input at bounding box center [814, 50] width 143 height 23
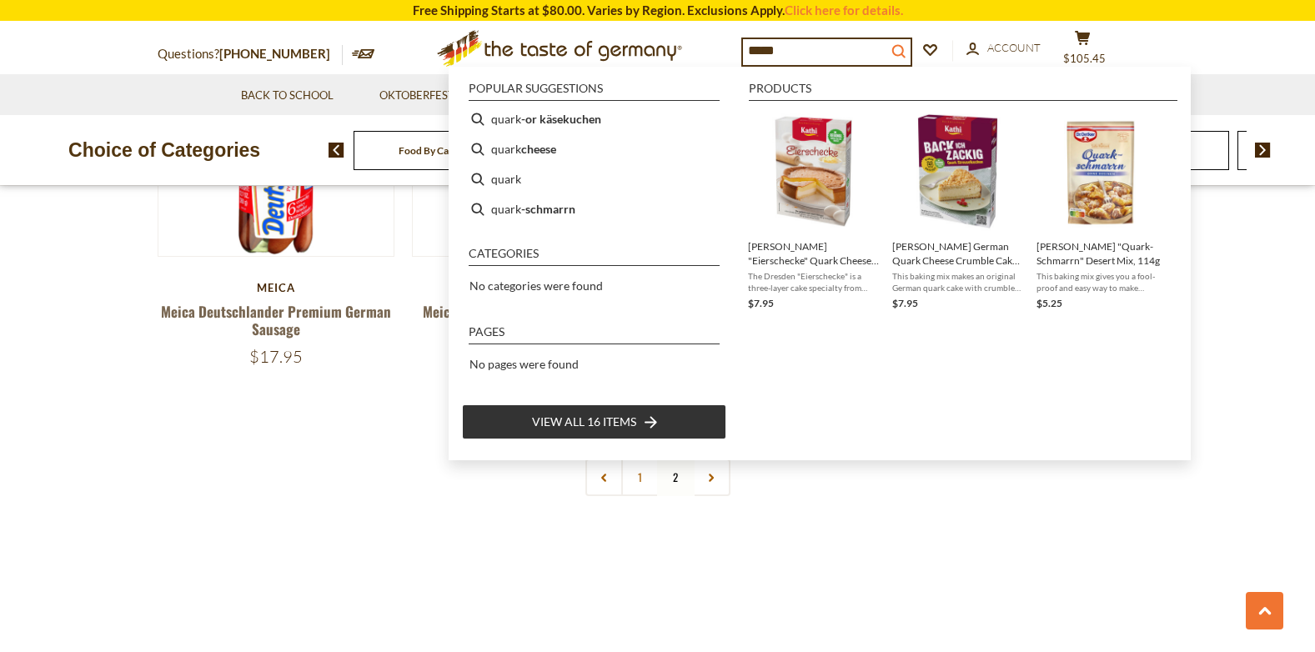
type input "*****"
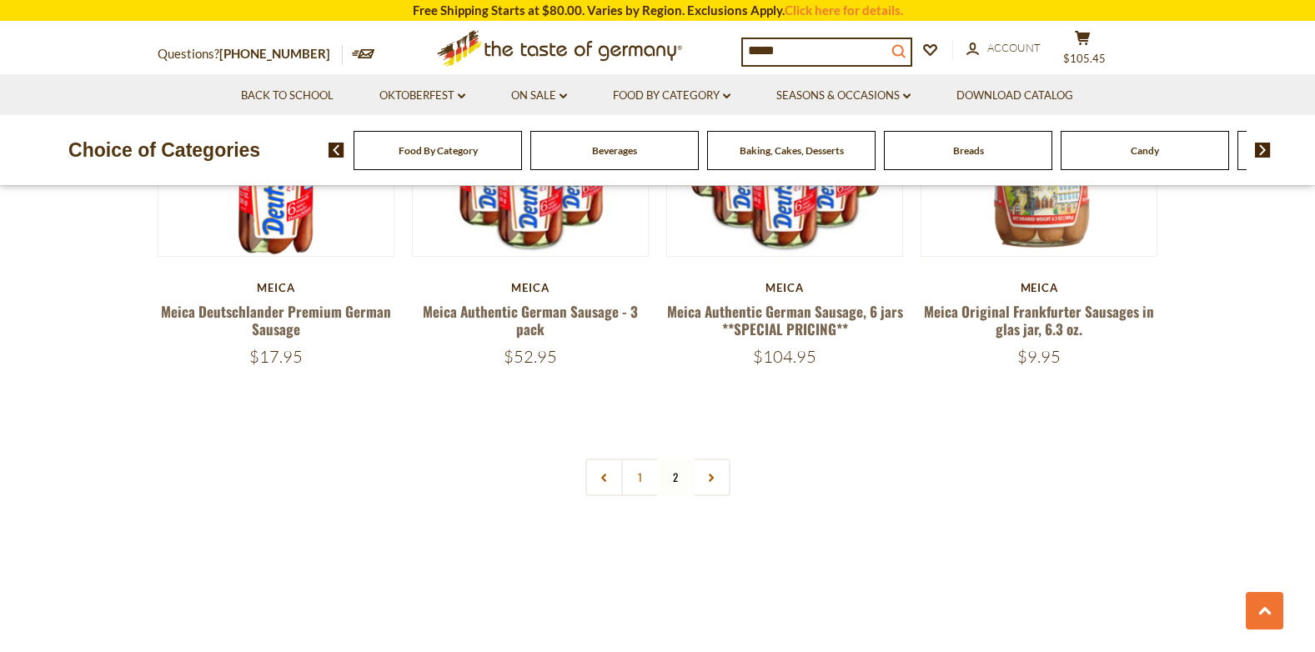
click at [905, 48] on icon "search_icon" at bounding box center [898, 51] width 14 height 14
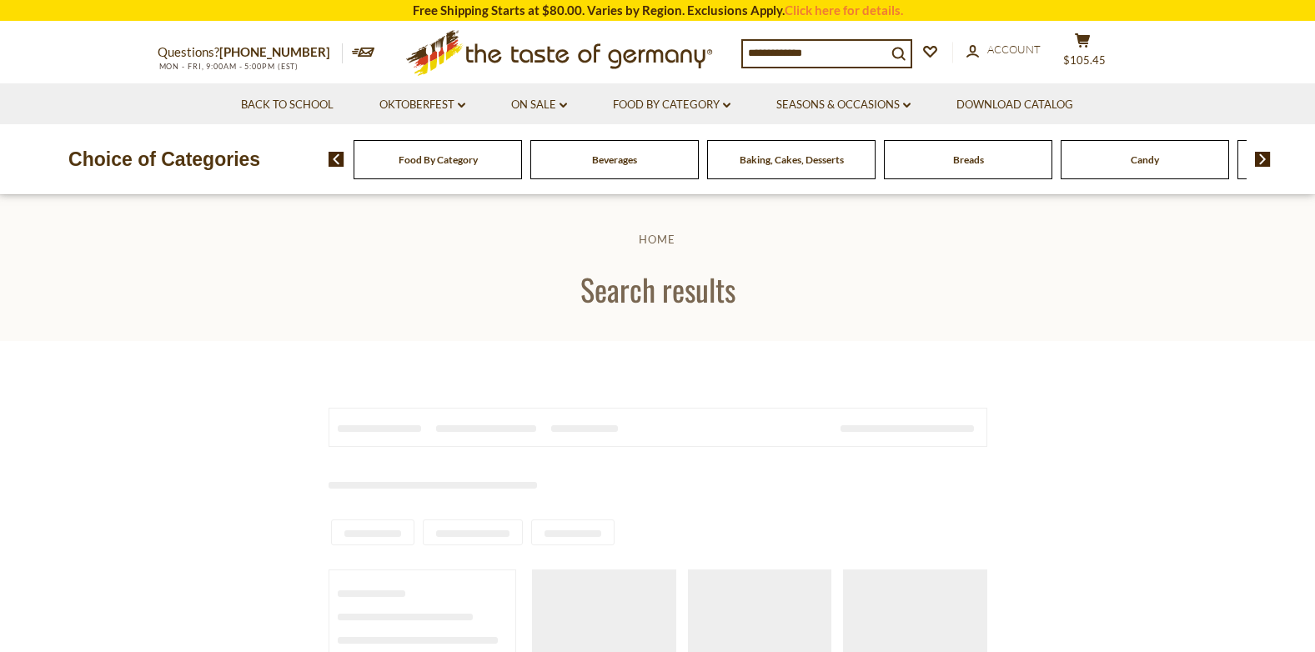
type input "*****"
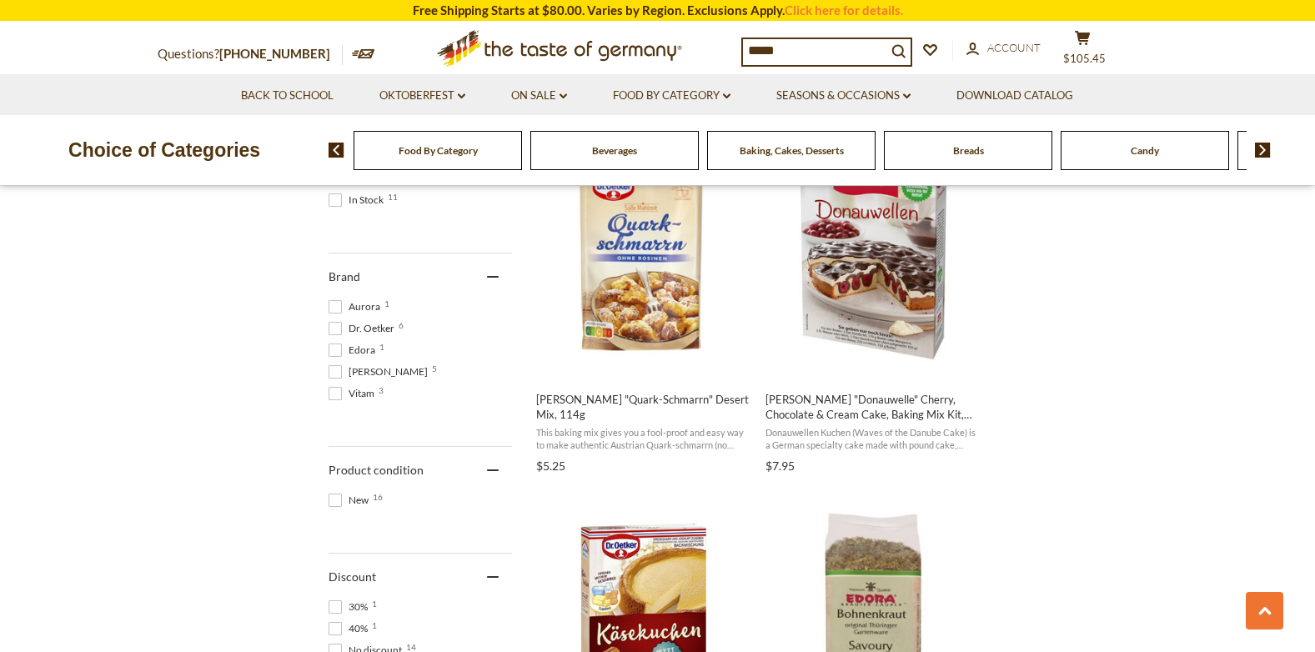
scroll to position [750, 0]
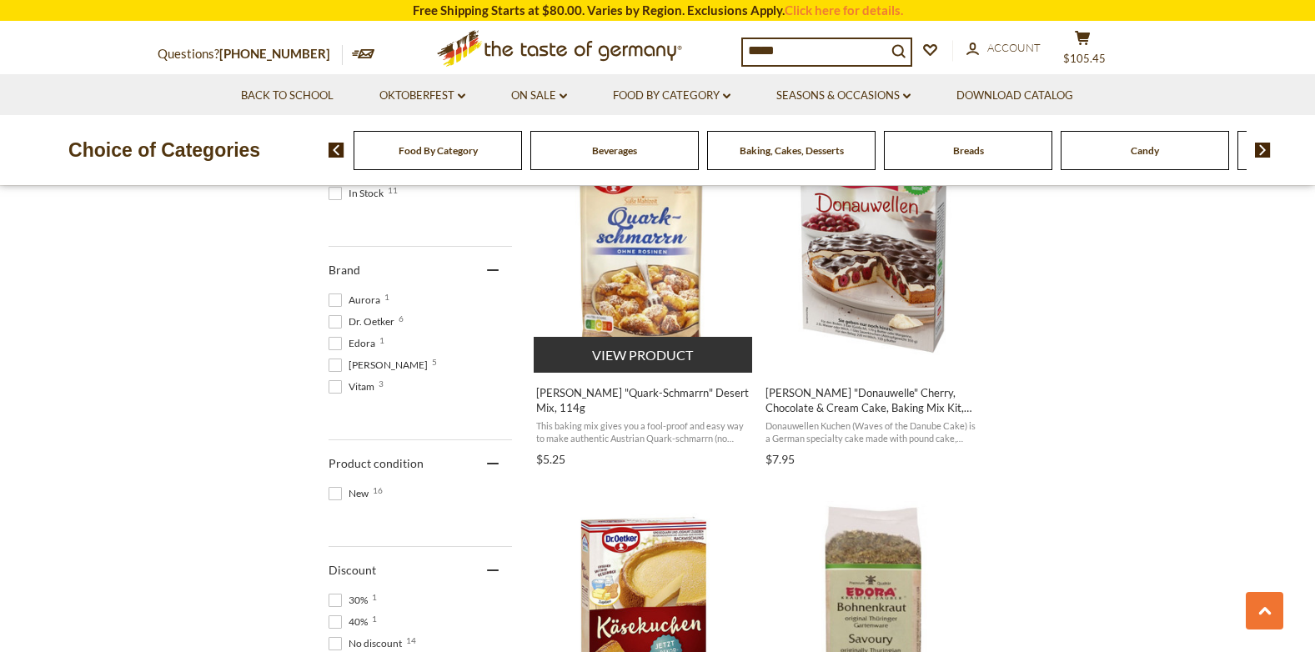
click at [623, 239] on img "Dr. Oetker" at bounding box center [644, 247] width 221 height 221
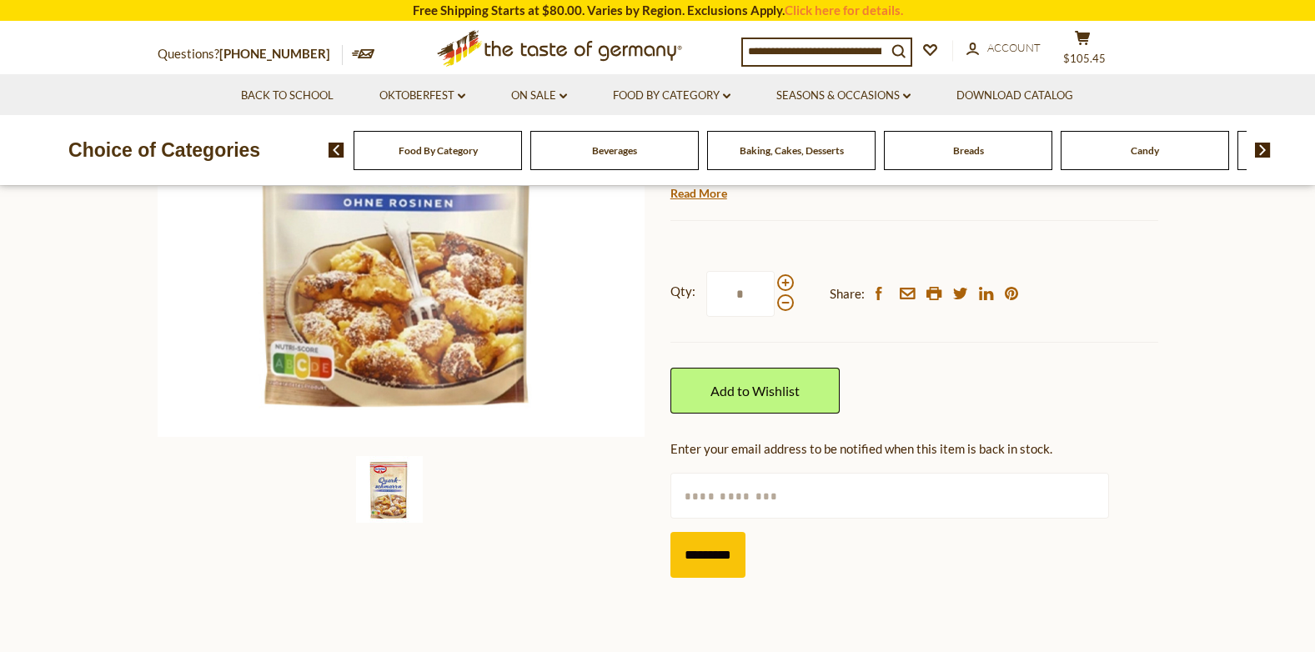
scroll to position [417, 0]
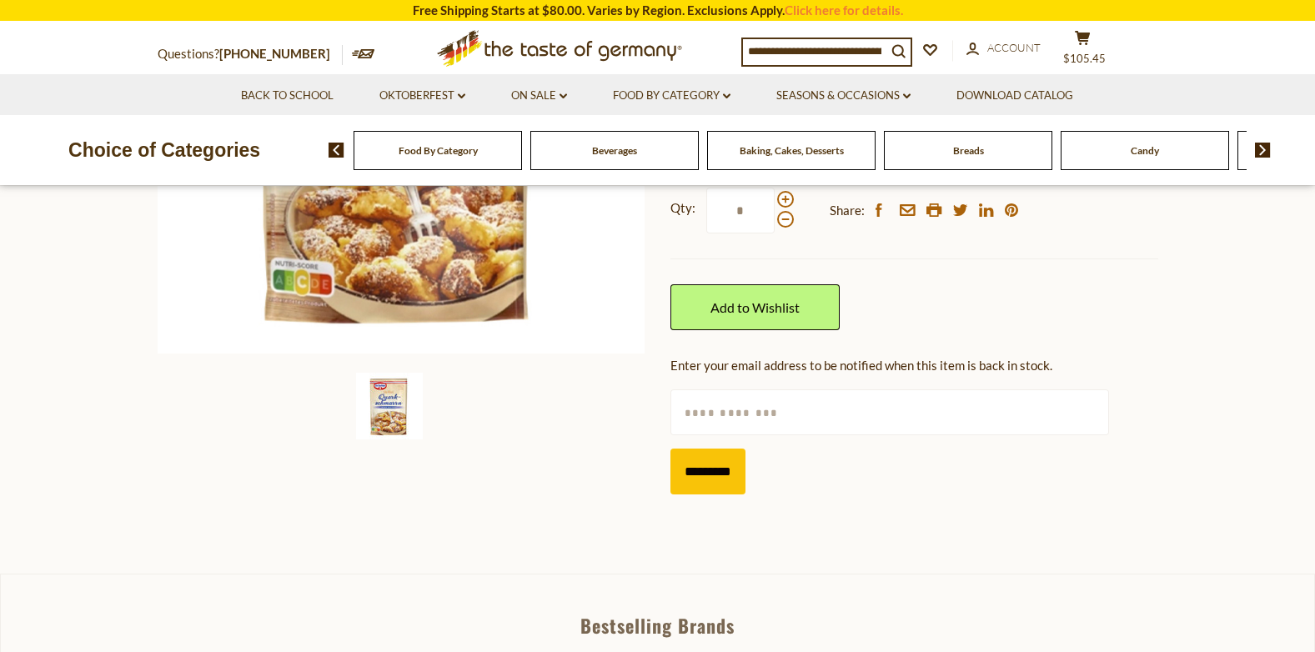
click at [391, 413] on img at bounding box center [389, 406] width 67 height 67
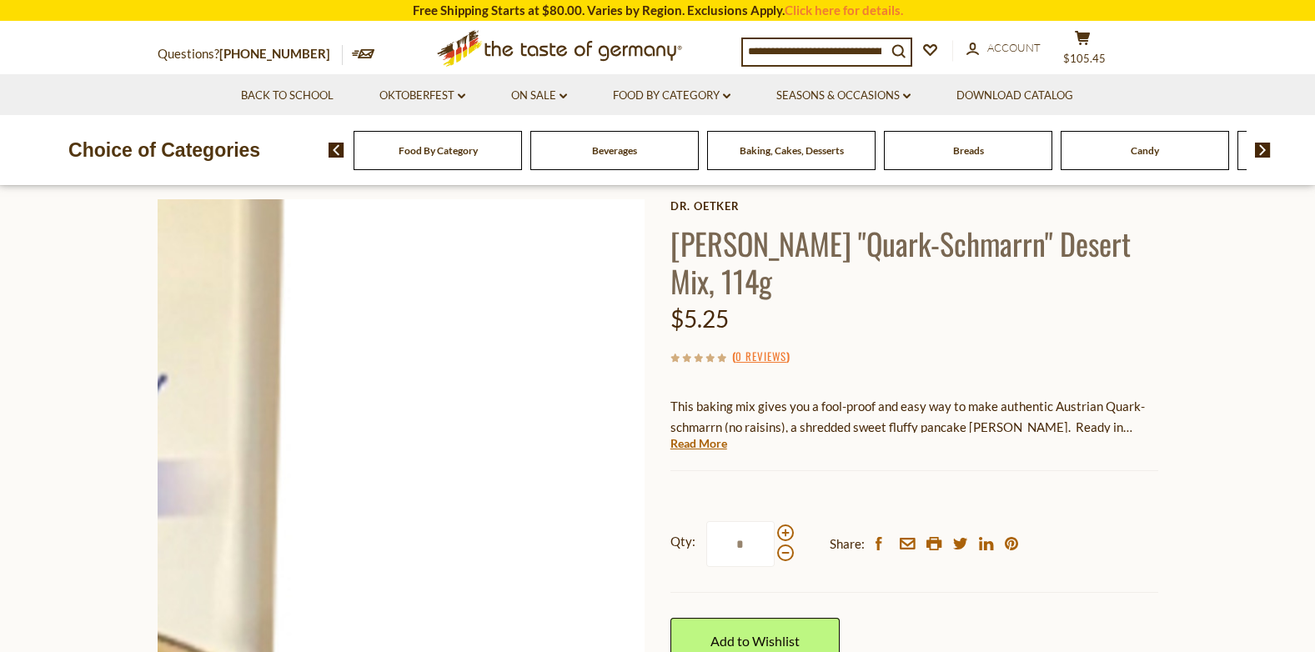
scroll to position [250, 0]
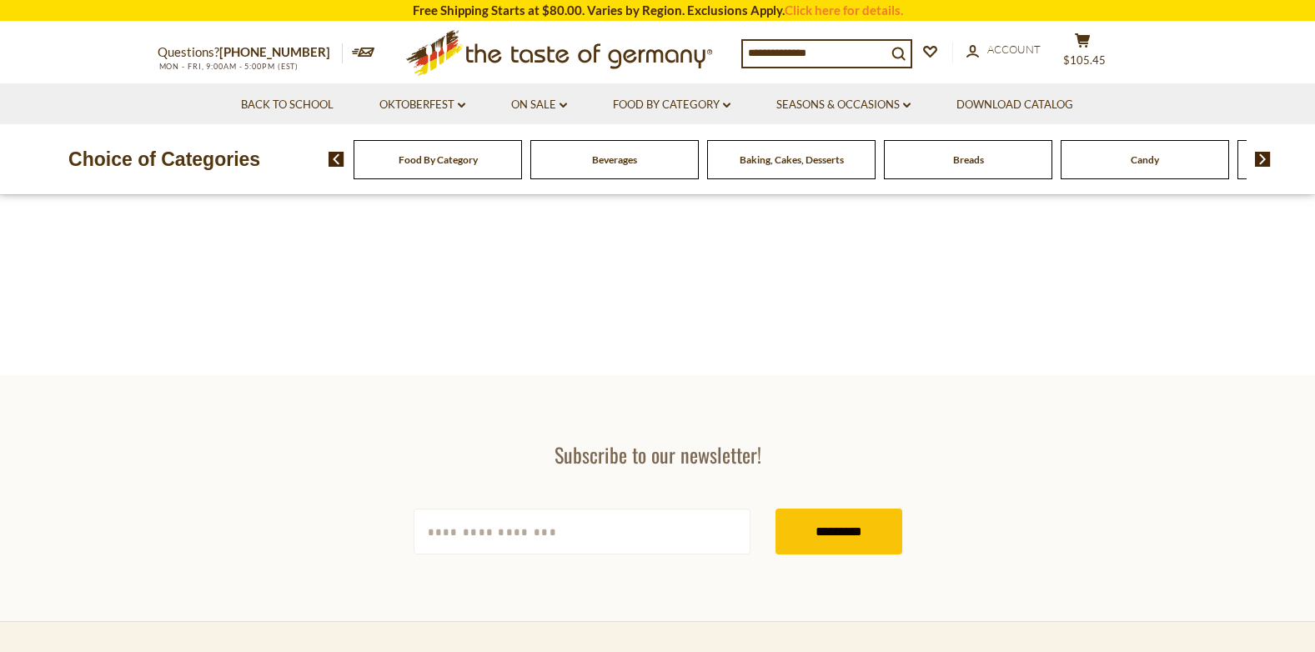
type input "*****"
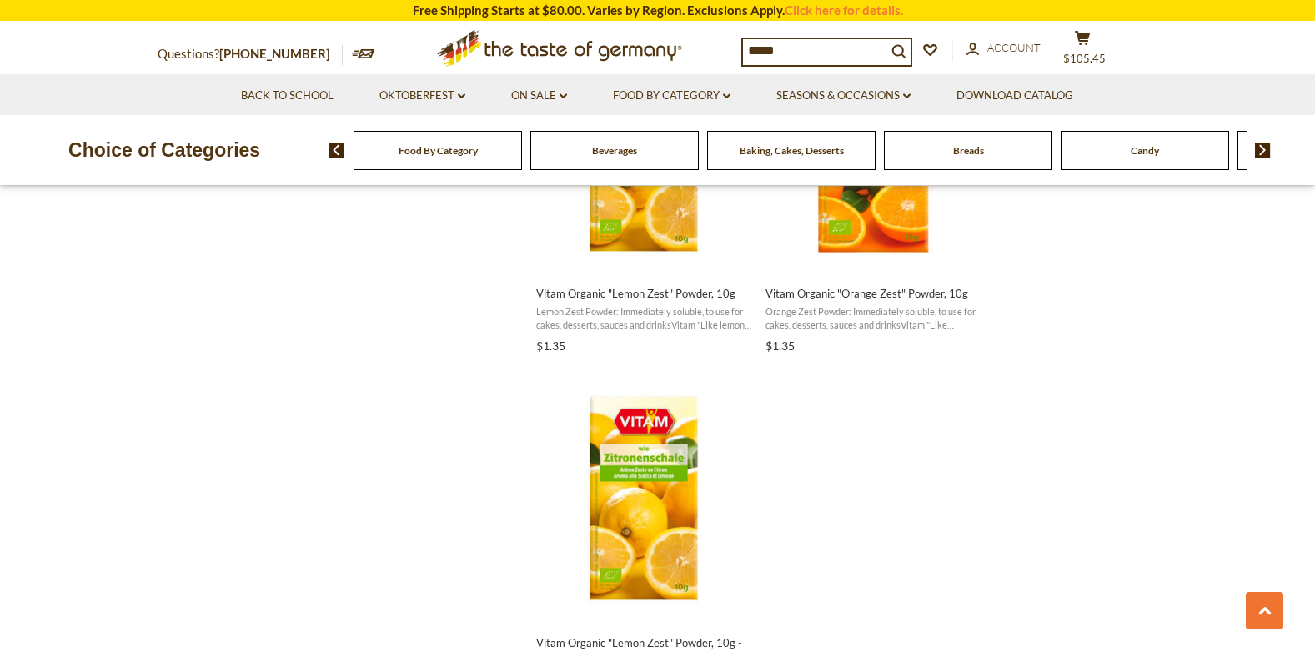
scroll to position [3084, 0]
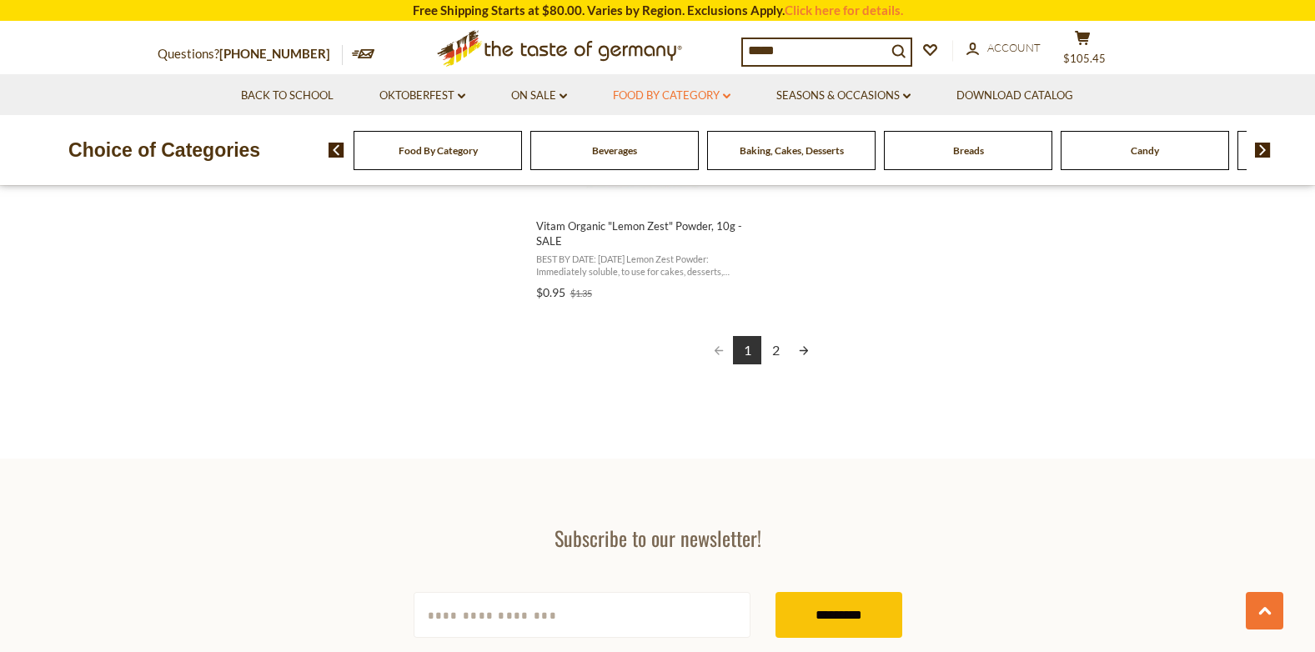
click at [726, 93] on link "Food By Category dropdown_arrow" at bounding box center [672, 96] width 118 height 18
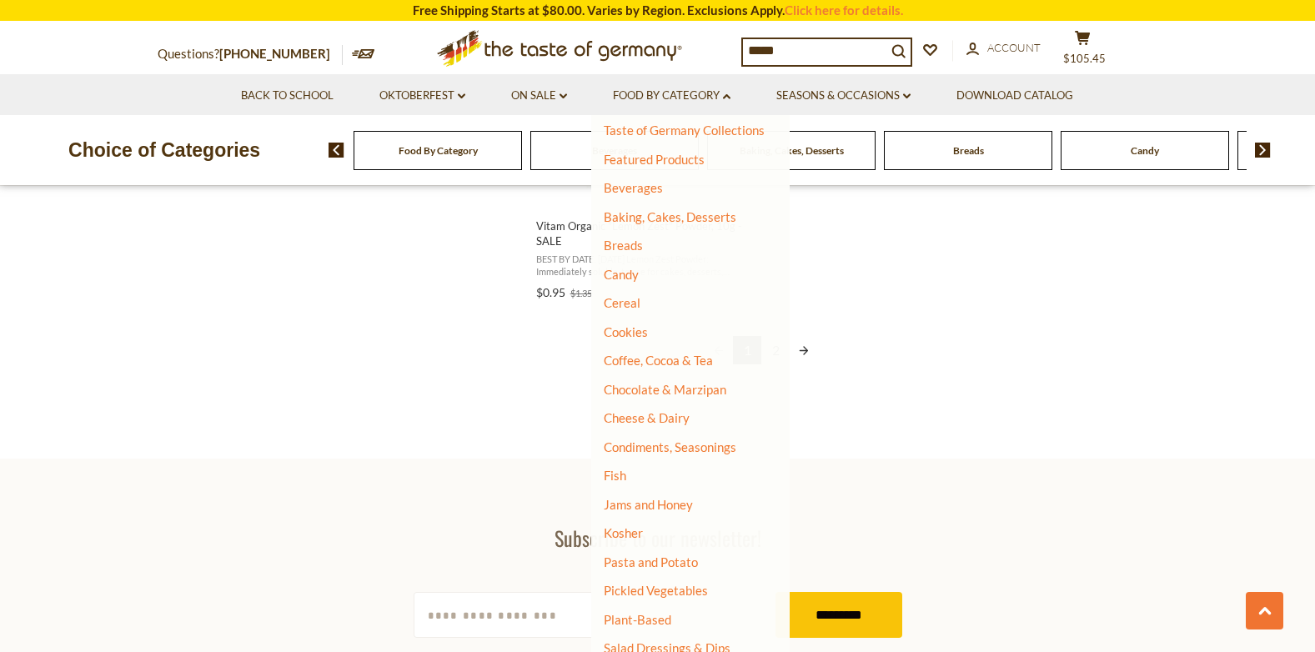
scroll to position [0, 0]
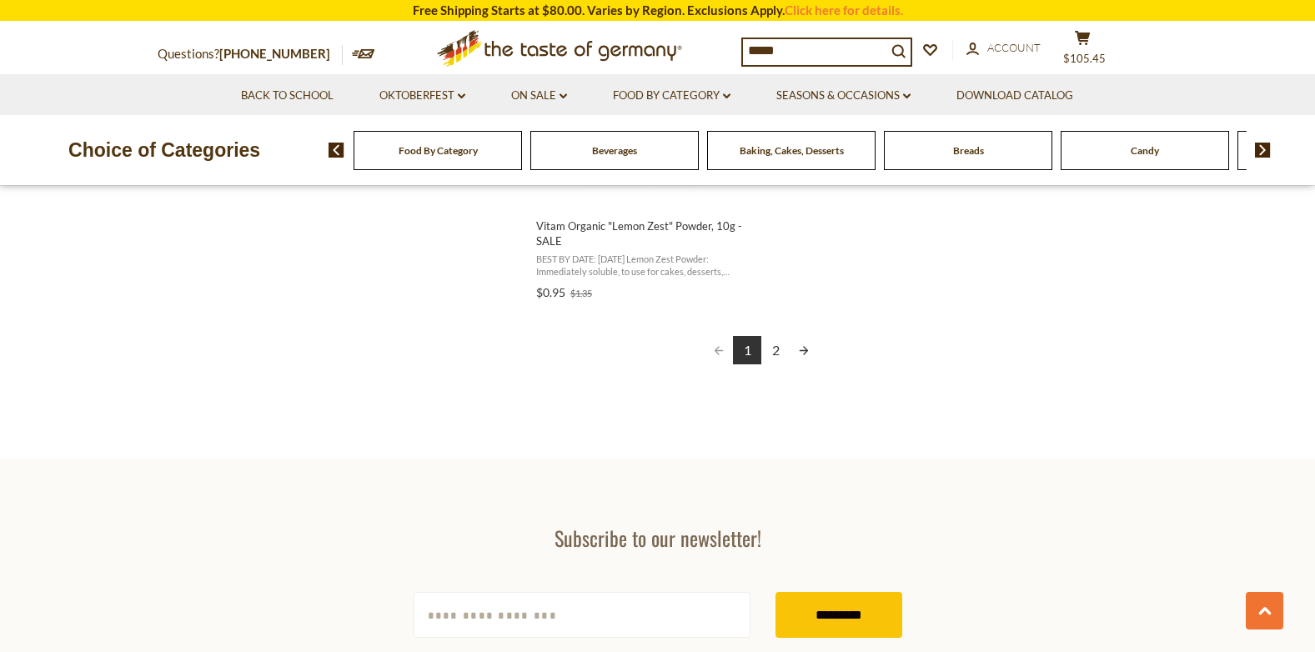
click at [1259, 150] on img at bounding box center [1263, 150] width 16 height 15
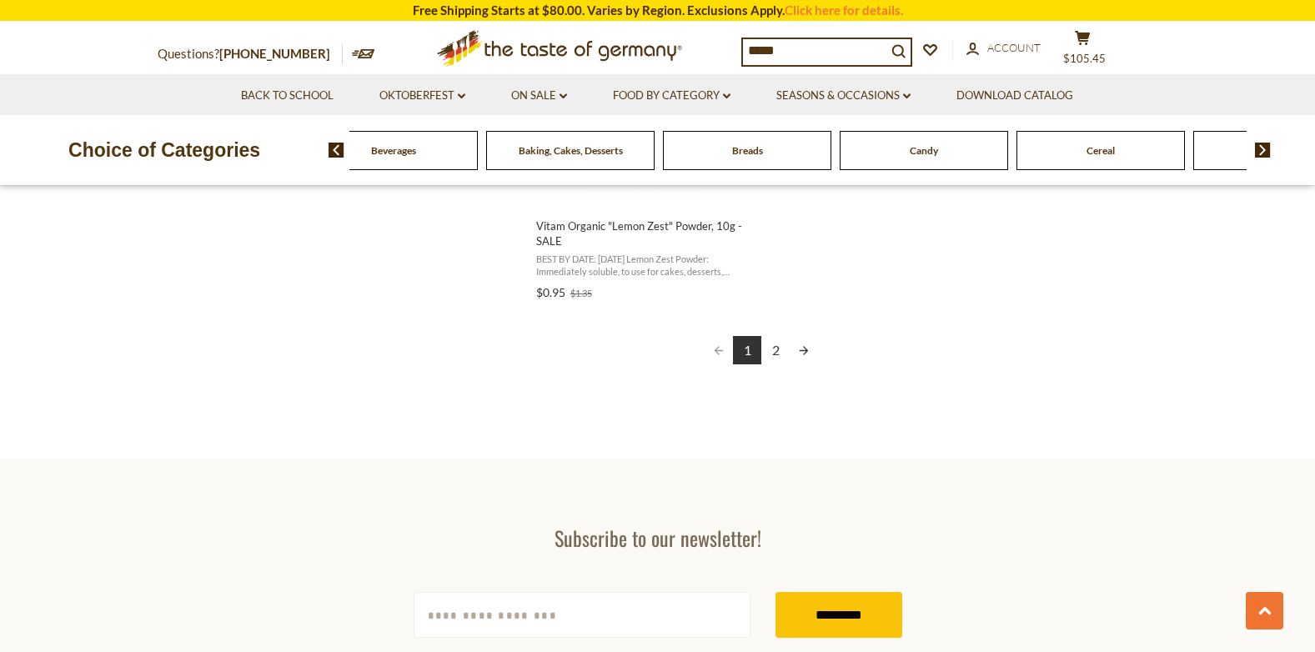
click at [1259, 150] on img at bounding box center [1263, 150] width 16 height 15
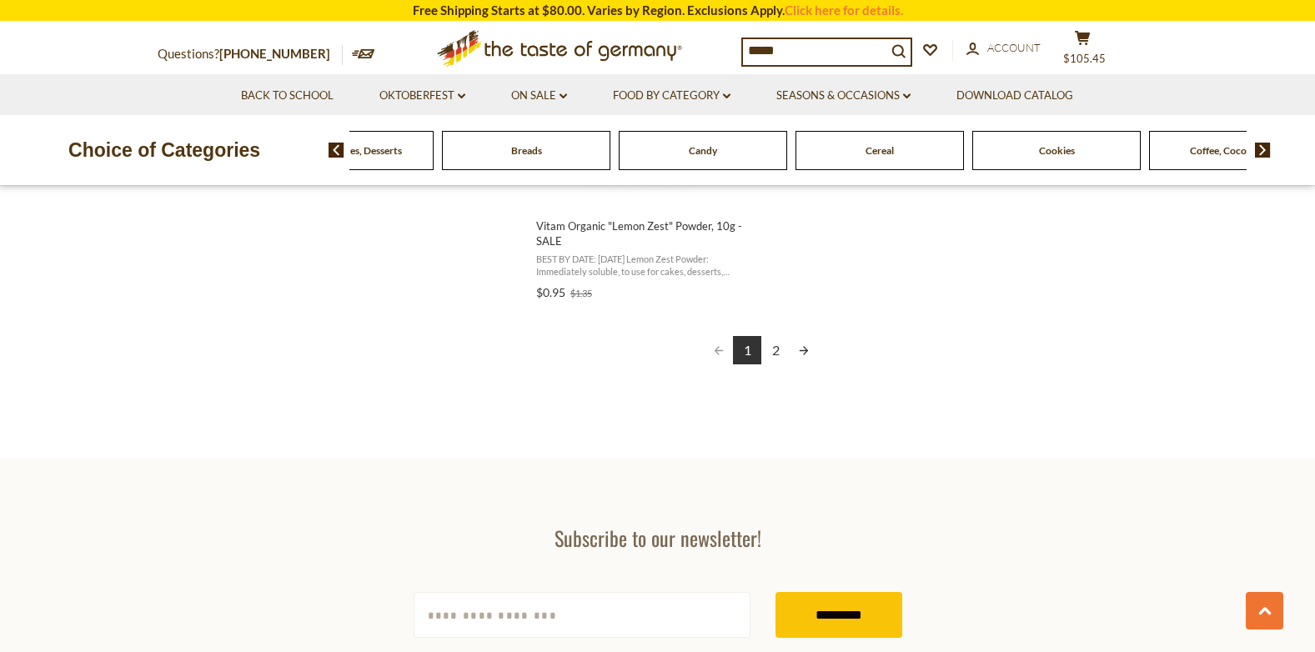
click at [1259, 150] on img at bounding box center [1263, 150] width 16 height 15
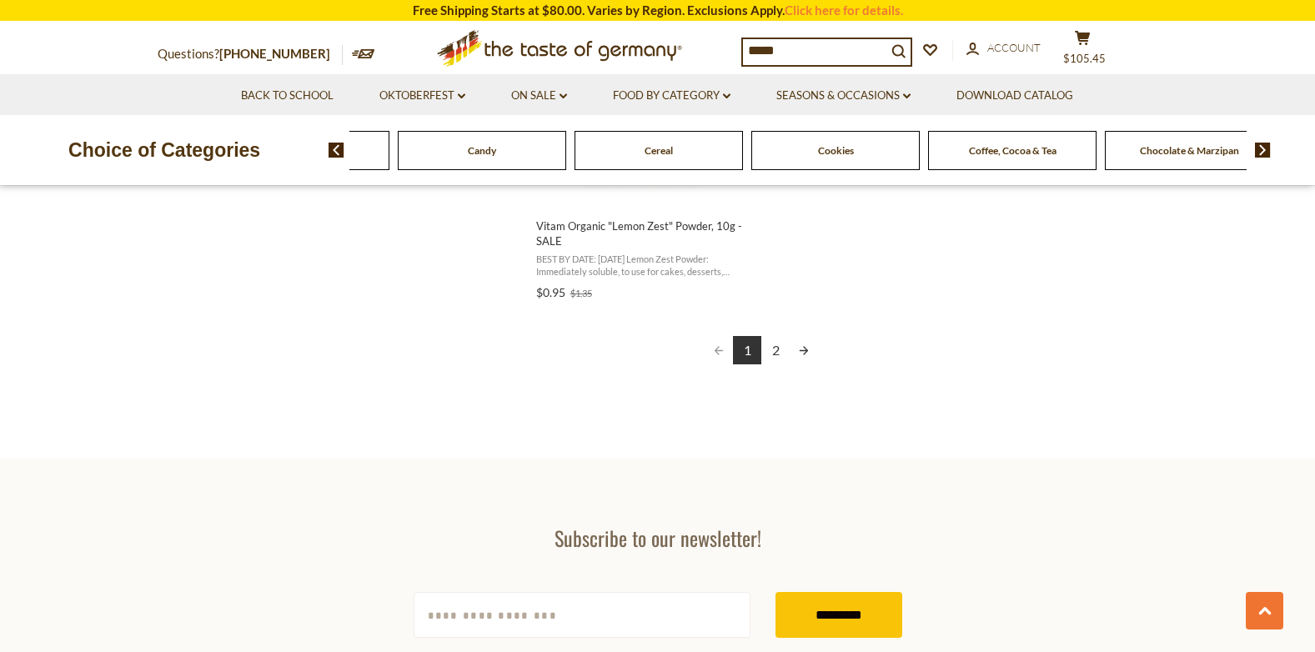
click at [1260, 150] on img at bounding box center [1263, 150] width 16 height 15
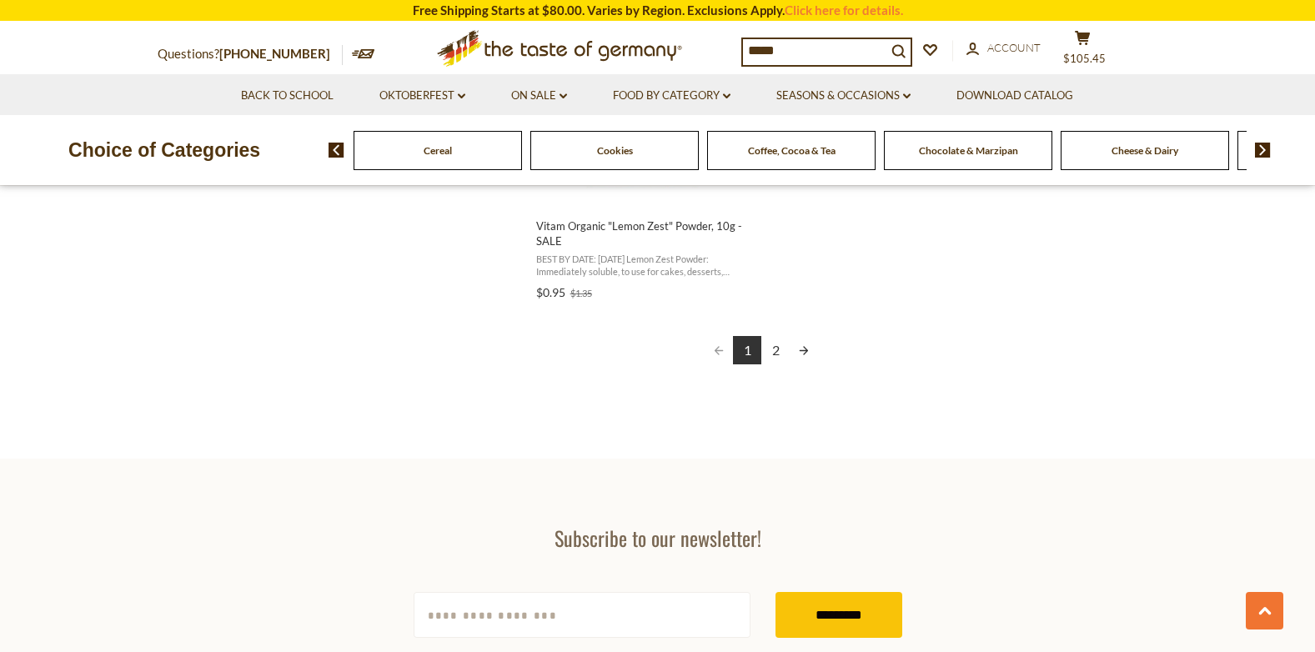
click at [1260, 150] on img at bounding box center [1263, 150] width 16 height 15
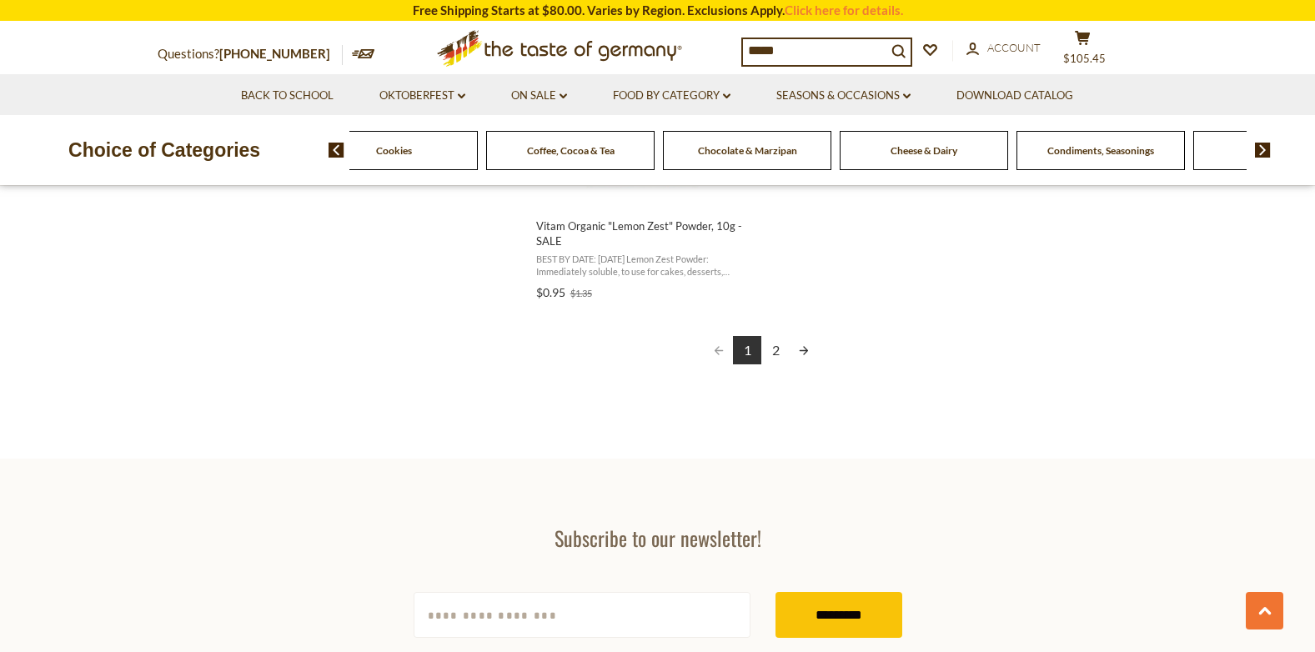
click at [1260, 150] on img at bounding box center [1263, 150] width 16 height 15
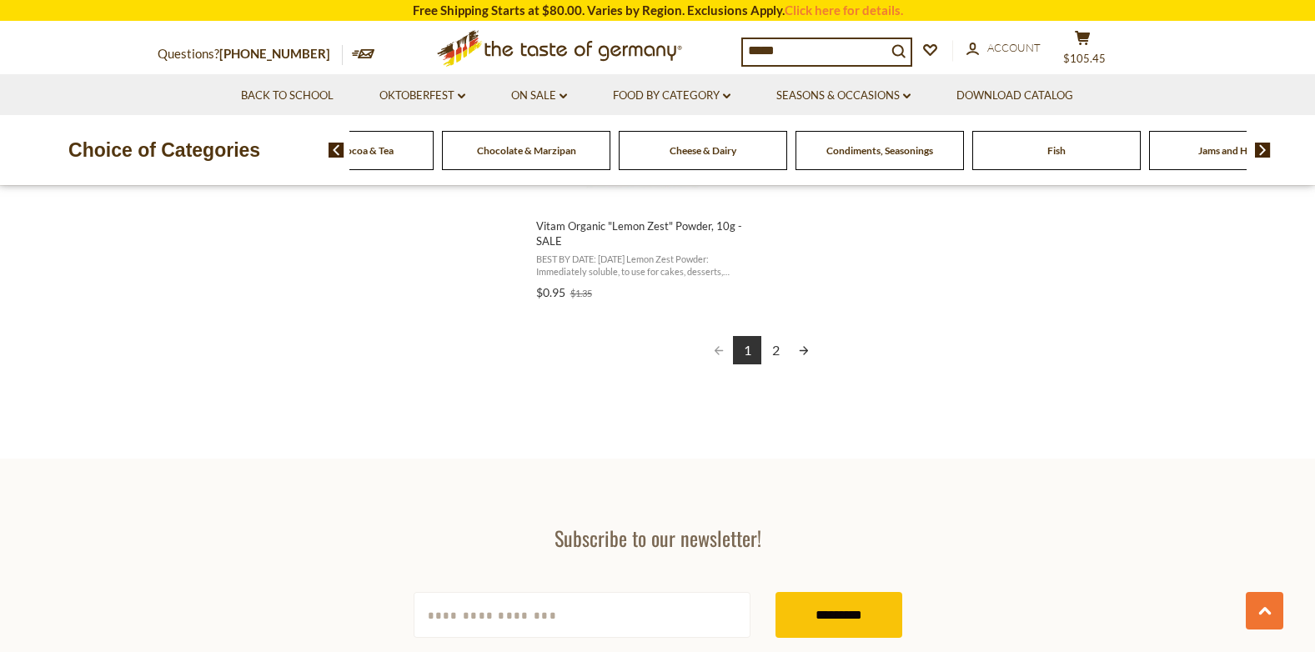
click at [1260, 150] on img at bounding box center [1263, 150] width 16 height 15
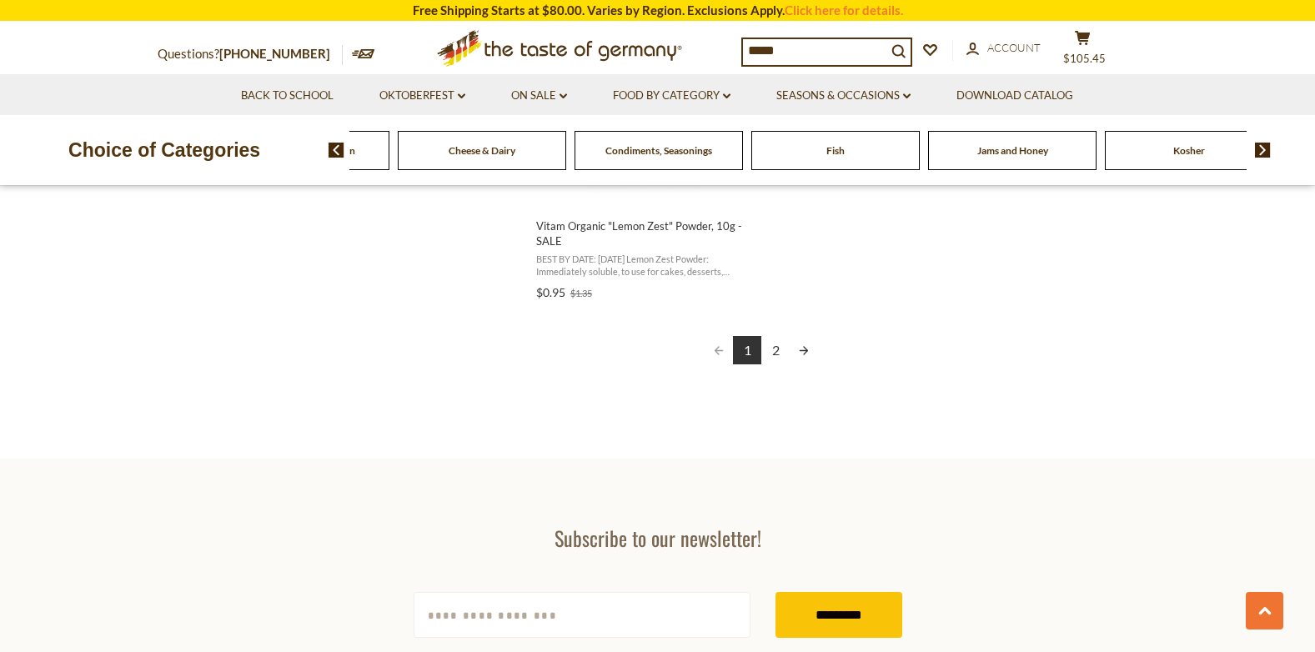
click at [1260, 150] on img at bounding box center [1263, 150] width 16 height 15
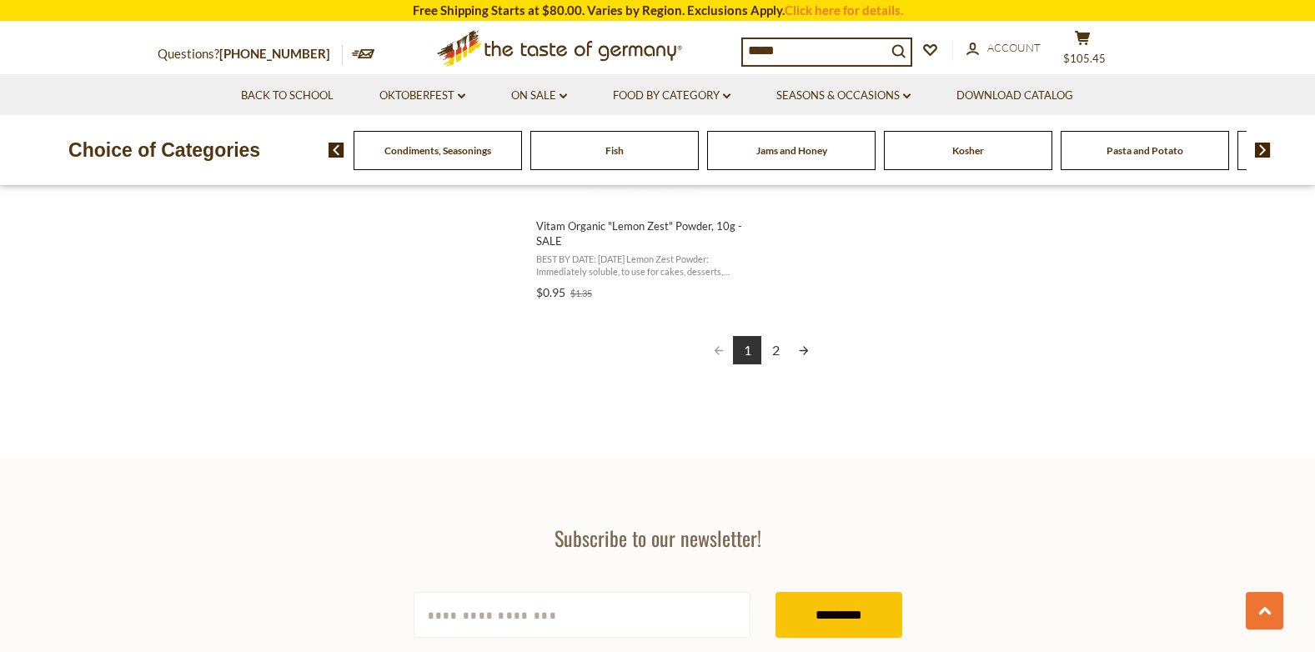
click at [1260, 150] on img at bounding box center [1263, 150] width 16 height 15
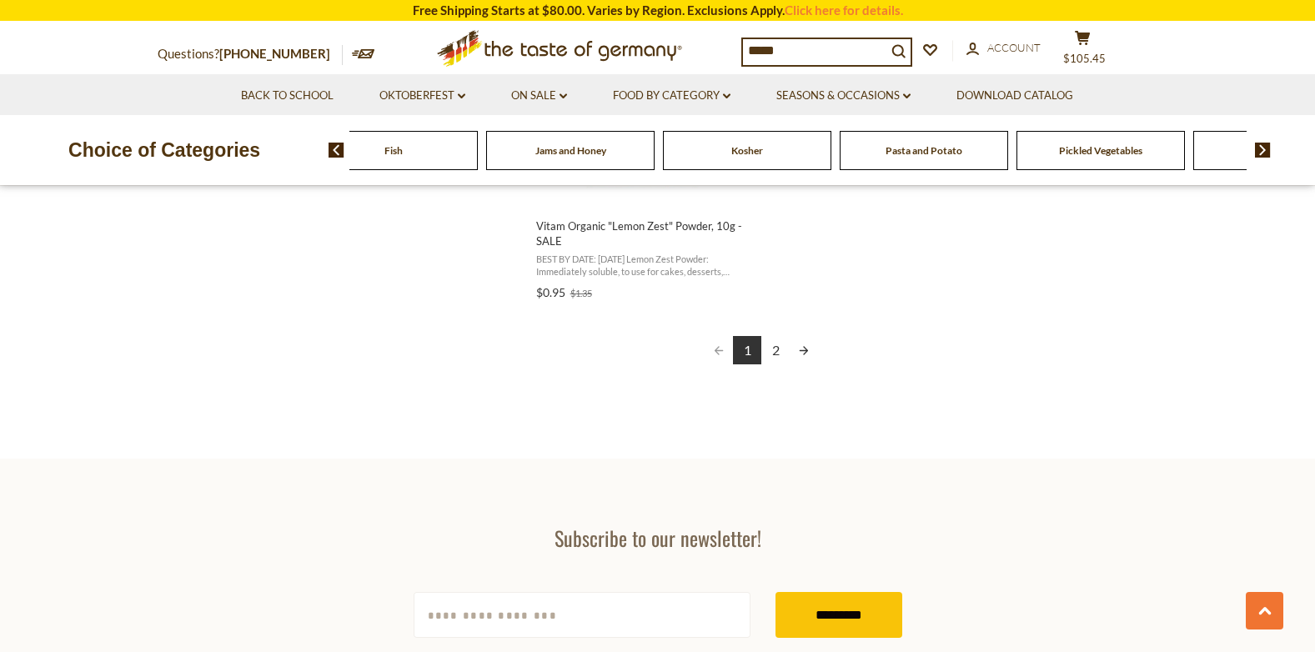
click at [1260, 150] on img at bounding box center [1263, 150] width 16 height 15
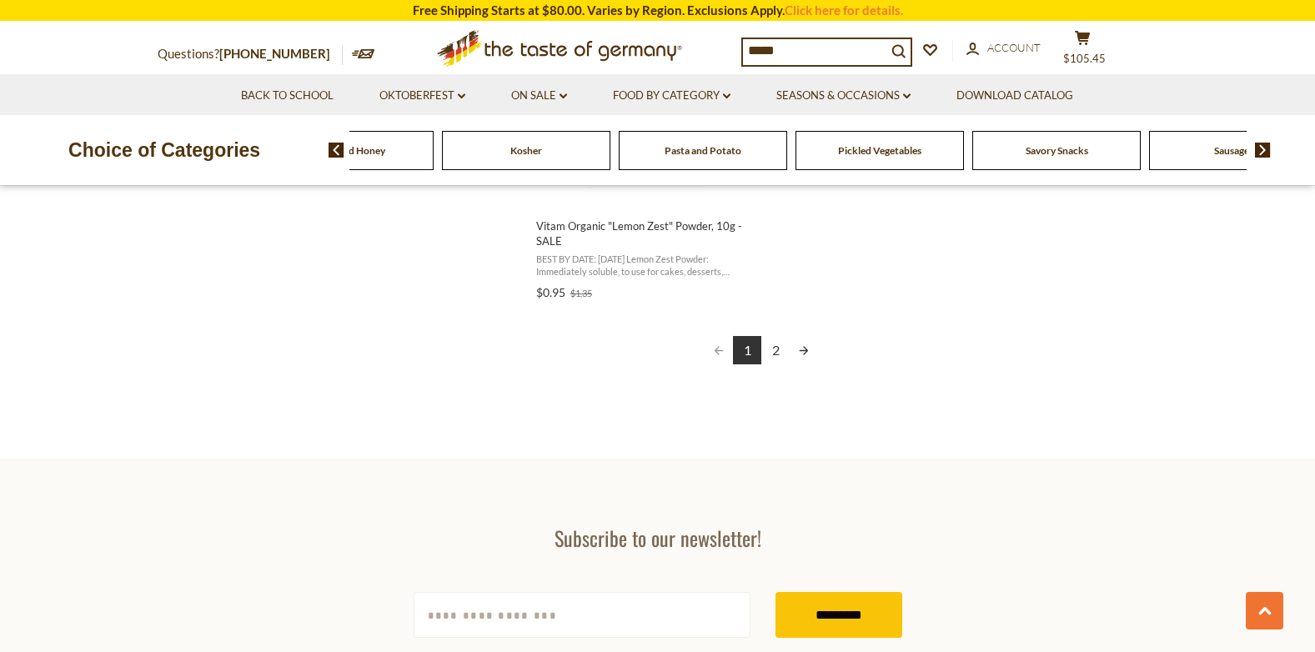
click at [1260, 150] on img at bounding box center [1263, 150] width 16 height 15
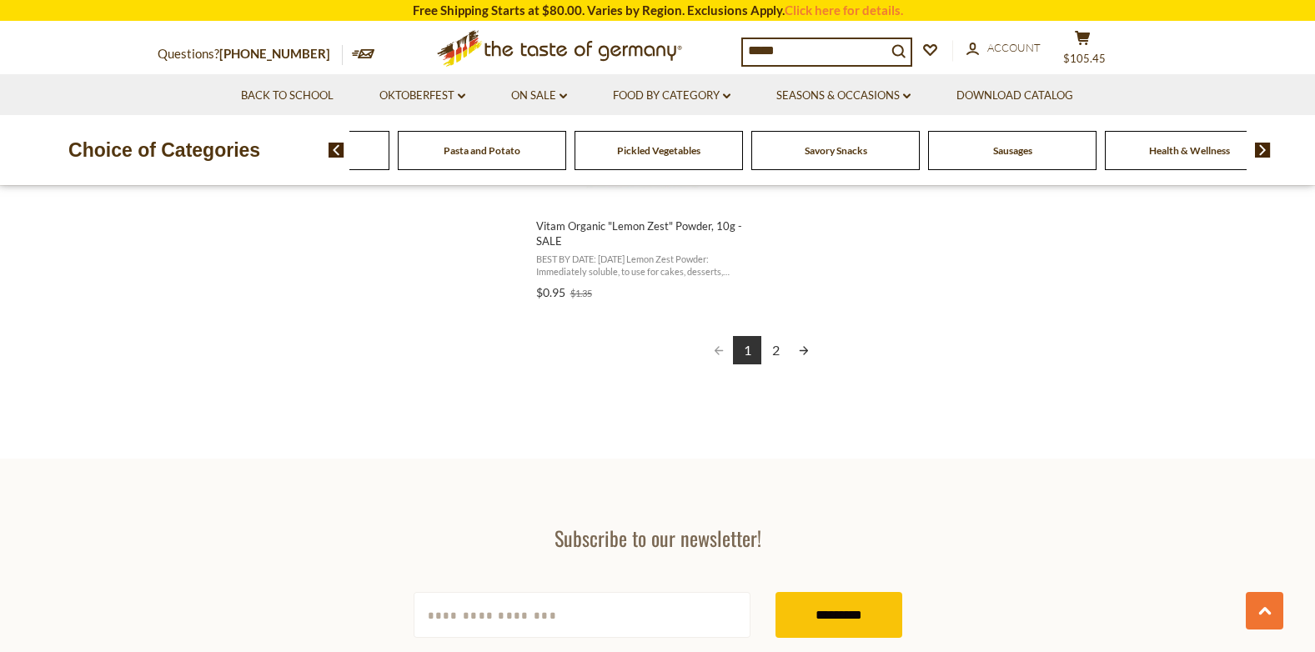
click at [1260, 150] on img at bounding box center [1263, 150] width 16 height 15
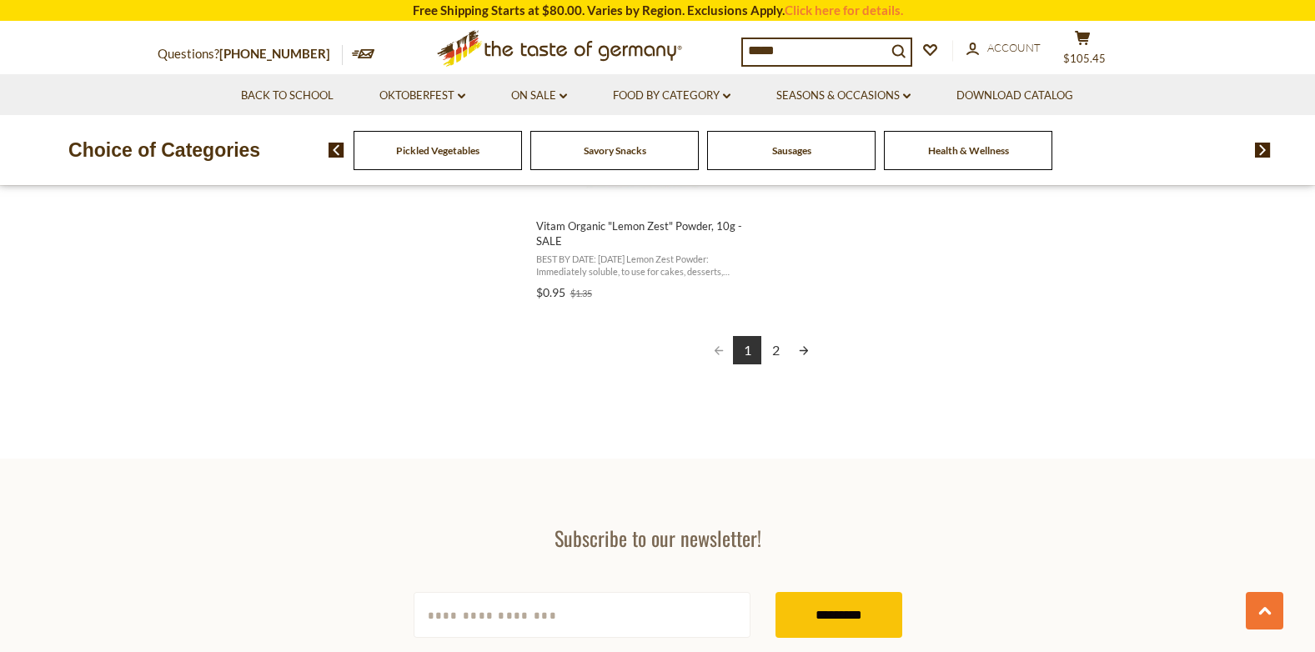
click at [747, 44] on input "*****" at bounding box center [814, 50] width 143 height 23
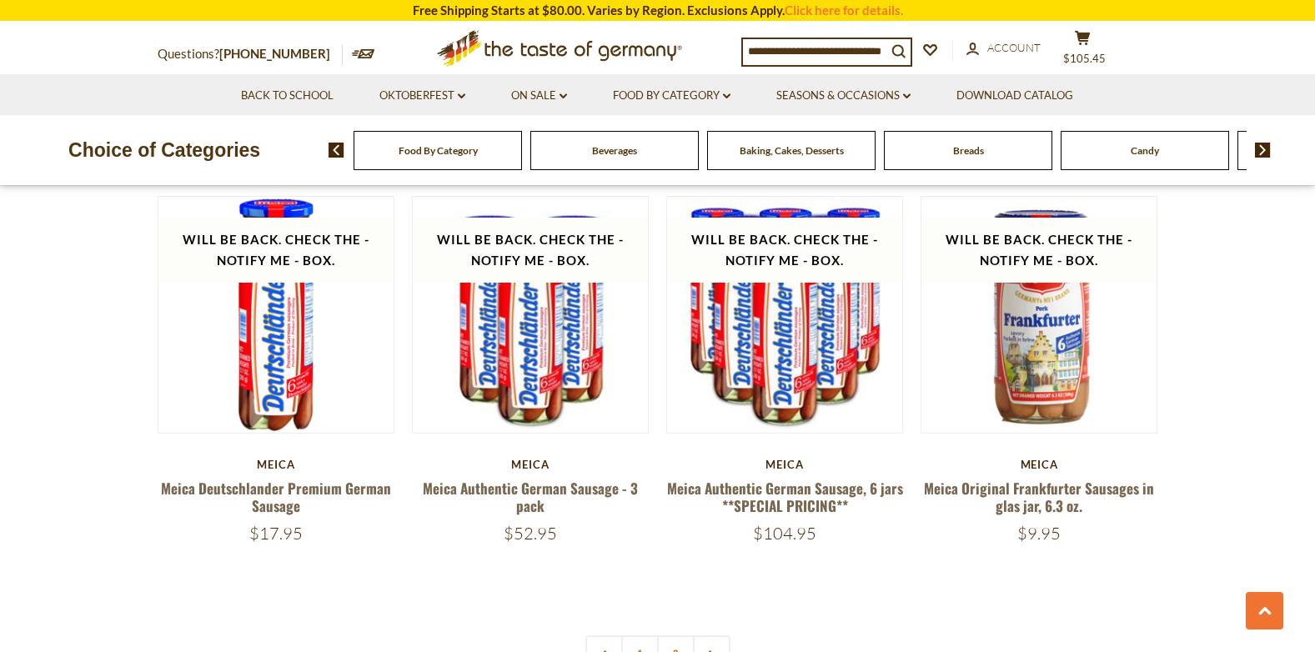
scroll to position [3134, 0]
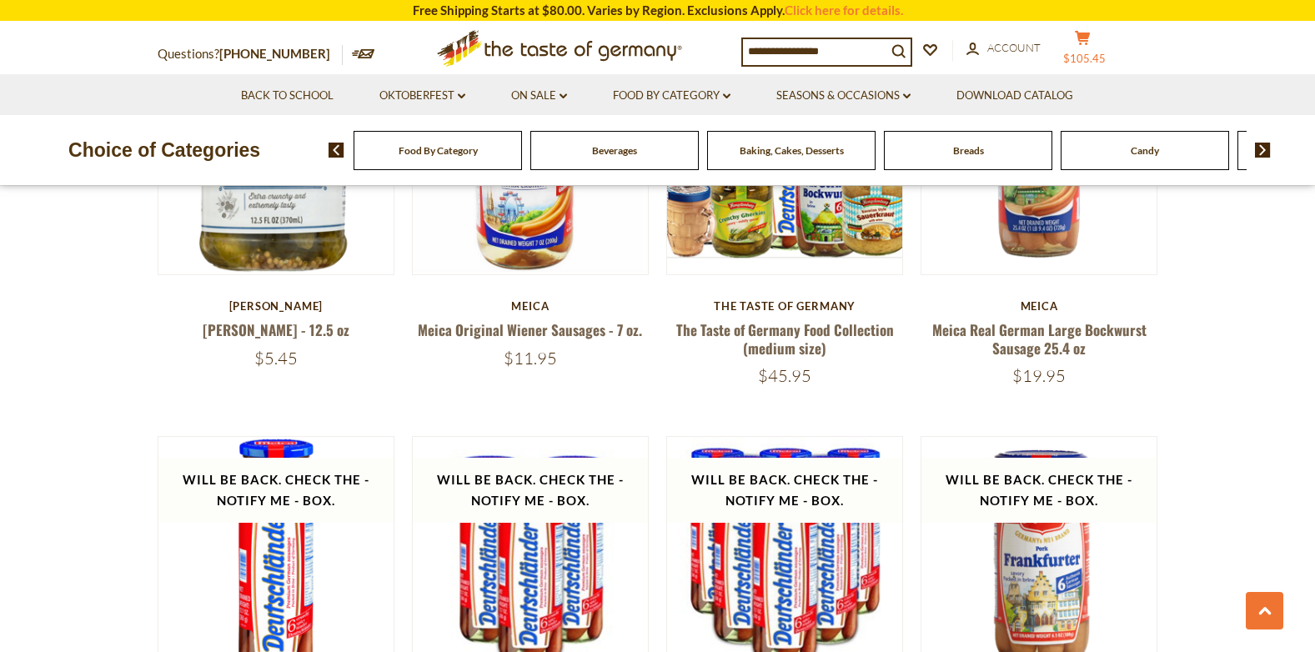
click at [1090, 42] on icon "cart" at bounding box center [1083, 38] width 16 height 14
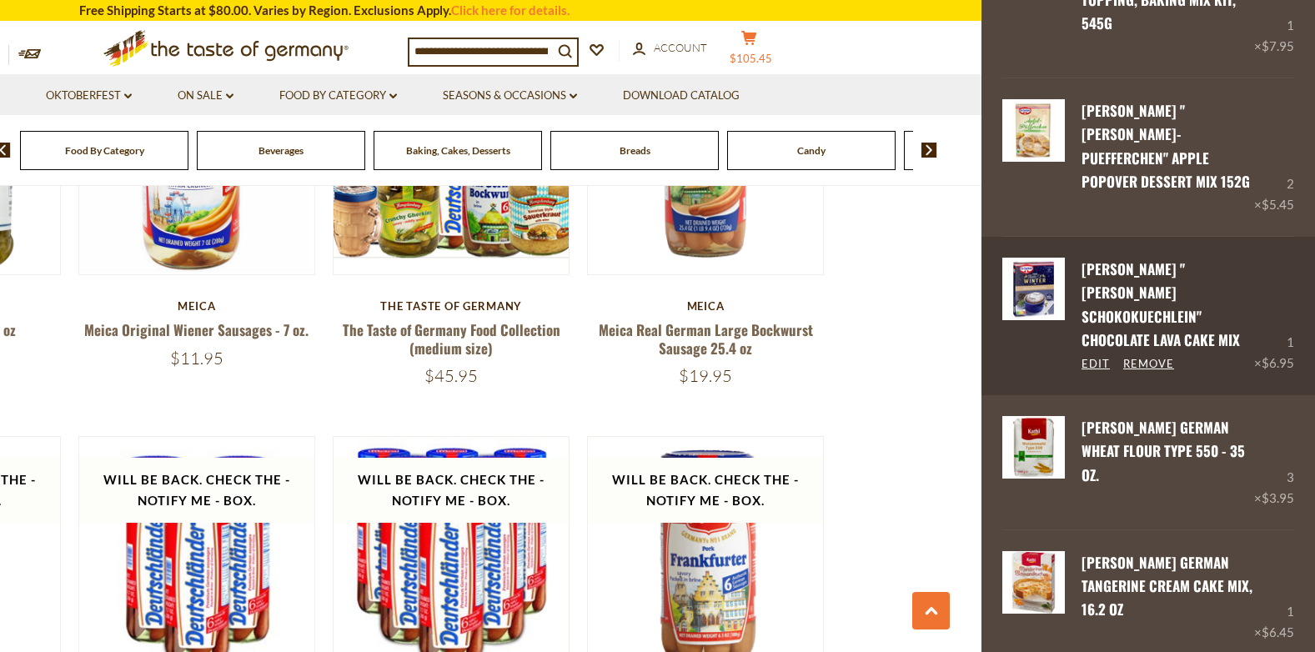
scroll to position [3217, 0]
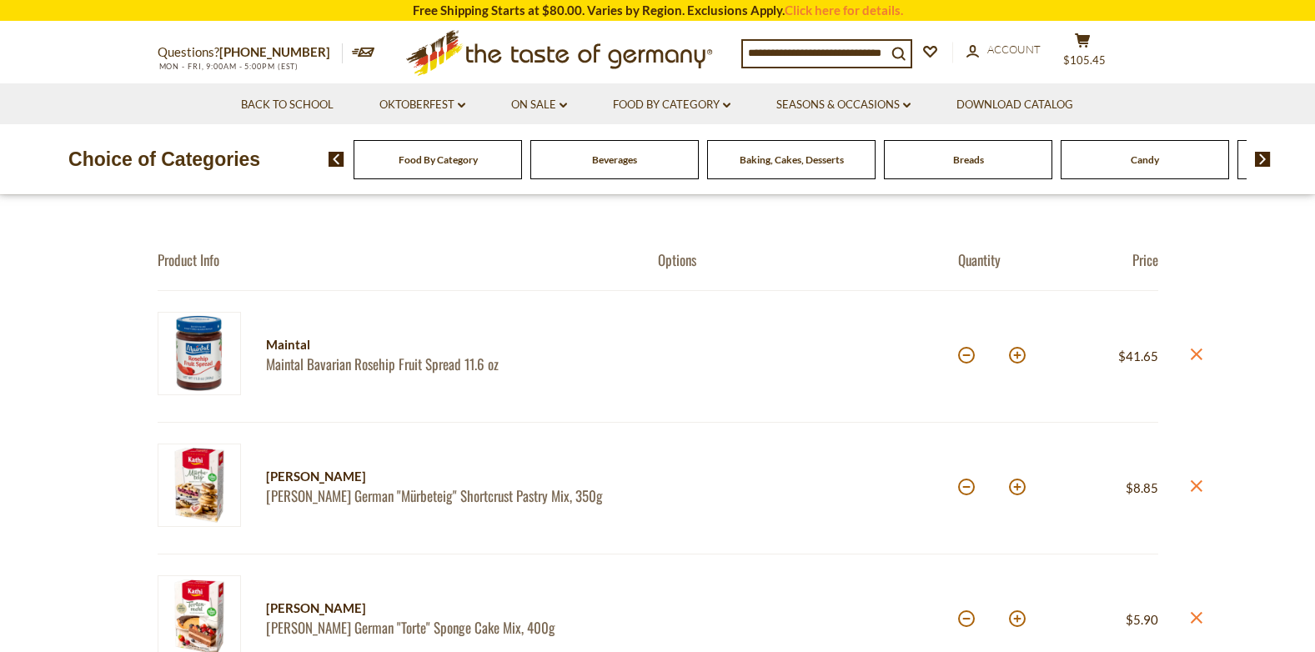
scroll to position [167, 0]
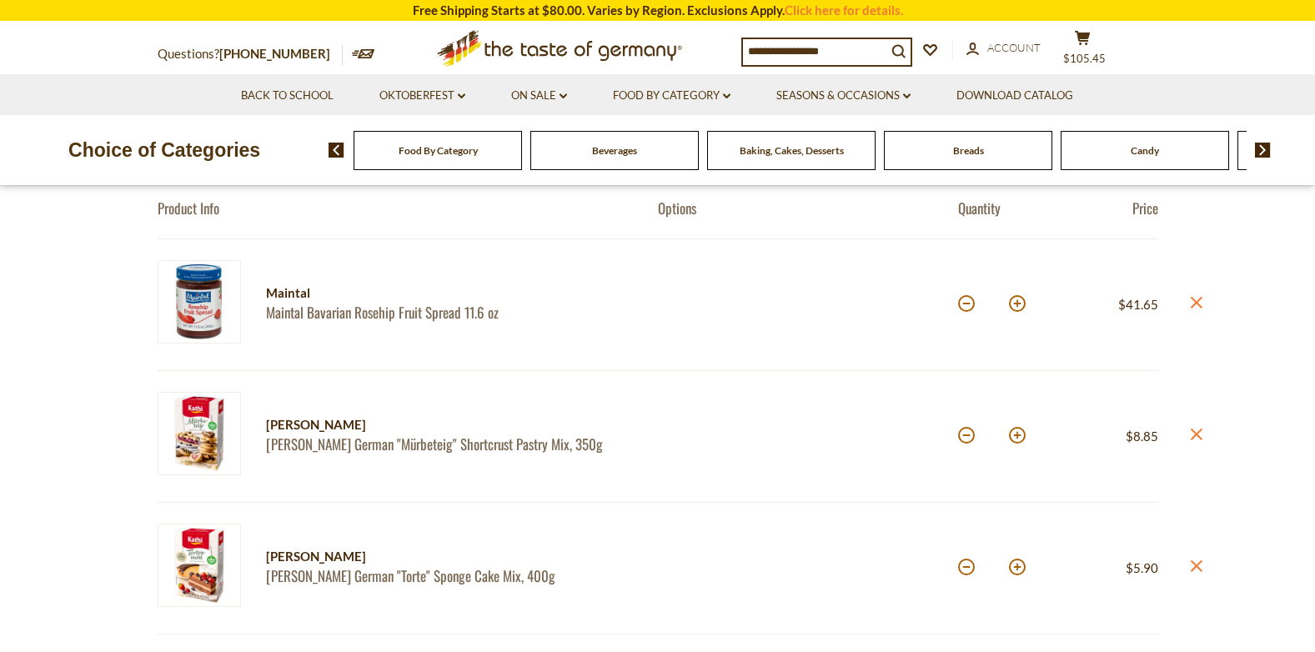
click at [961, 306] on button at bounding box center [966, 303] width 17 height 17
type input "*"
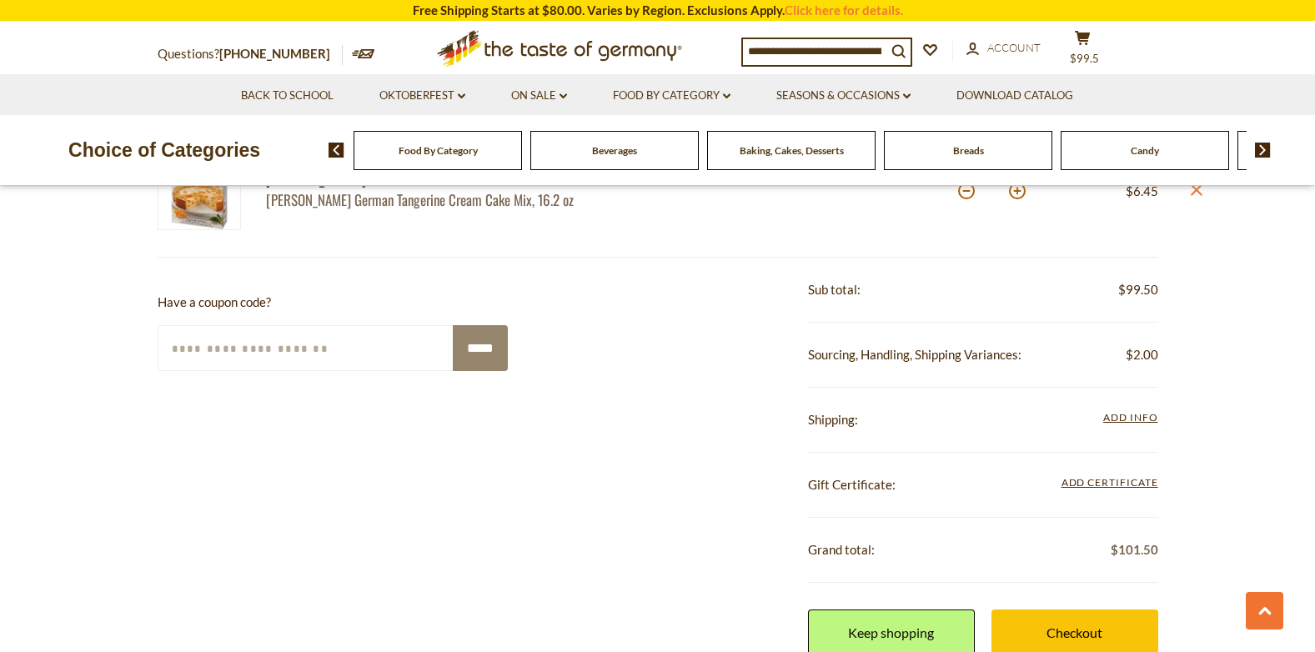
scroll to position [1334, 0]
click at [1090, 626] on link "Checkout" at bounding box center [1074, 632] width 167 height 46
